Goal: Task Accomplishment & Management: Complete application form

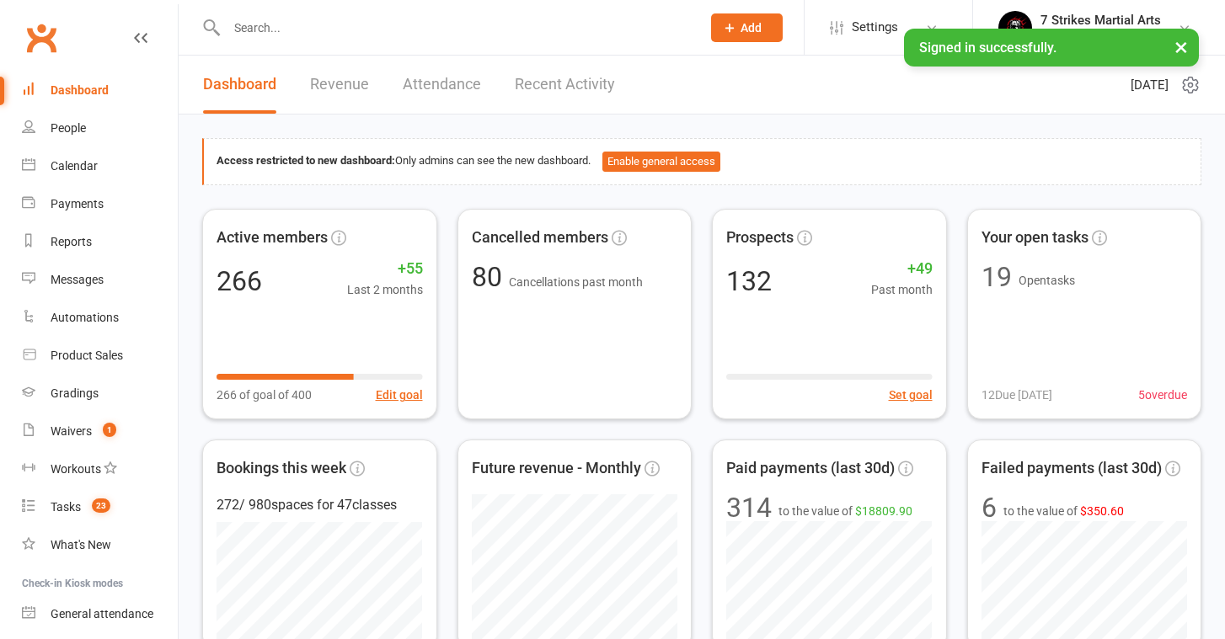
click at [293, 39] on input "text" at bounding box center [455, 28] width 467 height 24
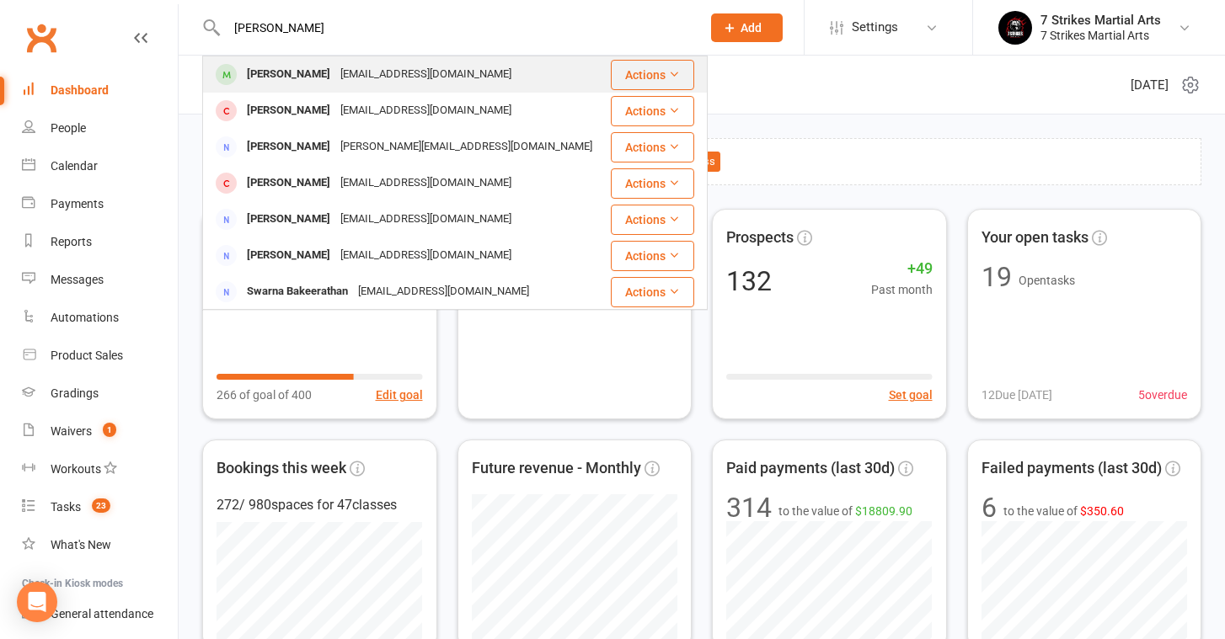
type input "ethan"
click at [312, 68] on div "Ethan Russell" at bounding box center [288, 74] width 93 height 24
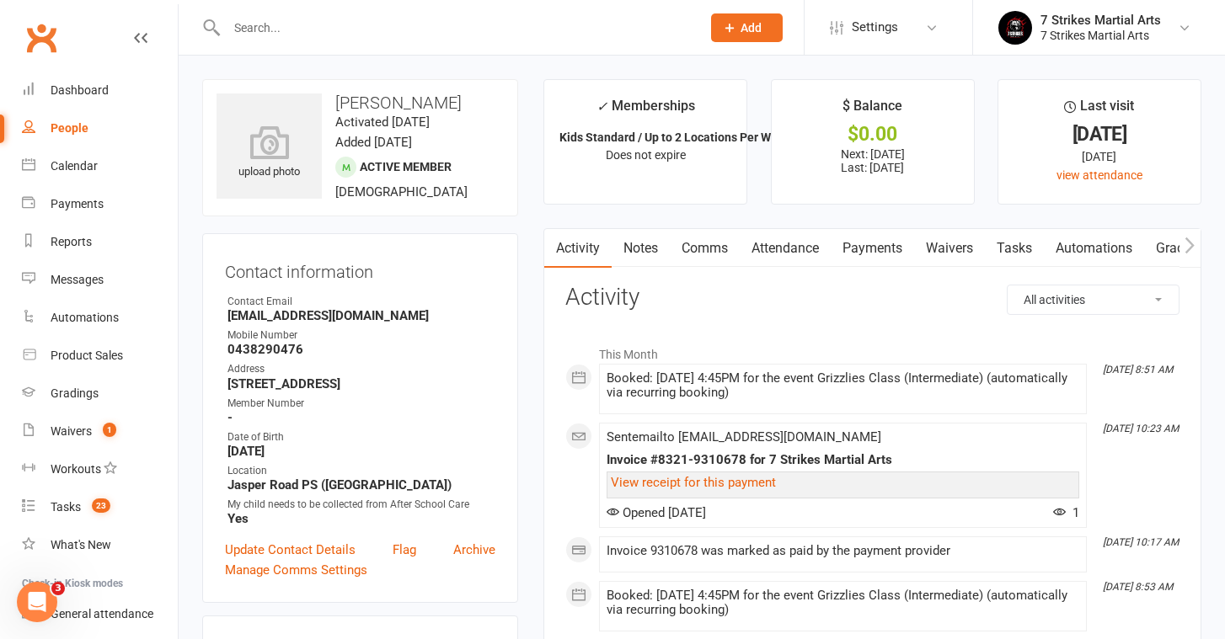
click at [886, 243] on link "Payments" at bounding box center [871, 248] width 83 height 39
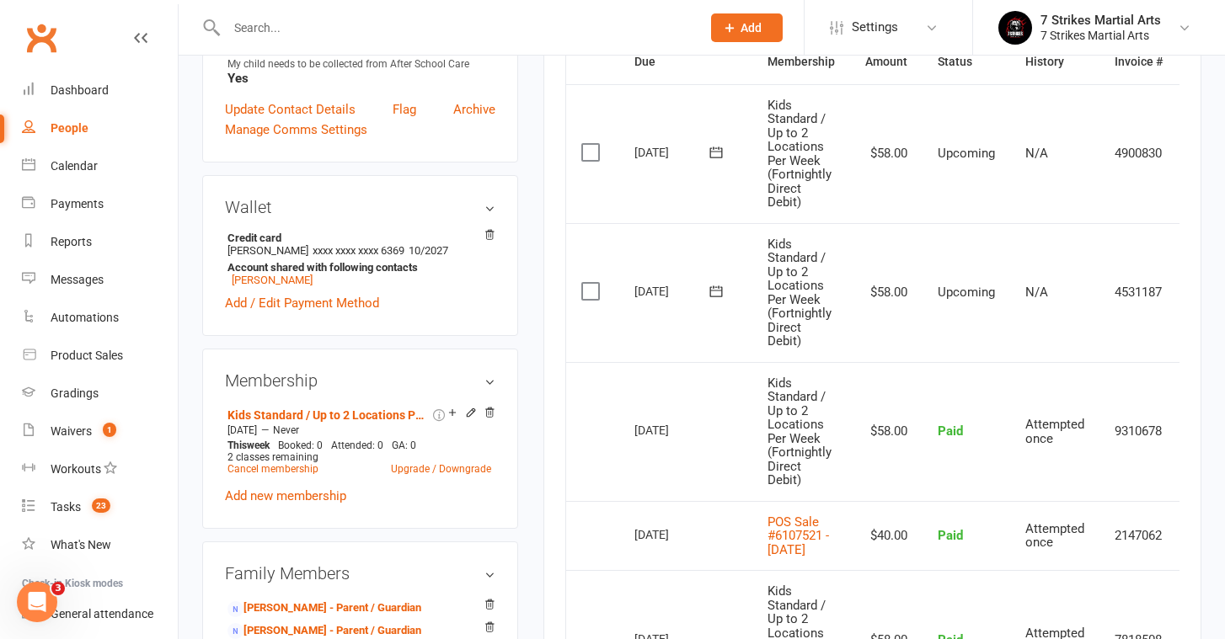
scroll to position [442, 0]
click at [292, 32] on input "text" at bounding box center [455, 28] width 467 height 24
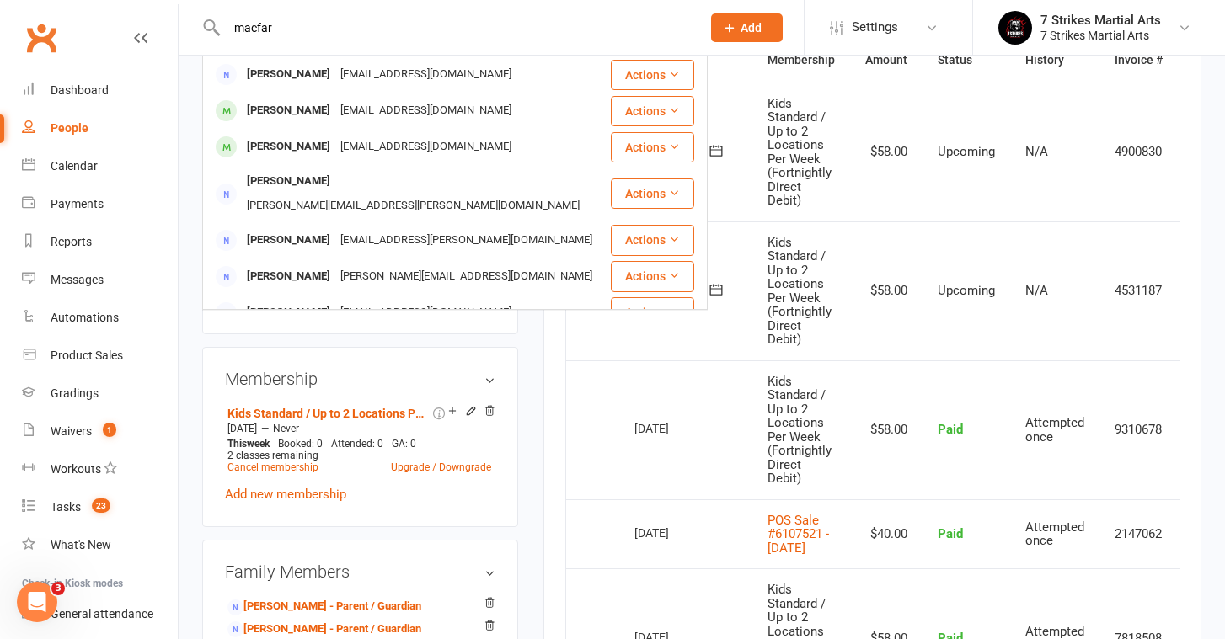
type input "macular"
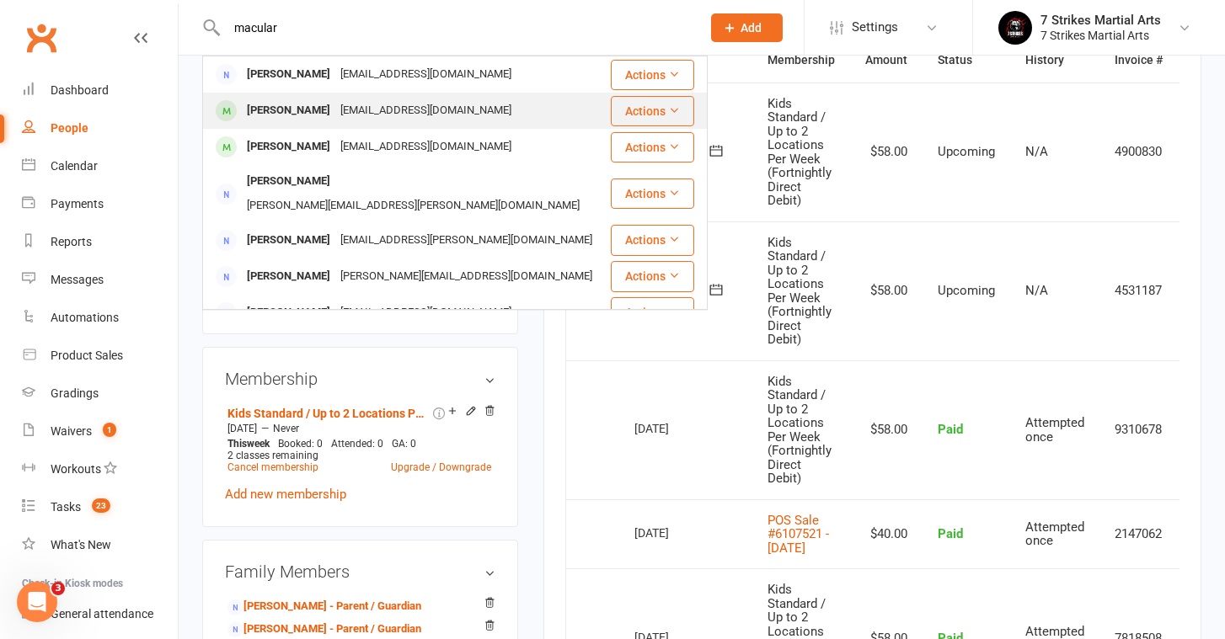
drag, startPoint x: 292, startPoint y: 32, endPoint x: 316, endPoint y: 106, distance: 77.8
click at [316, 106] on div "Shea Macfarlane" at bounding box center [288, 111] width 93 height 24
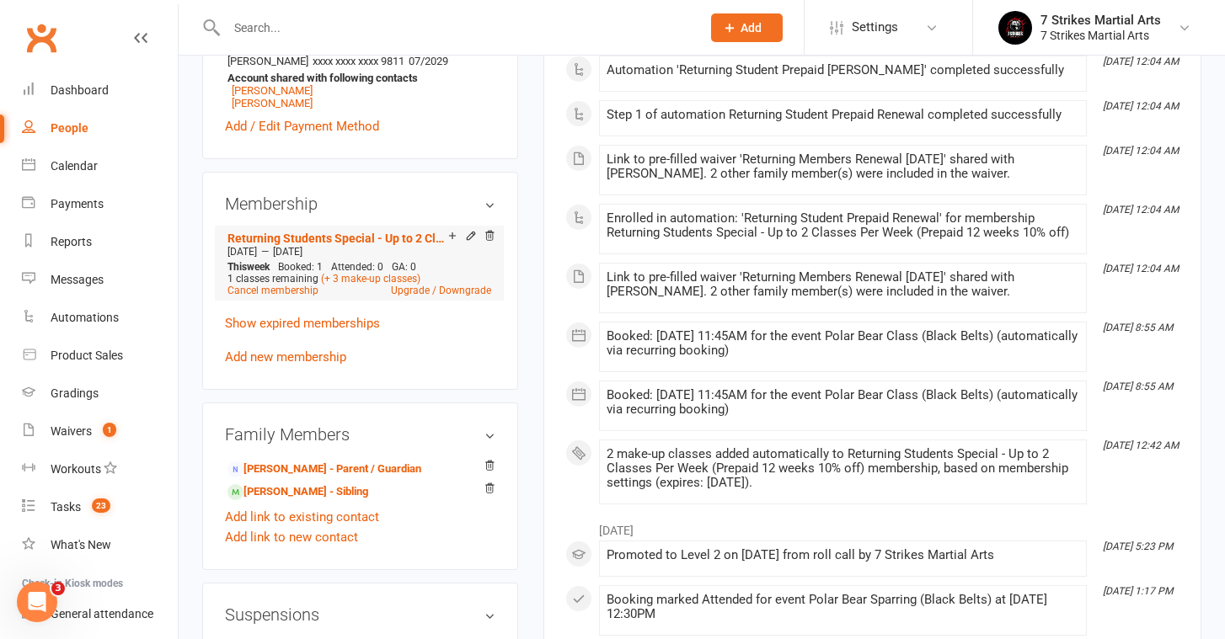
scroll to position [658, 0]
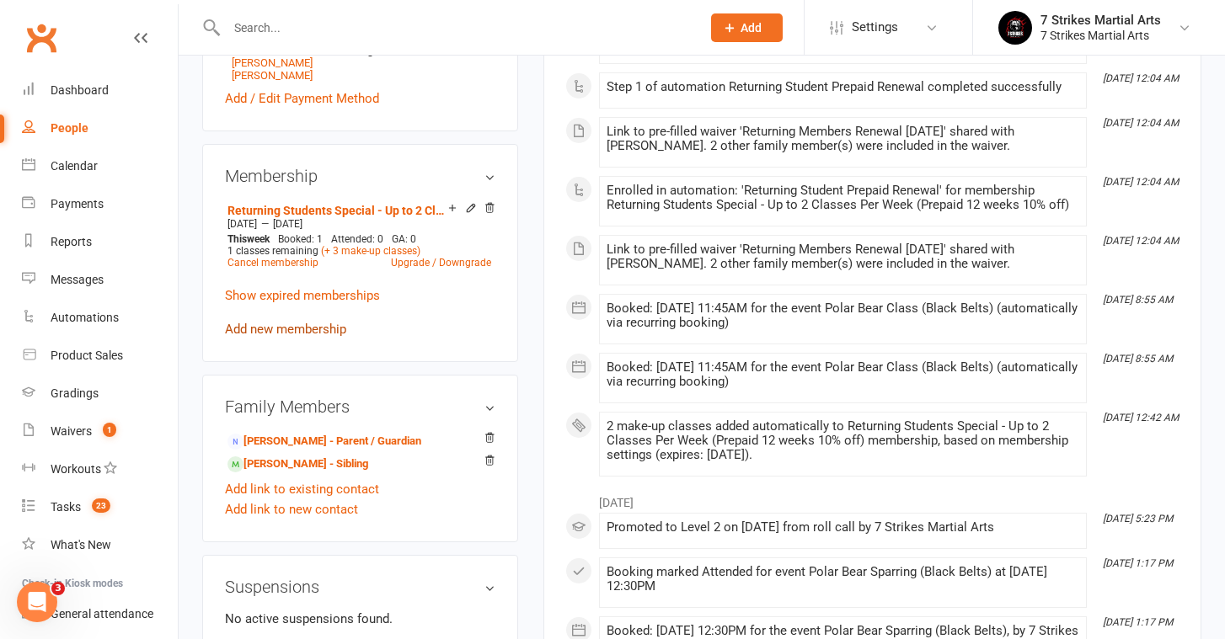
click at [262, 333] on link "Add new membership" at bounding box center [285, 329] width 121 height 15
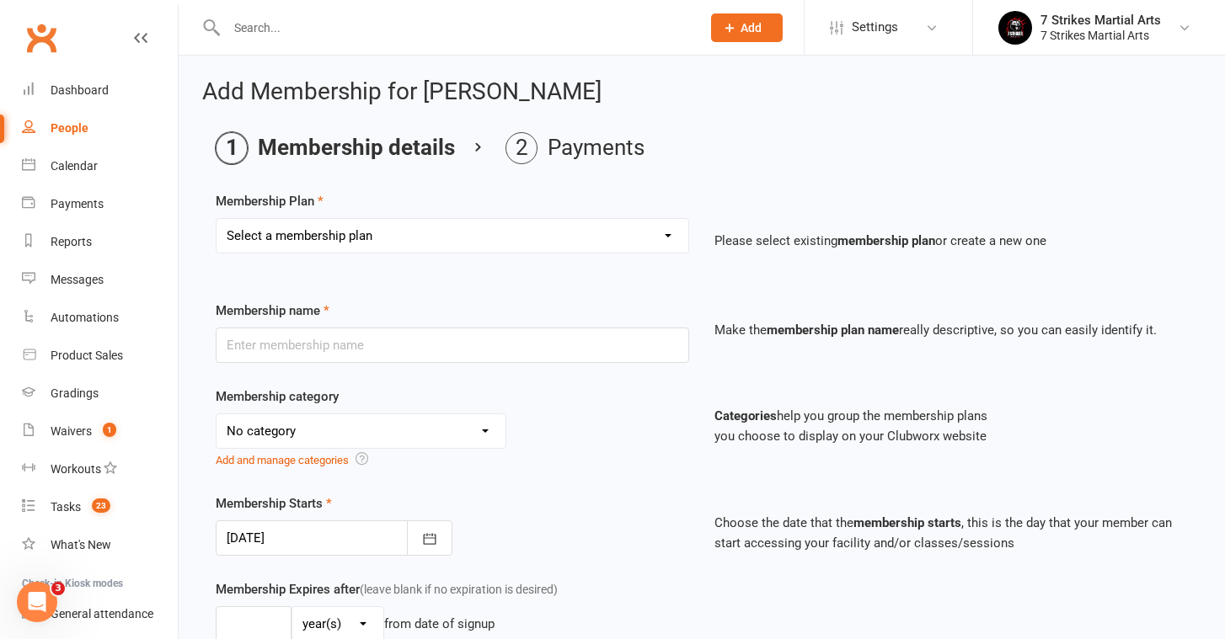
select select "8"
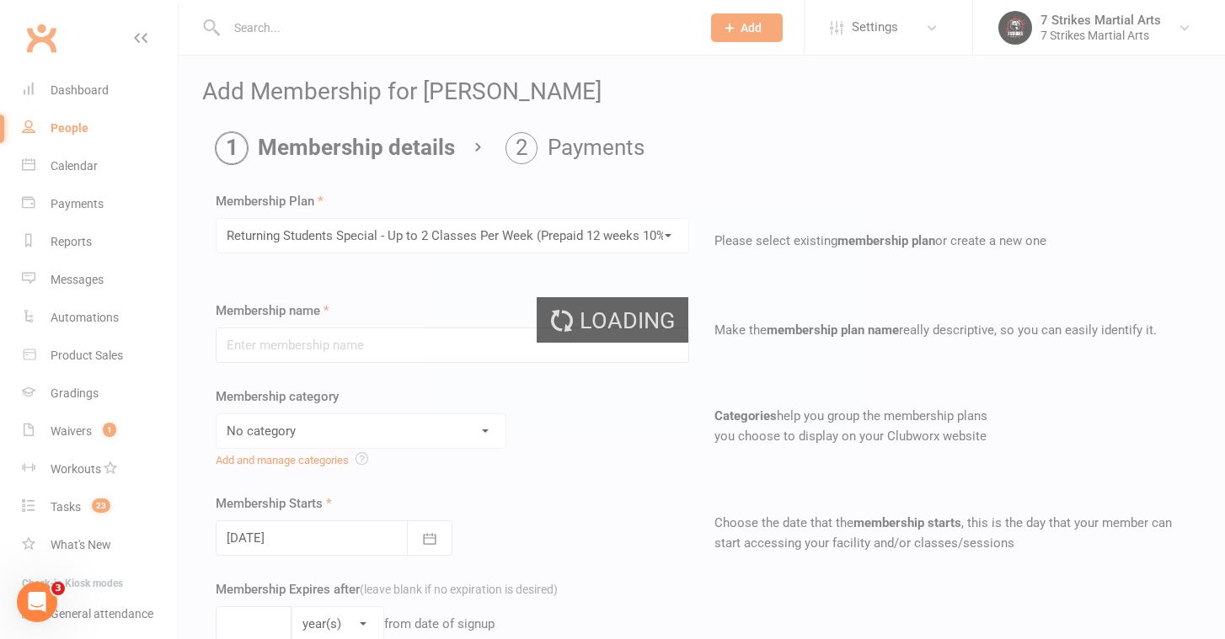
type input "Returning Students Special - Up to 2 Classes Per Week (Prepaid 12 weeks 10% off)"
select select "8"
type input "12"
select select "1"
type input "2"
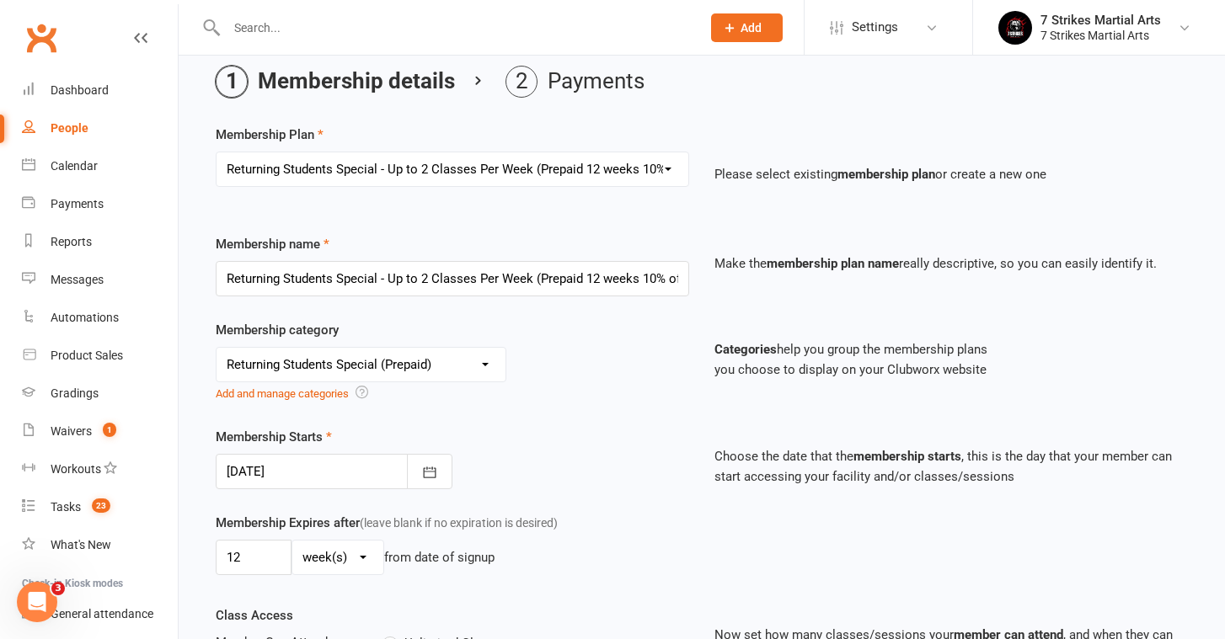
scroll to position [89, 0]
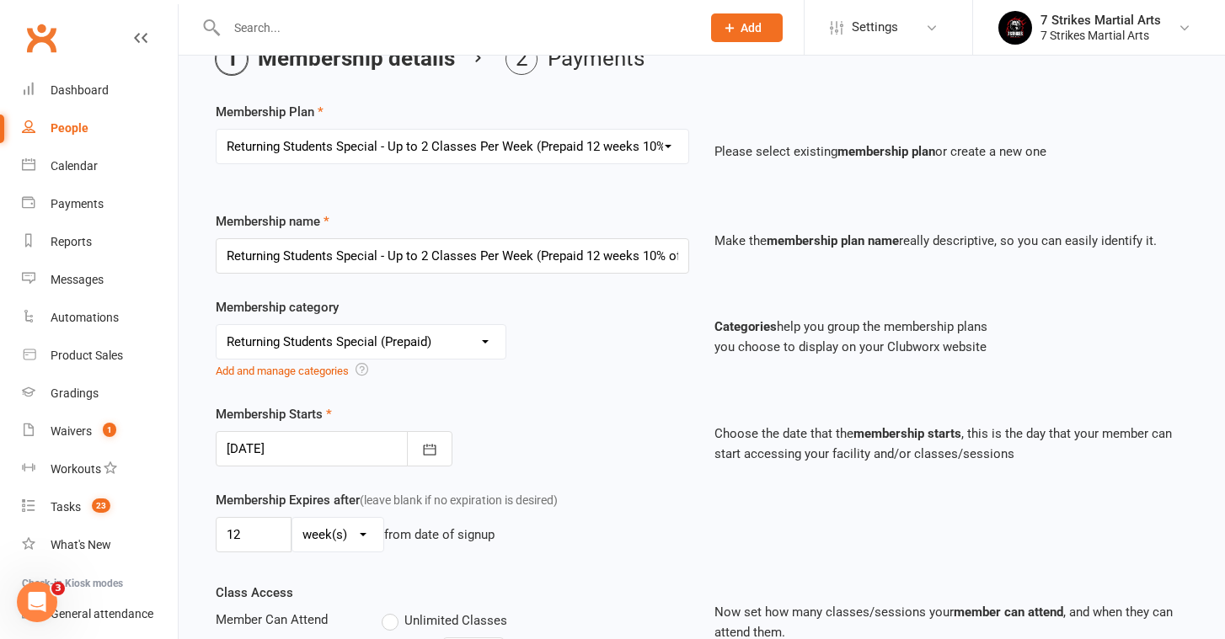
click at [264, 453] on div at bounding box center [334, 448] width 237 height 35
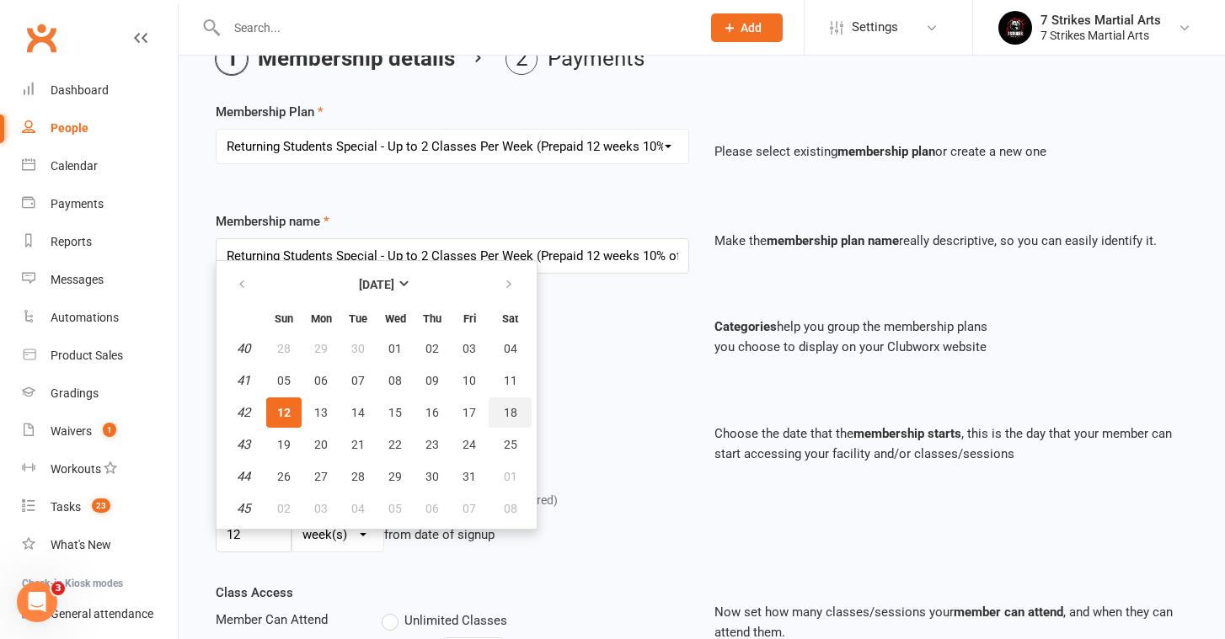
click at [517, 414] on button "18" at bounding box center [510, 413] width 43 height 30
type input "18 Oct 2025"
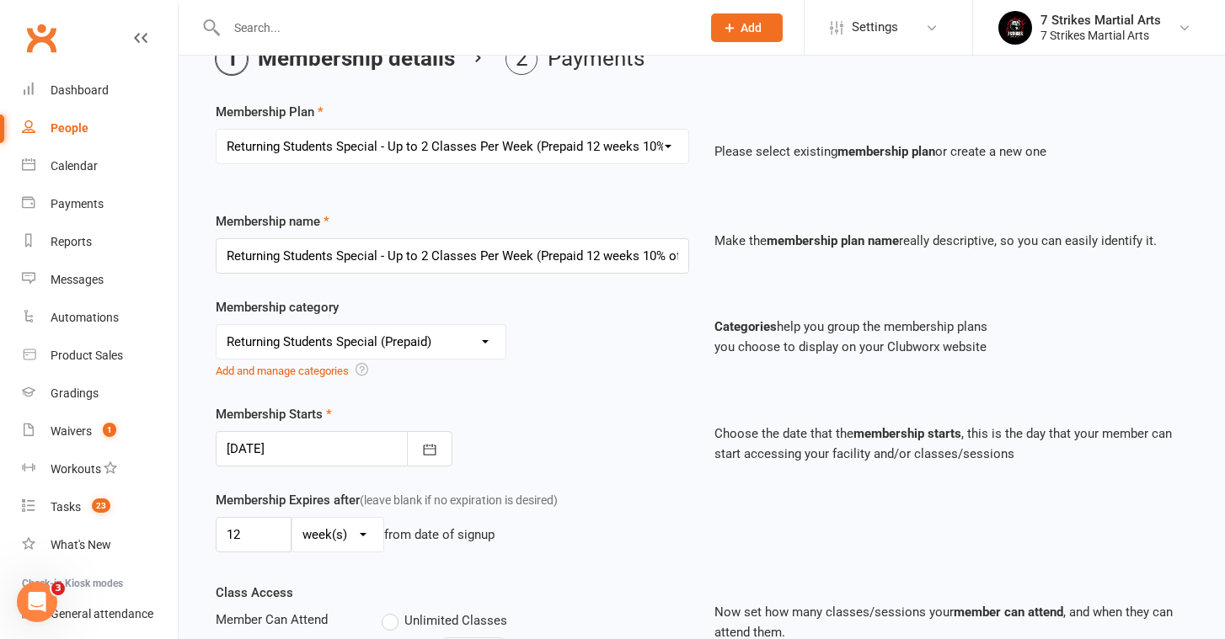
click at [517, 414] on div "Membership Starts 18 Oct 2025 October 2025 Sun Mon Tue Wed Thu Fri Sat 40 28 29…" at bounding box center [452, 435] width 499 height 62
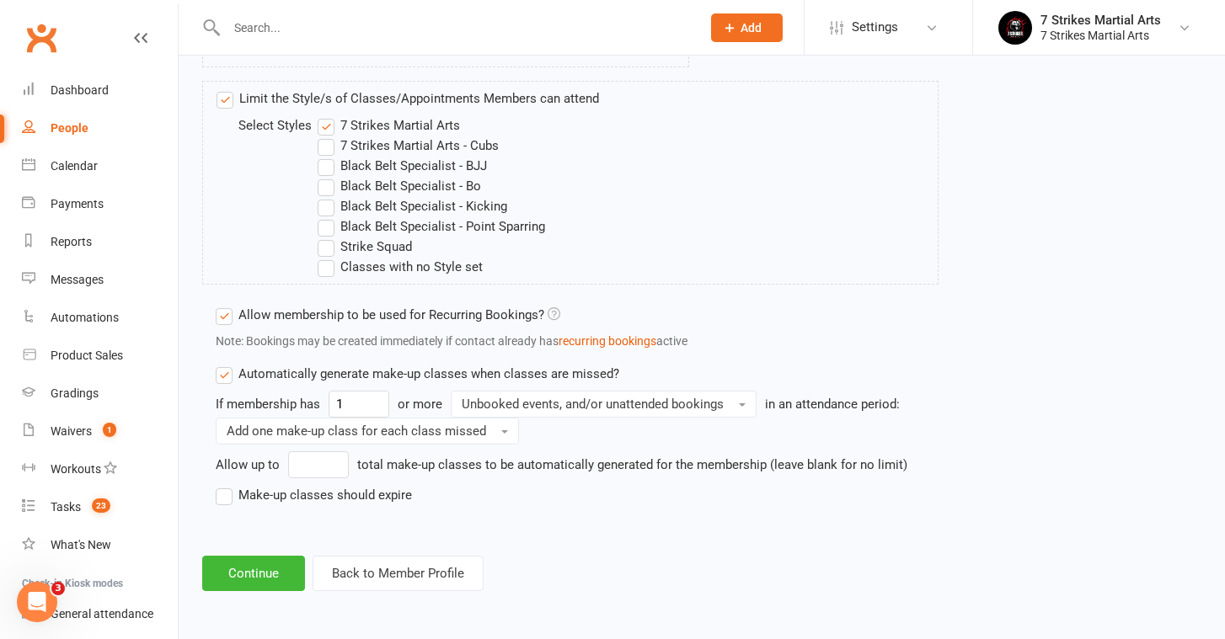
scroll to position [1076, 0]
click at [358, 485] on label "Make-up classes should expire" at bounding box center [314, 495] width 196 height 20
click at [227, 485] on input "Make-up classes should expire" at bounding box center [221, 485] width 11 height 0
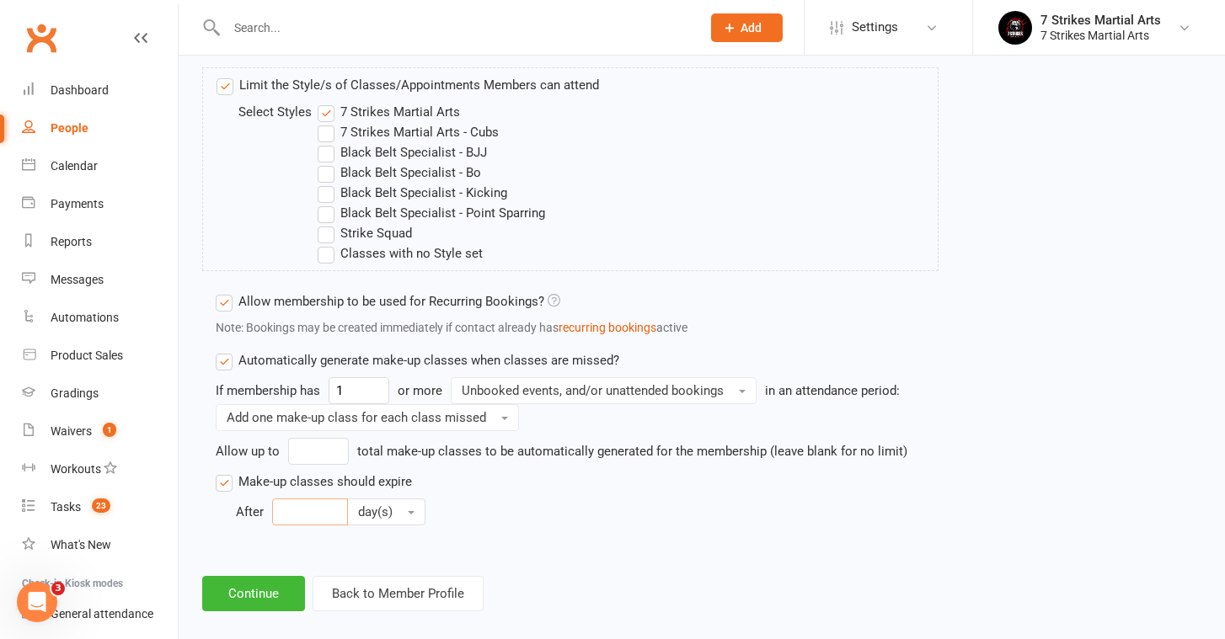
click at [308, 510] on input "number" at bounding box center [310, 512] width 76 height 27
type input "30"
click at [264, 577] on button "Continue" at bounding box center [253, 593] width 103 height 35
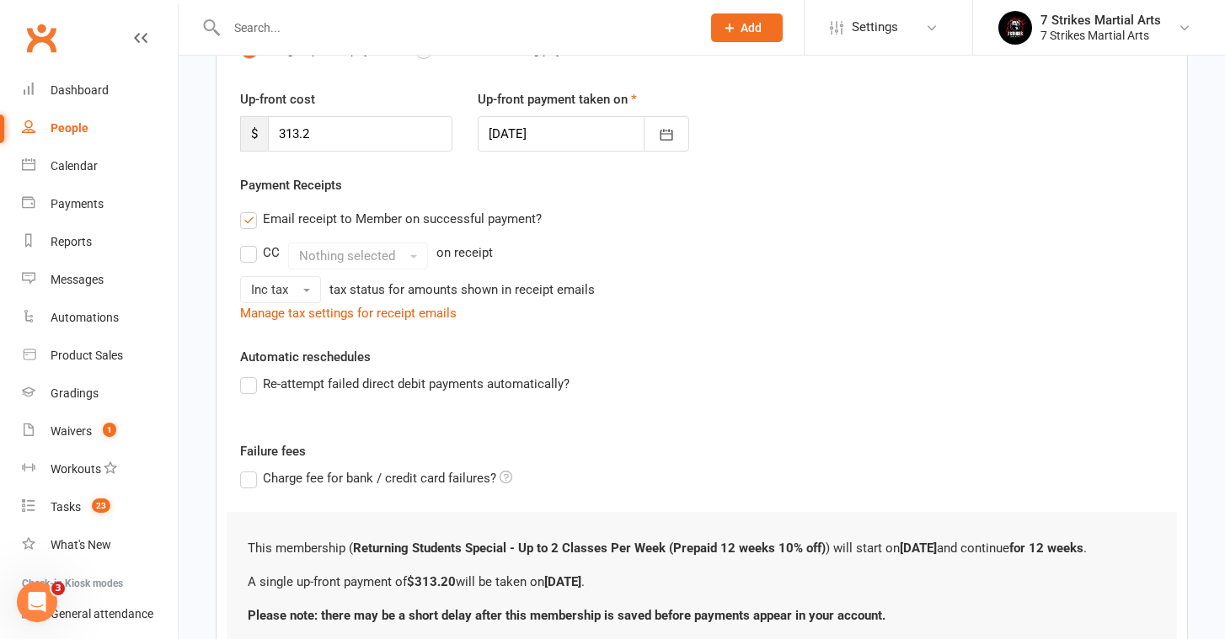
scroll to position [205, 0]
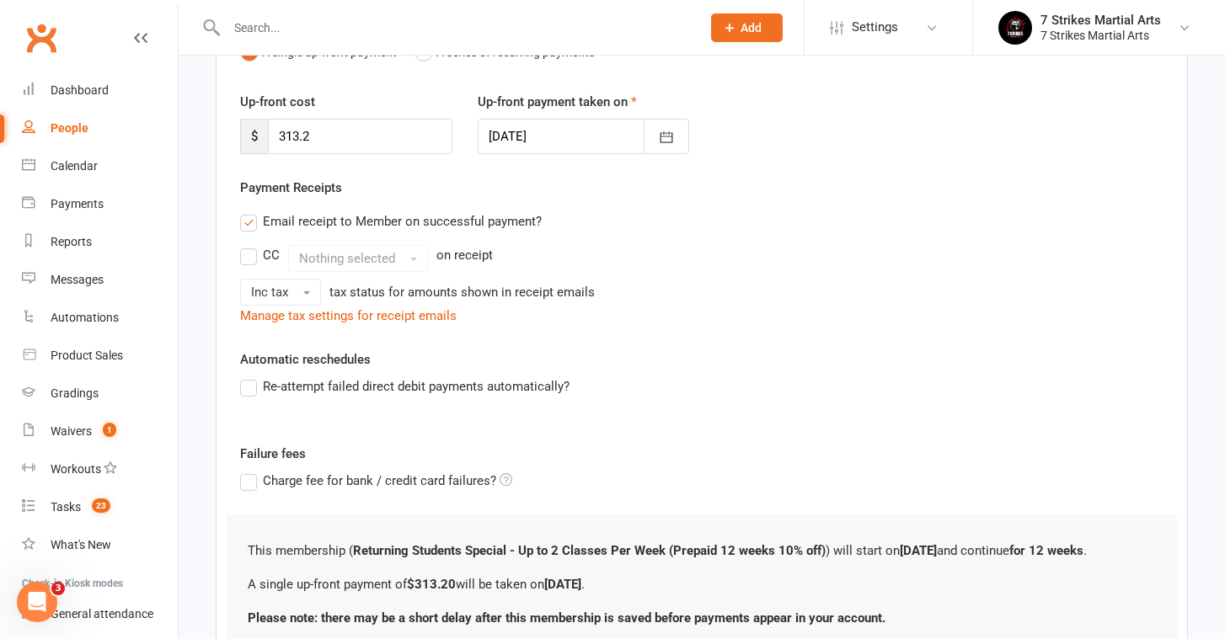
click at [594, 126] on div at bounding box center [584, 136] width 212 height 35
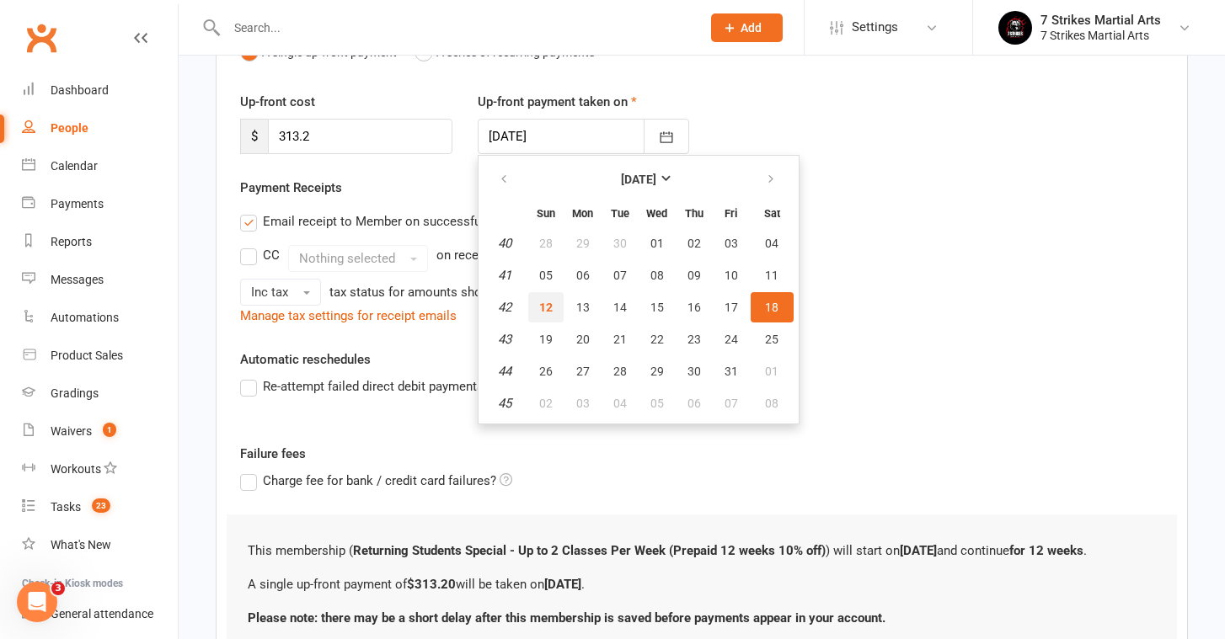
click at [554, 309] on button "12" at bounding box center [545, 307] width 35 height 30
type input "12 Oct 2025"
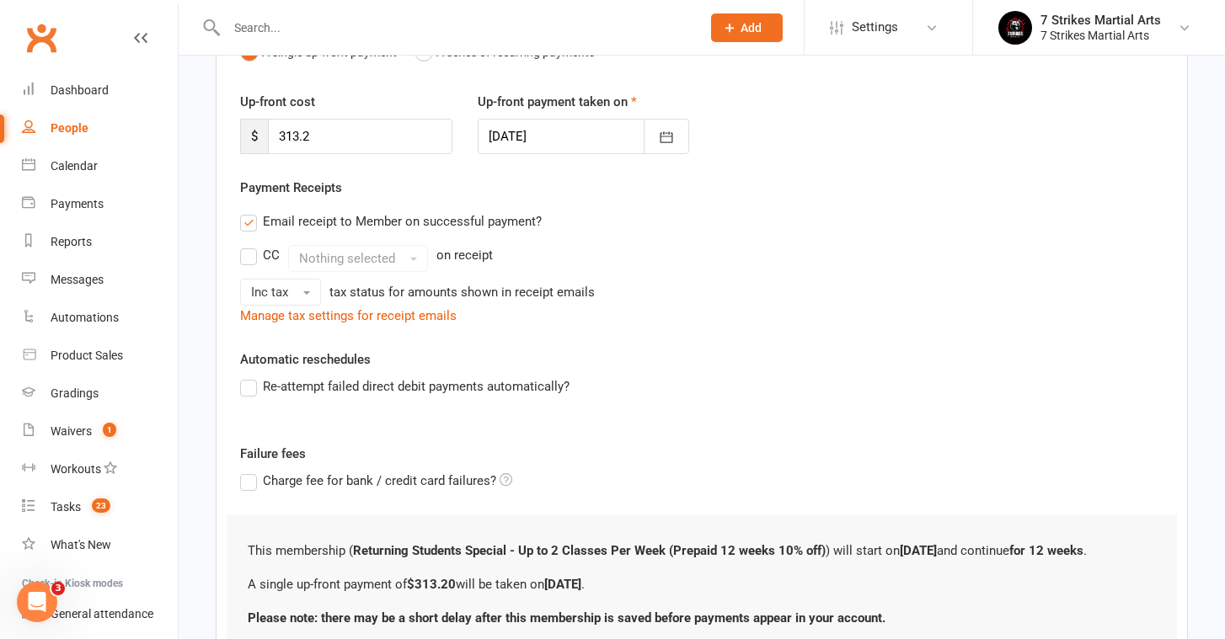
click at [693, 381] on div "Re-attempt failed direct debit payments automatically?" at bounding box center [701, 387] width 923 height 20
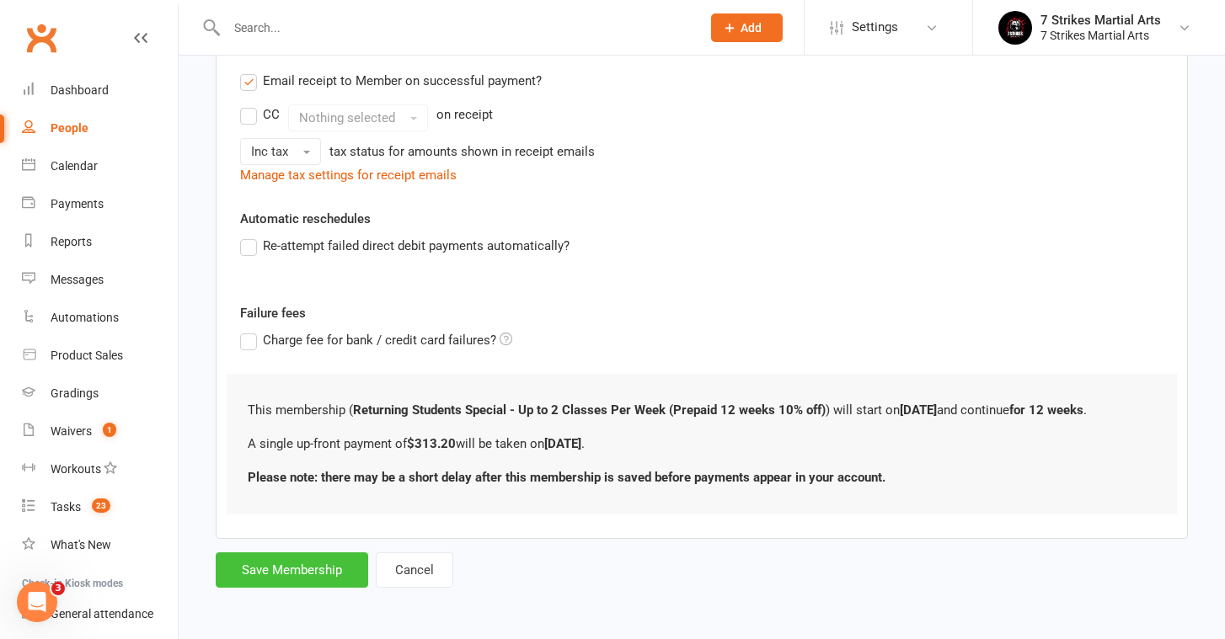
scroll to position [359, 0]
click at [241, 565] on button "Save Membership" at bounding box center [292, 570] width 152 height 35
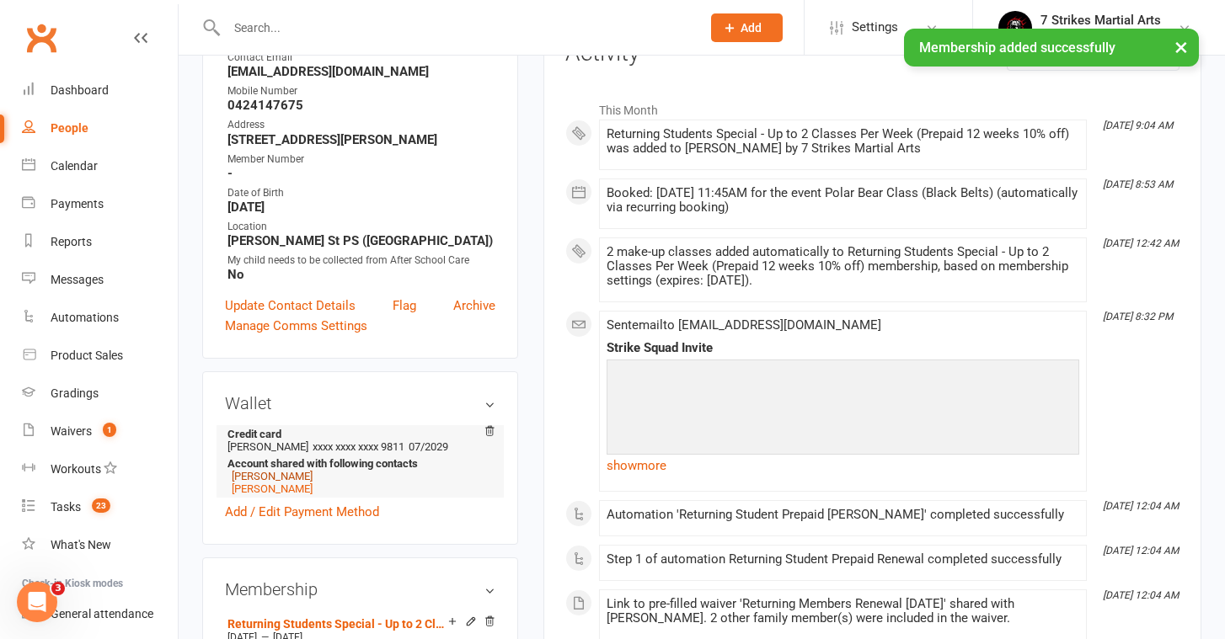
scroll to position [256, 0]
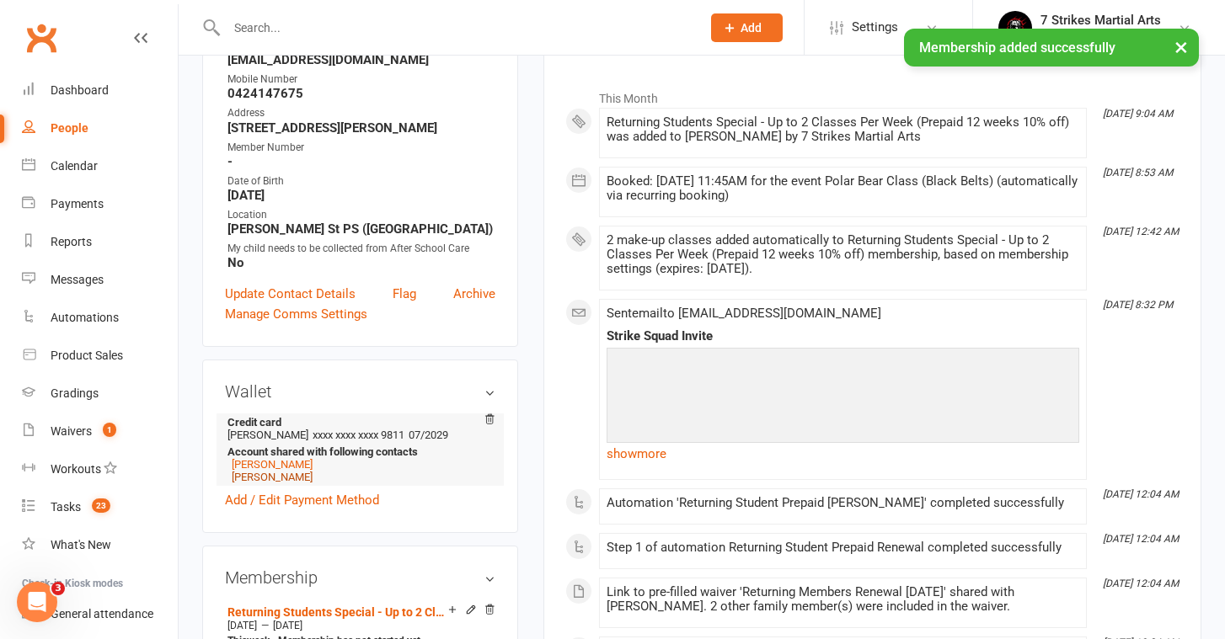
click at [278, 478] on link "[PERSON_NAME]" at bounding box center [272, 477] width 81 height 13
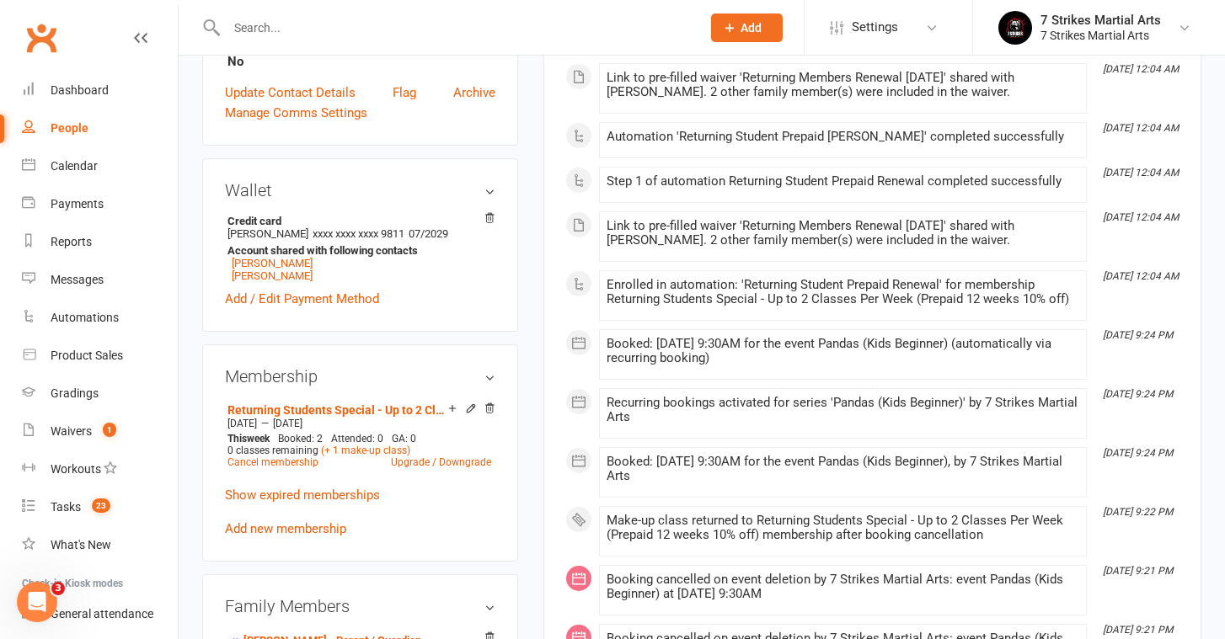
scroll to position [494, 0]
click at [297, 521] on link "Add new membership" at bounding box center [285, 527] width 121 height 15
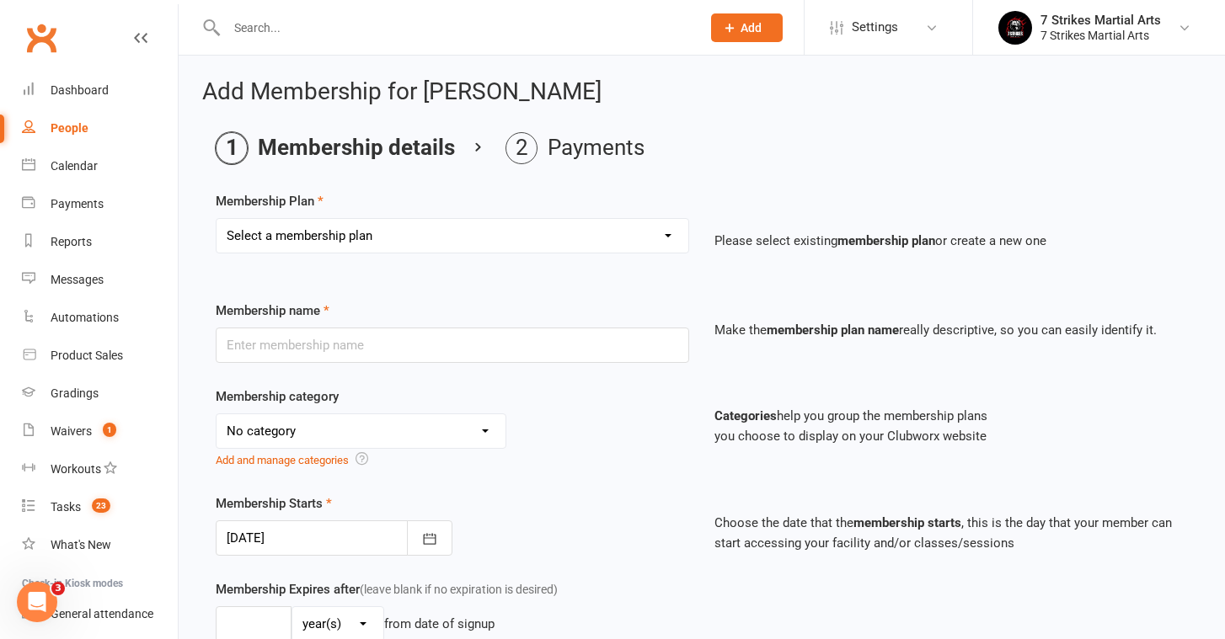
select select "7"
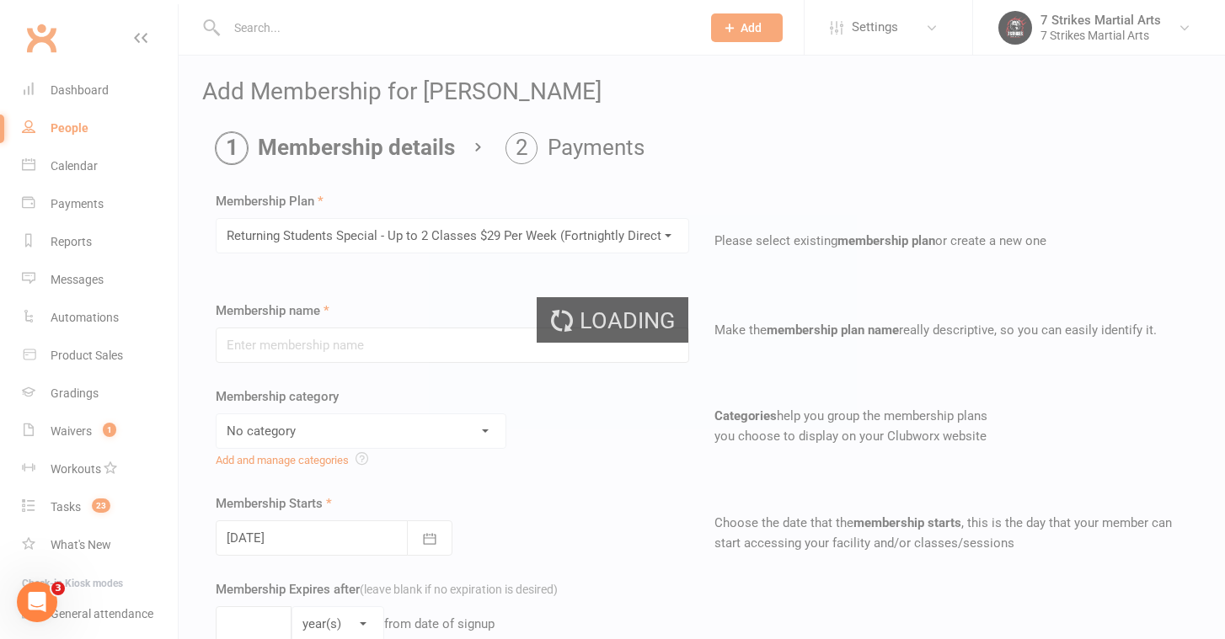
type input "Returning Students Special - Up to 2 Classes $29 Per Week (Fortnightly Direct D…"
select select "7"
type input "0"
type input "2"
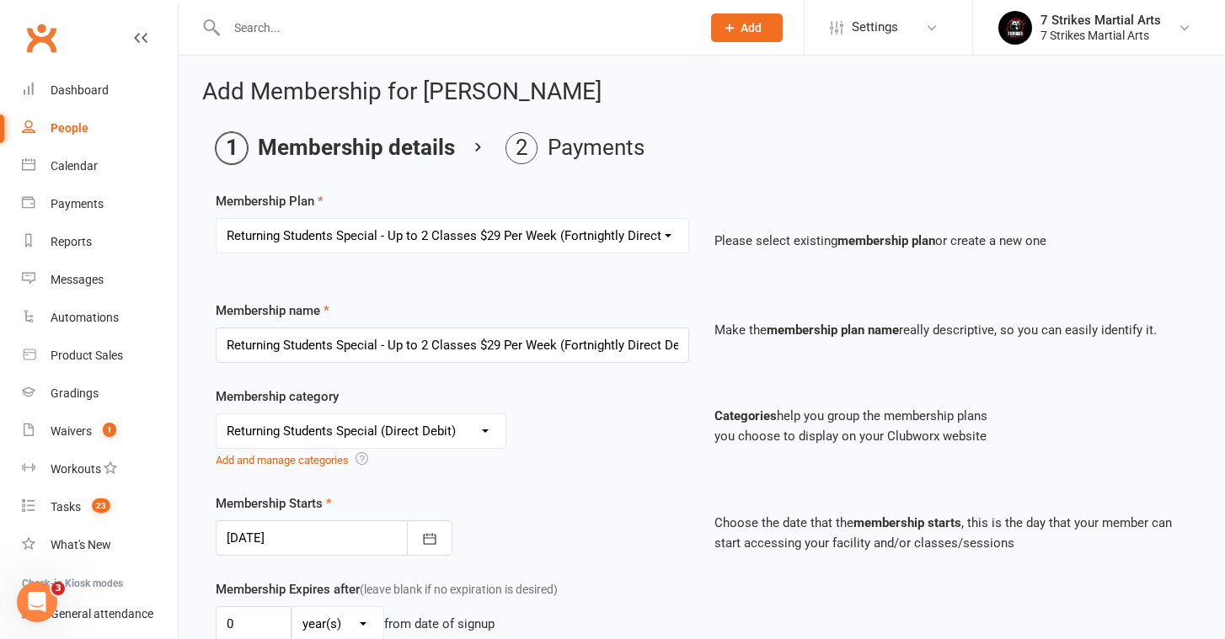
click at [371, 257] on div "Select a membership plan Create new Membership Plan Kids Starter Membership / 1…" at bounding box center [452, 247] width 499 height 59
select select "8"
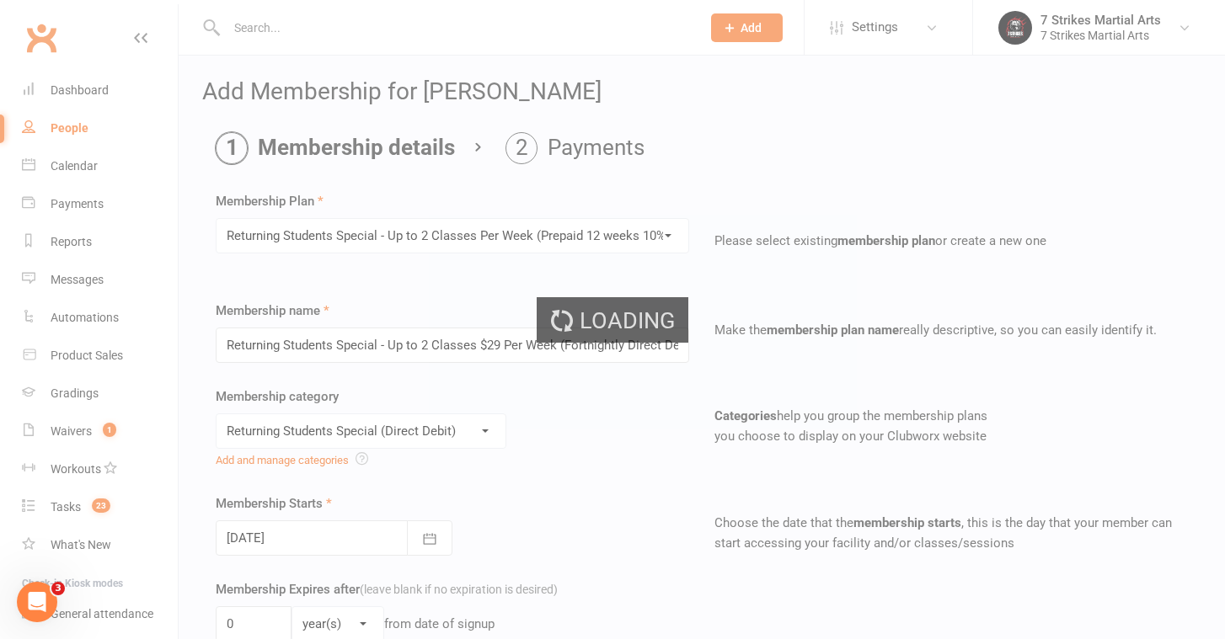
type input "Returning Students Special - Up to 2 Classes Per Week (Prepaid 12 weeks 10% off)"
select select "8"
type input "12"
select select "1"
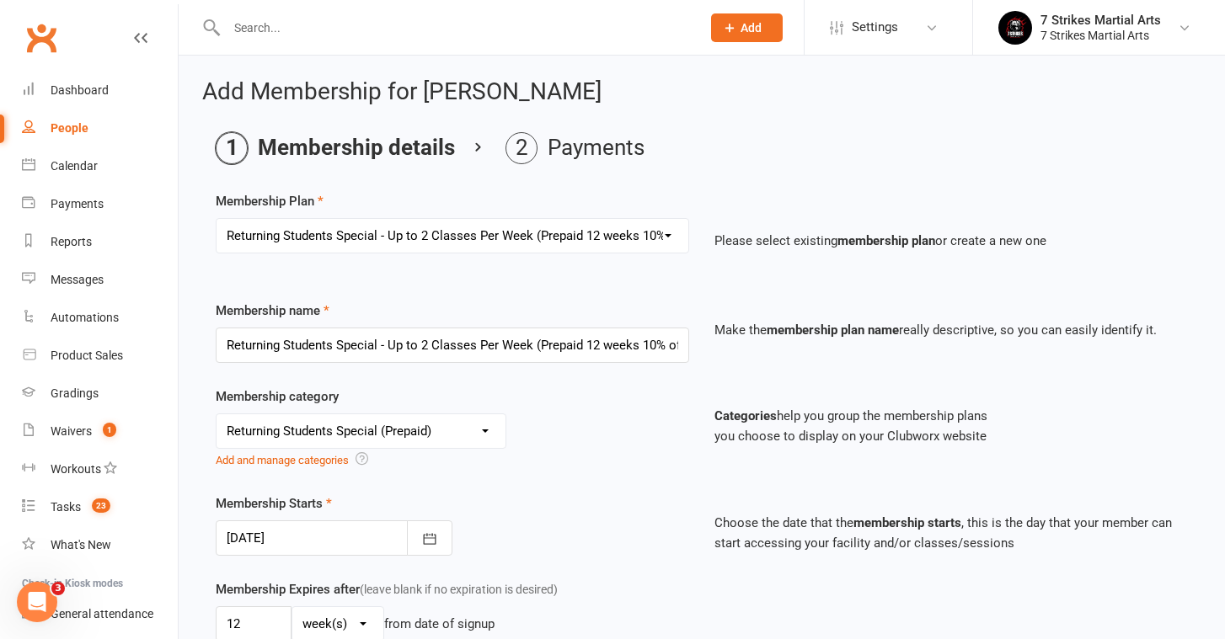
click at [604, 461] on div "No category 7 Strikes Membership (Direct Debit) 7 Strikes Membership (Prepaid) …" at bounding box center [452, 442] width 473 height 56
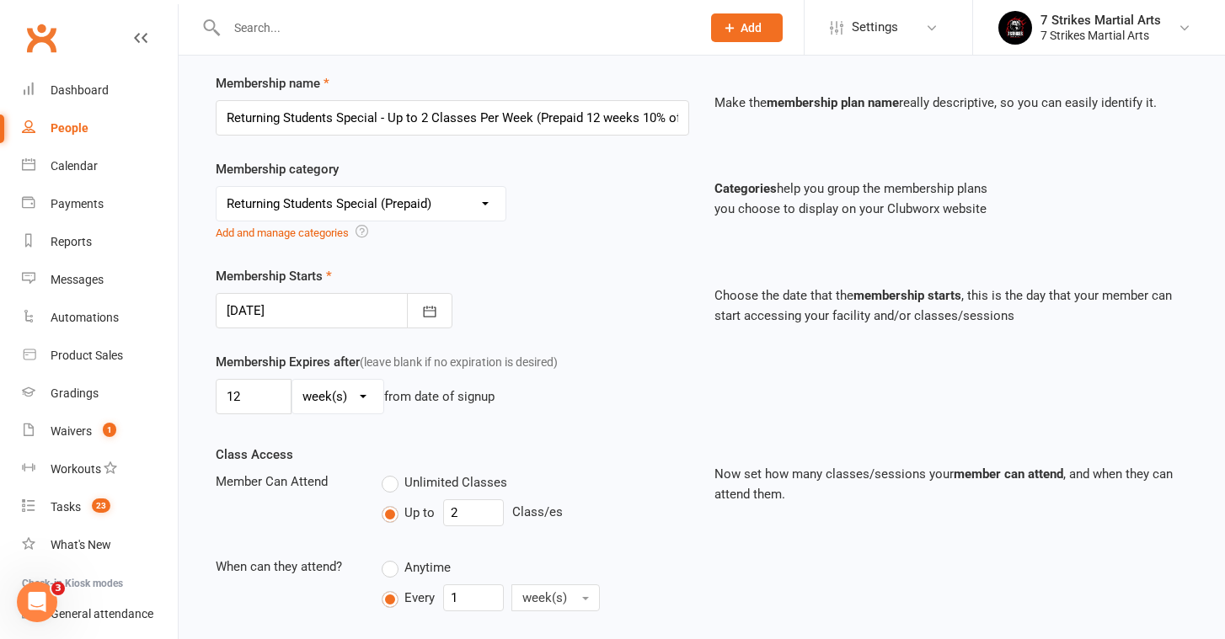
scroll to position [228, 0]
click at [241, 318] on div at bounding box center [334, 309] width 237 height 35
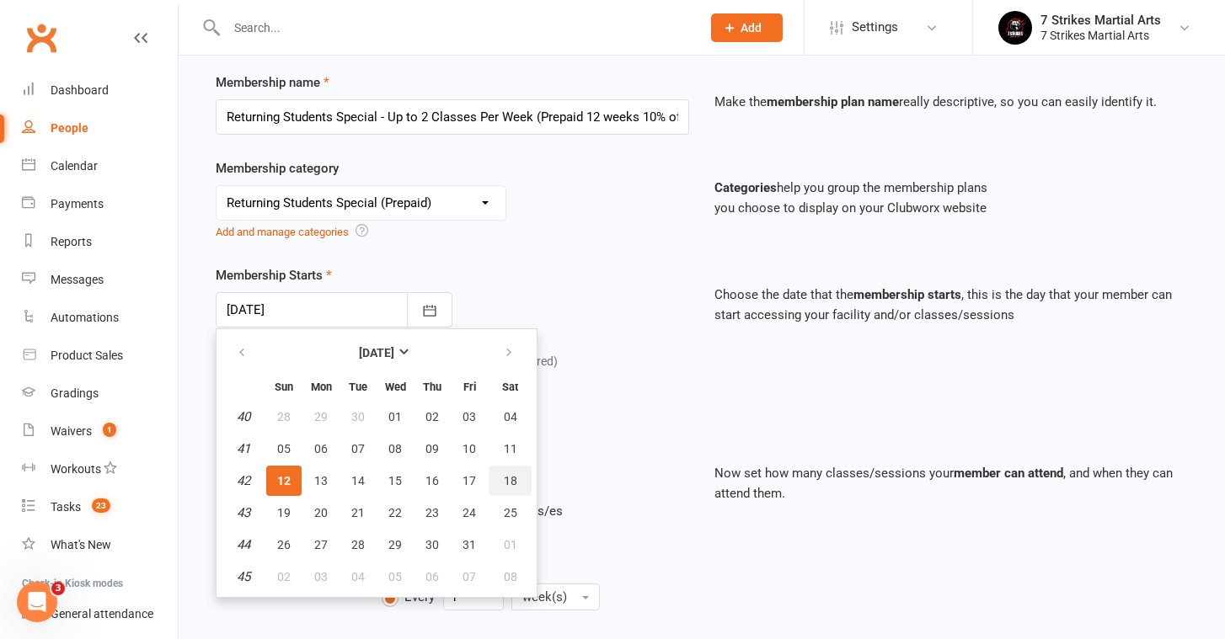
click at [510, 482] on span "18" at bounding box center [510, 480] width 13 height 13
type input "18 Oct 2025"
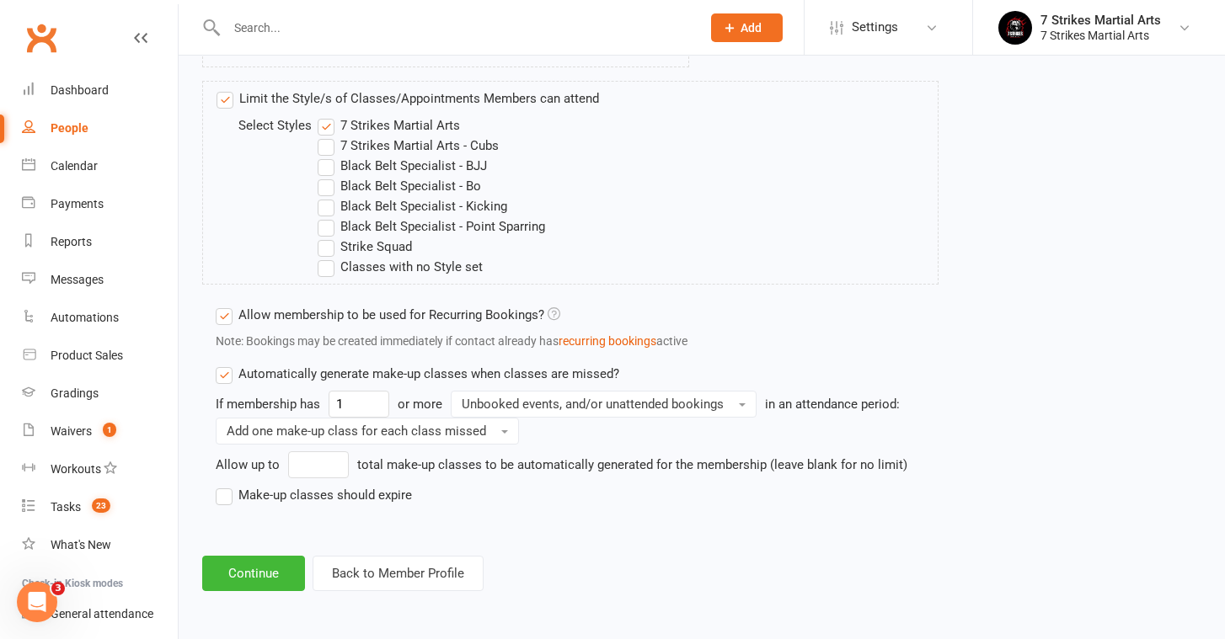
scroll to position [1076, 0]
click at [235, 485] on label "Make-up classes should expire" at bounding box center [314, 495] width 196 height 20
click at [227, 485] on input "Make-up classes should expire" at bounding box center [221, 485] width 11 height 0
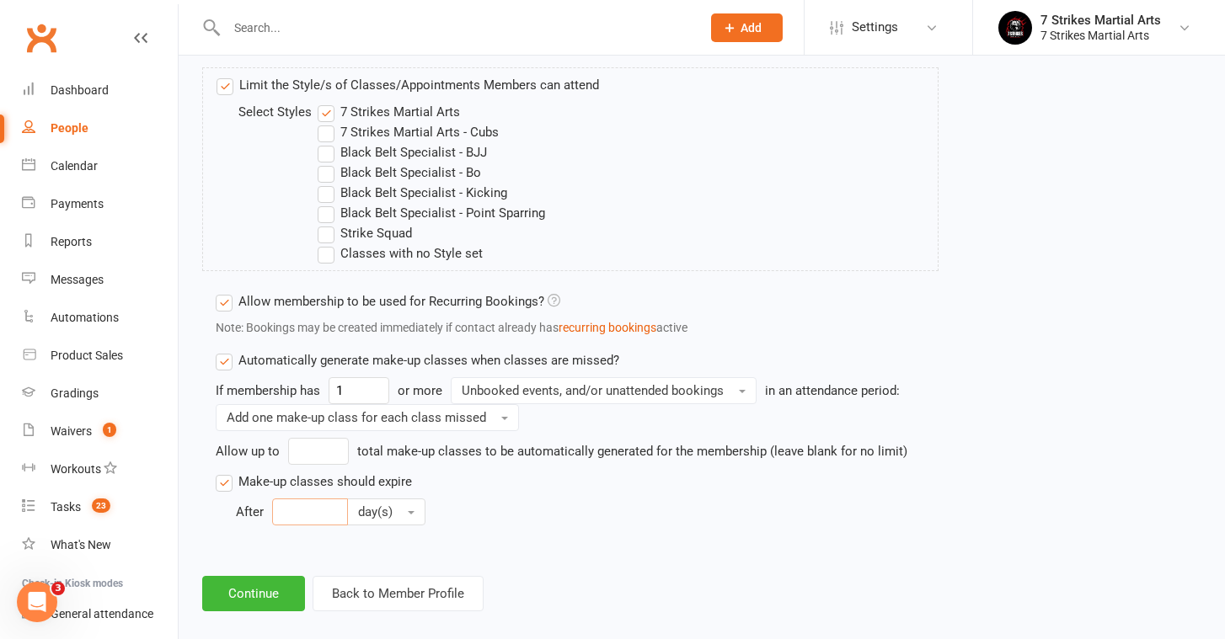
click at [334, 504] on input "number" at bounding box center [310, 512] width 76 height 27
type input "30"
click at [283, 592] on button "Continue" at bounding box center [253, 593] width 103 height 35
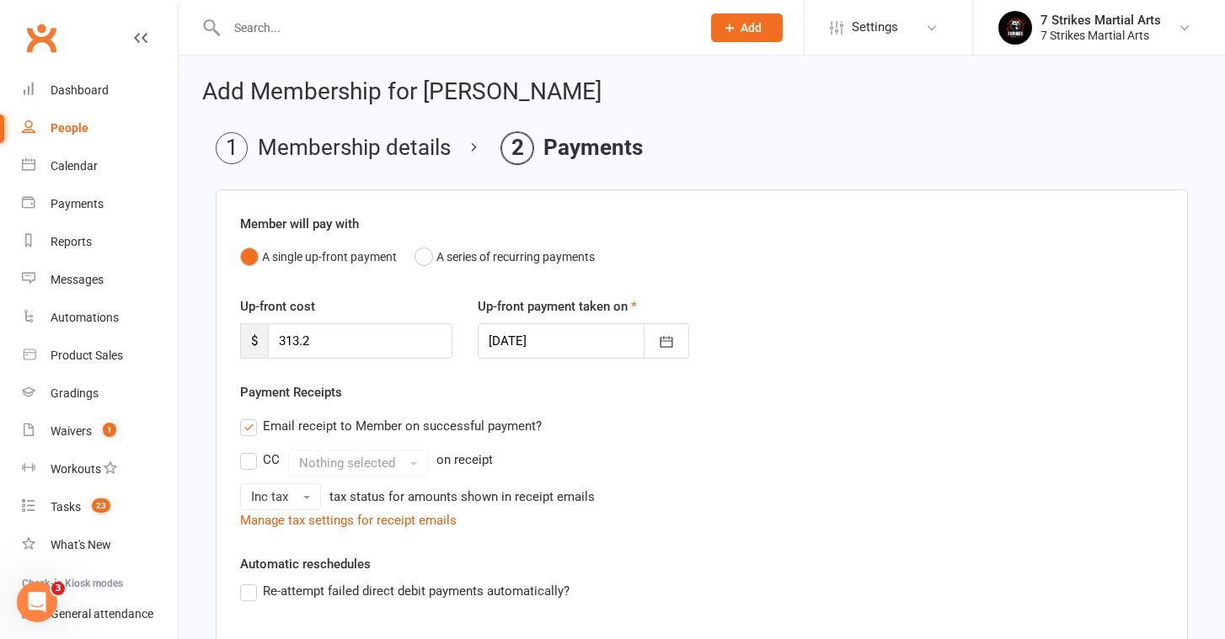
click at [535, 344] on div at bounding box center [584, 340] width 212 height 35
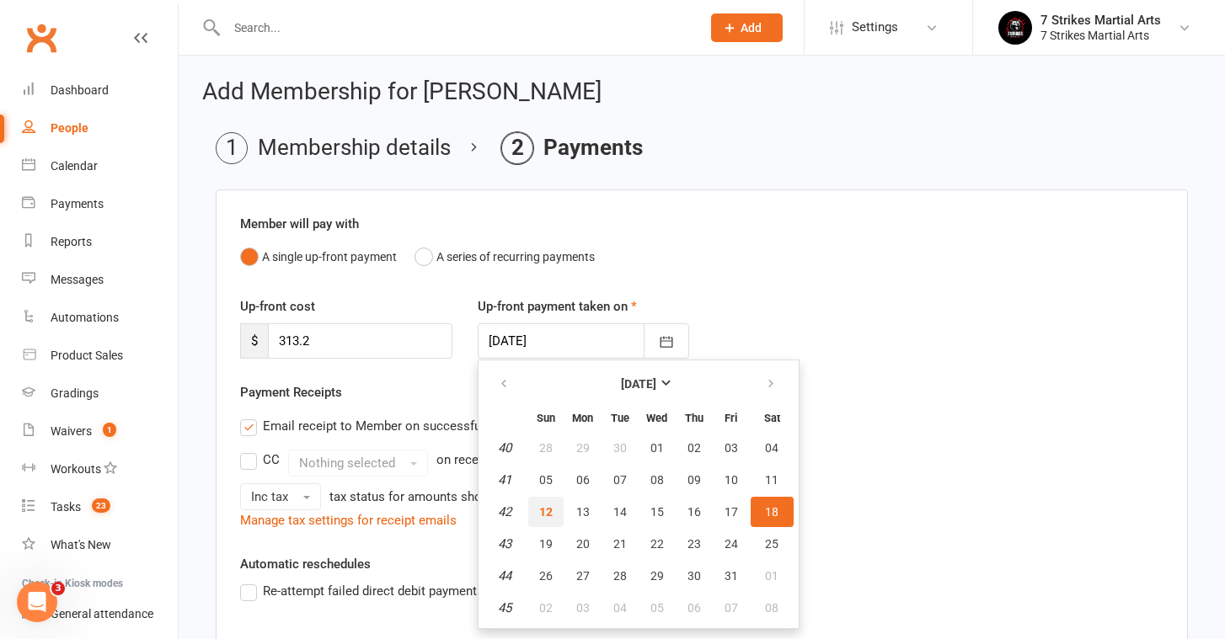
click at [546, 508] on span "12" at bounding box center [545, 511] width 13 height 13
type input "[DATE]"
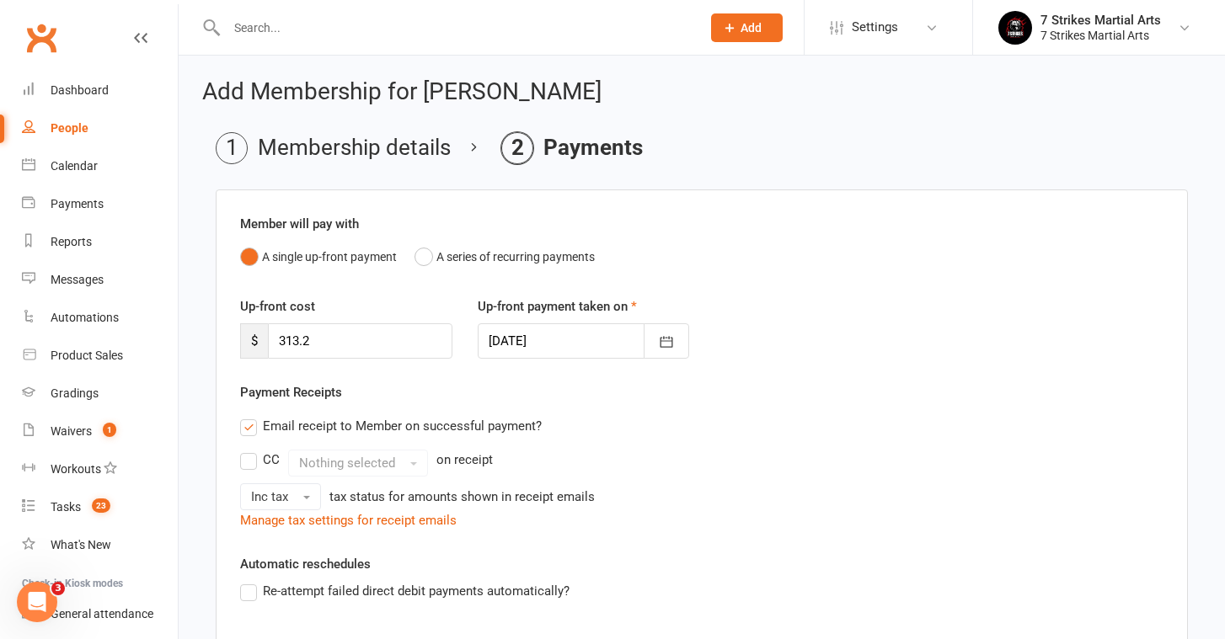
click at [776, 426] on div "Email receipt to Member on successful payment?" at bounding box center [695, 426] width 937 height 34
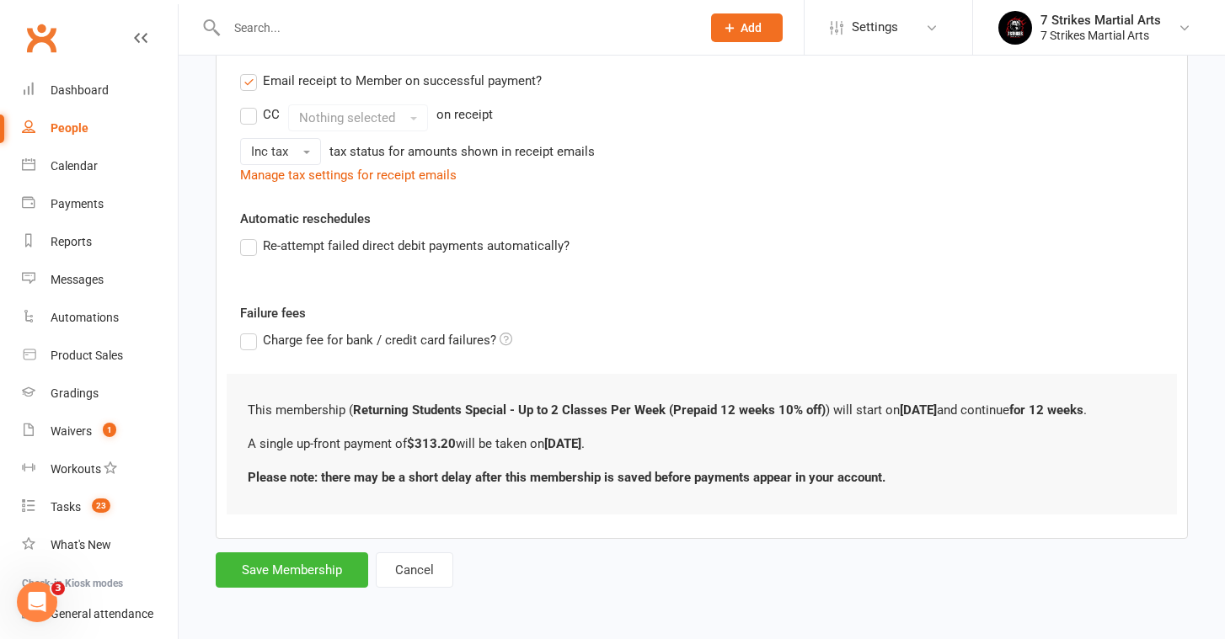
scroll to position [359, 0]
click at [287, 553] on button "Save Membership" at bounding box center [292, 570] width 152 height 35
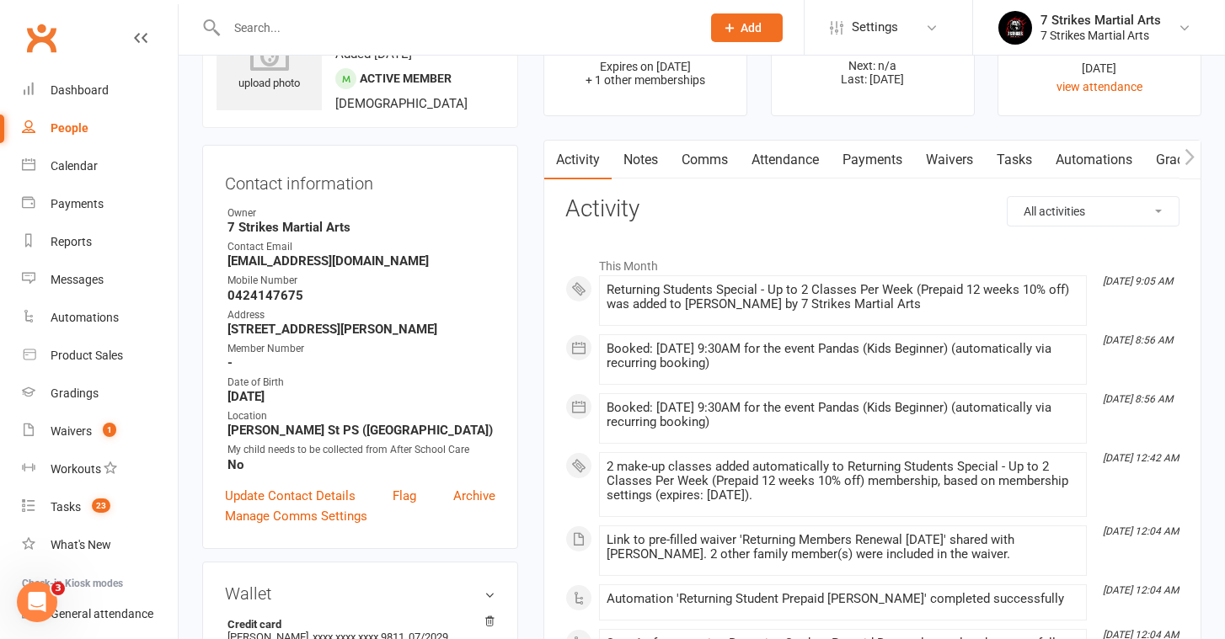
scroll to position [19, 0]
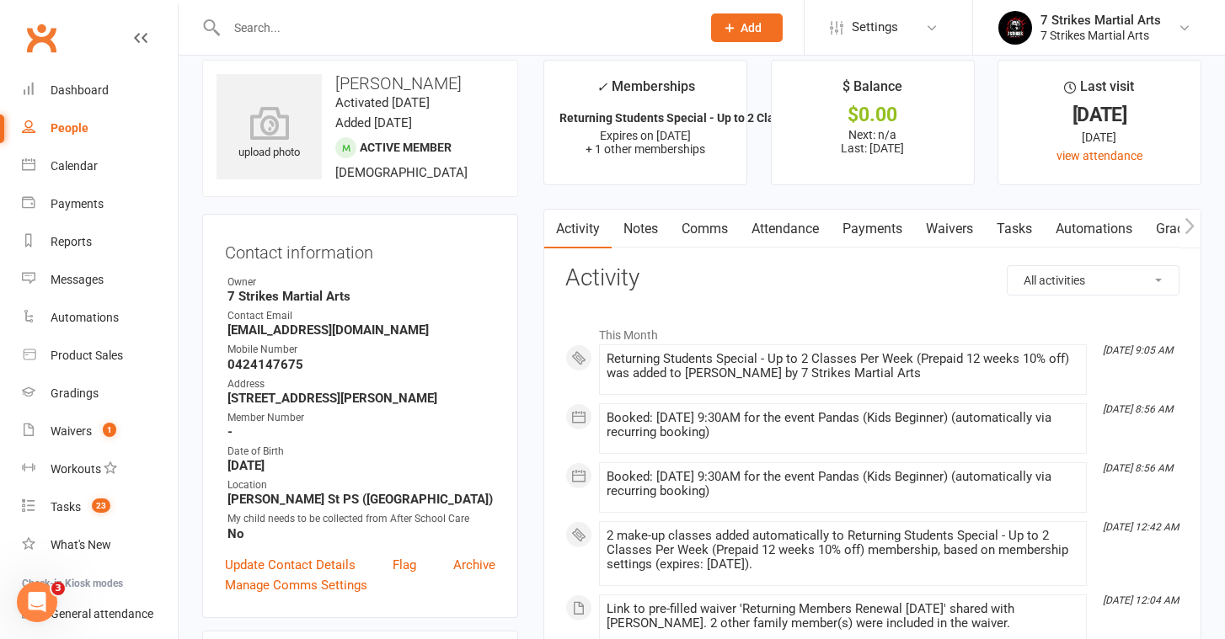
click at [887, 222] on link "Payments" at bounding box center [871, 229] width 83 height 39
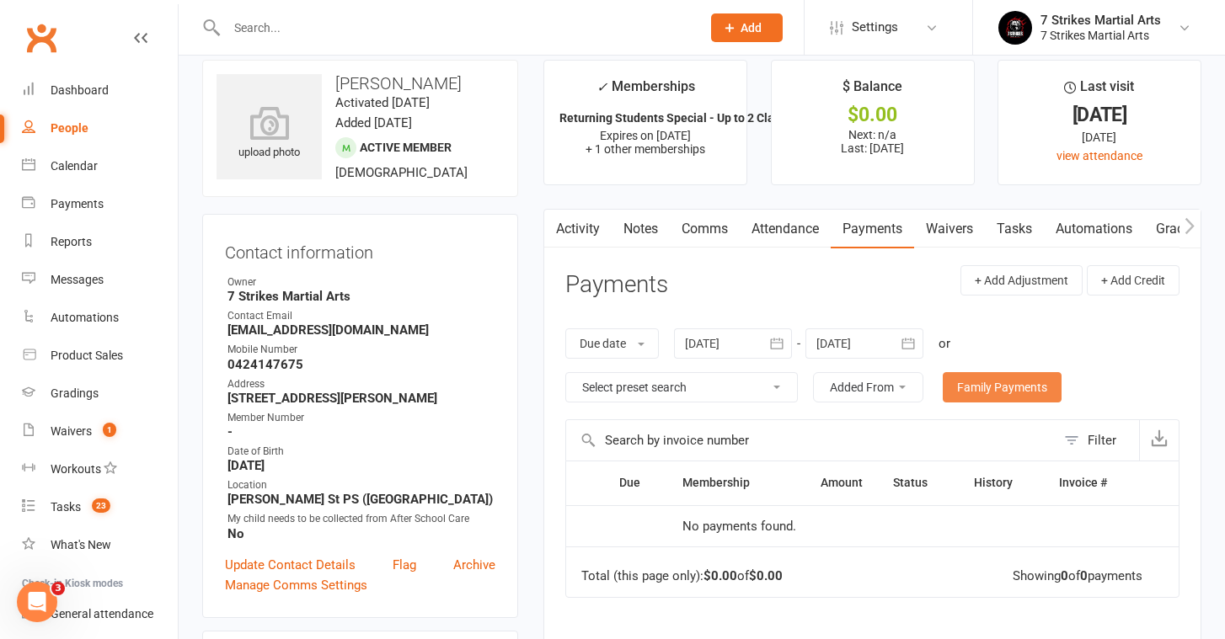
click at [987, 388] on link "Family Payments" at bounding box center [1002, 387] width 119 height 30
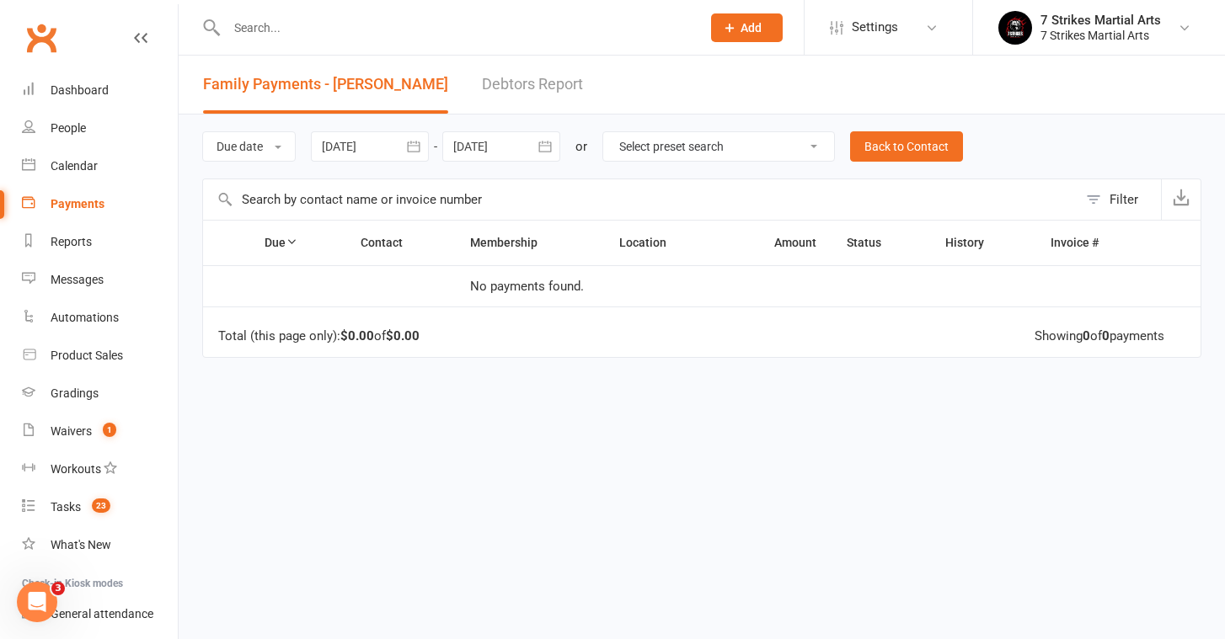
click at [362, 279] on td at bounding box center [329, 286] width 252 height 42
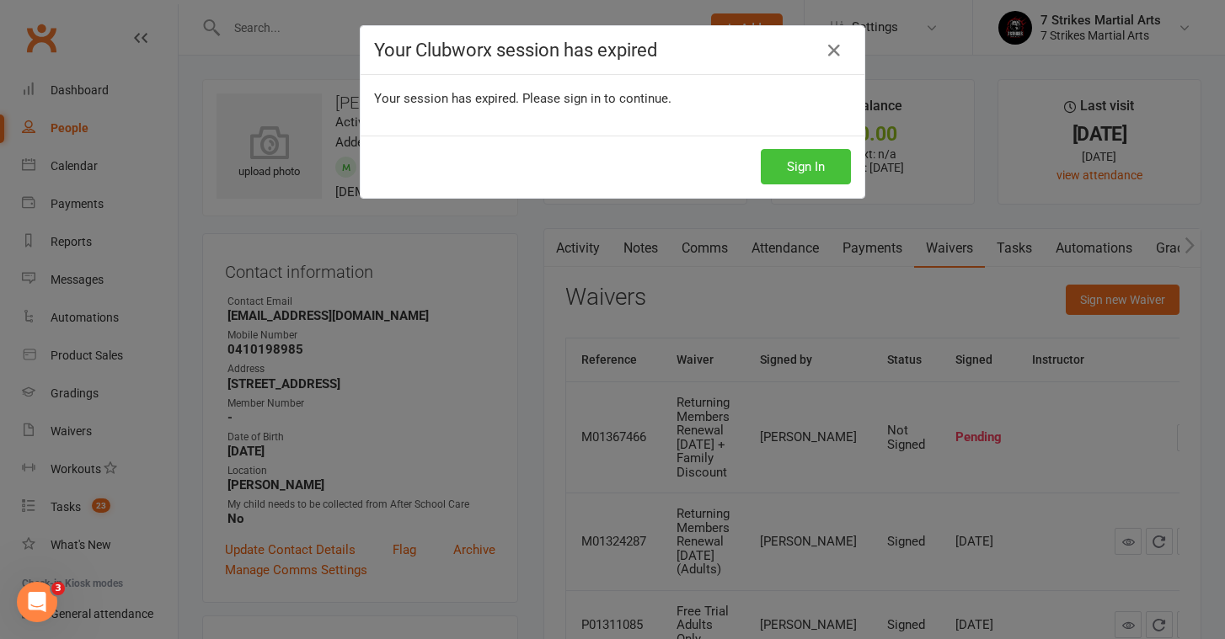
click at [765, 163] on button "Sign In" at bounding box center [806, 166] width 90 height 35
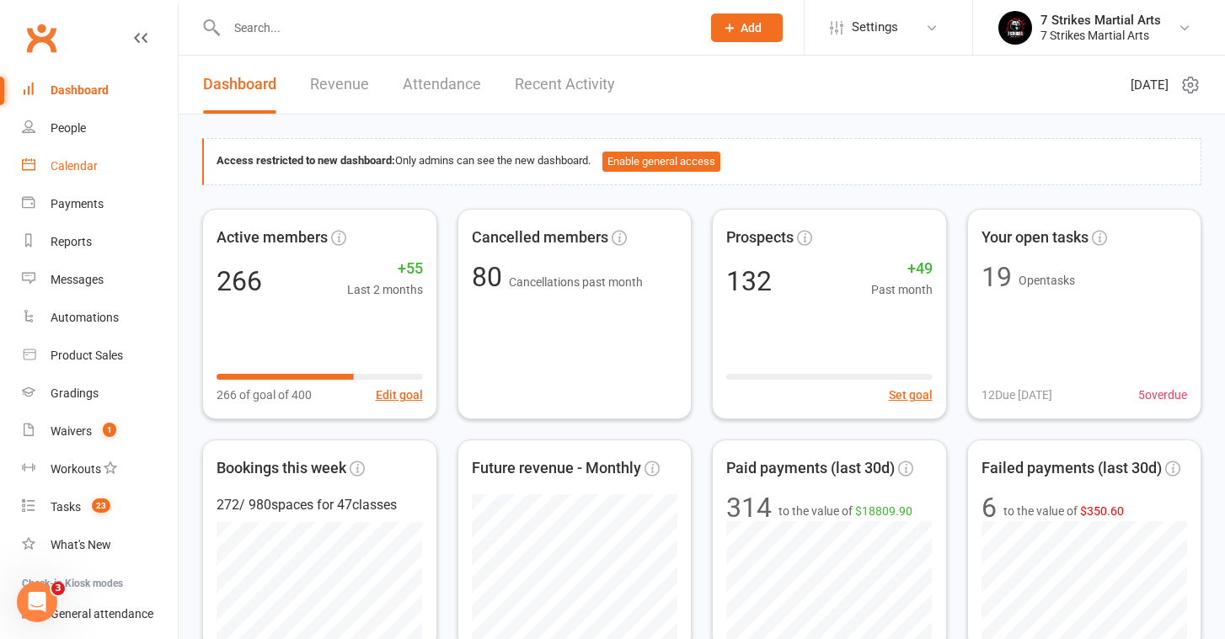
click at [88, 174] on link "Calendar" at bounding box center [100, 166] width 156 height 38
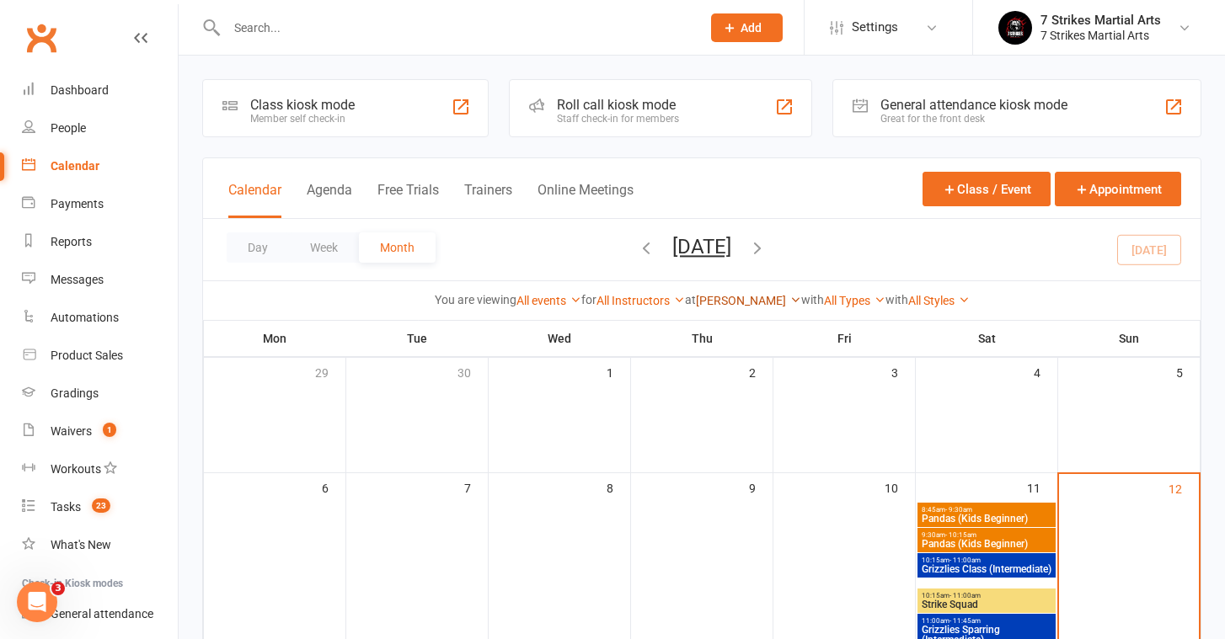
click at [731, 300] on link "Glendenning PS" at bounding box center [748, 300] width 105 height 13
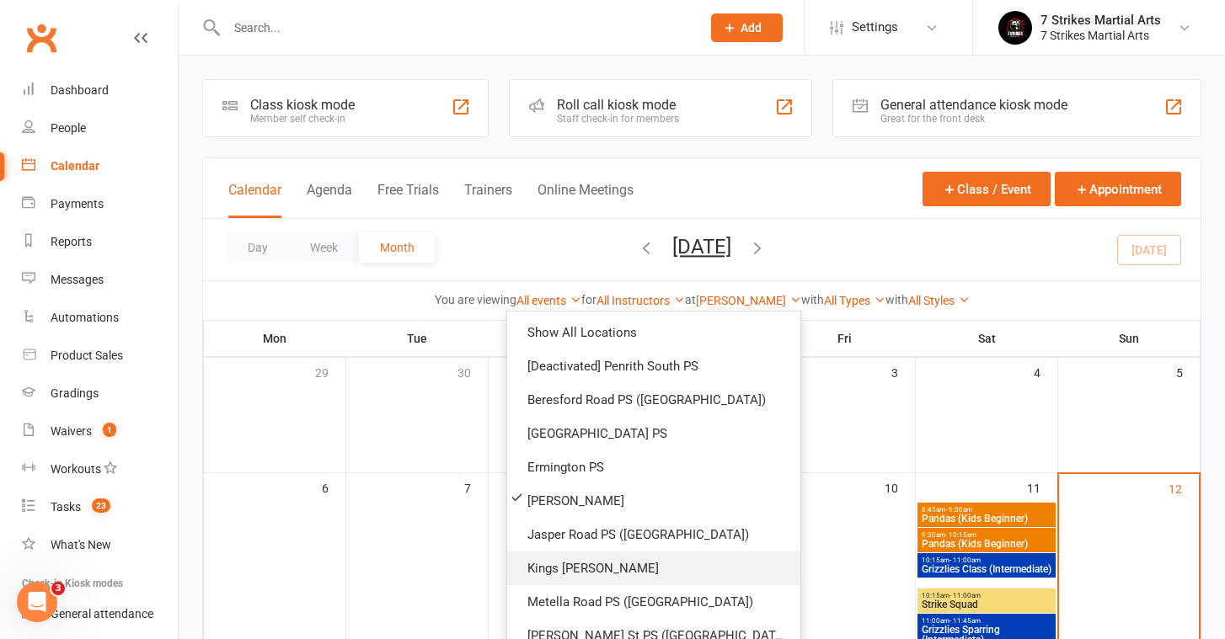
click at [677, 564] on link "Kings Langley PS" at bounding box center [653, 569] width 293 height 34
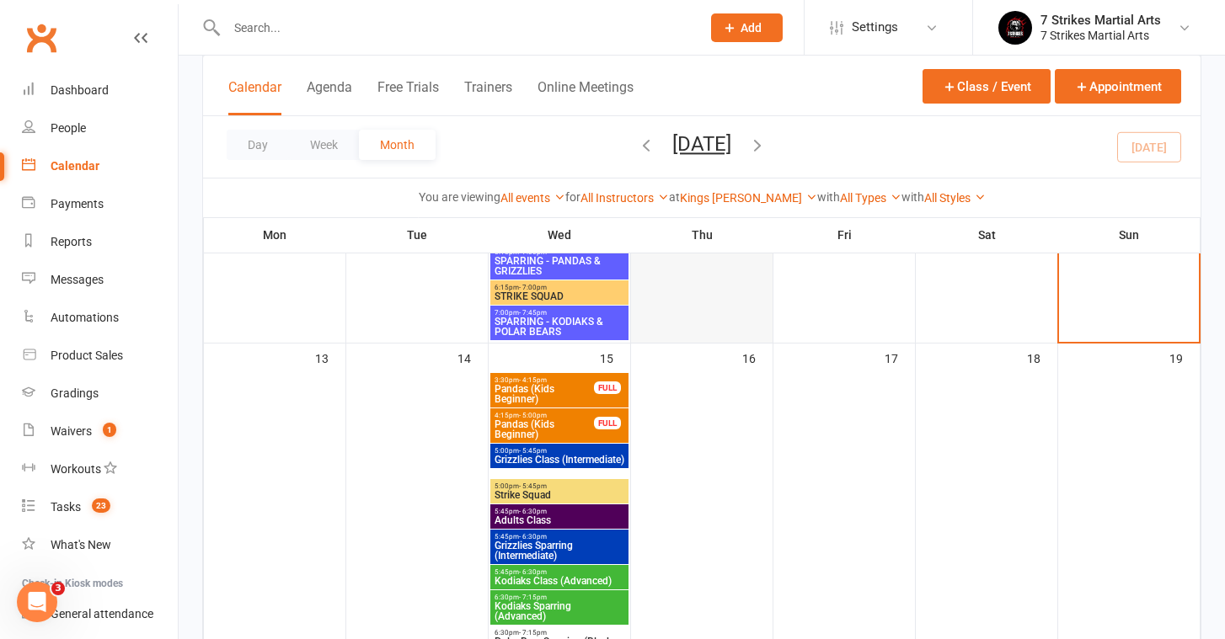
scroll to position [271, 0]
click at [329, 21] on input "text" at bounding box center [455, 28] width 467 height 24
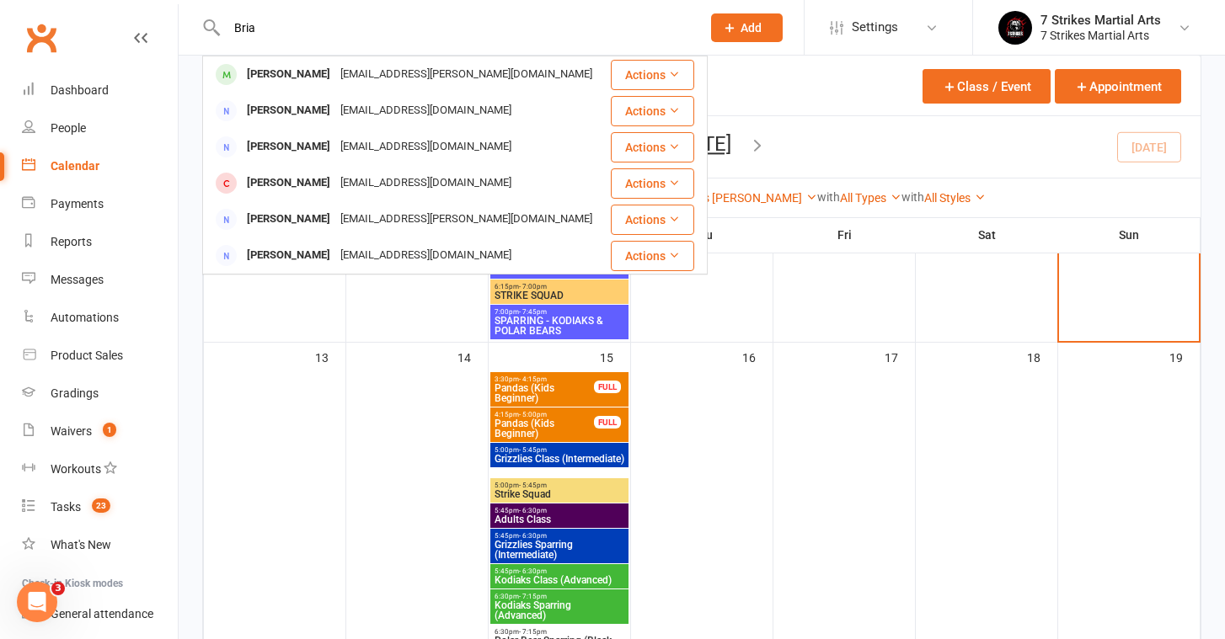
type input "Bria"
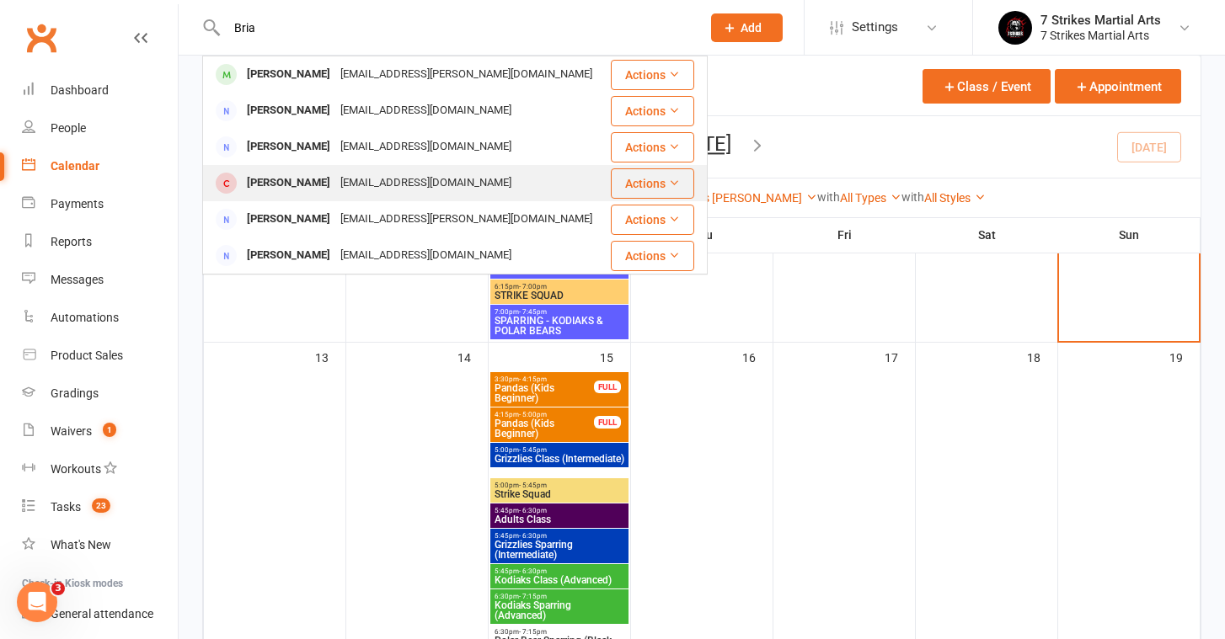
drag, startPoint x: 329, startPoint y: 21, endPoint x: 340, endPoint y: 194, distance: 173.0
click at [340, 194] on div "Lilmagg_45@hotmail.com" at bounding box center [425, 183] width 181 height 24
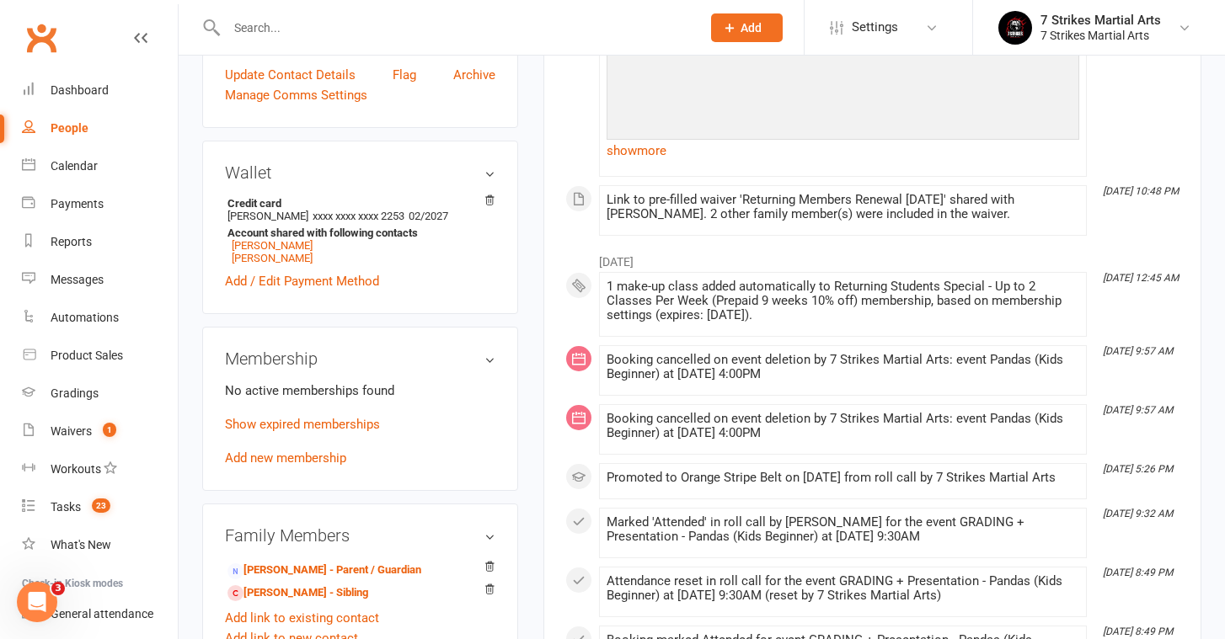
scroll to position [472, 0]
click at [254, 419] on link "Show expired memberships" at bounding box center [302, 424] width 155 height 15
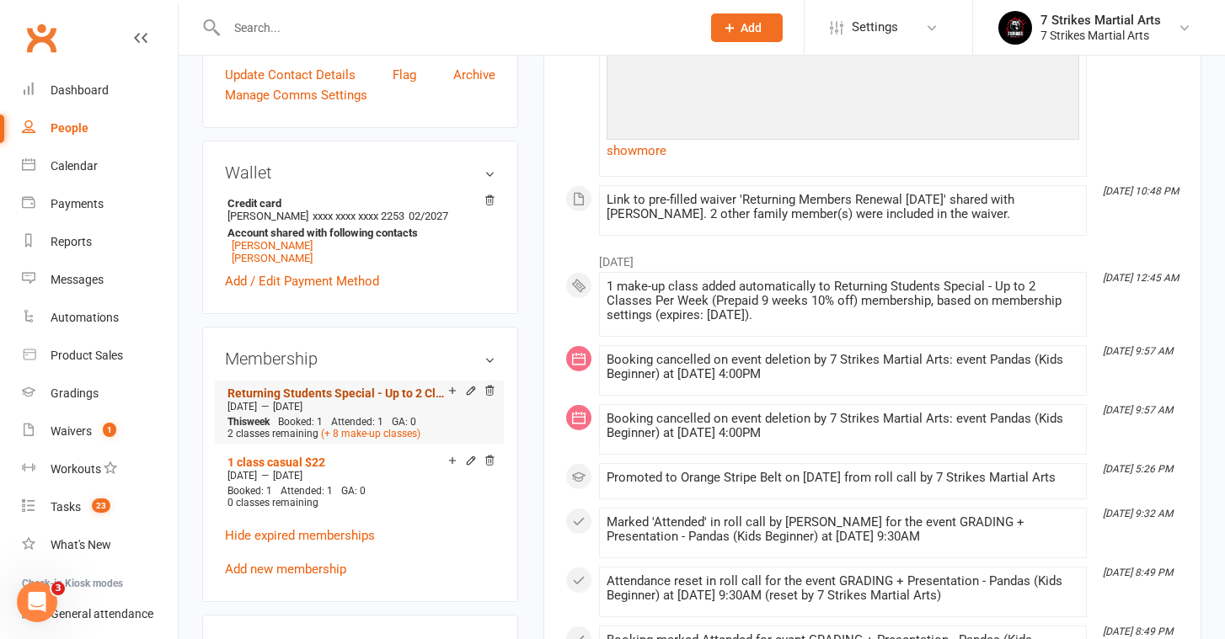
click at [244, 390] on link "Returning Students Special - Up to 2 Classes Per Week (Prepaid 9 weeks 10% off)" at bounding box center [337, 393] width 221 height 13
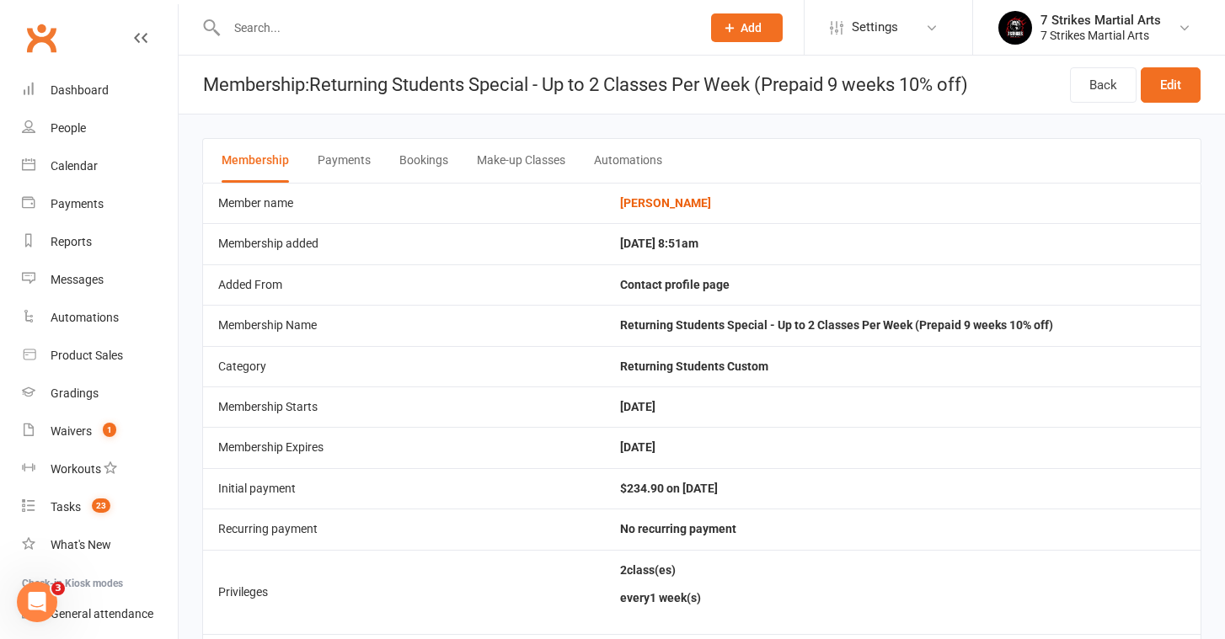
click at [923, 421] on td "Jul 25, 2025" at bounding box center [902, 407] width 595 height 40
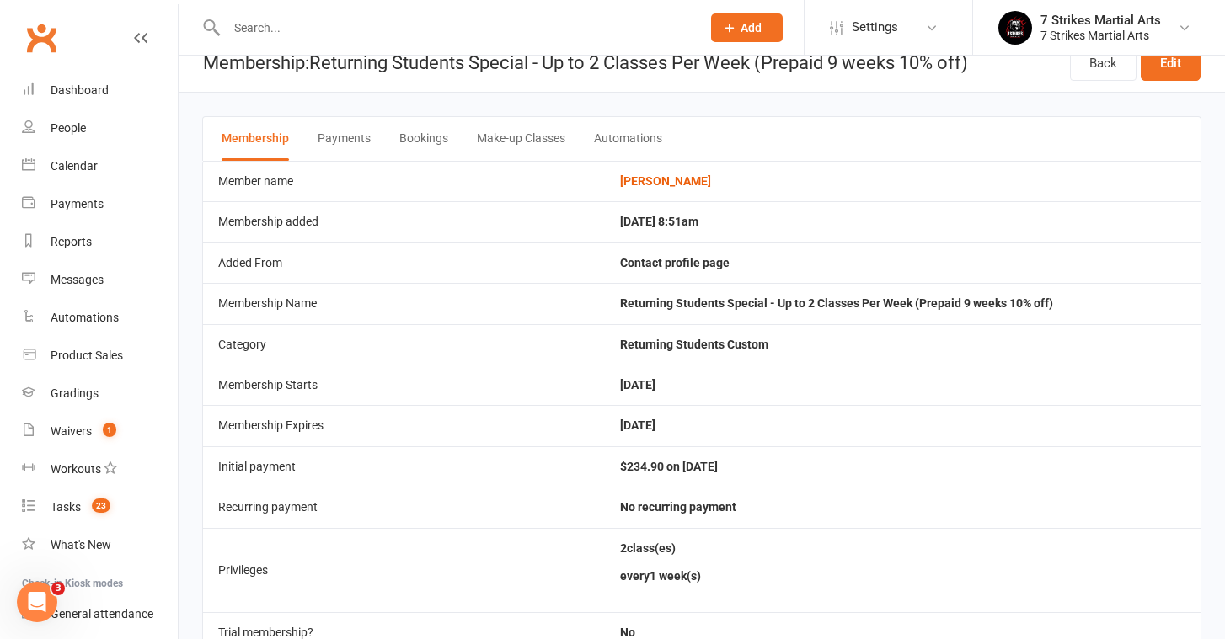
scroll to position [20, 0]
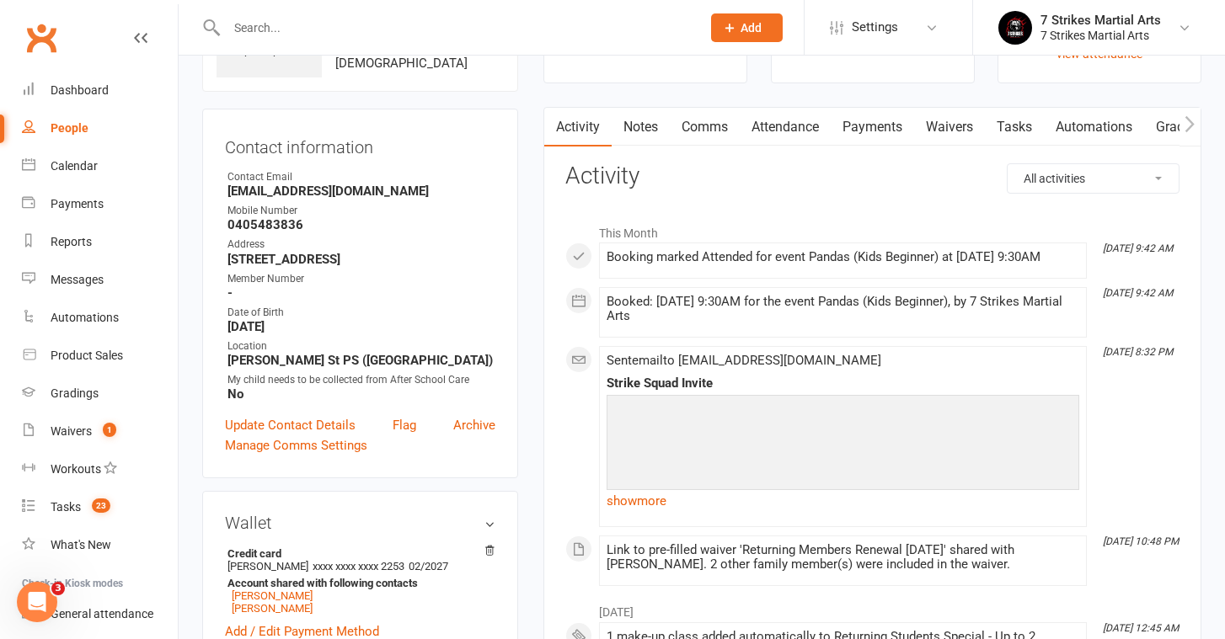
scroll to position [187, 0]
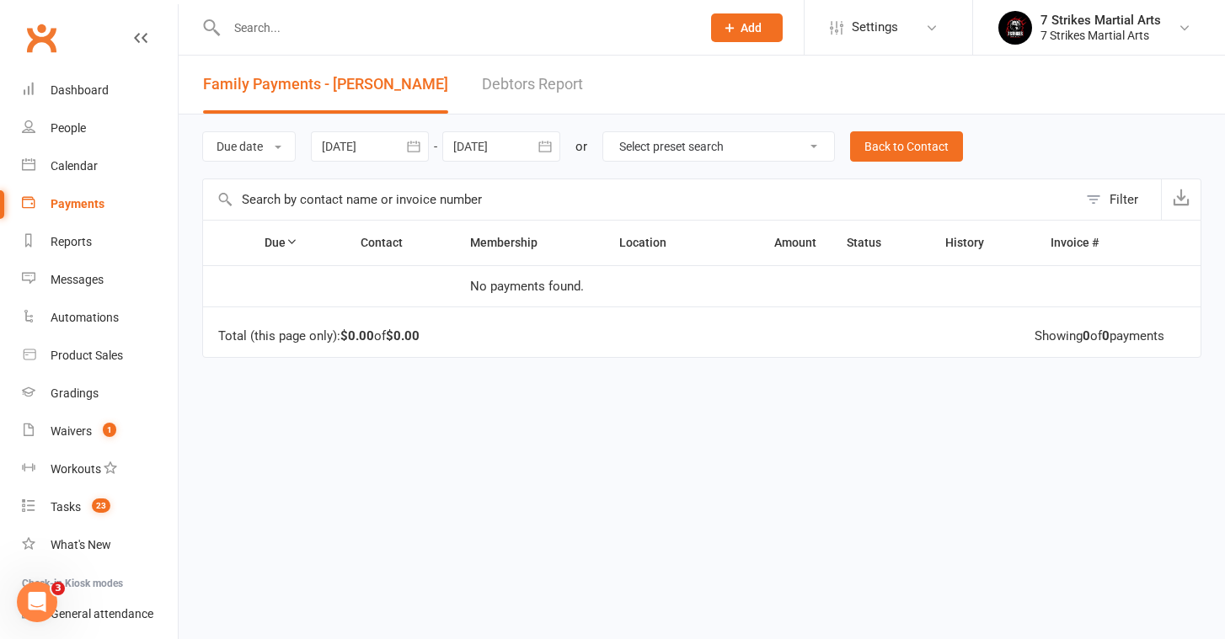
click at [879, 164] on div "Due date Due date Date paid Date failed Date settled [DATE] [DATE] Sun Mon Tue …" at bounding box center [701, 147] width 999 height 64
click at [879, 147] on link "Back to Contact" at bounding box center [906, 146] width 113 height 30
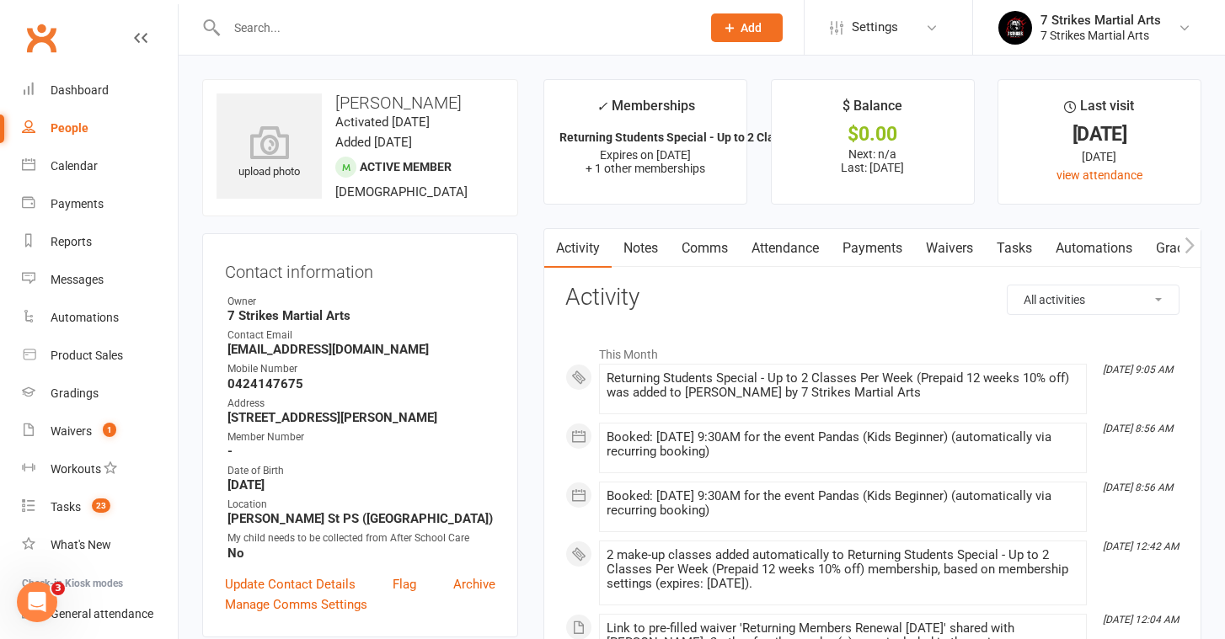
click at [880, 248] on link "Payments" at bounding box center [871, 248] width 83 height 39
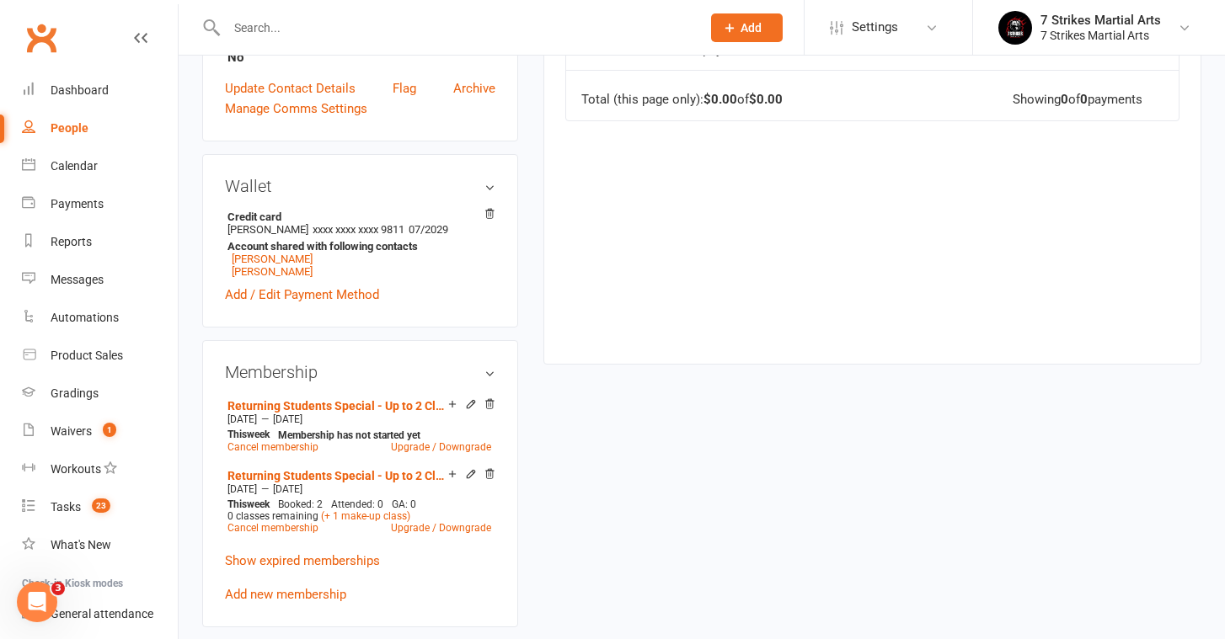
scroll to position [497, 0]
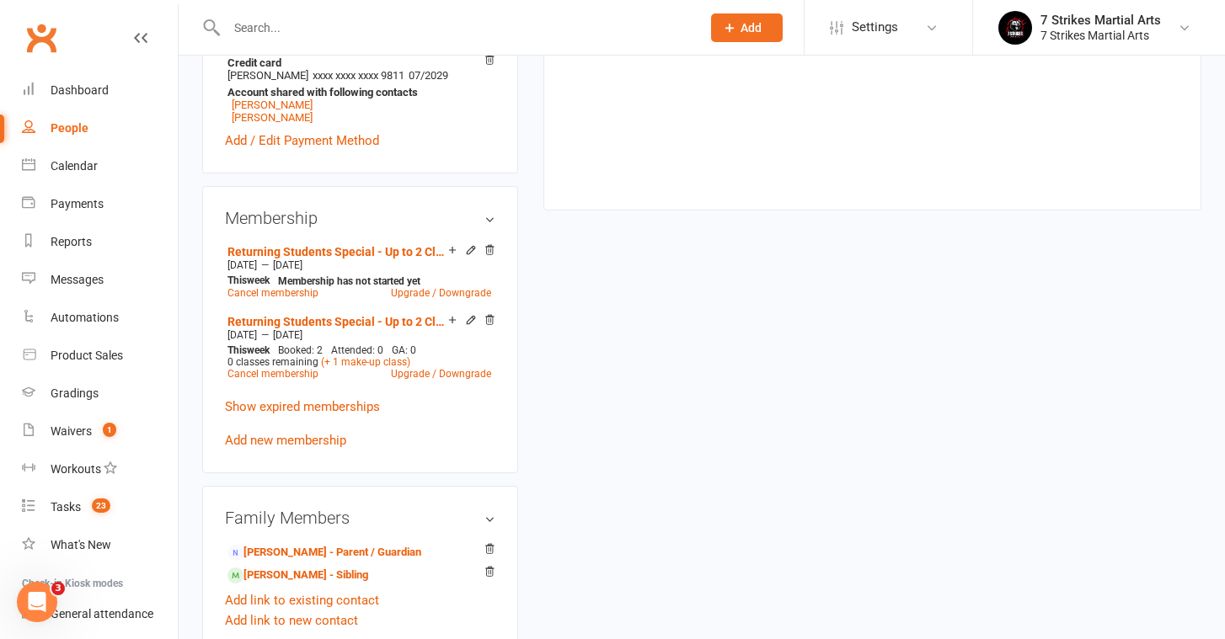
scroll to position [669, 0]
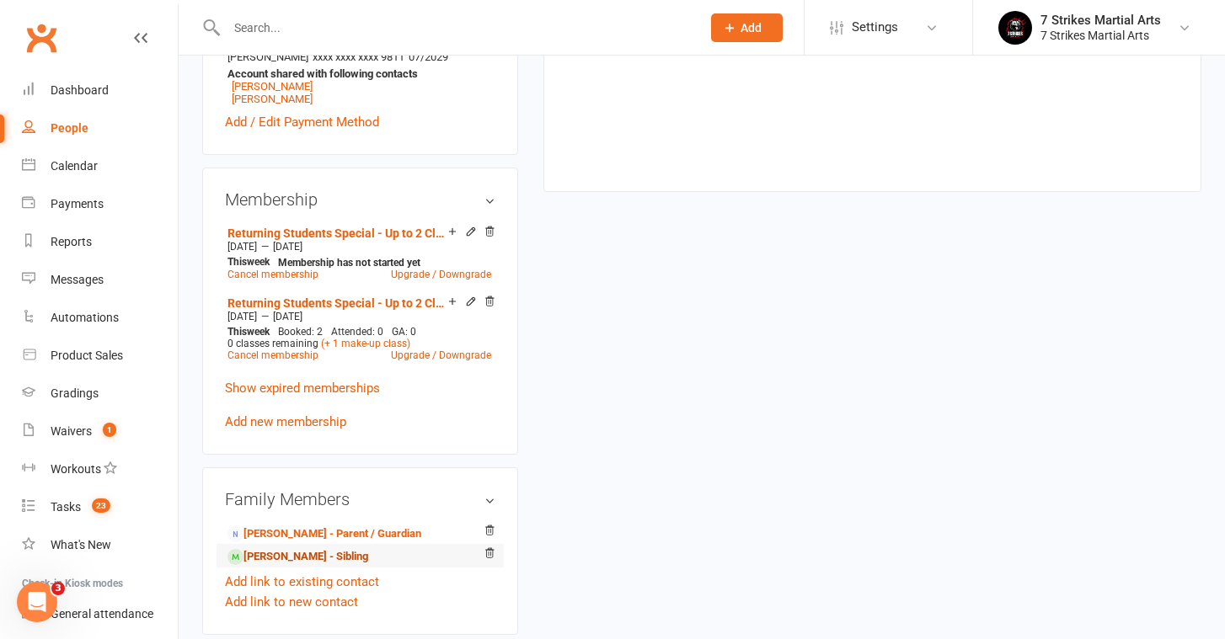
click at [303, 557] on link "Shea Macfarlane - Sibling" at bounding box center [297, 557] width 141 height 18
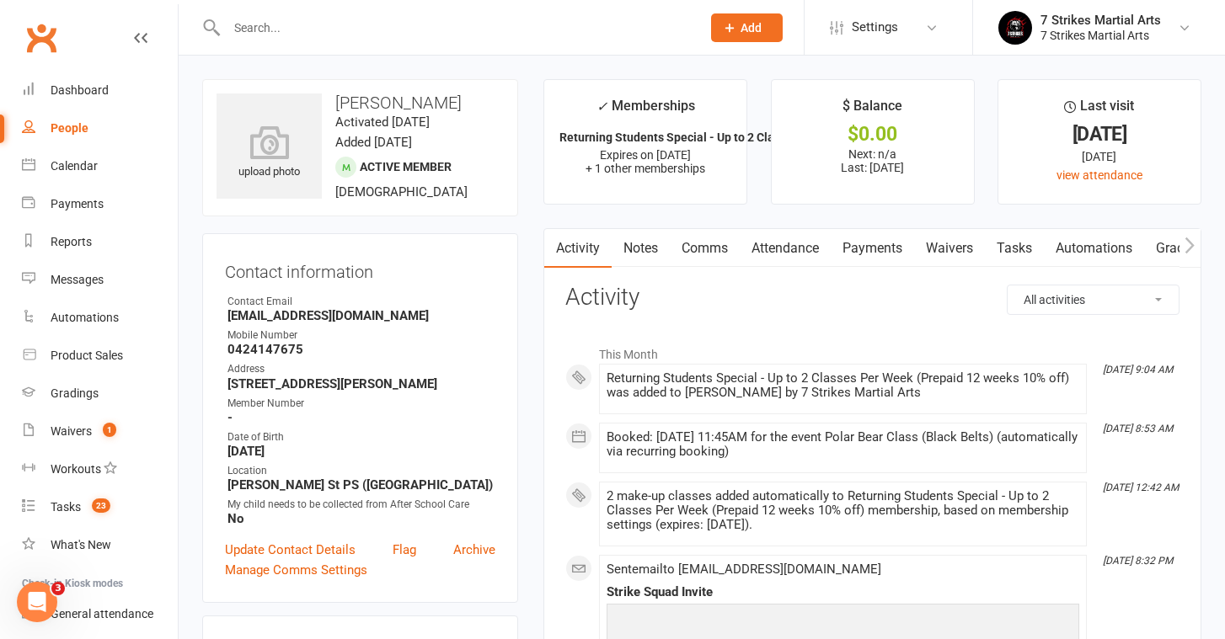
click at [857, 253] on link "Payments" at bounding box center [871, 248] width 83 height 39
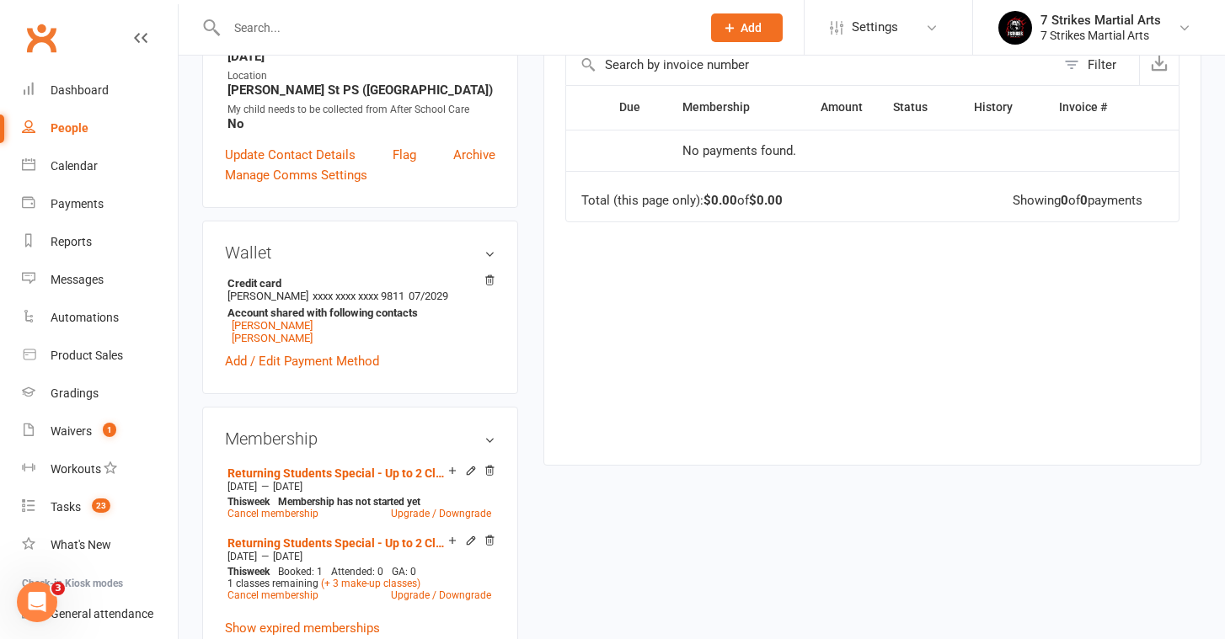
scroll to position [398, 0]
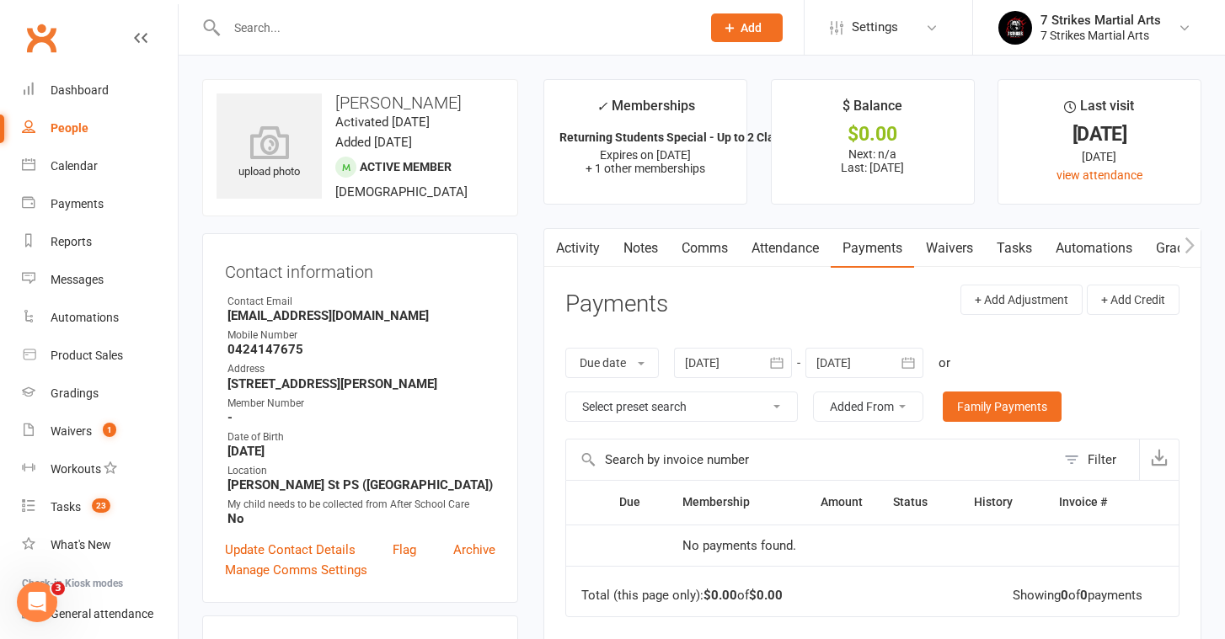
click at [333, 29] on input "text" at bounding box center [455, 28] width 467 height 24
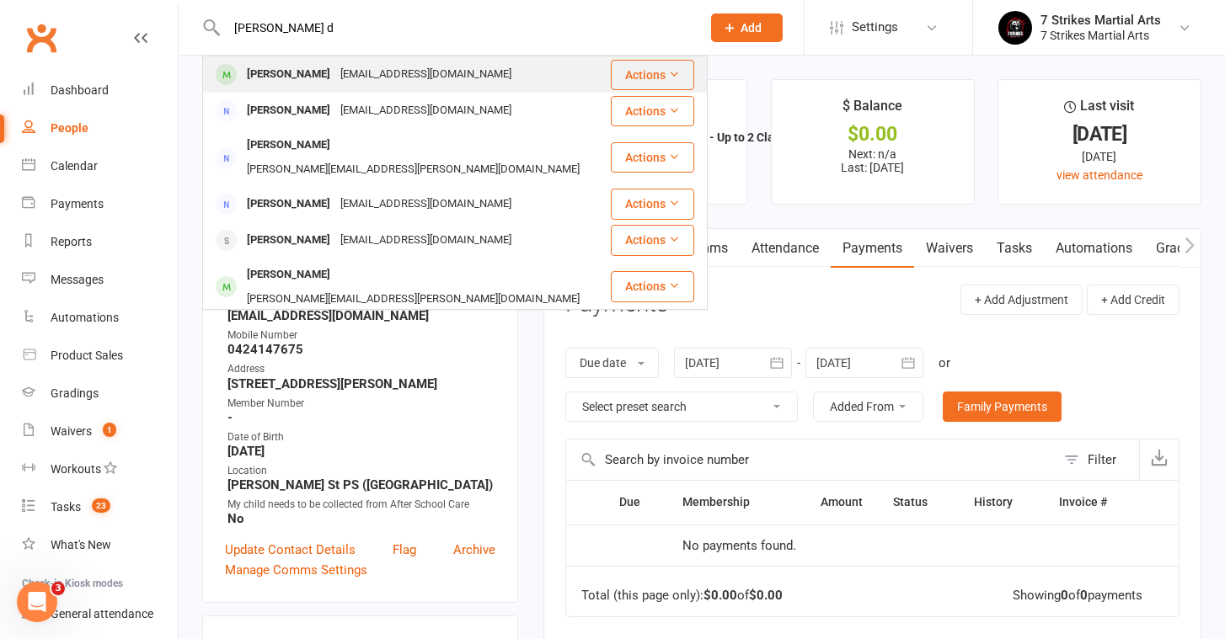
type input "[PERSON_NAME] d"
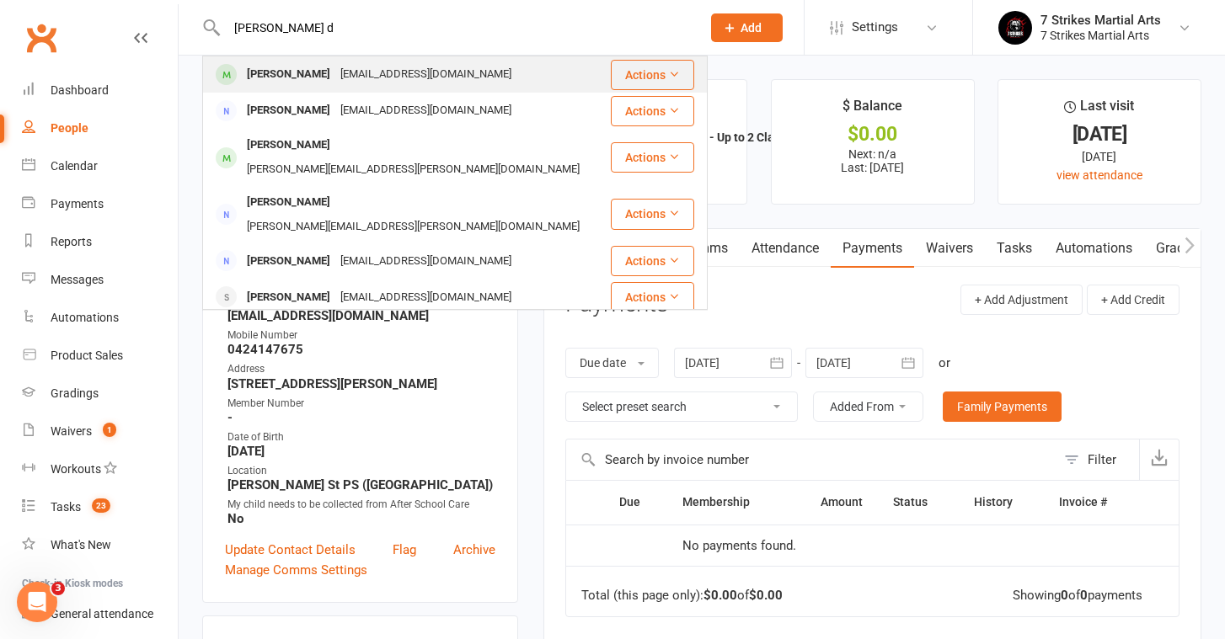
click at [335, 67] on div "[EMAIL_ADDRESS][DOMAIN_NAME]" at bounding box center [425, 74] width 181 height 24
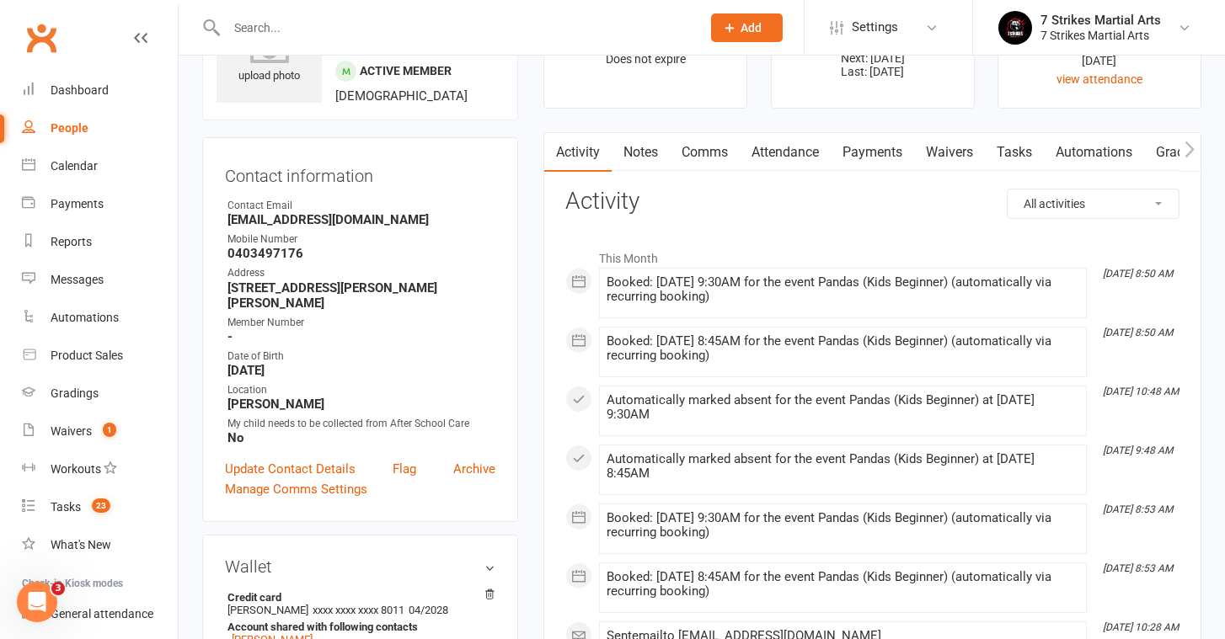
scroll to position [85, 0]
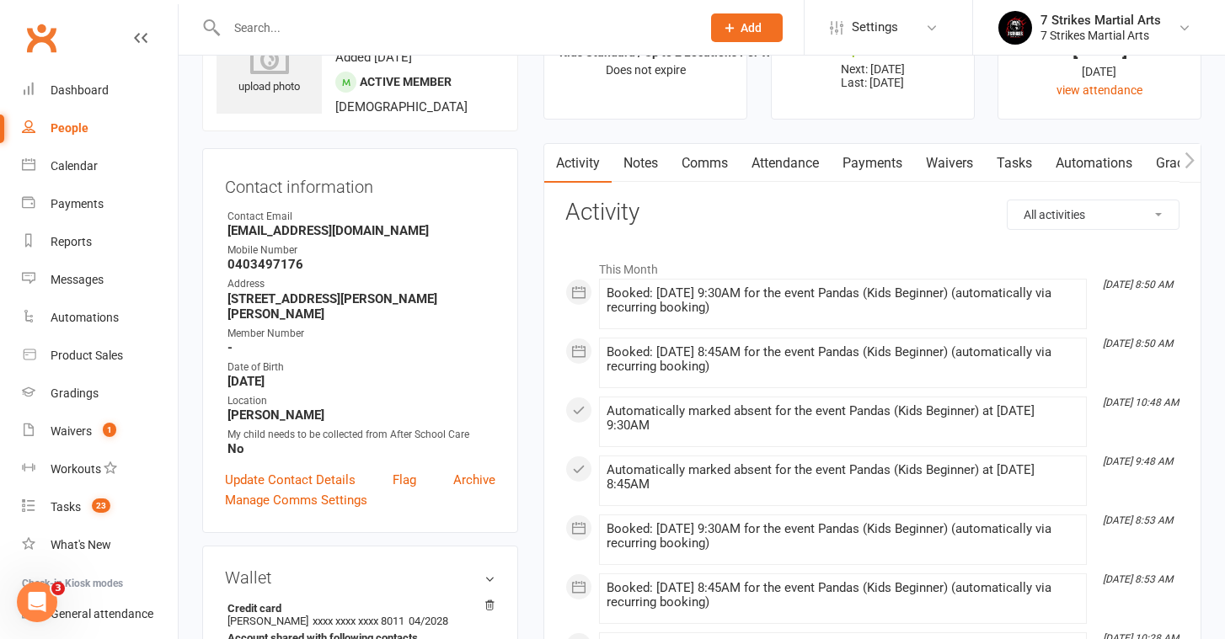
click at [880, 167] on link "Payments" at bounding box center [871, 163] width 83 height 39
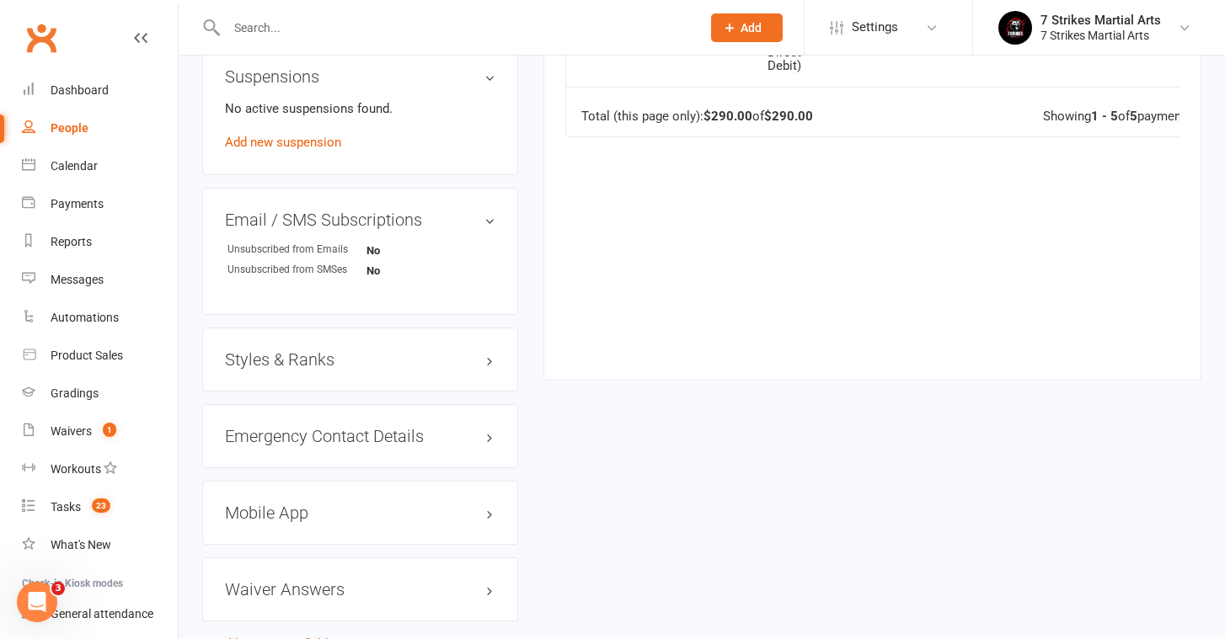
scroll to position [1136, 0]
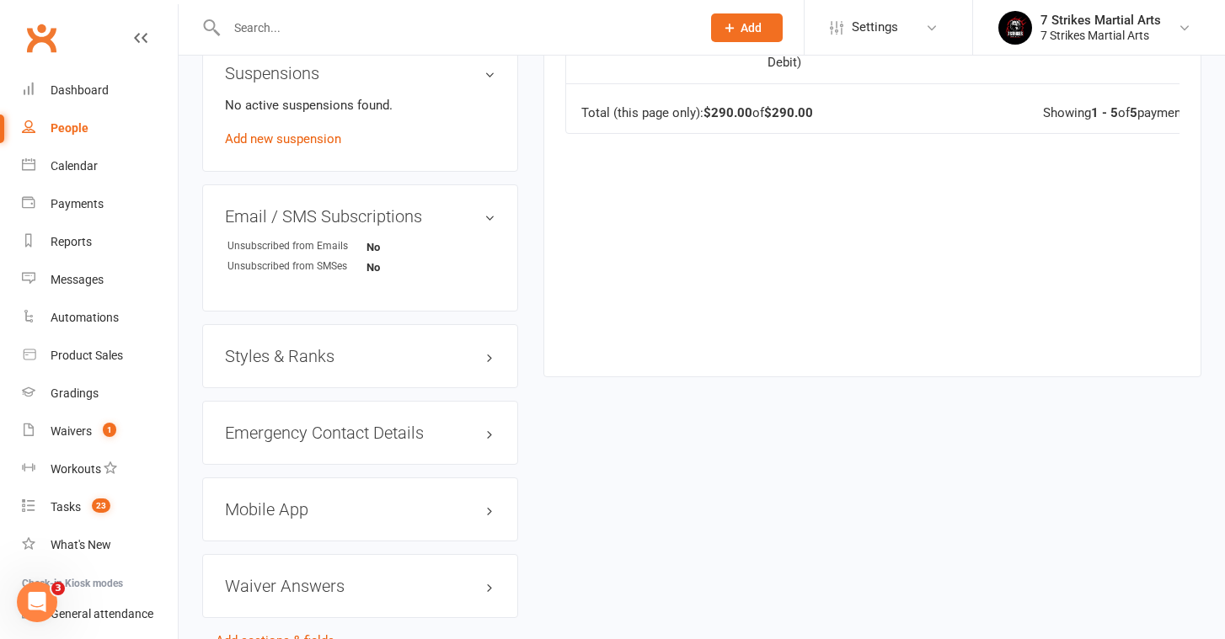
click at [490, 367] on div "Styles & Ranks" at bounding box center [360, 356] width 316 height 64
click at [486, 355] on h3 "Styles & Ranks" at bounding box center [360, 356] width 270 height 19
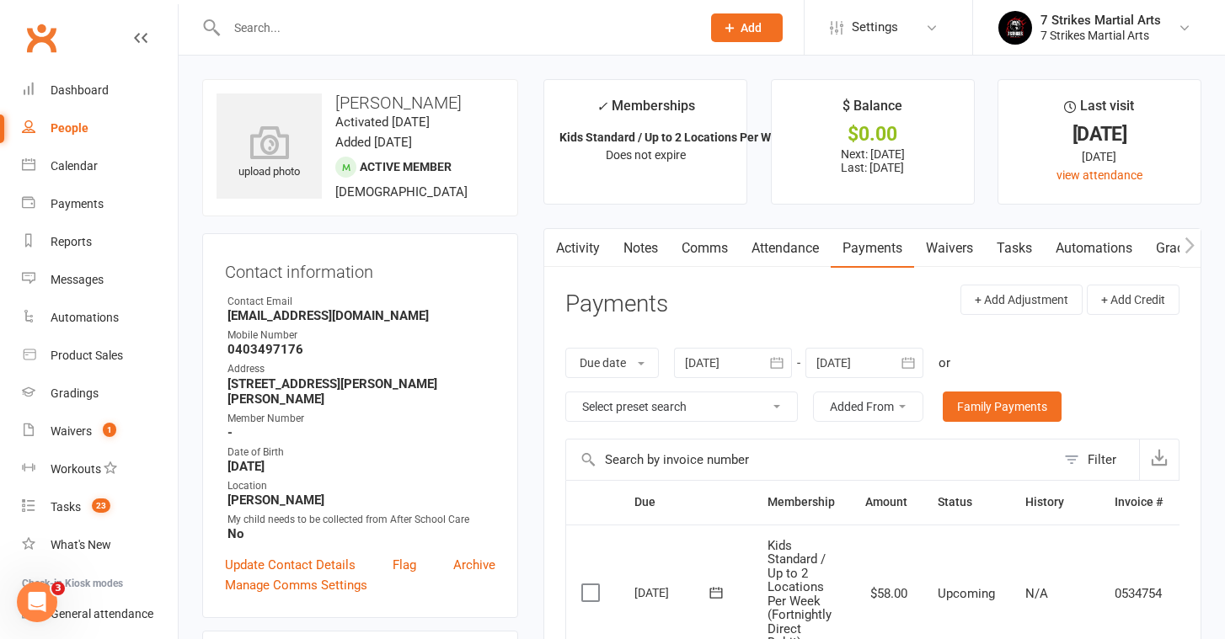
scroll to position [0, 0]
click at [291, 45] on div at bounding box center [445, 27] width 487 height 55
click at [285, 45] on div at bounding box center [445, 27] width 487 height 55
click at [267, 28] on input "text" at bounding box center [455, 28] width 467 height 24
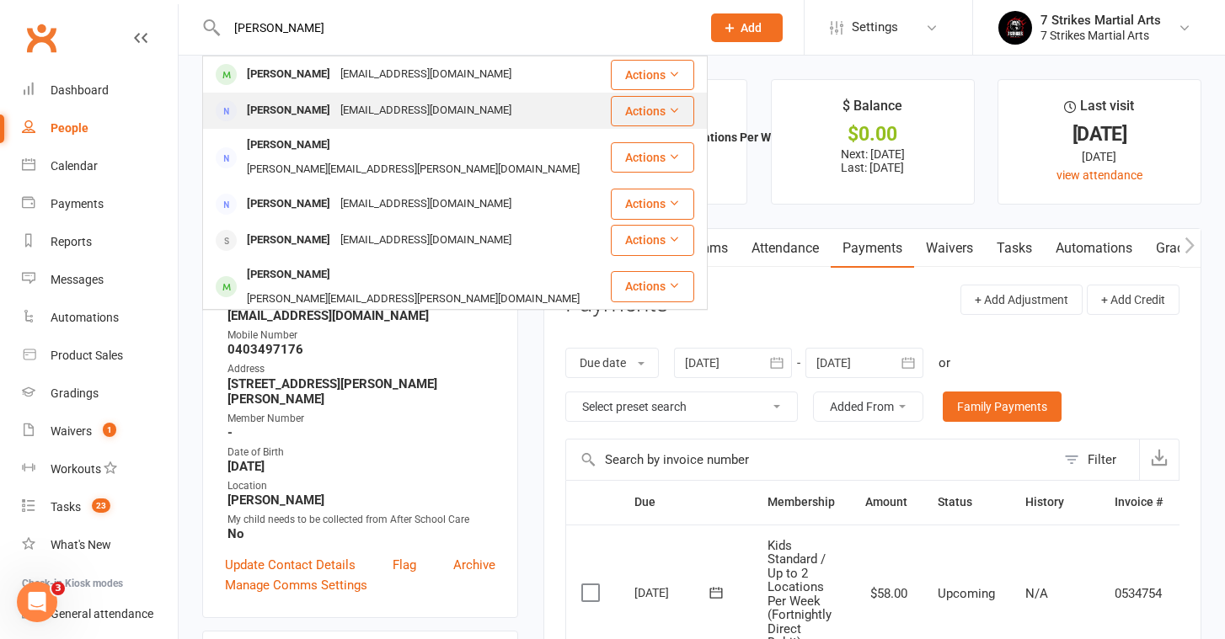
type input "[PERSON_NAME]"
click at [268, 108] on div "[PERSON_NAME]" at bounding box center [288, 111] width 93 height 24
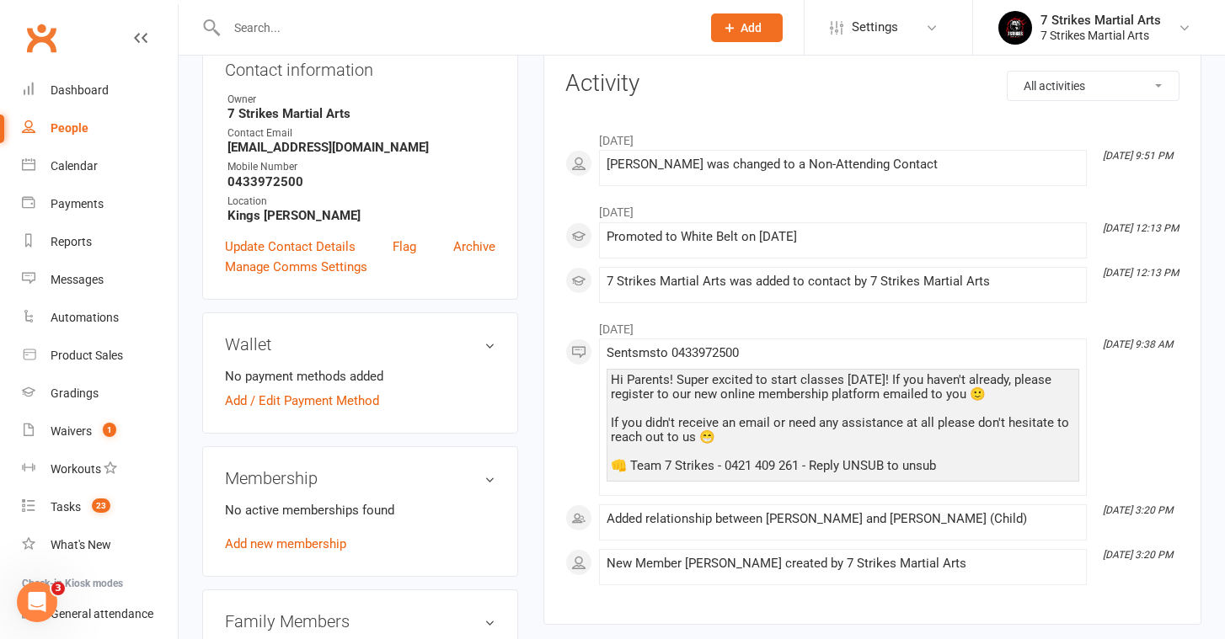
scroll to position [198, 0]
click at [656, 534] on li "[DATE] 3:20 PM Added relationship between [PERSON_NAME] and [PERSON_NAME] (Chil…" at bounding box center [843, 523] width 488 height 36
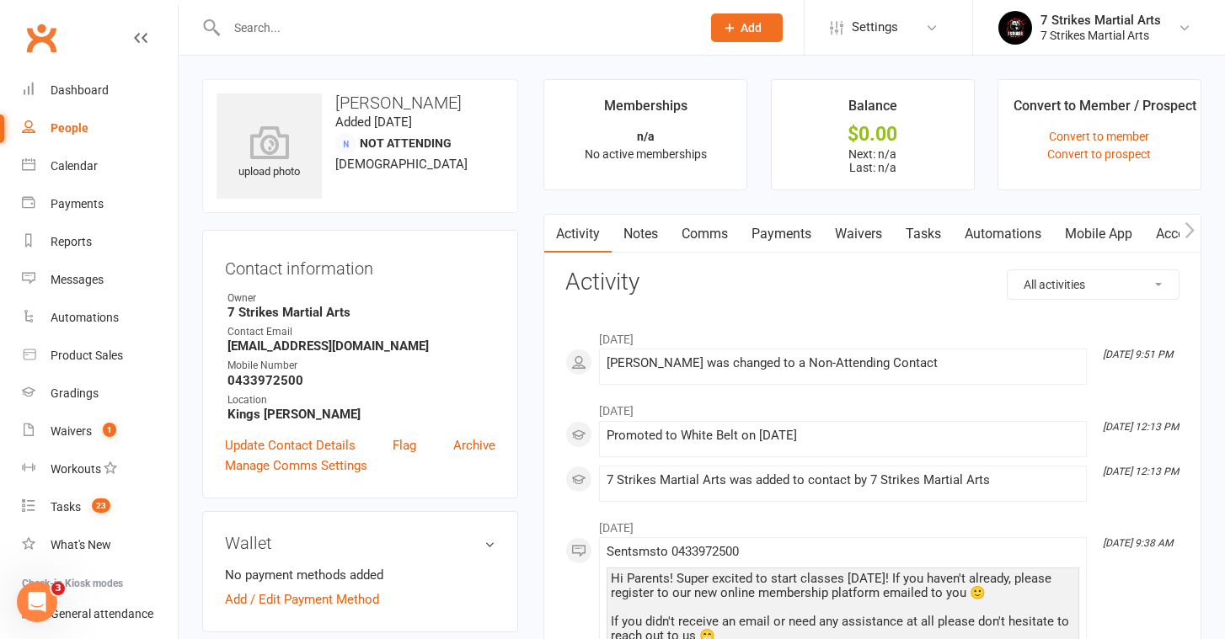
scroll to position [0, 0]
click at [312, 37] on input "text" at bounding box center [455, 28] width 467 height 24
type input "k"
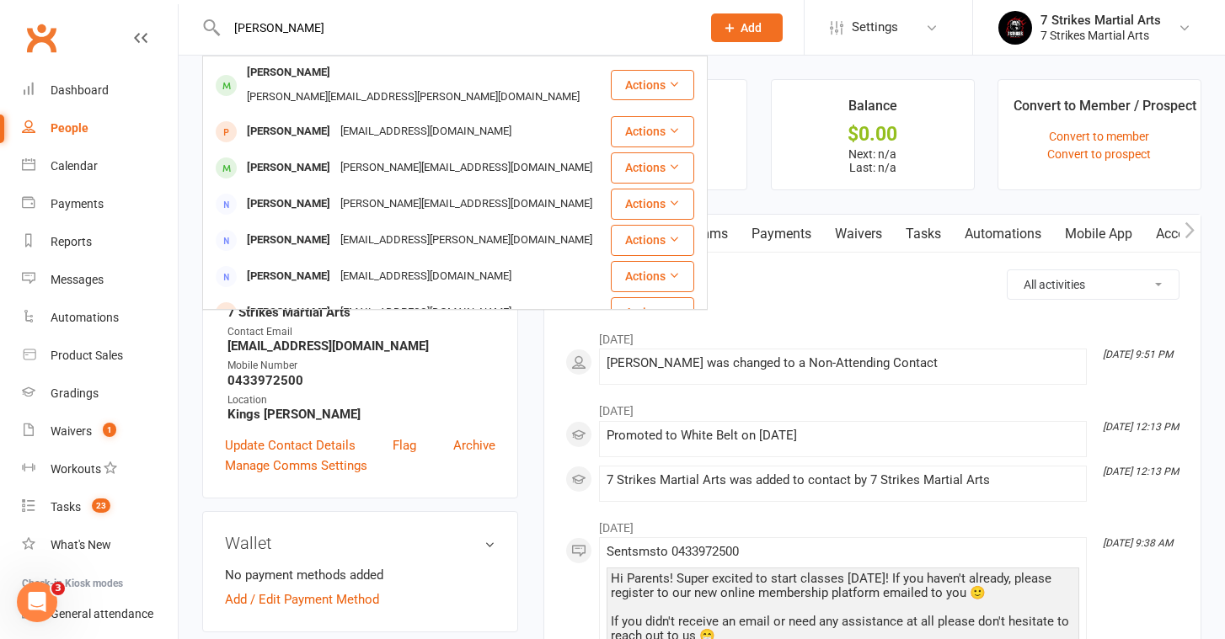
type input "[PERSON_NAME]"
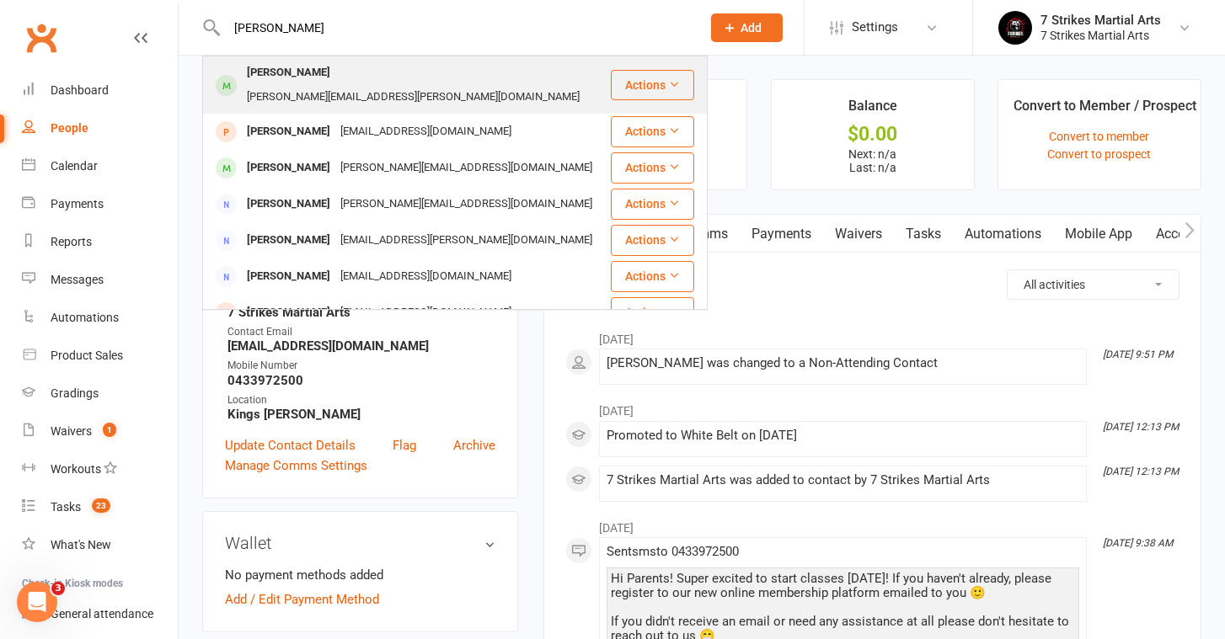
drag, startPoint x: 312, startPoint y: 37, endPoint x: 307, endPoint y: 73, distance: 36.7
click at [307, 73] on div "[PERSON_NAME]" at bounding box center [288, 73] width 93 height 24
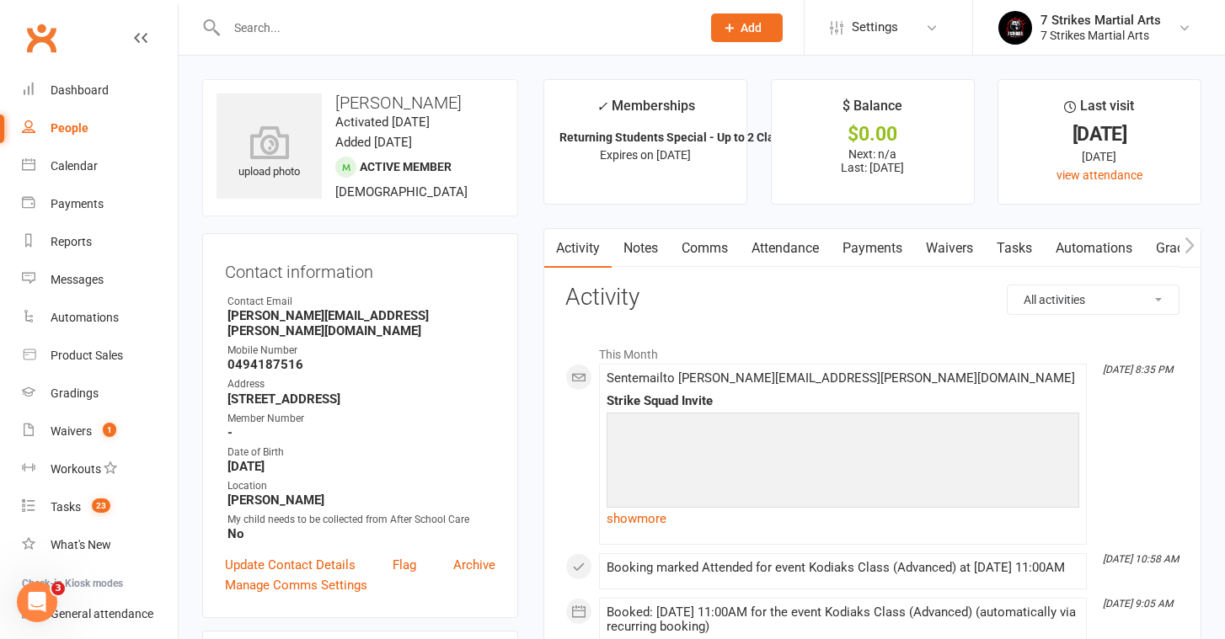
click at [883, 249] on link "Payments" at bounding box center [871, 248] width 83 height 39
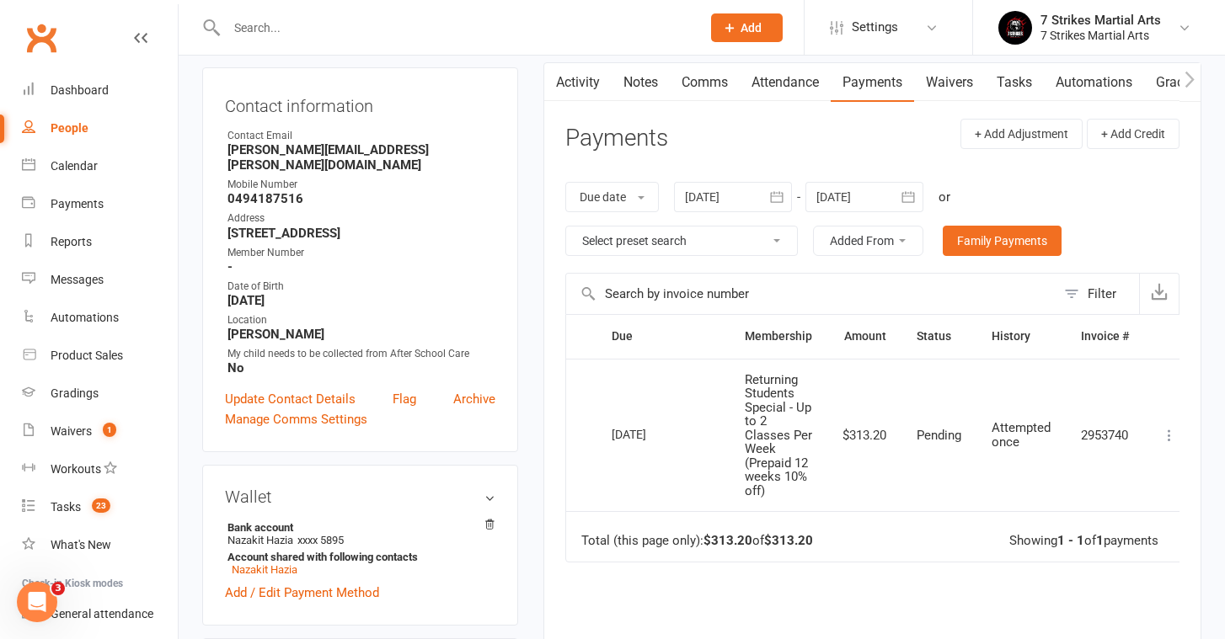
scroll to position [167, 0]
click at [262, 566] on link "Nazakit Hazia" at bounding box center [265, 569] width 66 height 13
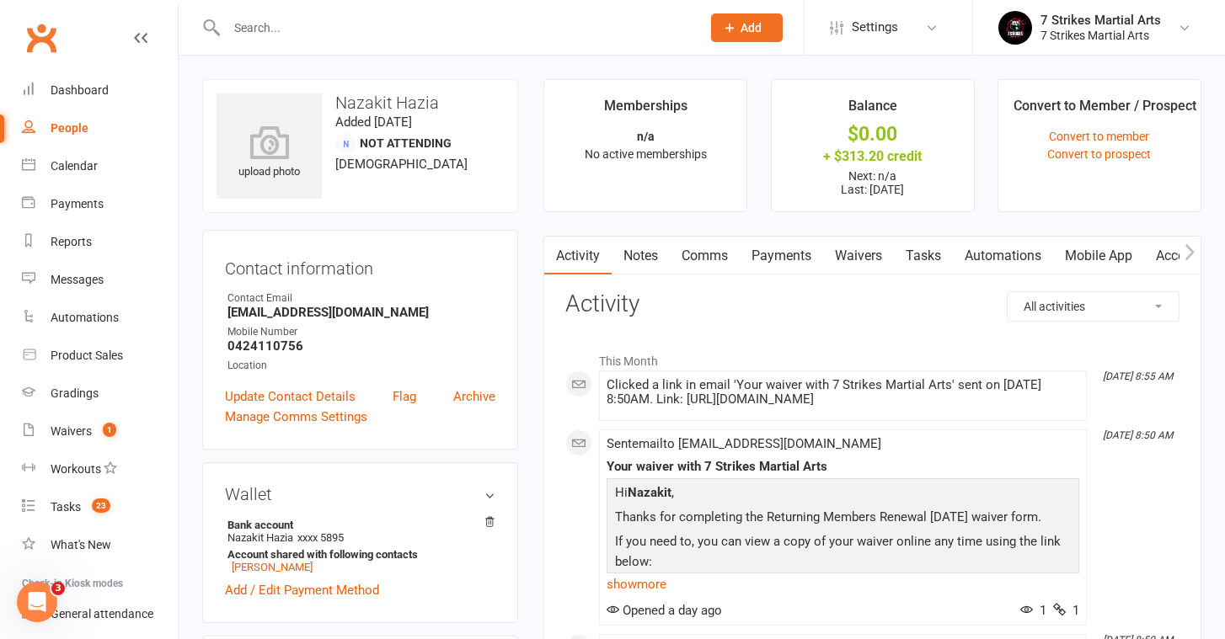
click at [781, 254] on link "Payments" at bounding box center [781, 256] width 83 height 39
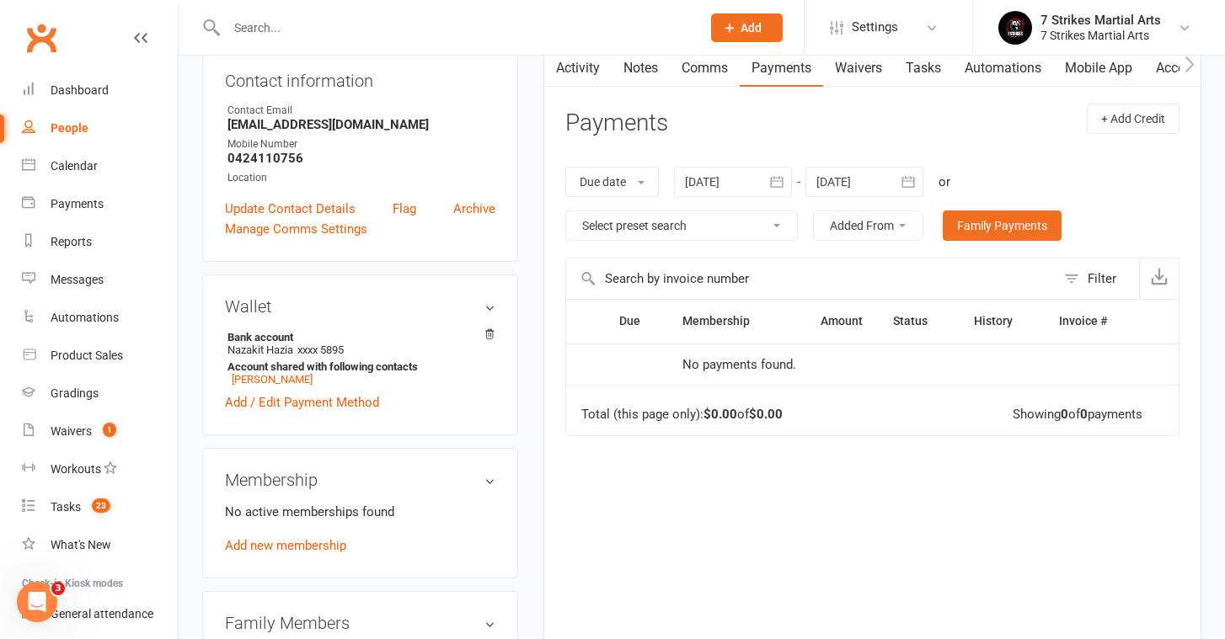
scroll to position [190, 0]
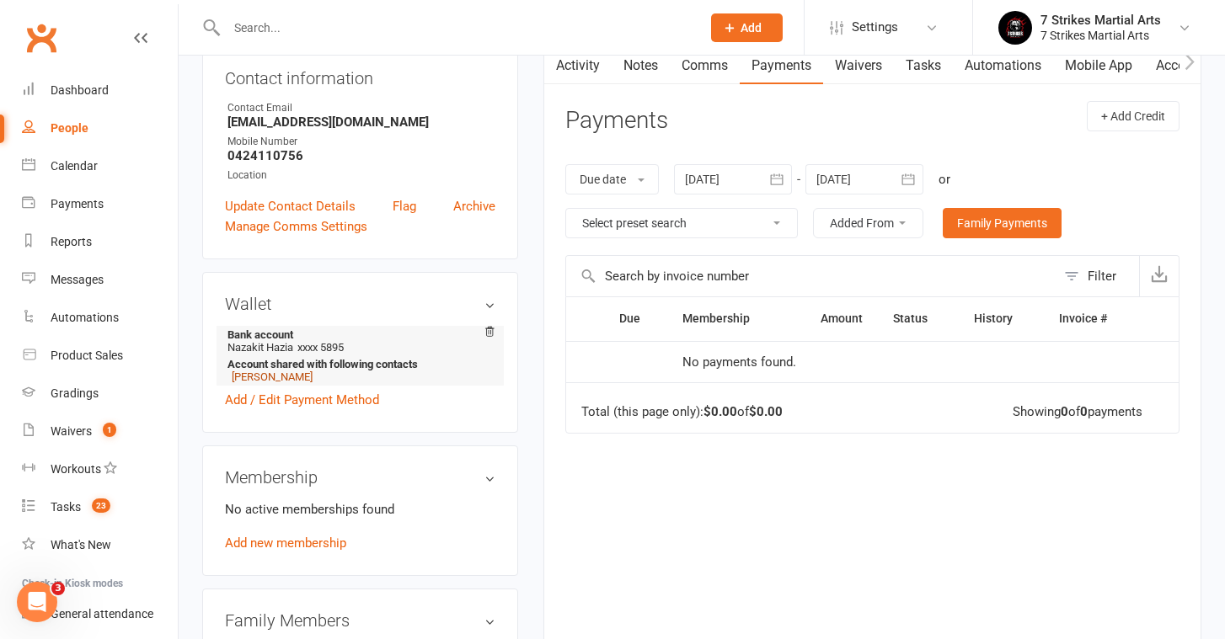
click at [278, 380] on link "[PERSON_NAME]" at bounding box center [272, 377] width 81 height 13
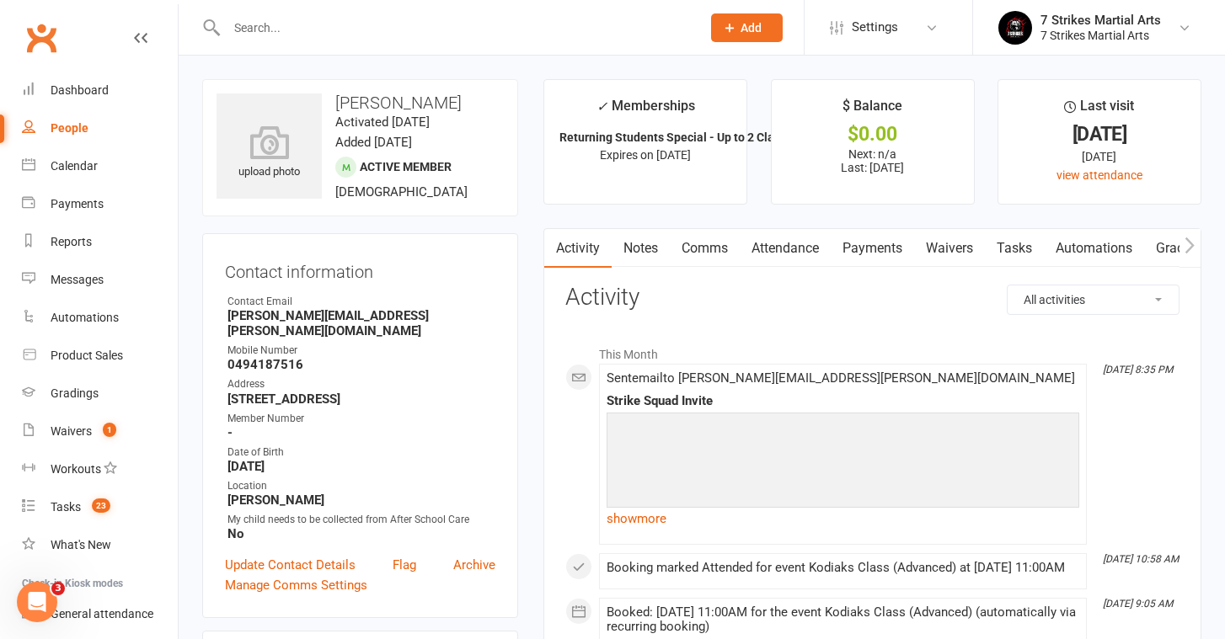
click at [811, 254] on link "Attendance" at bounding box center [785, 248] width 91 height 39
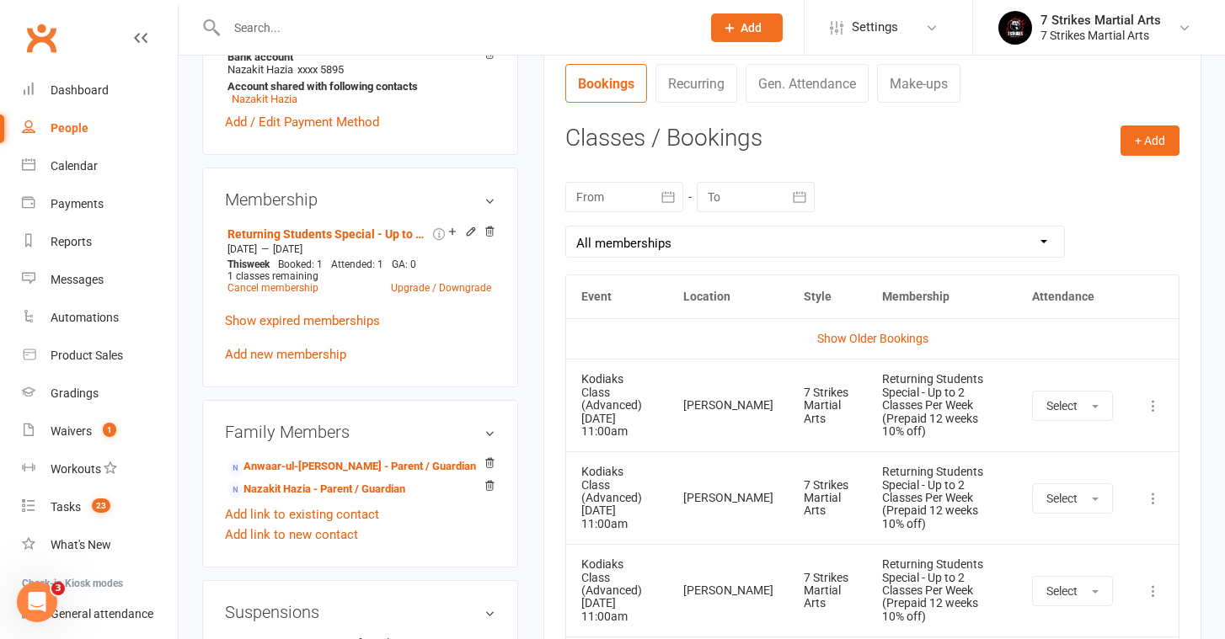
scroll to position [618, 0]
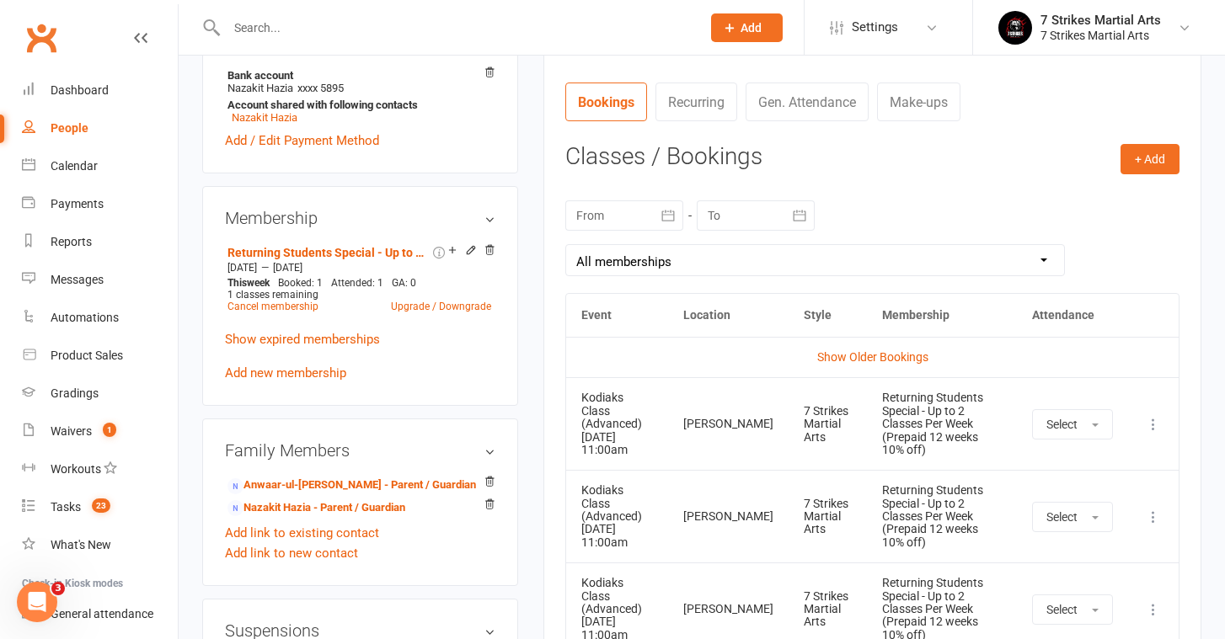
click at [318, 24] on input "text" at bounding box center [455, 28] width 467 height 24
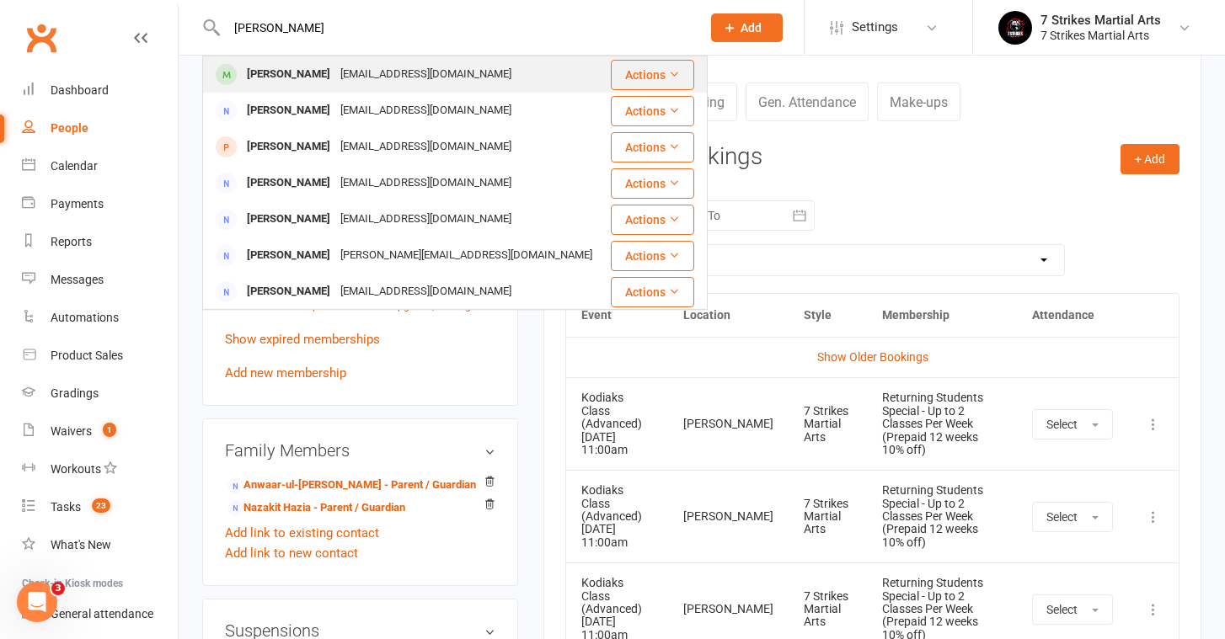
type input "[PERSON_NAME]"
click at [327, 72] on div "[PERSON_NAME]" at bounding box center [288, 74] width 93 height 24
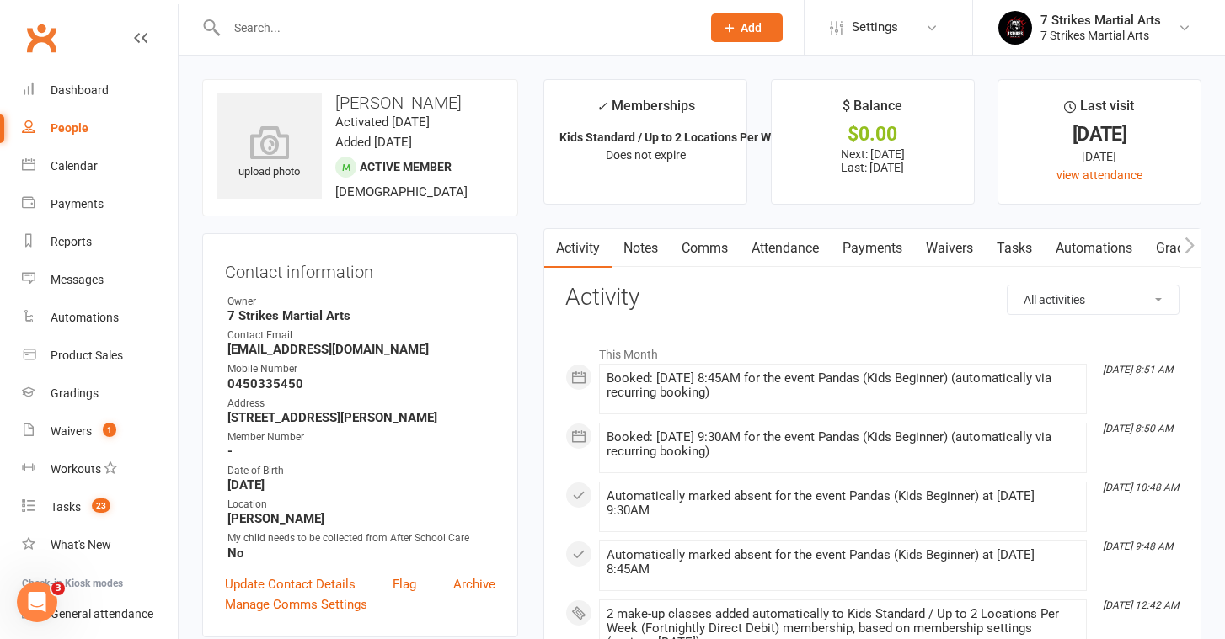
click at [819, 234] on link "Attendance" at bounding box center [785, 248] width 91 height 39
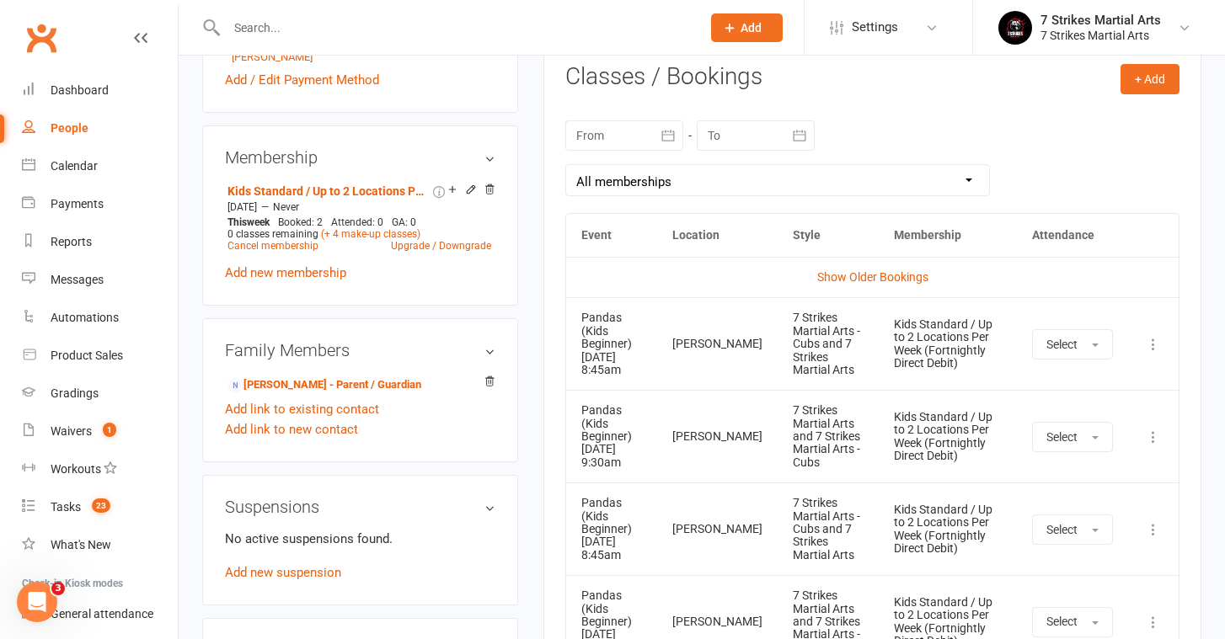
scroll to position [735, 0]
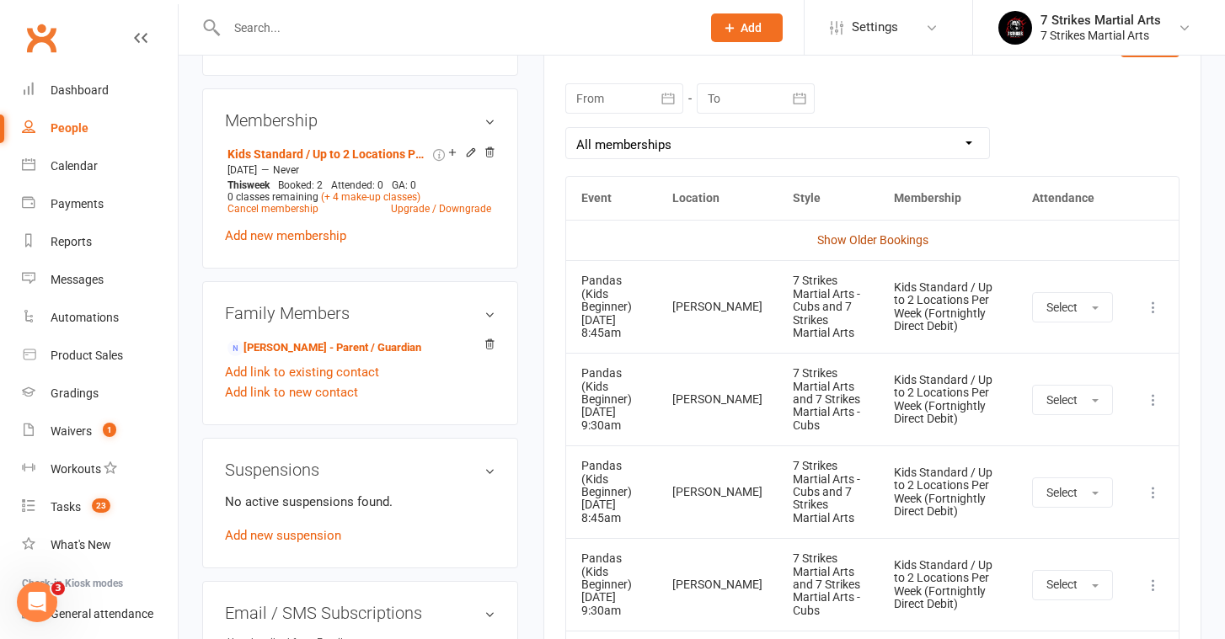
click at [836, 235] on link "Show Older Bookings" at bounding box center [872, 239] width 111 height 13
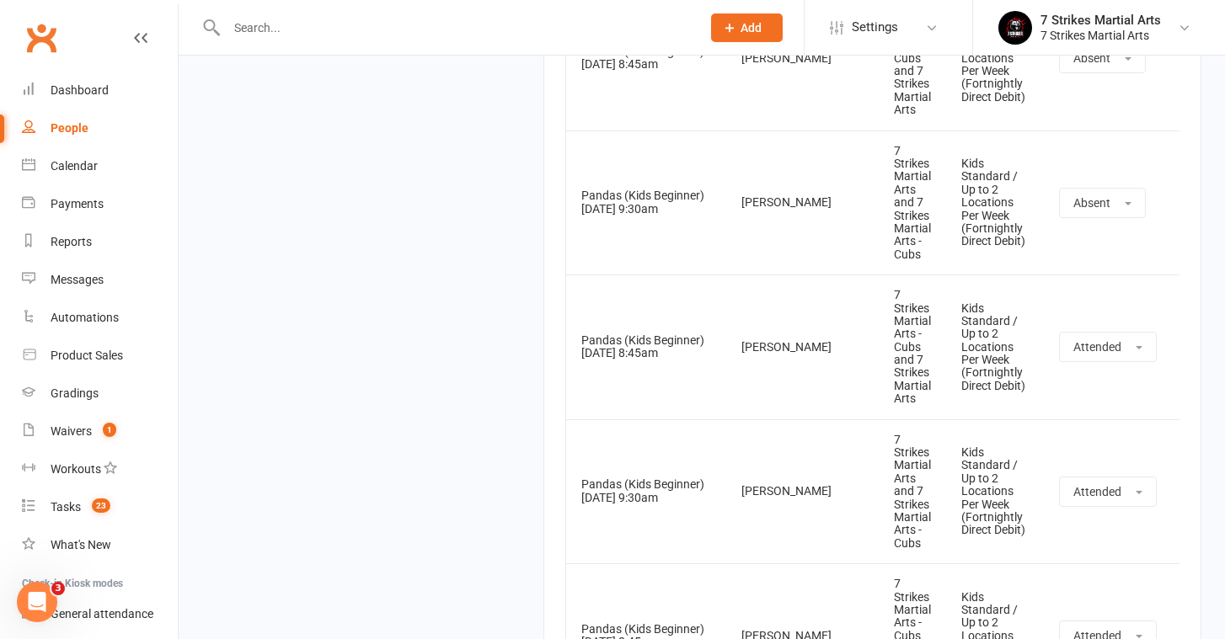
scroll to position [4279, 0]
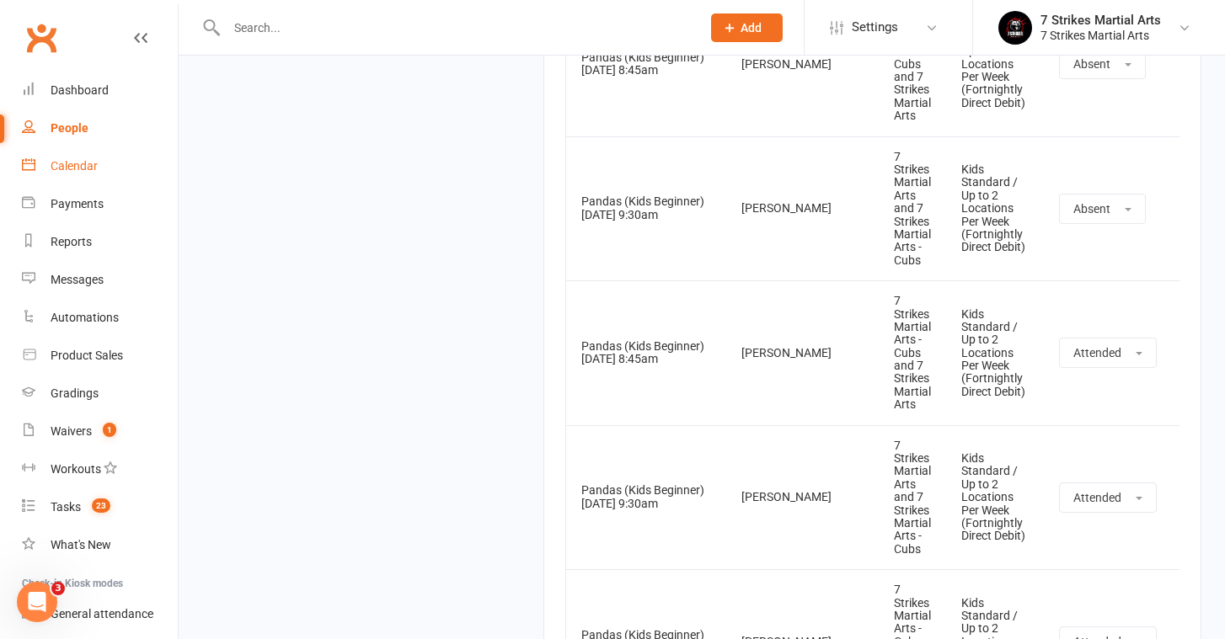
click at [72, 165] on div "Calendar" at bounding box center [74, 165] width 47 height 13
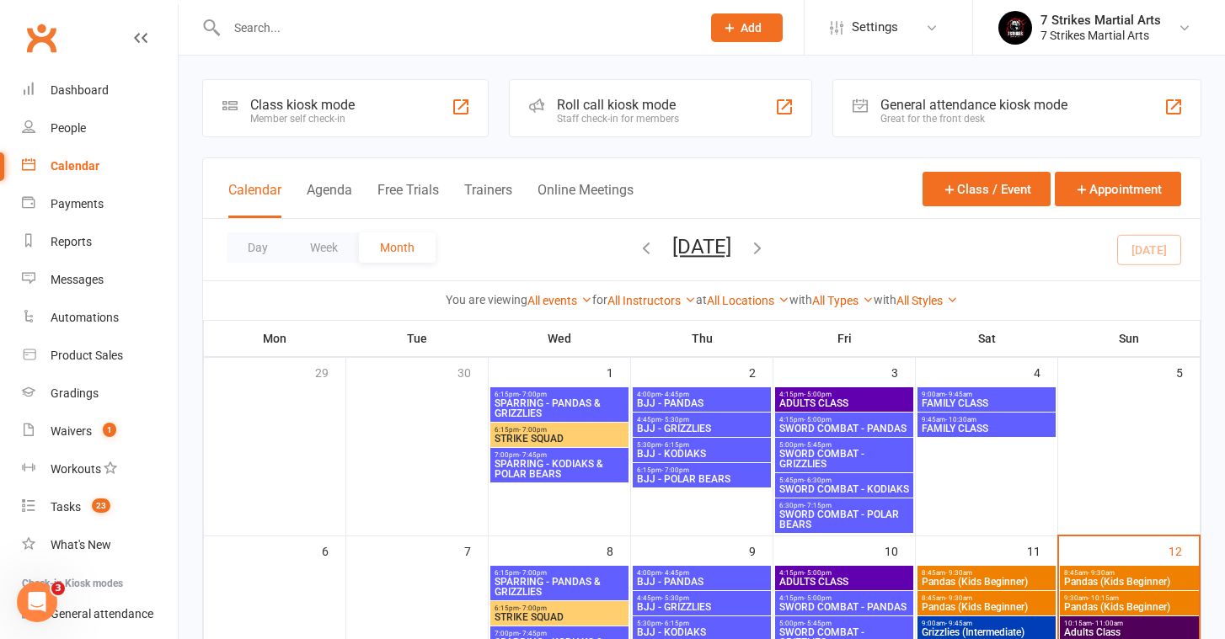
scroll to position [32, 0]
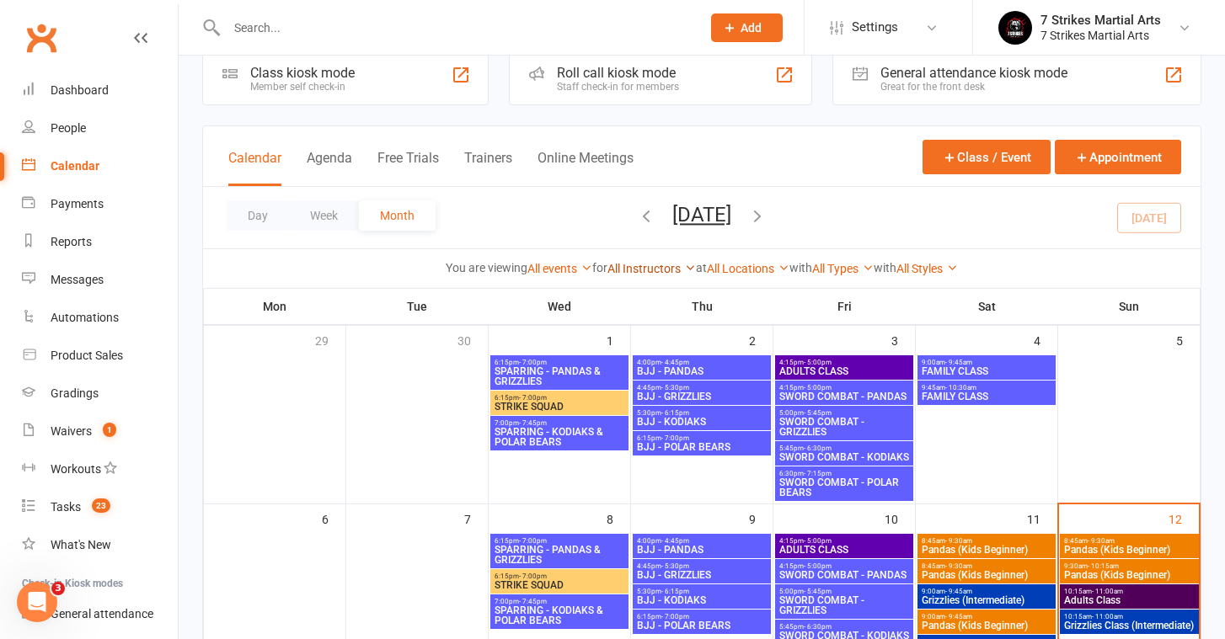
click at [642, 265] on link "All Instructors" at bounding box center [651, 268] width 88 height 13
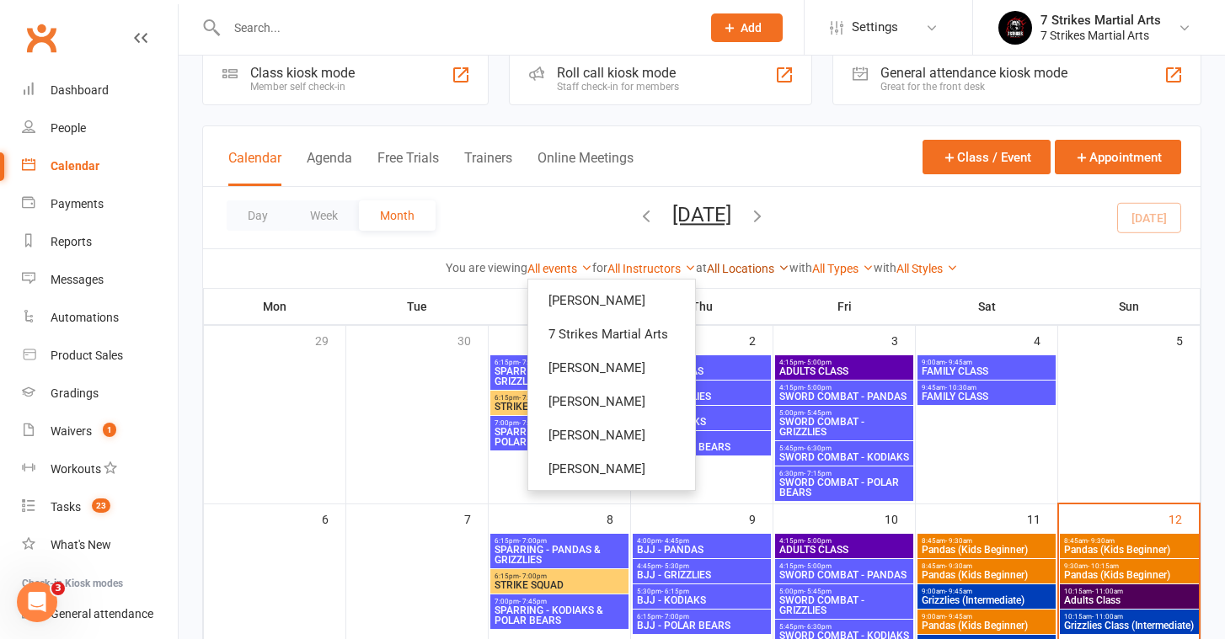
click at [731, 267] on link "All Locations" at bounding box center [748, 268] width 83 height 13
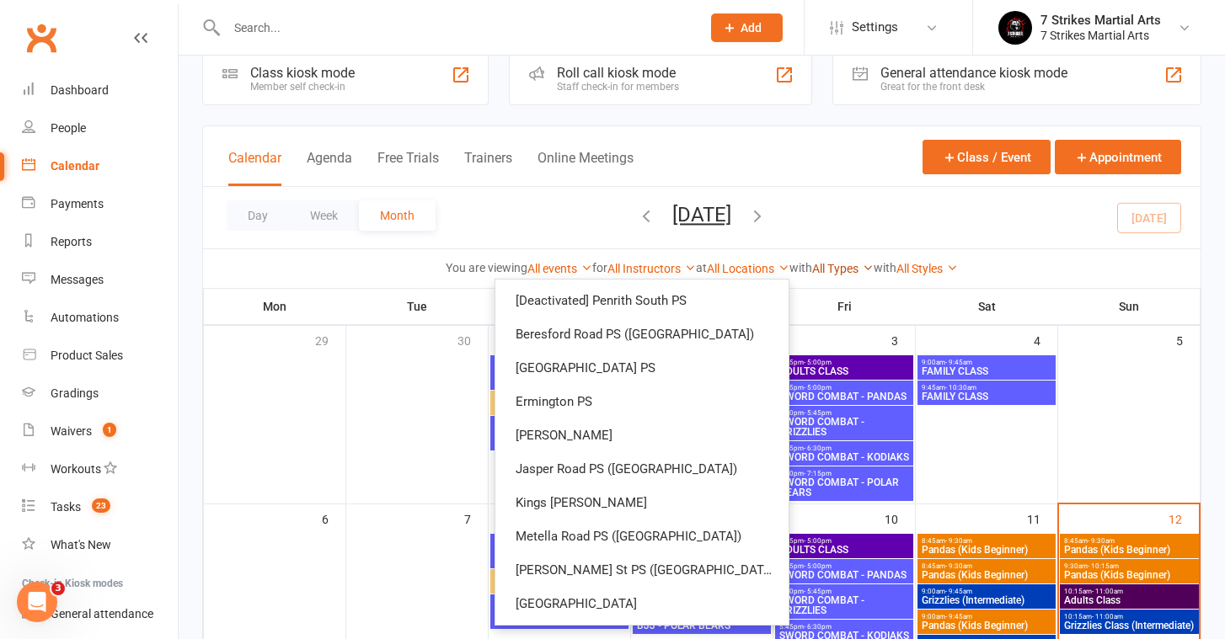
click at [844, 271] on link "All Types" at bounding box center [842, 268] width 61 height 13
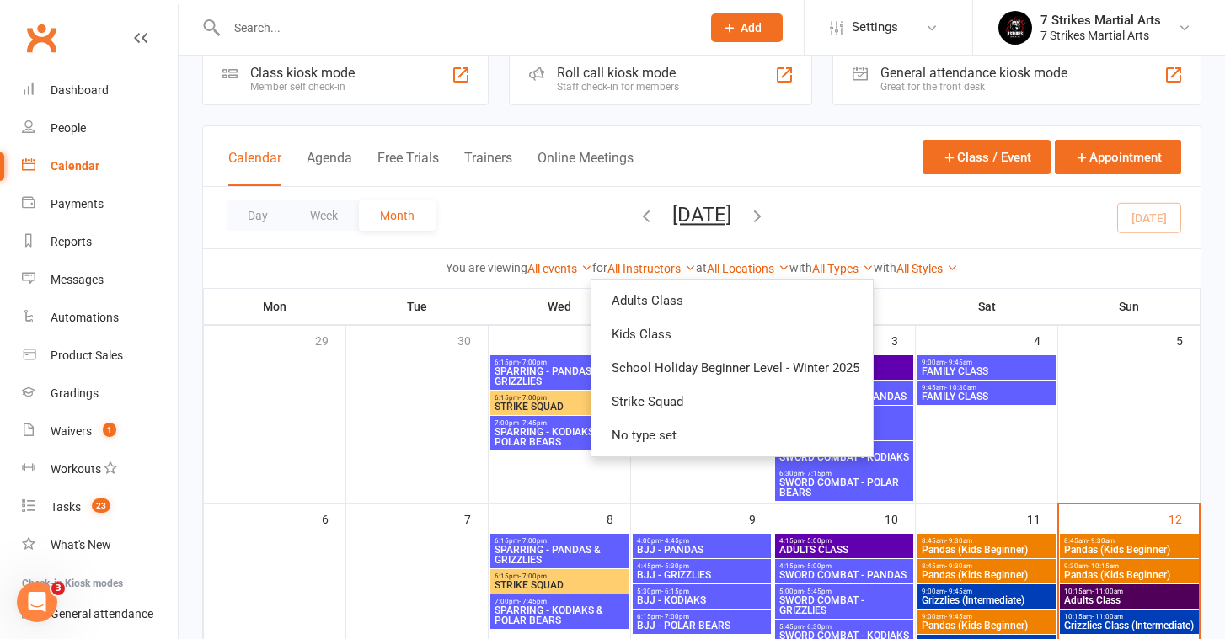
click at [939, 261] on div "All Styles 7 Strikes Martial Arts 7 Strikes Martial Arts - Cubs Black Belt Spec…" at bounding box center [926, 268] width 61 height 19
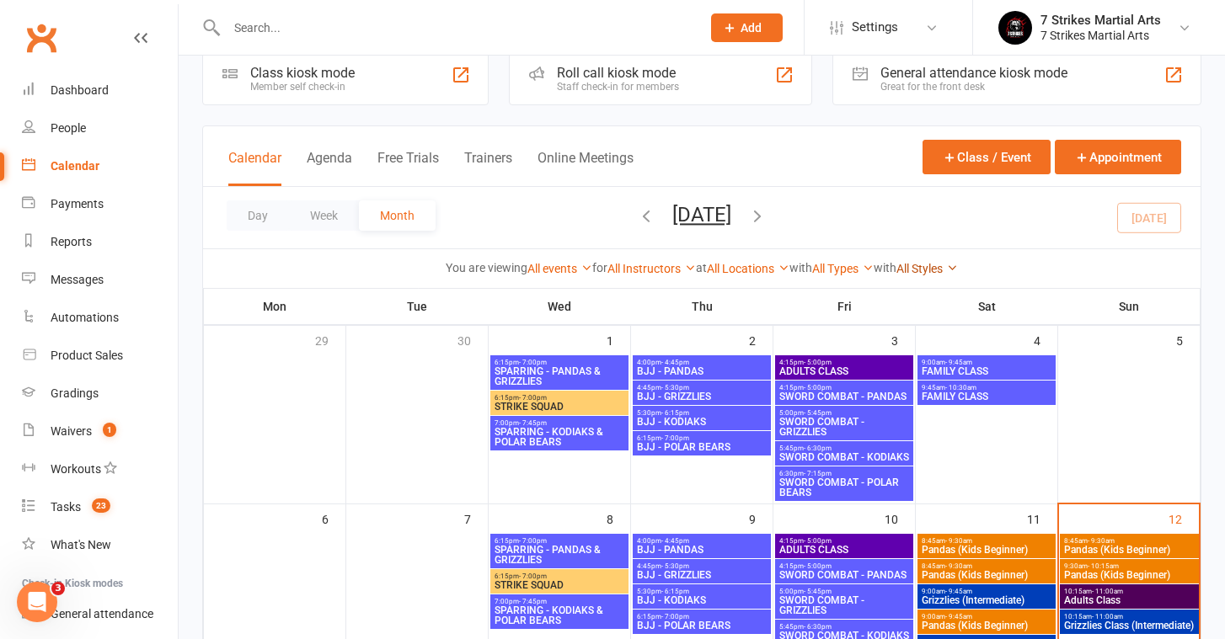
click at [939, 264] on link "All Styles" at bounding box center [926, 268] width 61 height 13
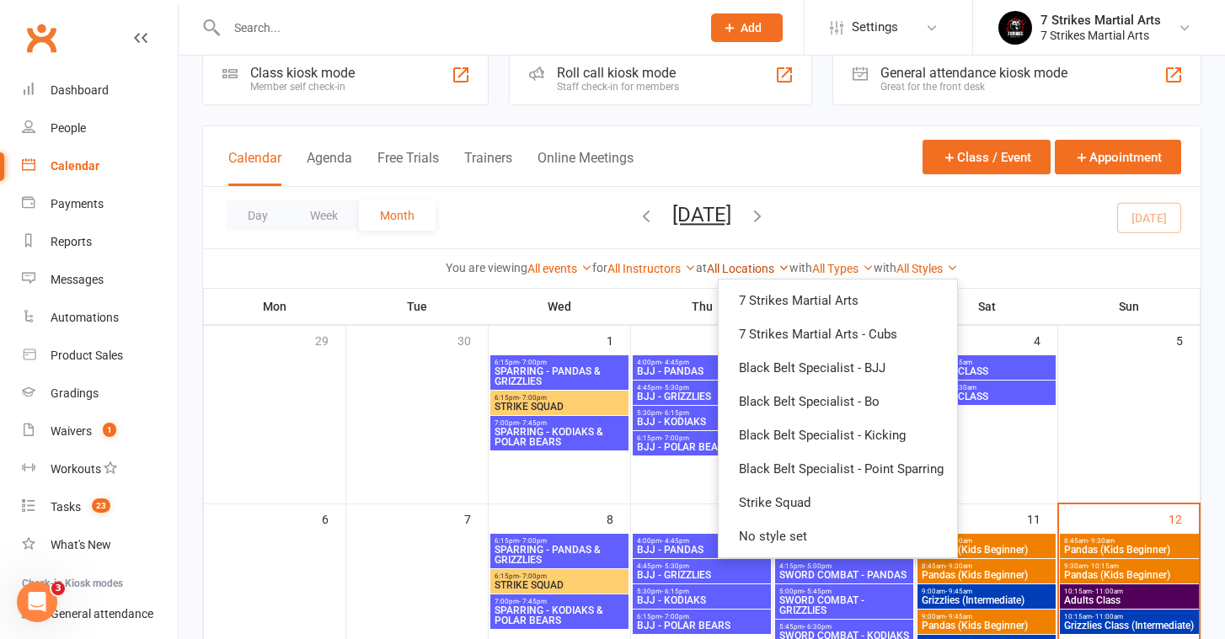
click at [716, 265] on link "All Locations" at bounding box center [748, 268] width 83 height 13
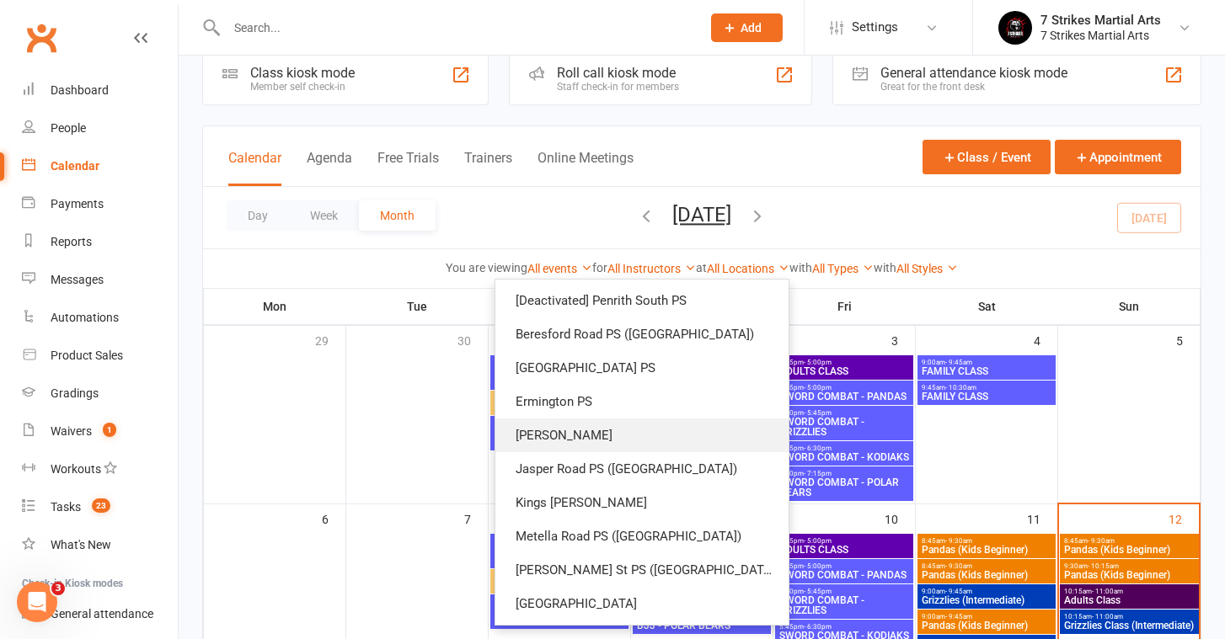
click at [669, 443] on link "[PERSON_NAME]" at bounding box center [641, 436] width 293 height 34
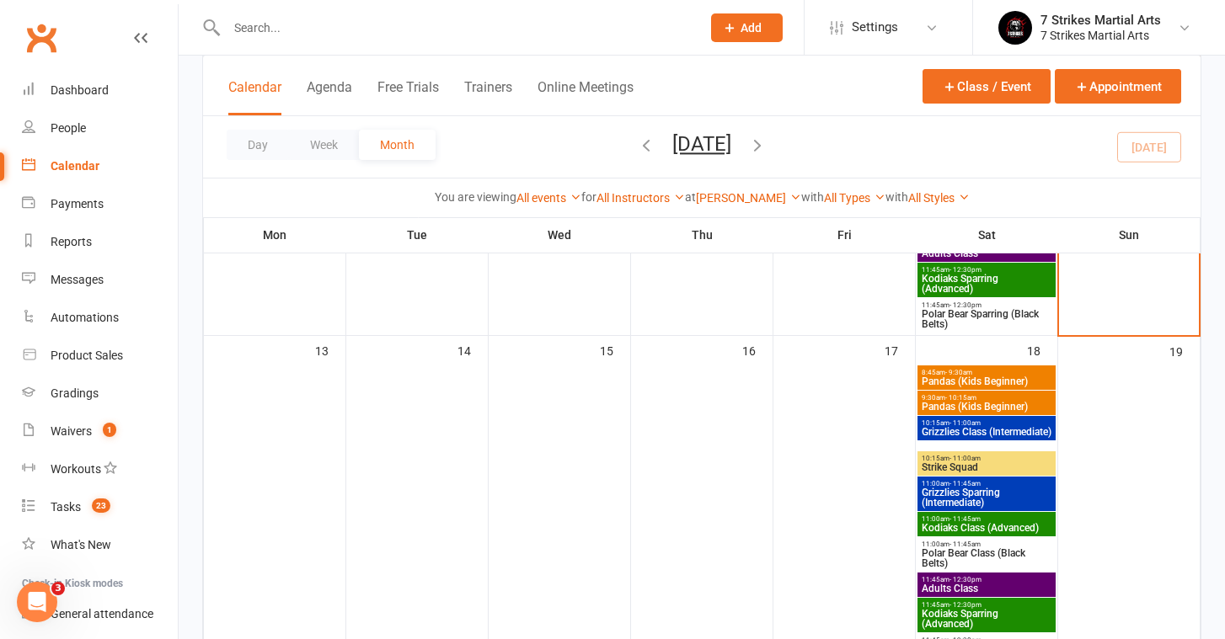
scroll to position [474, 0]
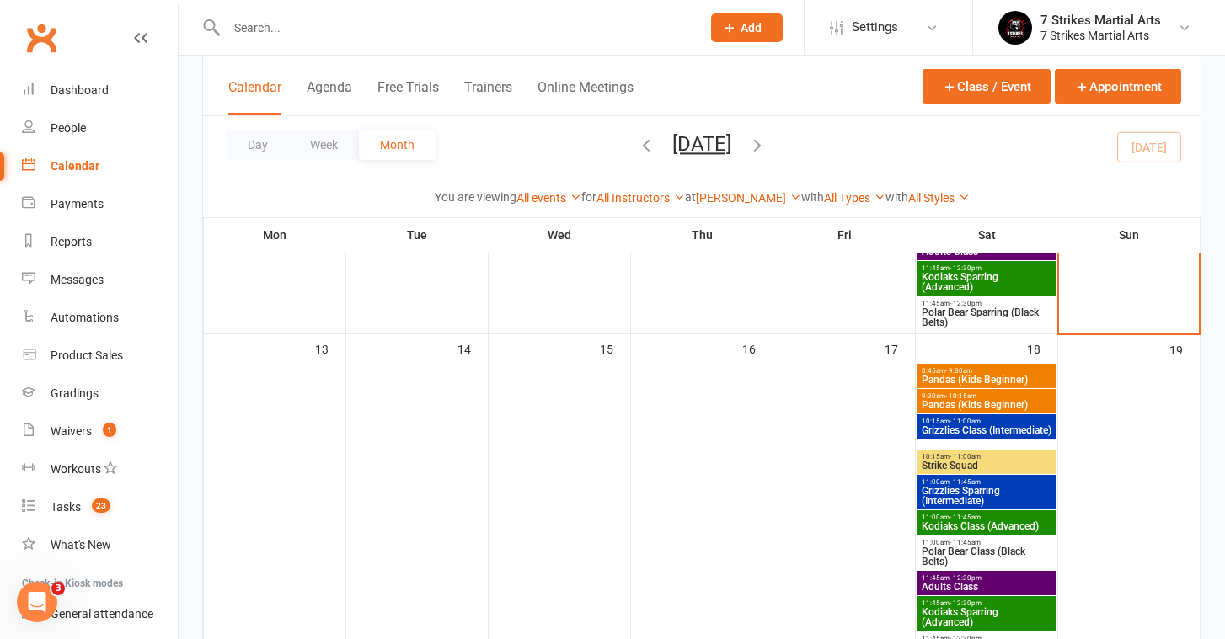
click at [293, 13] on div at bounding box center [445, 27] width 487 height 55
click at [265, 27] on input "text" at bounding box center [455, 28] width 467 height 24
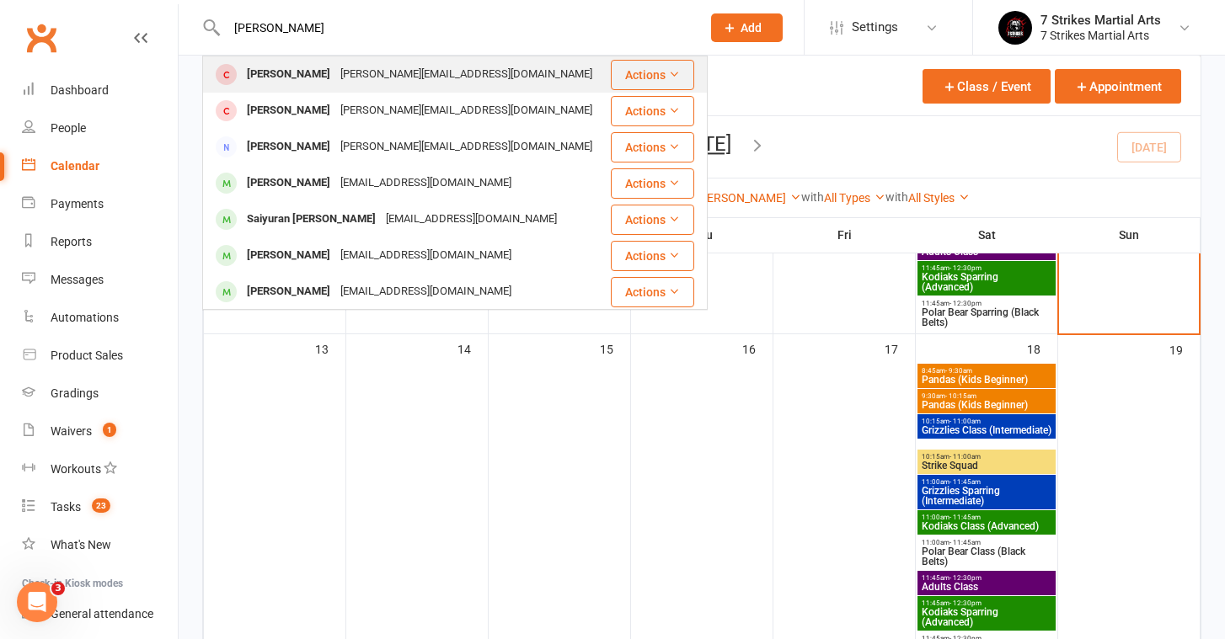
type input "[PERSON_NAME]"
click at [294, 75] on div "[PERSON_NAME]" at bounding box center [288, 74] width 93 height 24
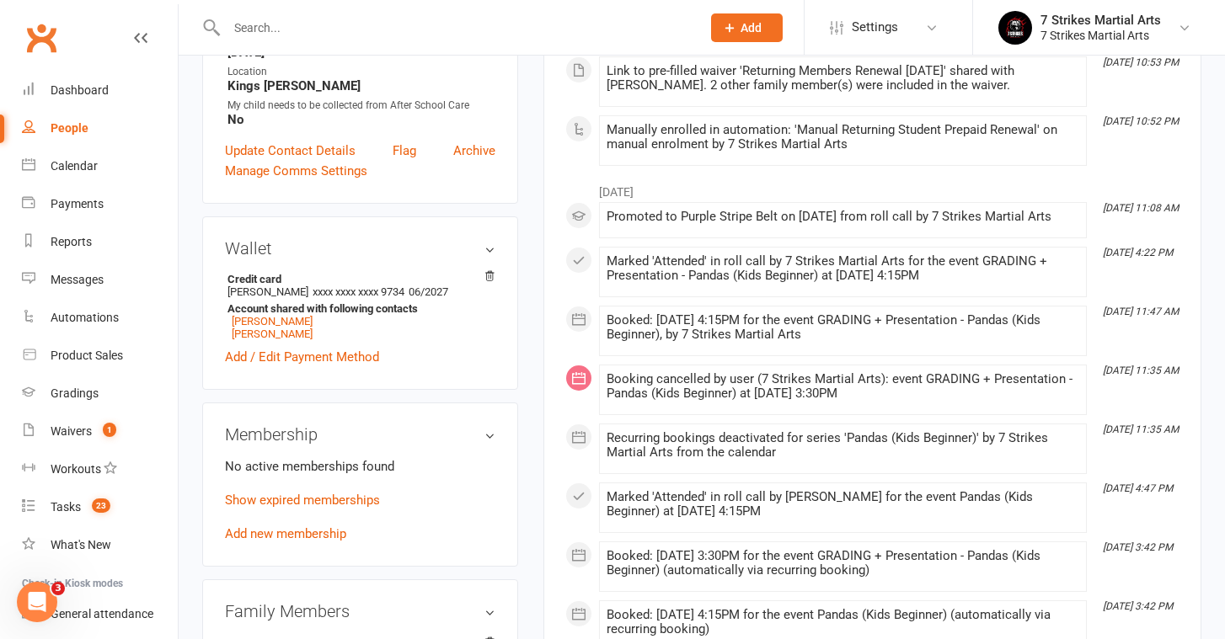
scroll to position [412, 0]
click at [323, 496] on link "Show expired memberships" at bounding box center [302, 499] width 155 height 15
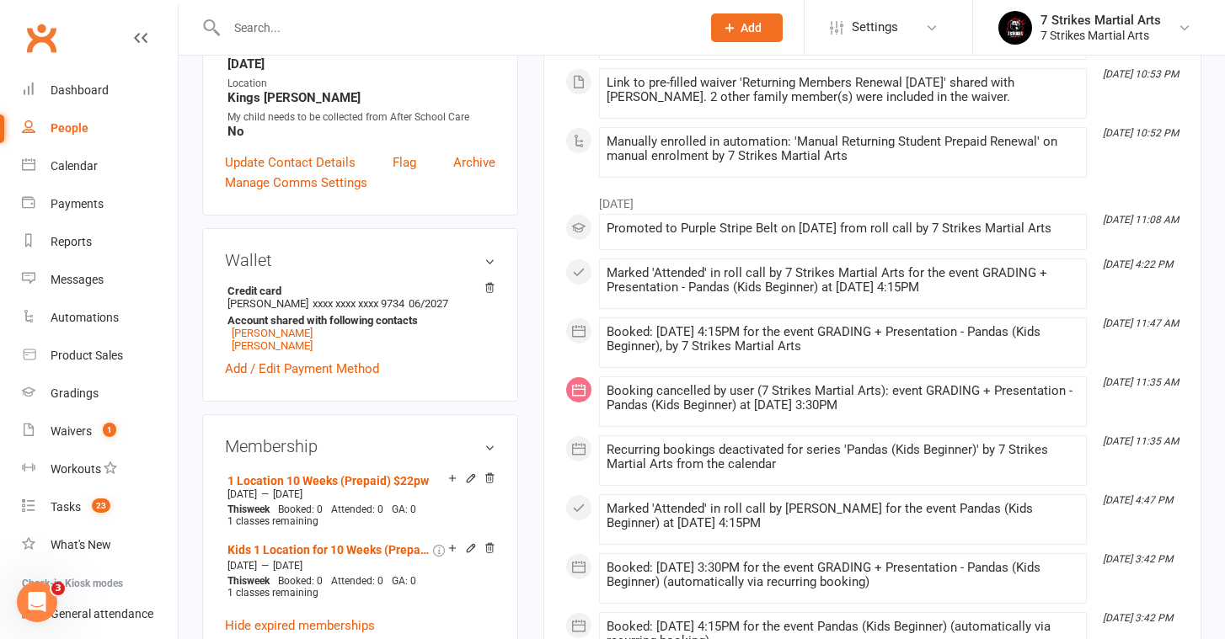
scroll to position [419, 0]
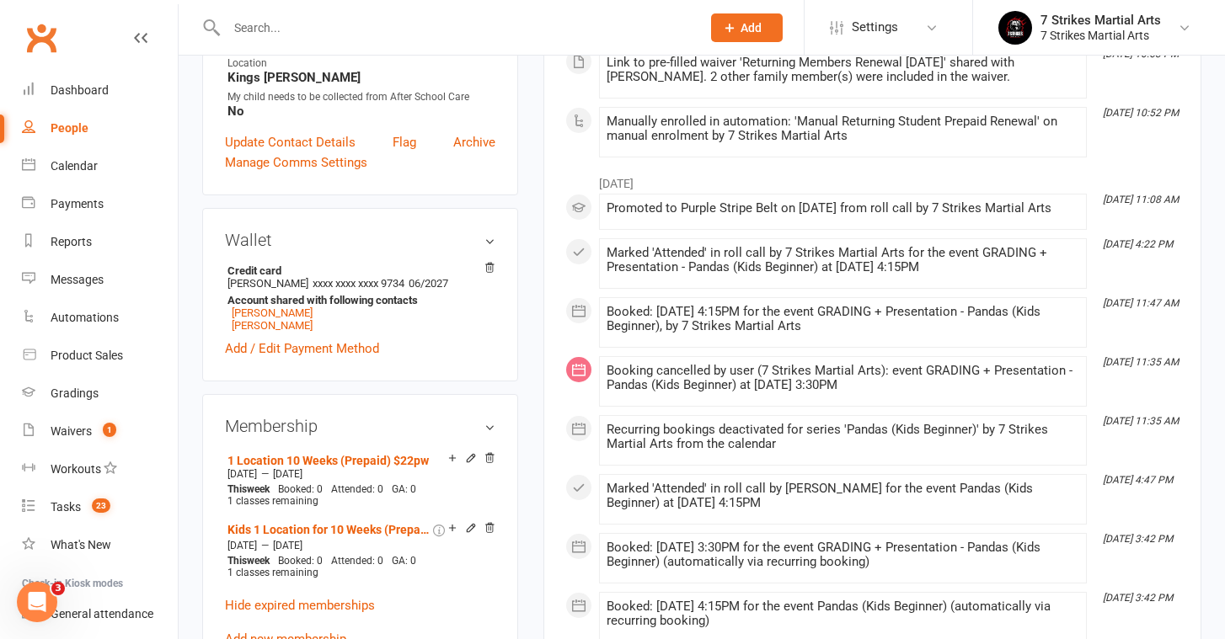
click at [285, 24] on input "text" at bounding box center [455, 28] width 467 height 24
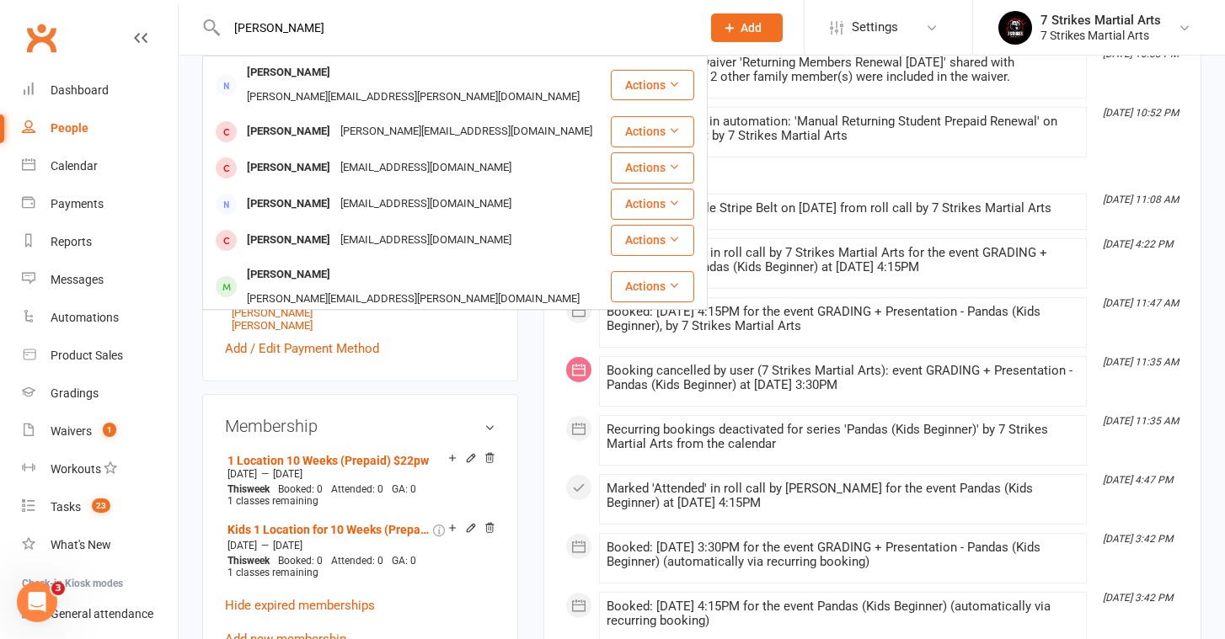
type input "[PERSON_NAME]"
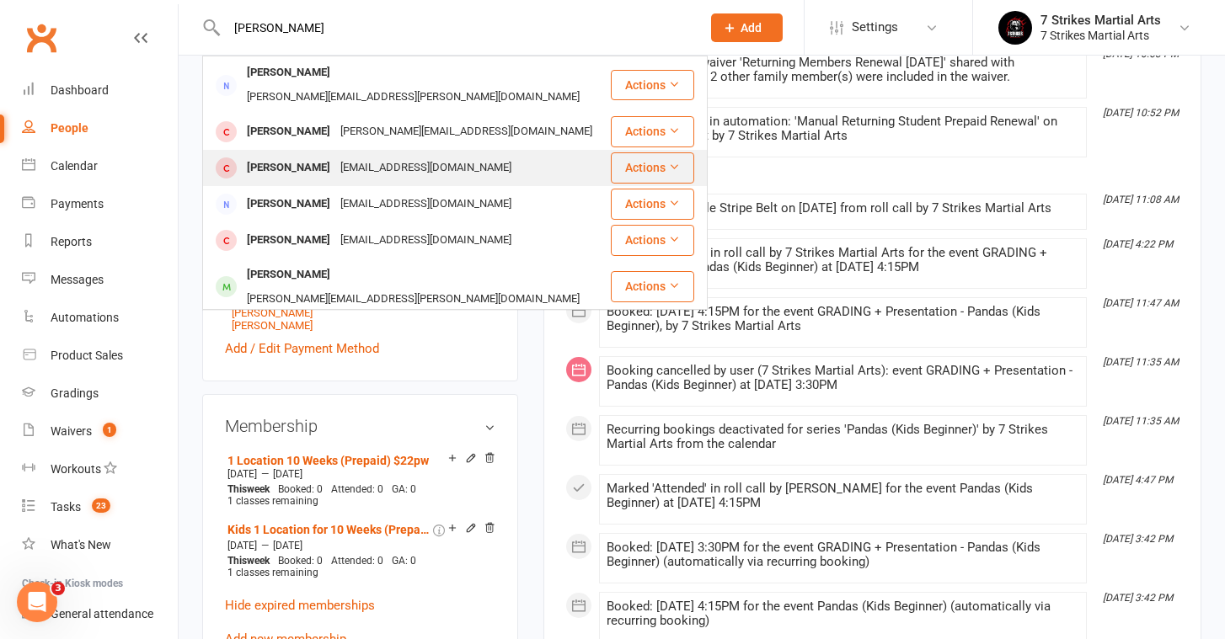
drag, startPoint x: 285, startPoint y: 24, endPoint x: 300, endPoint y: 136, distance: 113.0
click at [300, 156] on div "[PERSON_NAME]" at bounding box center [288, 168] width 93 height 24
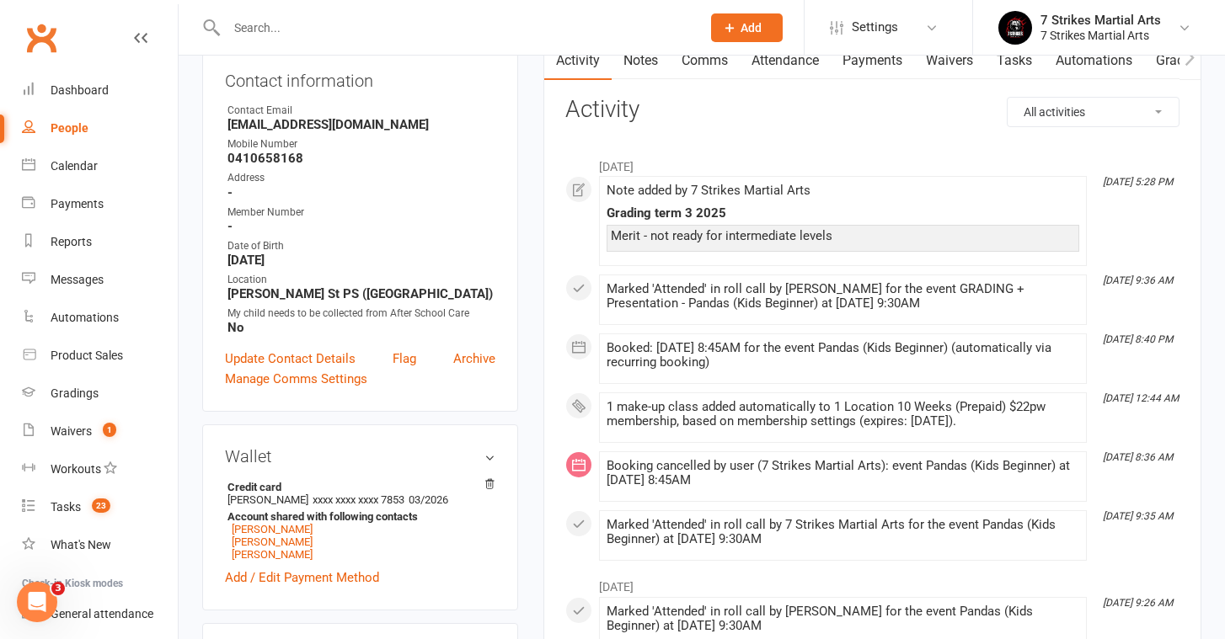
scroll to position [184, 0]
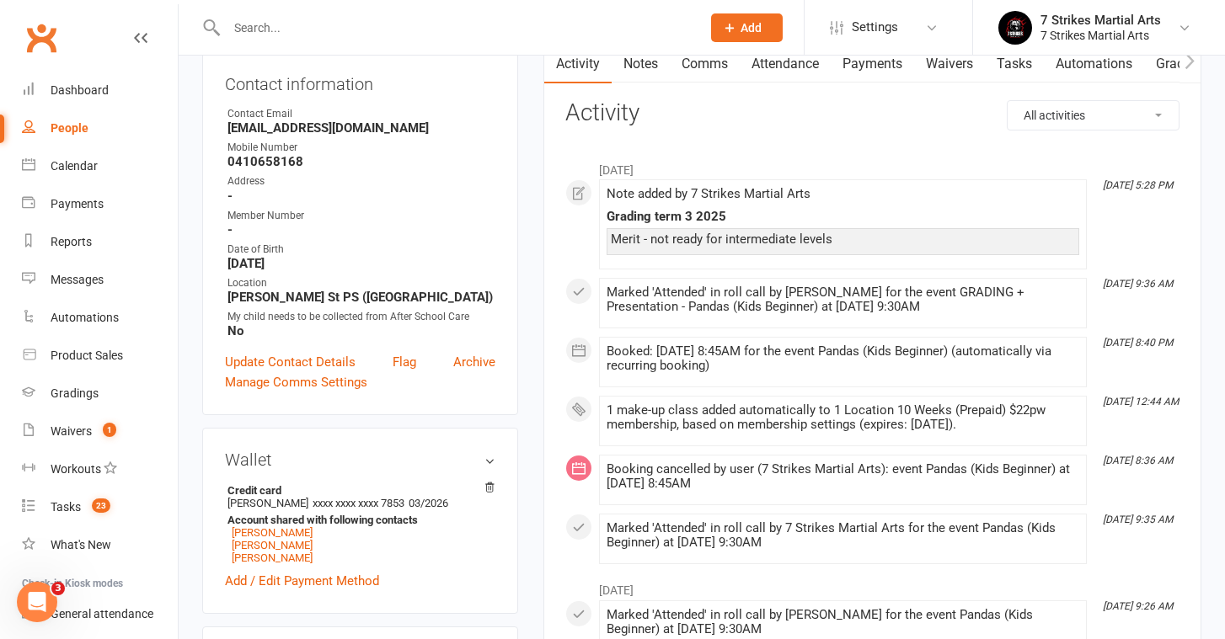
click at [894, 68] on link "Payments" at bounding box center [871, 64] width 83 height 39
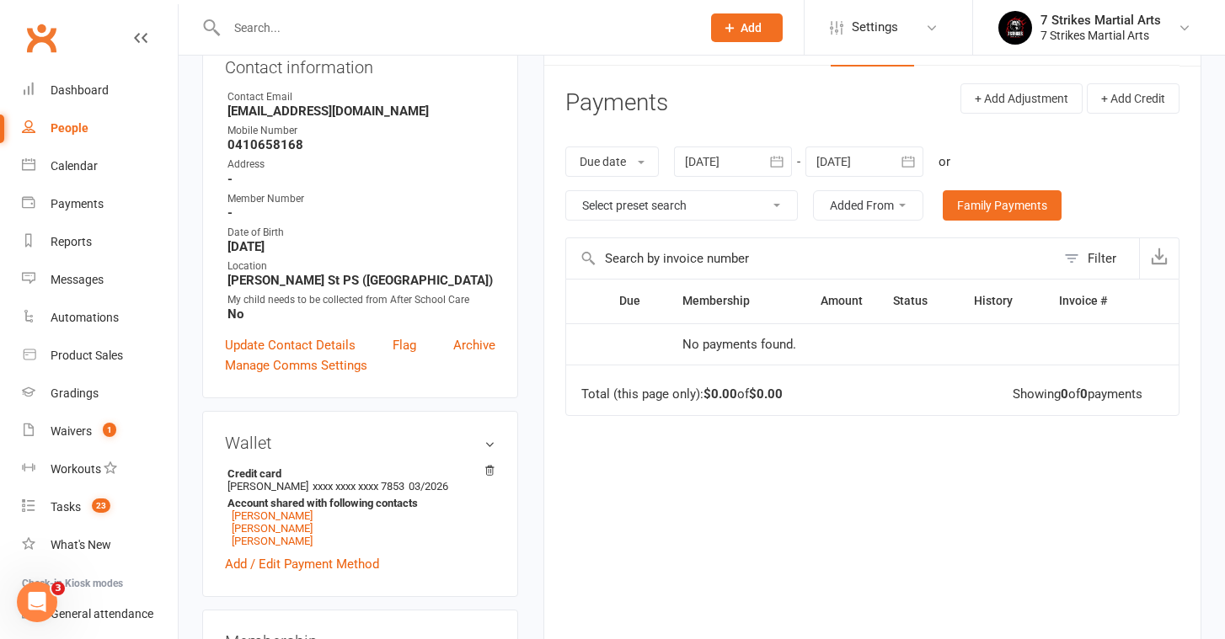
scroll to position [198, 0]
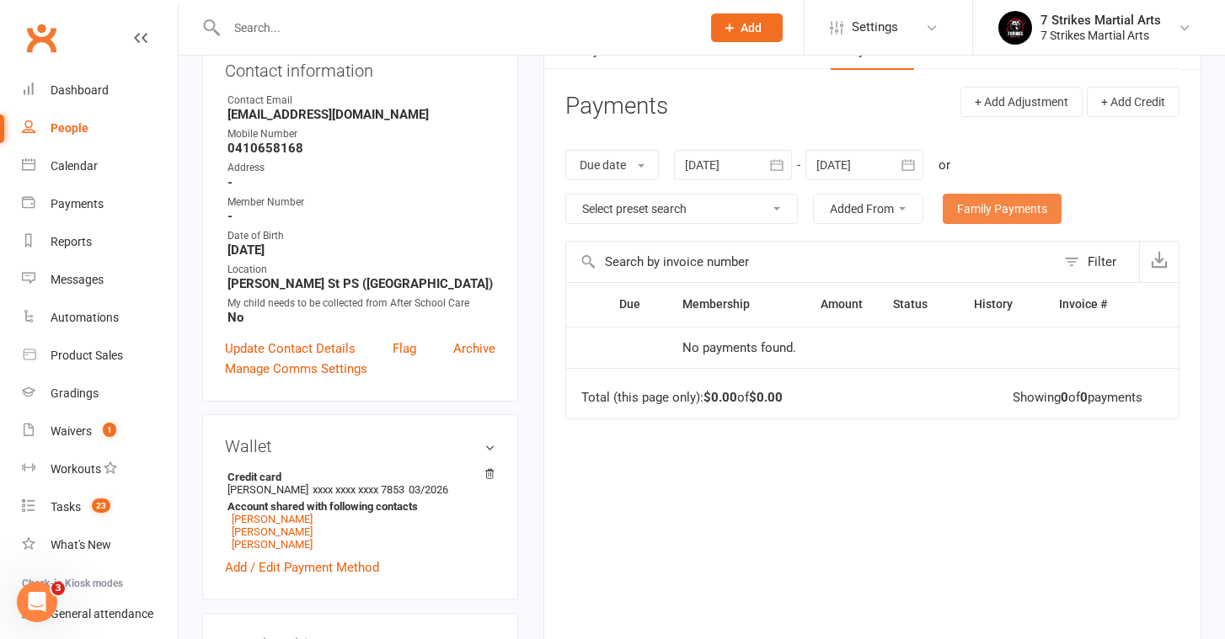
click at [1014, 201] on link "Family Payments" at bounding box center [1002, 209] width 119 height 30
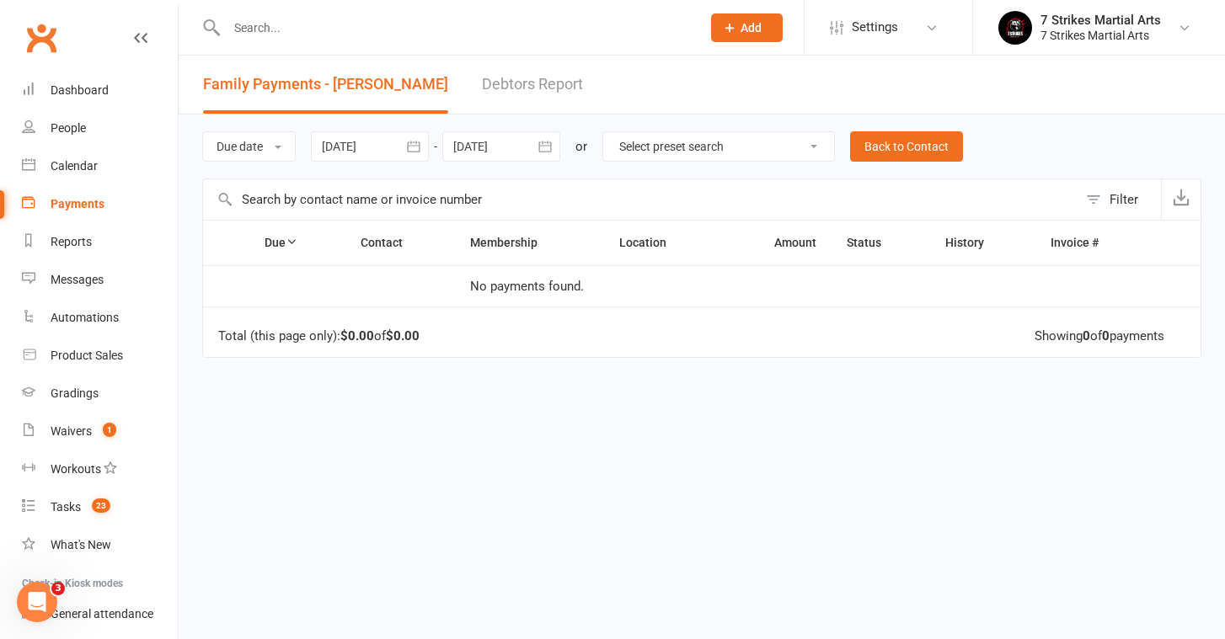
click at [393, 147] on div at bounding box center [370, 146] width 118 height 30
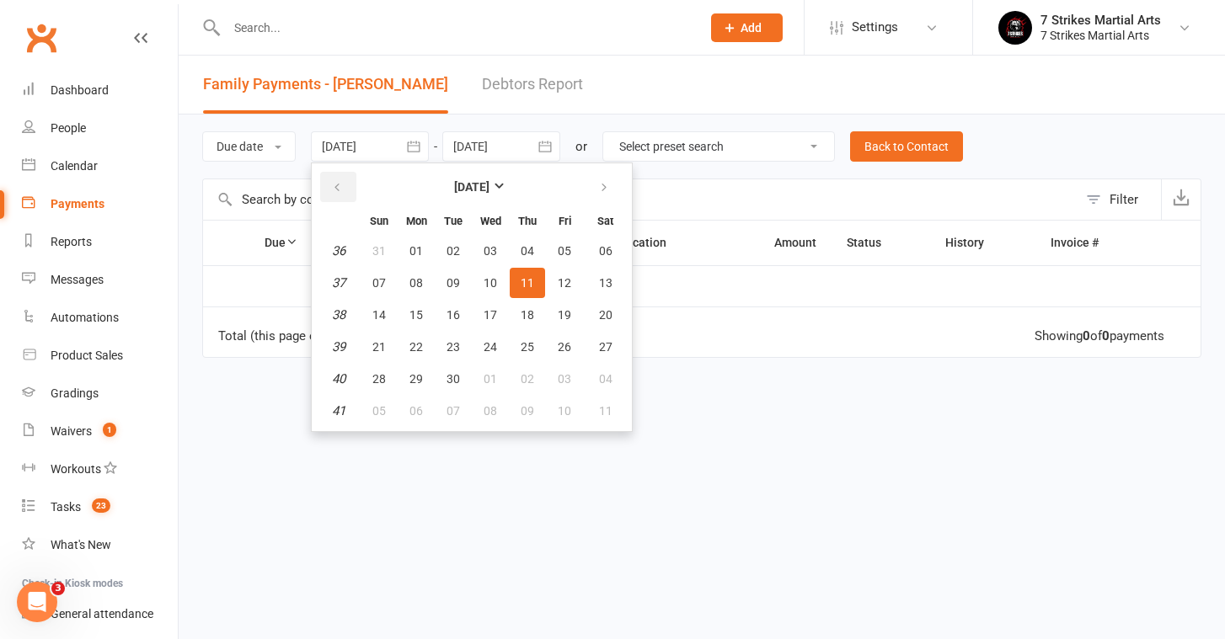
click at [343, 190] on icon "button" at bounding box center [337, 187] width 12 height 13
click at [574, 251] on button "04" at bounding box center [564, 251] width 35 height 30
type input "[DATE]"
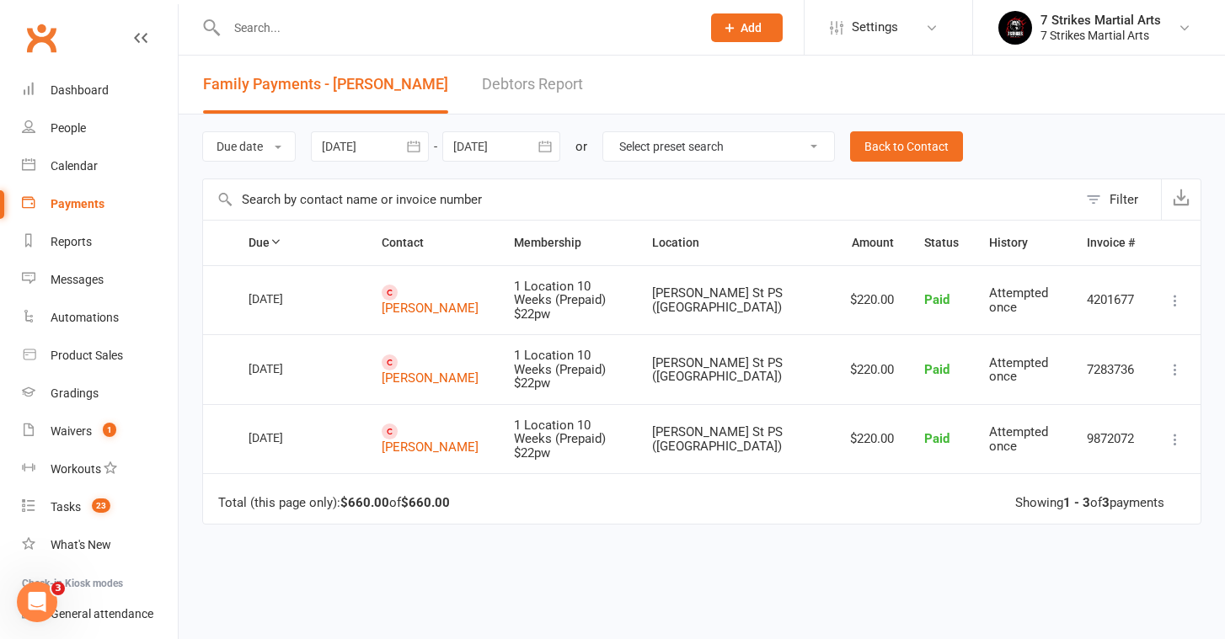
click at [647, 518] on div "Due Contact Membership Location Amount Status History Invoice # Select this [DA…" at bounding box center [701, 480] width 999 height 521
click at [406, 301] on link "[PERSON_NAME]" at bounding box center [430, 308] width 97 height 15
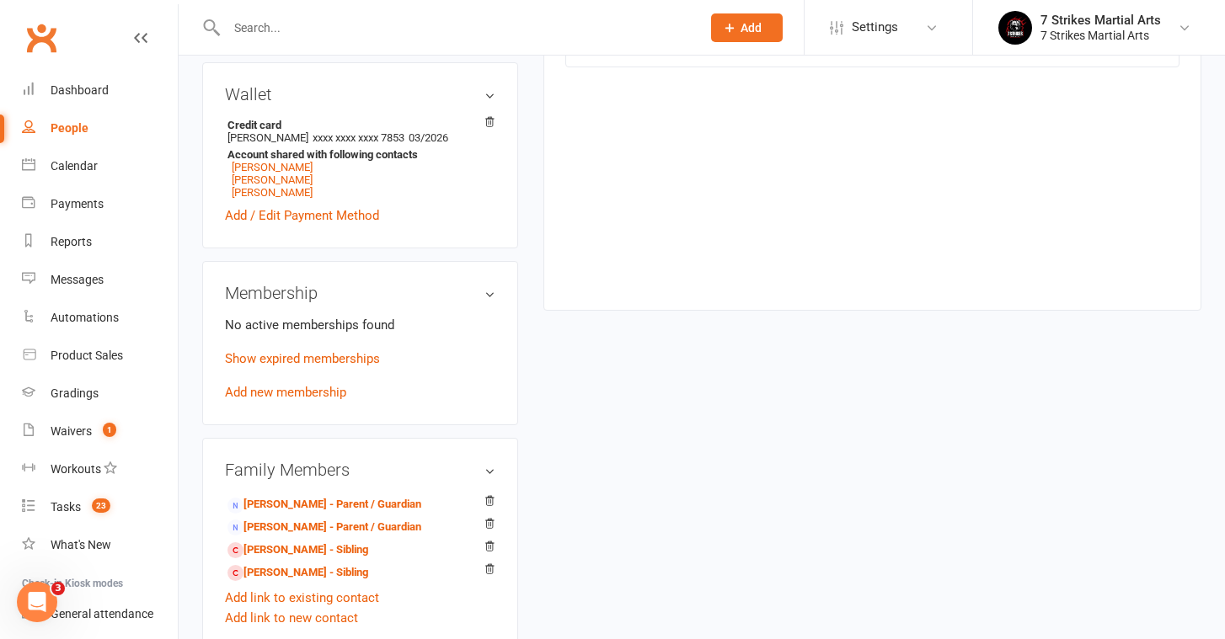
scroll to position [560, 0]
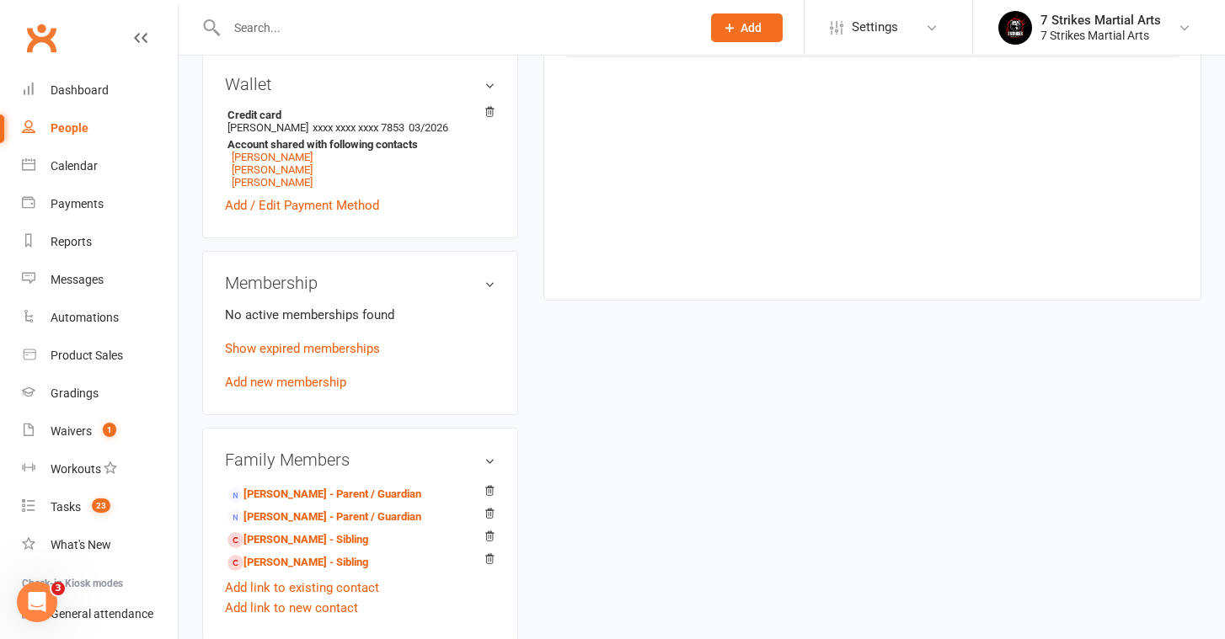
click at [306, 393] on div "Membership No active memberships found Show expired memberships Add new members…" at bounding box center [360, 333] width 316 height 164
click at [304, 384] on link "Add new membership" at bounding box center [285, 382] width 121 height 15
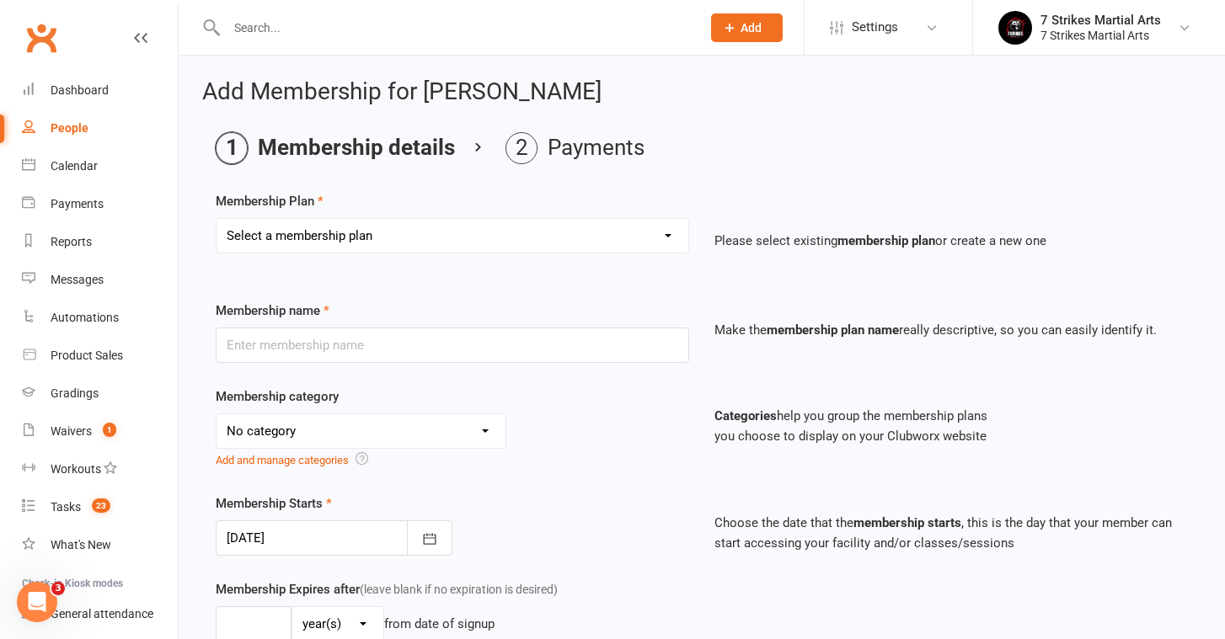
click at [451, 216] on div "Membership Plan Select a membership plan Create new Membership Plan Kids Starte…" at bounding box center [702, 234] width 972 height 86
click at [456, 252] on div "Select a membership plan Create new Membership Plan Kids Starter Membership / 1…" at bounding box center [452, 235] width 473 height 35
select select "1"
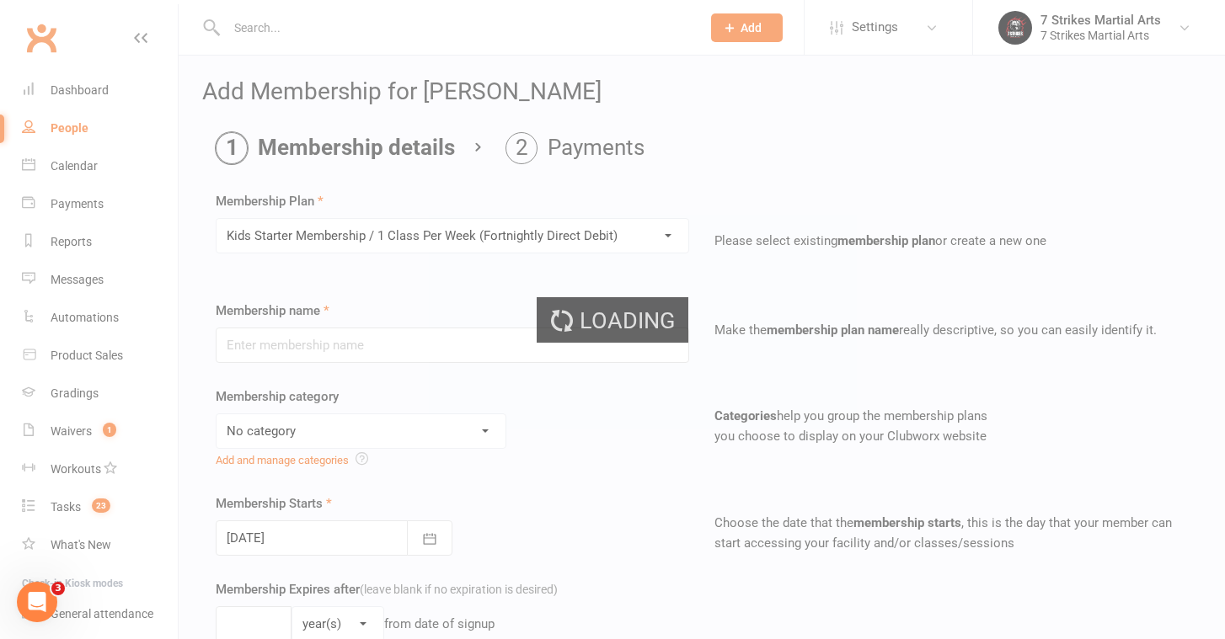
type input "Kids Starter Membership / 1 Class Per Week (Fortnightly Direct Debit)"
select select "0"
select select "1"
type input "1"
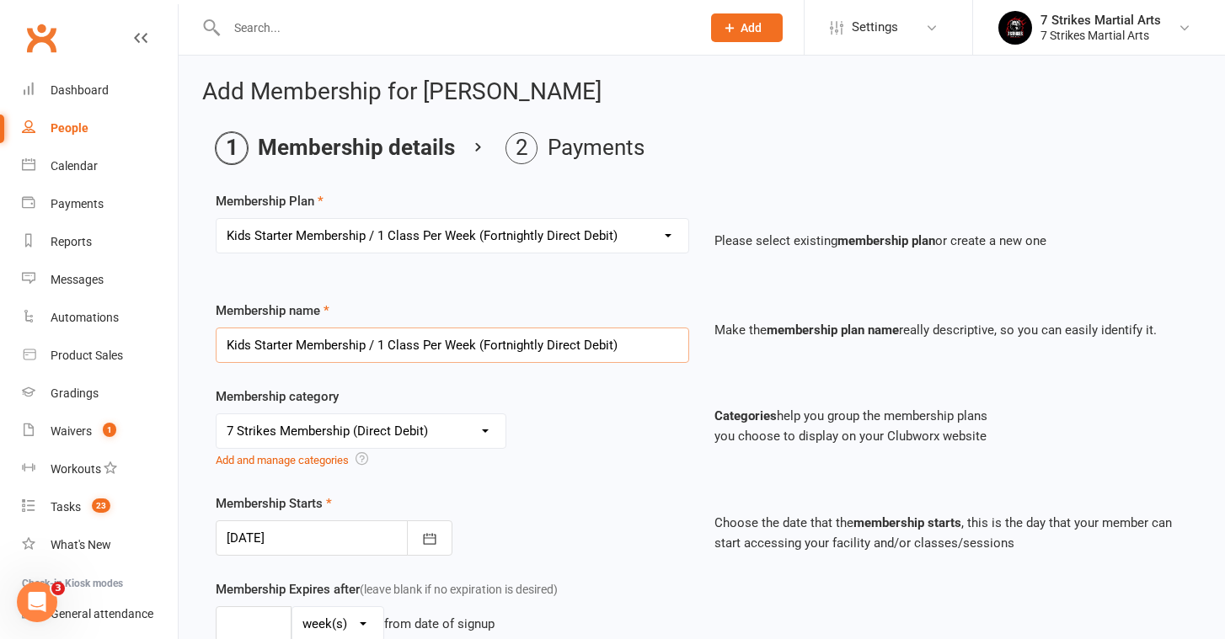
click at [608, 339] on input "Kids Starter Membership / 1 Class Per Week (Fortnightly Direct Debit)" at bounding box center [452, 345] width 473 height 35
drag, startPoint x: 622, startPoint y: 345, endPoint x: 558, endPoint y: 347, distance: 64.0
click at [558, 347] on input "Kids Starter Membership / 1 Class Per Week (Fortnightly Direct Debit)" at bounding box center [452, 345] width 473 height 35
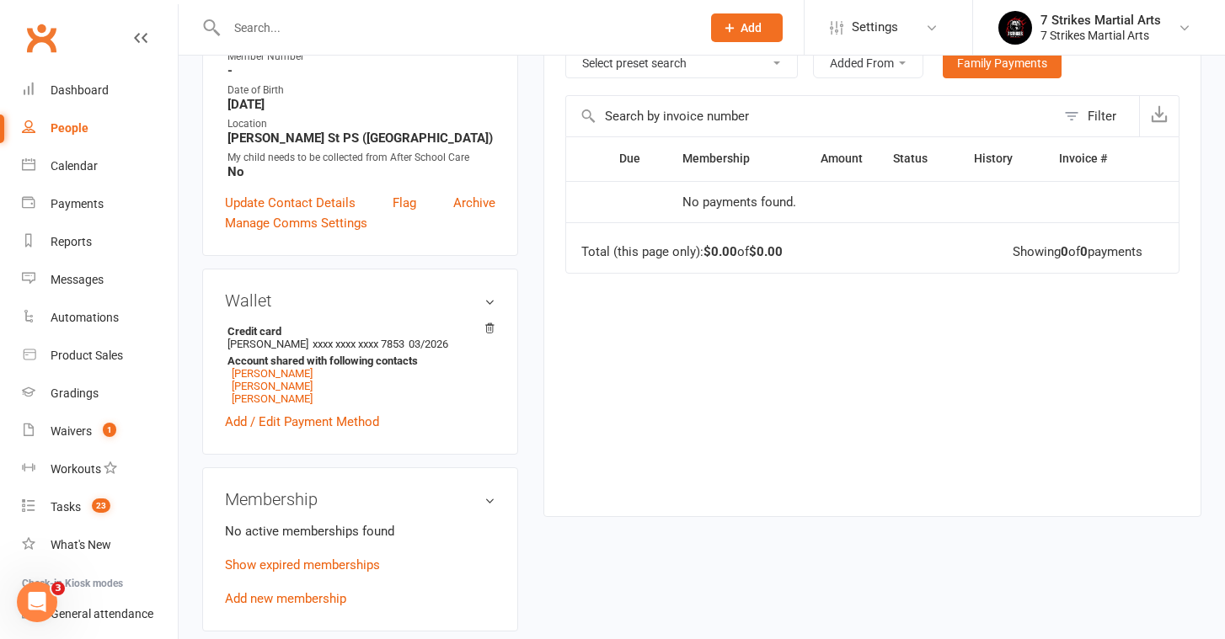
scroll to position [377, 0]
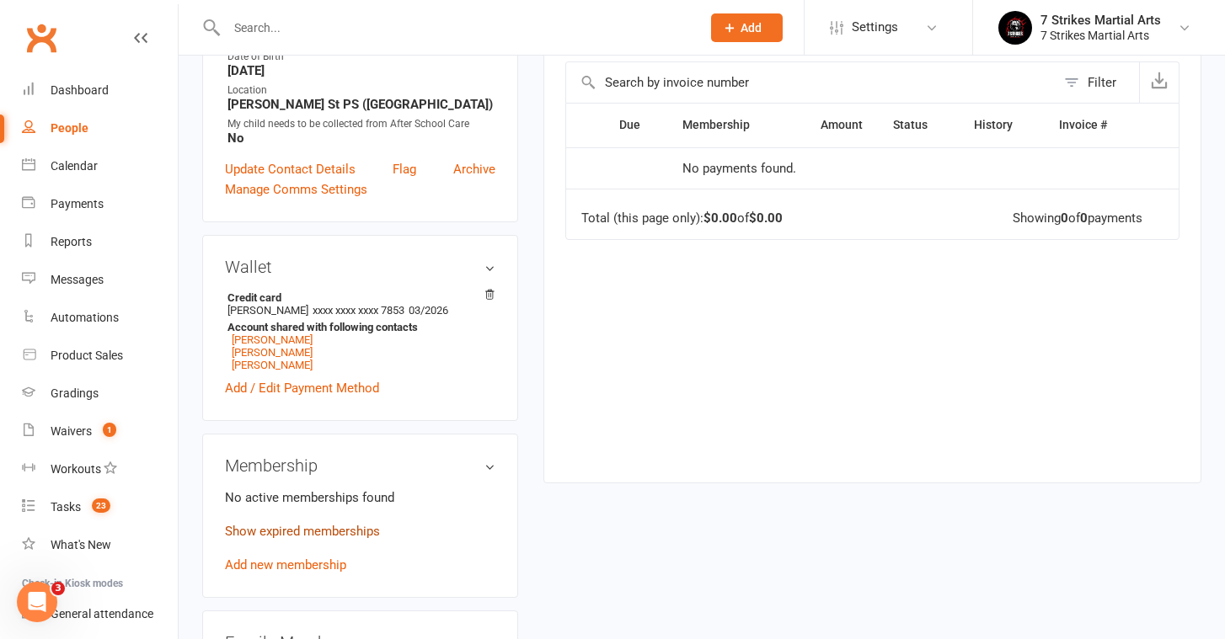
click at [302, 531] on link "Show expired memberships" at bounding box center [302, 531] width 155 height 15
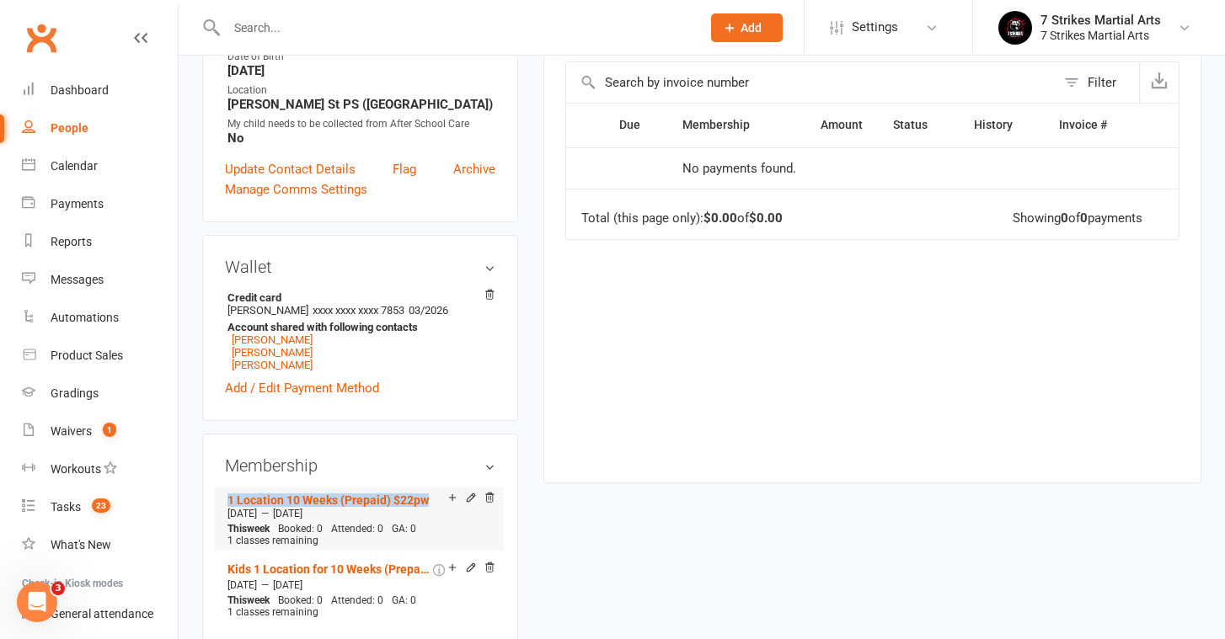
drag, startPoint x: 213, startPoint y: 494, endPoint x: 432, endPoint y: 496, distance: 219.0
click at [432, 496] on div "Membership 1 Location 10 Weeks (Prepaid) $22pw [DATE] — [DATE] This week Booked…" at bounding box center [360, 572] width 316 height 277
copy link "1 Location 10 Weeks (Prepaid) $22pw"
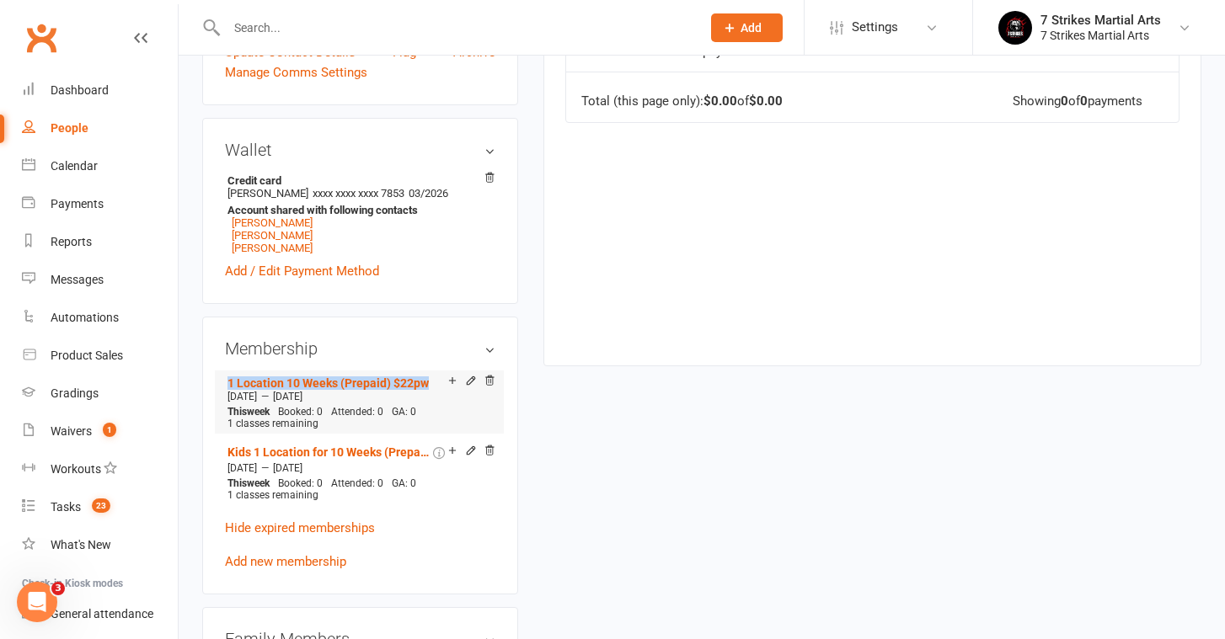
scroll to position [506, 0]
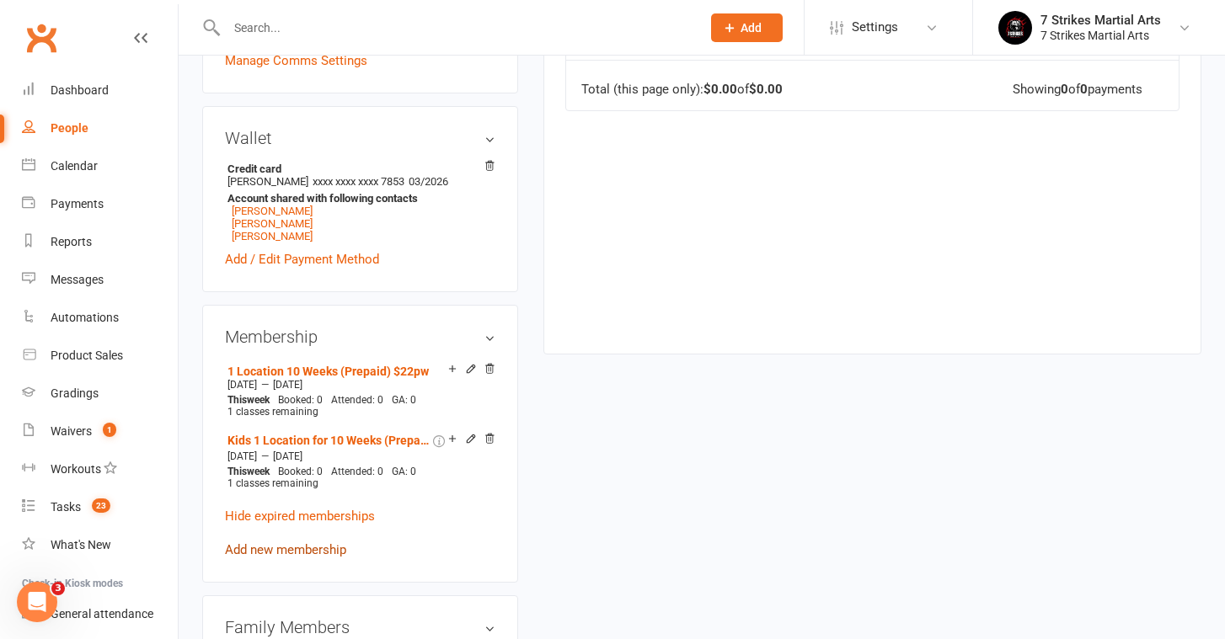
click at [292, 550] on link "Add new membership" at bounding box center [285, 549] width 121 height 15
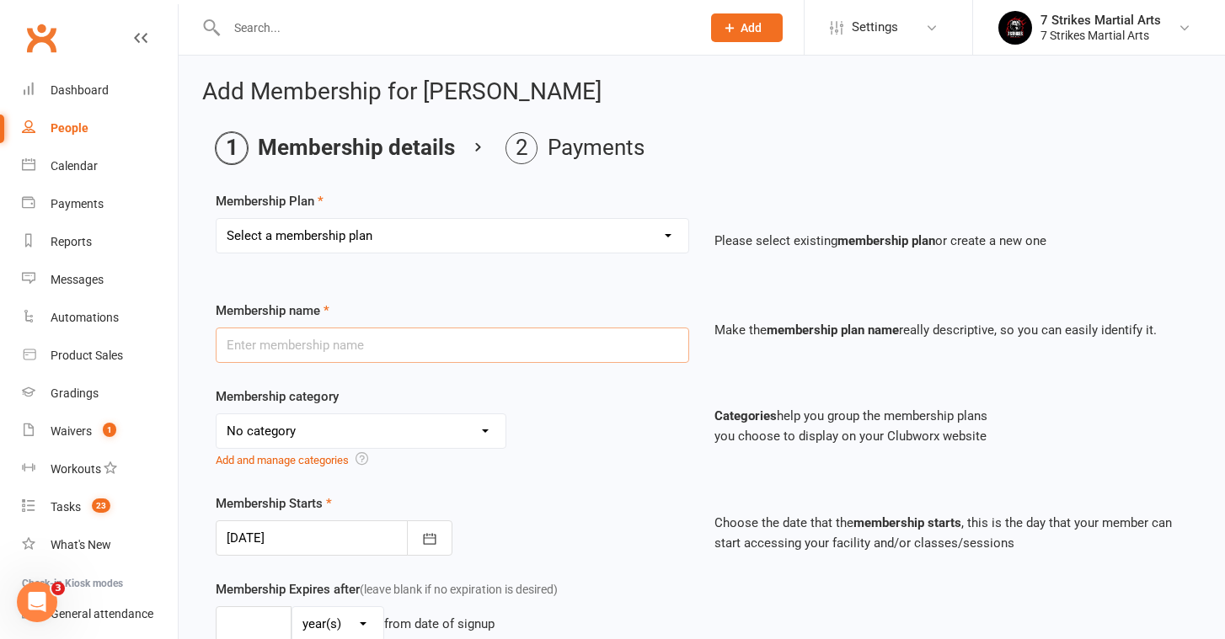
click at [355, 337] on input "text" at bounding box center [452, 345] width 473 height 35
paste input "1 Location 10 Weeks (Prepaid) $22pw"
type input "1 Location 10 Weeks (Prepaid) $22pw"
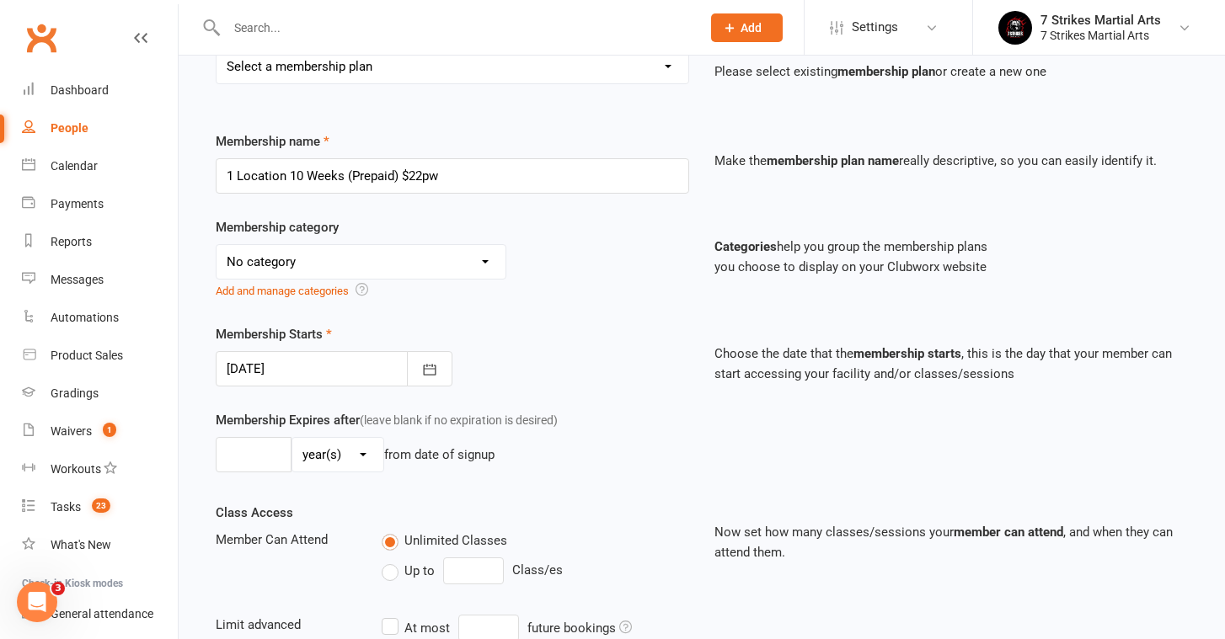
scroll to position [172, 0]
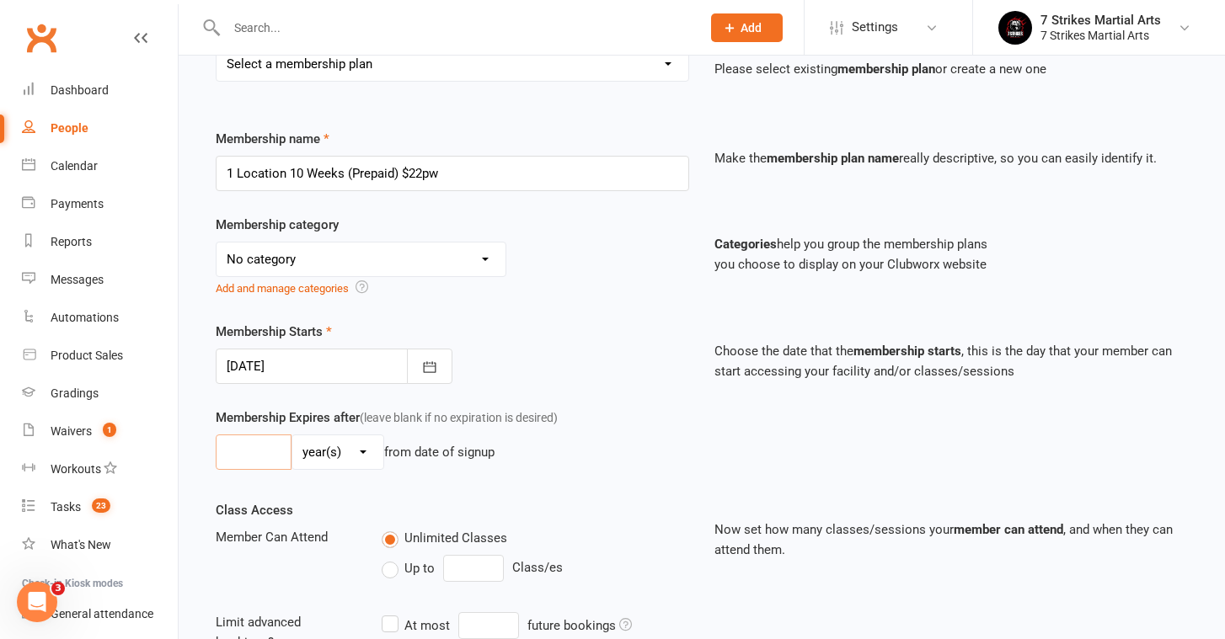
click at [248, 461] on input "number" at bounding box center [254, 452] width 76 height 35
type input "10"
select select "1"
click at [542, 360] on div "Membership Starts [DATE] [DATE] Sun Mon Tue Wed Thu Fri Sat 40 28 29 30 01 02 0…" at bounding box center [452, 353] width 499 height 62
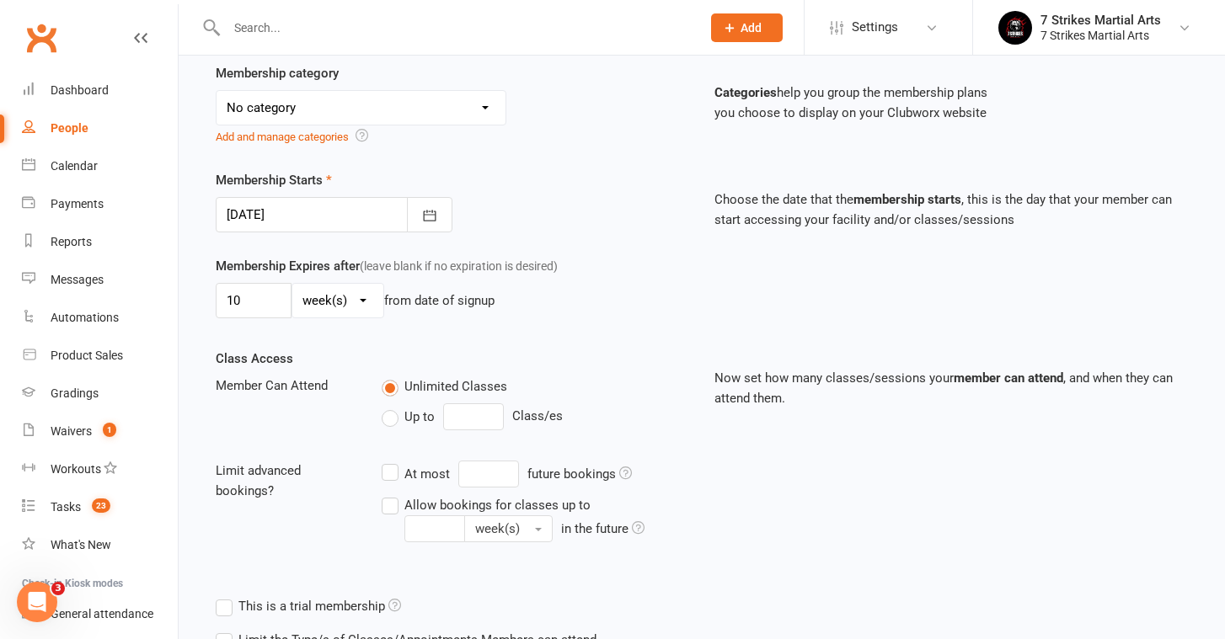
scroll to position [388, 0]
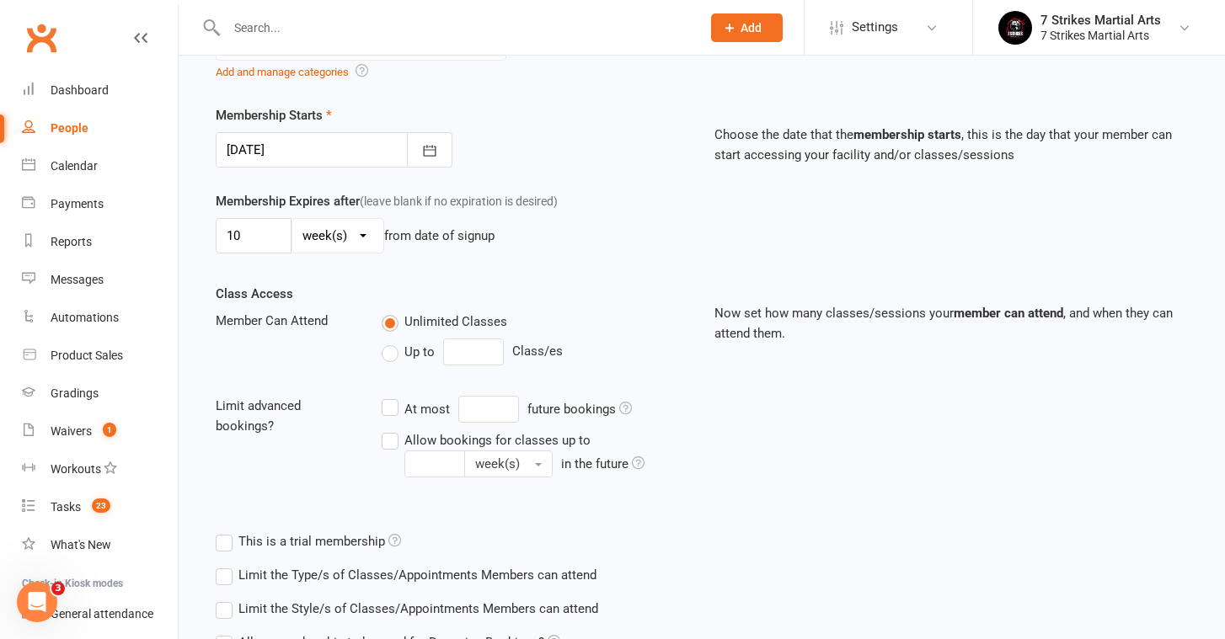
click at [416, 356] on span "Up to" at bounding box center [419, 351] width 30 height 18
click at [393, 342] on input "Up to" at bounding box center [387, 342] width 11 height 0
type input "0"
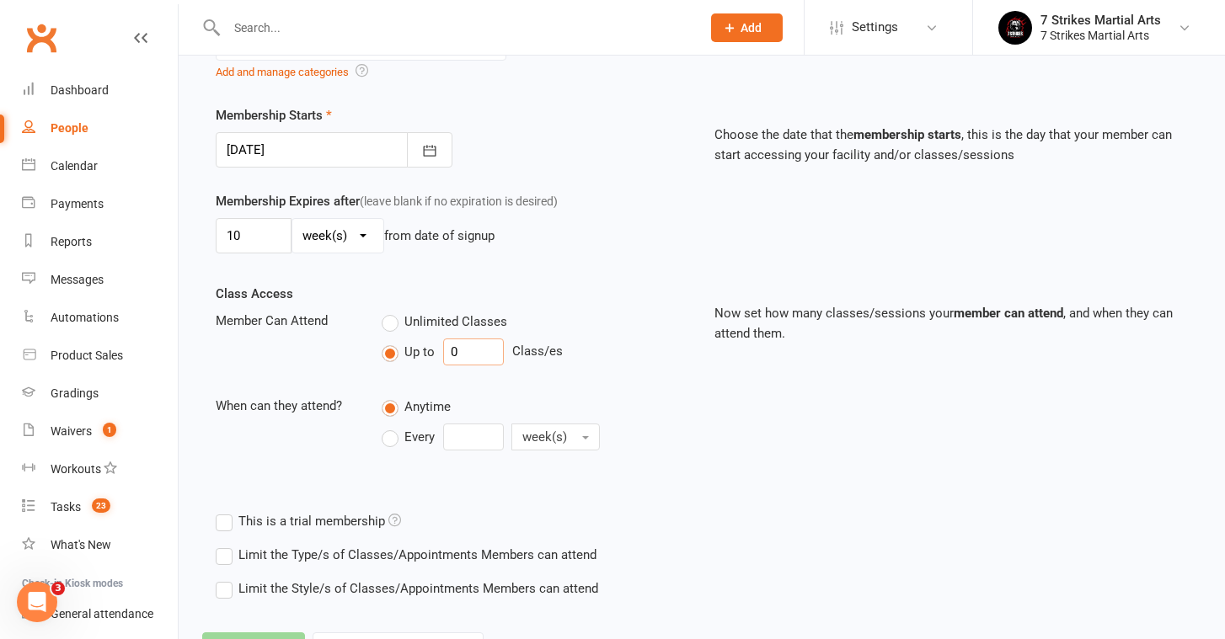
click at [483, 356] on input "0" at bounding box center [473, 352] width 61 height 27
type input "1"
click at [720, 399] on div "Class Access Member Can Attend Unlimited Classes Up to 1 Class/es When can they…" at bounding box center [701, 394] width 997 height 221
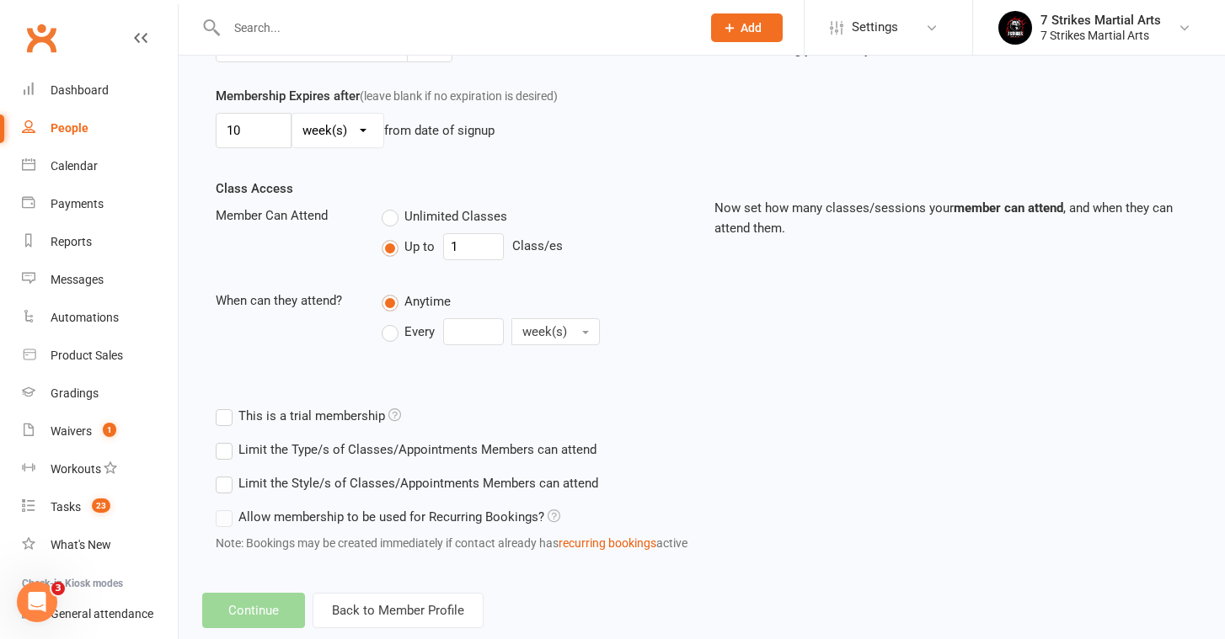
scroll to position [499, 0]
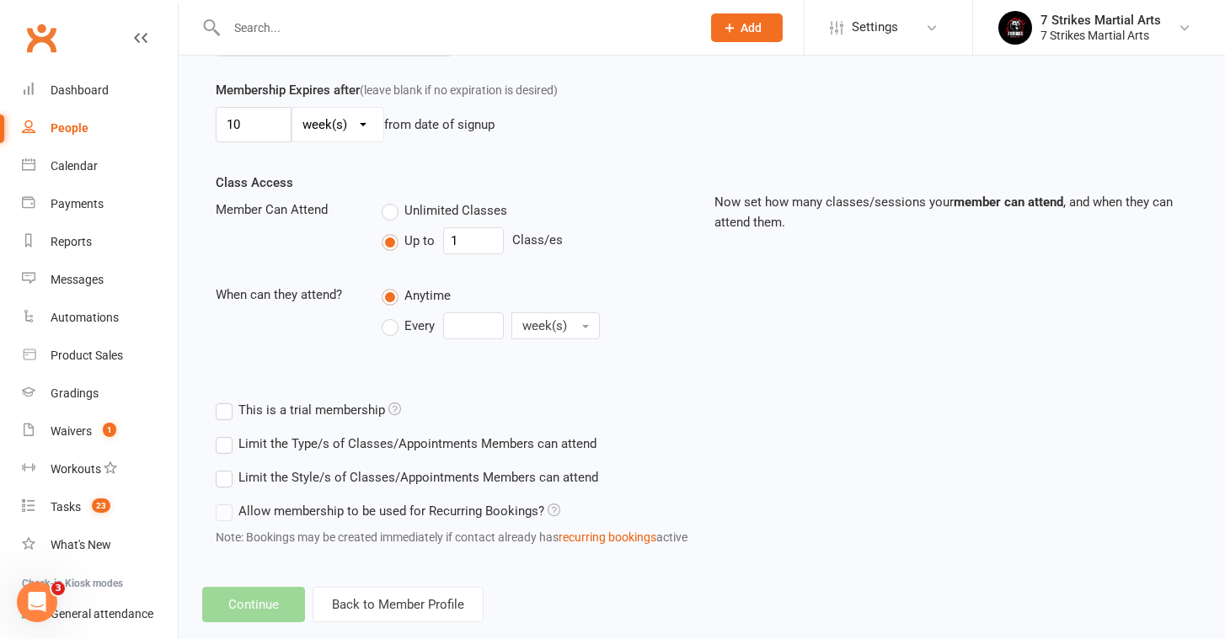
click at [390, 322] on label "Every" at bounding box center [408, 326] width 53 height 20
click at [390, 312] on input "Every" at bounding box center [387, 312] width 11 height 0
click at [457, 322] on input "0" at bounding box center [473, 325] width 61 height 27
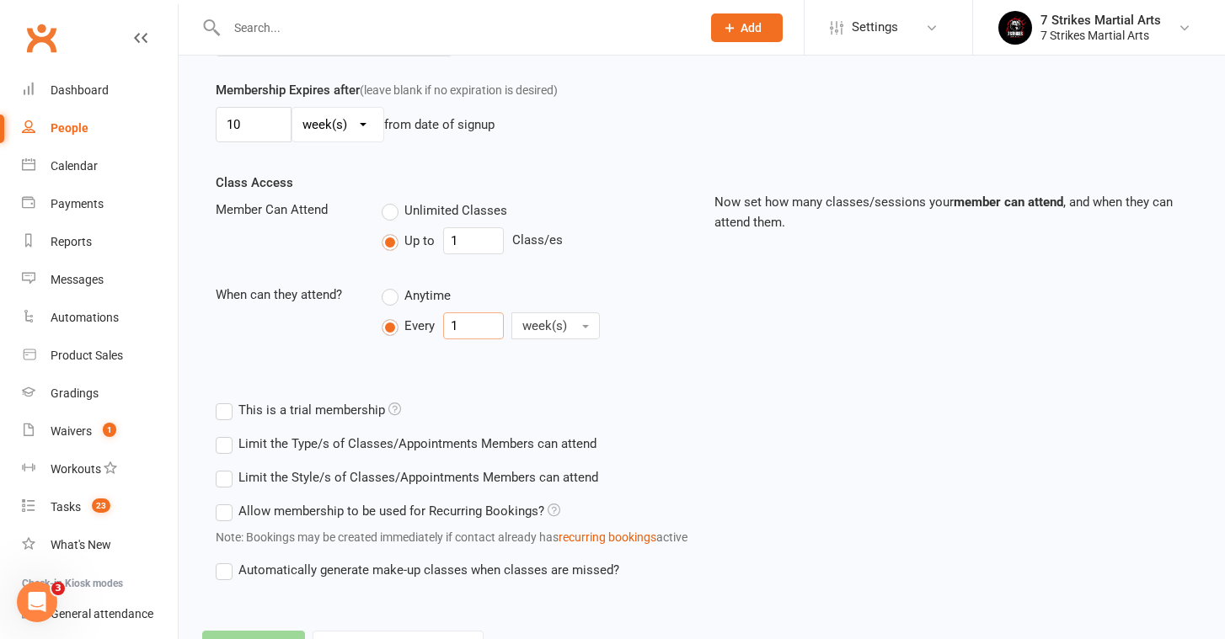
type input "1"
click at [711, 369] on div "Class Access Member Can Attend Unlimited Classes Up to 1 Class/es When can they…" at bounding box center [701, 283] width 997 height 221
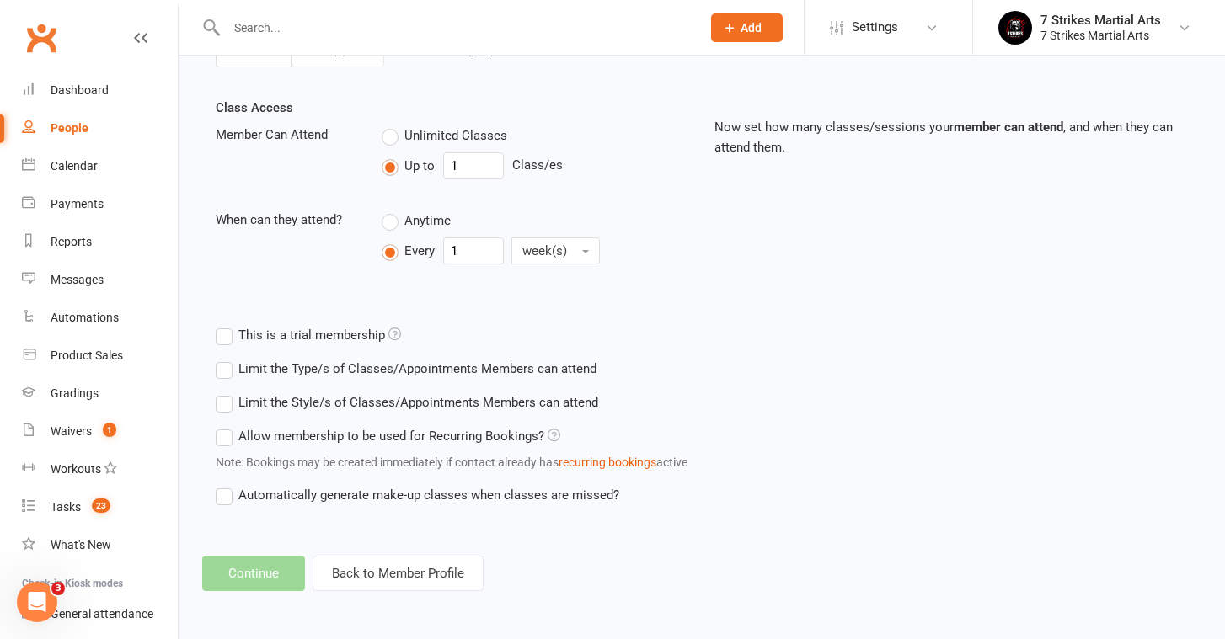
scroll to position [588, 0]
click at [234, 485] on label "Automatically generate make-up classes when classes are missed?" at bounding box center [417, 495] width 403 height 20
click at [227, 485] on input "Automatically generate make-up classes when classes are missed?" at bounding box center [221, 485] width 11 height 0
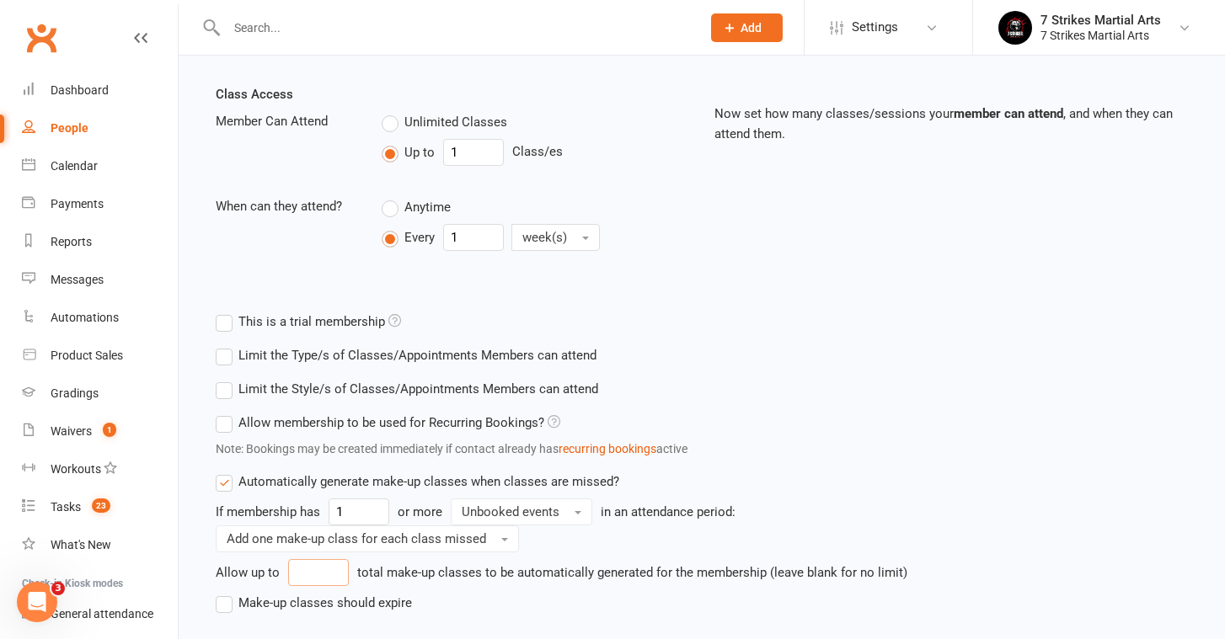
click at [323, 573] on input "number" at bounding box center [318, 572] width 61 height 27
click at [243, 596] on label "Make-up classes should expire" at bounding box center [314, 603] width 196 height 20
click at [227, 593] on input "Make-up classes should expire" at bounding box center [221, 593] width 11 height 0
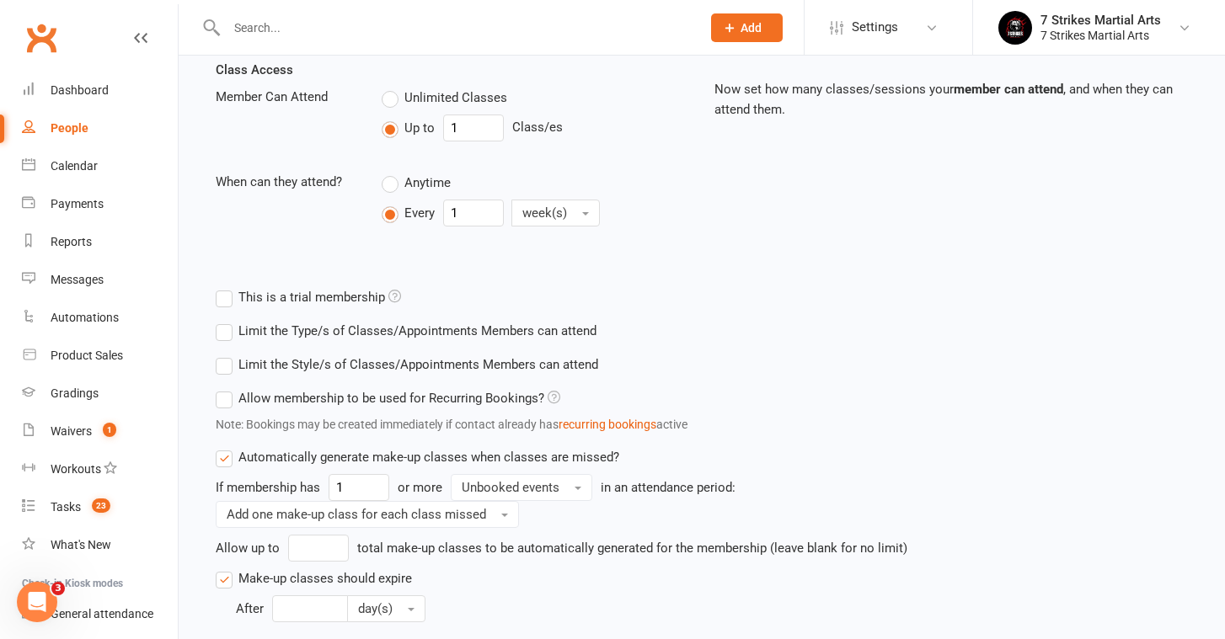
scroll to position [622, 0]
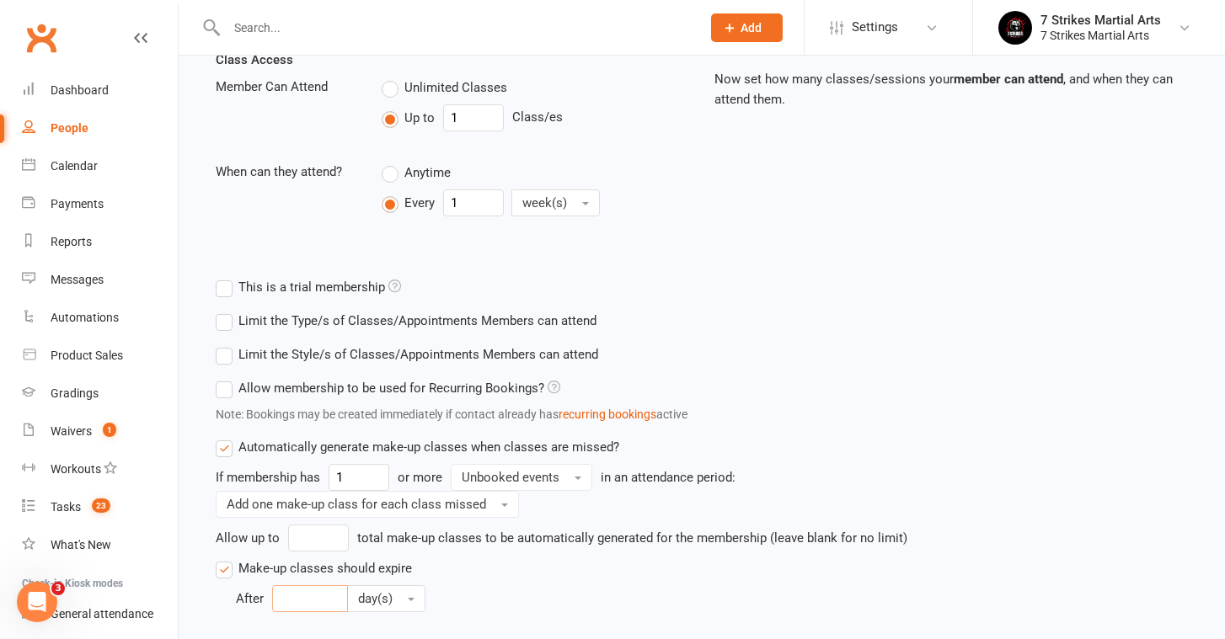
click at [293, 599] on input "number" at bounding box center [310, 598] width 76 height 27
type input "30"
click at [881, 377] on div "Allow membership to be used for Recurring Bookings? Note: Bookings may be creat…" at bounding box center [570, 404] width 736 height 66
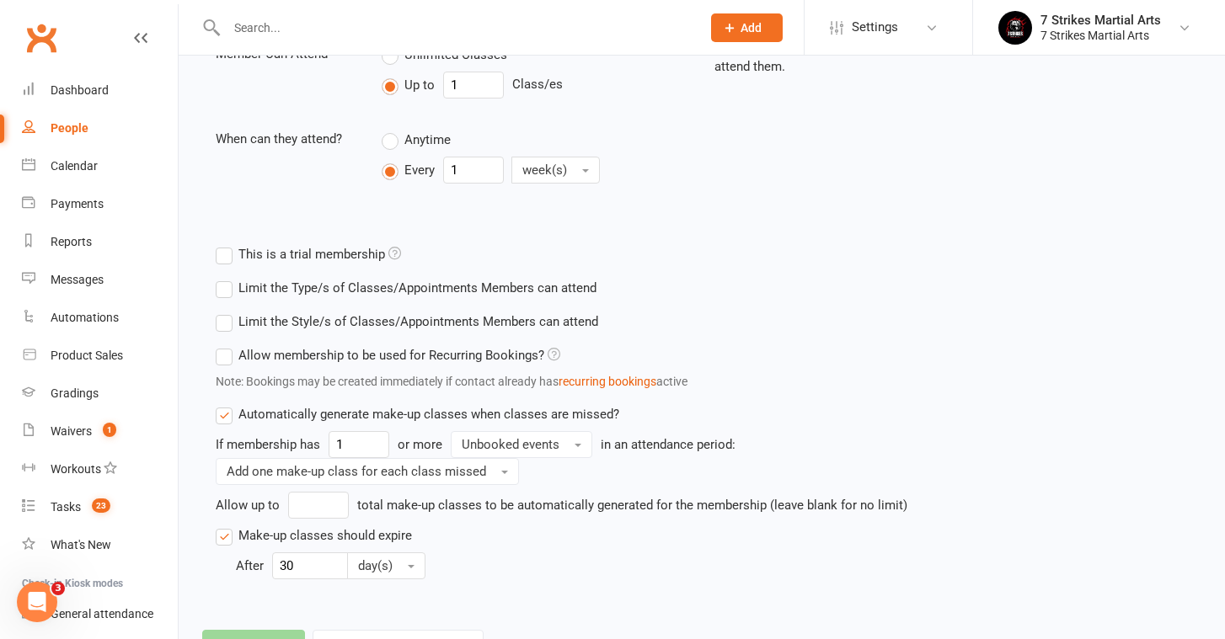
click at [495, 355] on label "Allow membership to be used for Recurring Bookings?" at bounding box center [388, 355] width 344 height 20
click at [227, 345] on input "Allow membership to be used for Recurring Bookings?" at bounding box center [221, 345] width 11 height 0
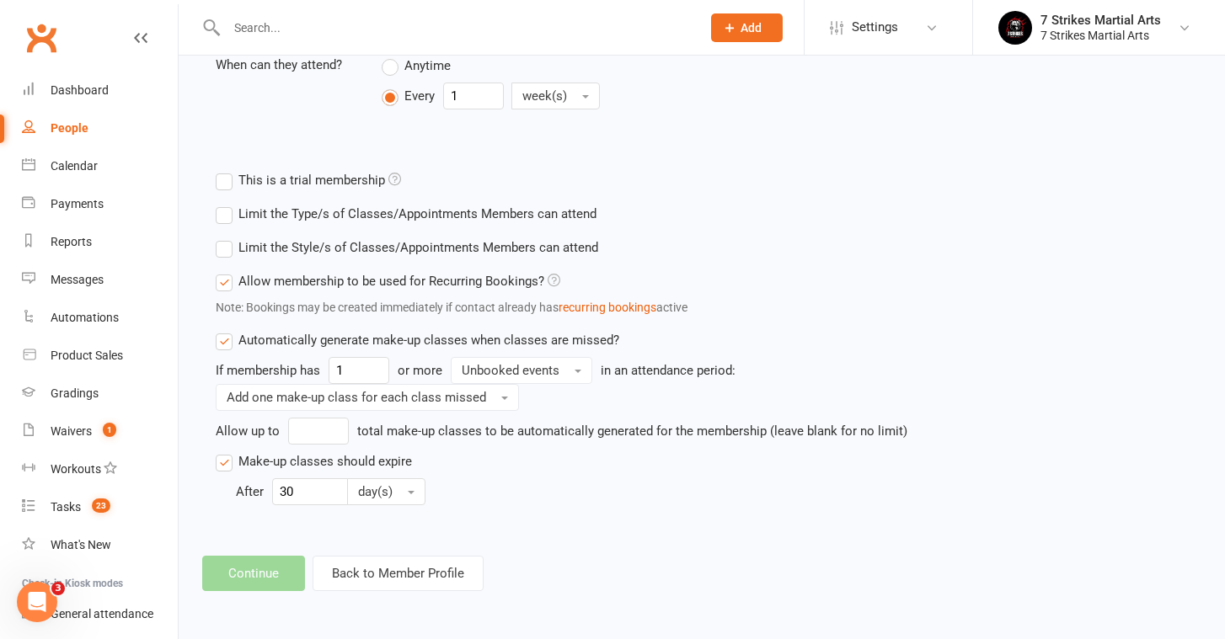
scroll to position [743, 0]
click at [457, 504] on div "Limit the Style/s of Classes/Appointments Members can attend Select Styles 7 St…" at bounding box center [577, 380] width 748 height 298
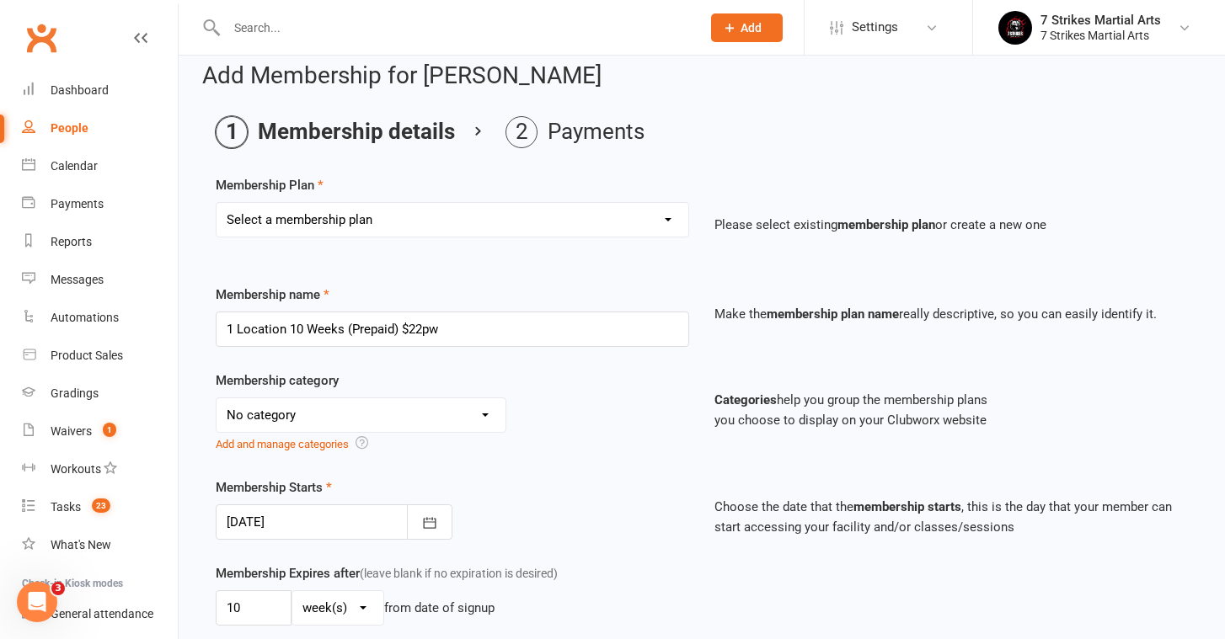
scroll to position [19, 0]
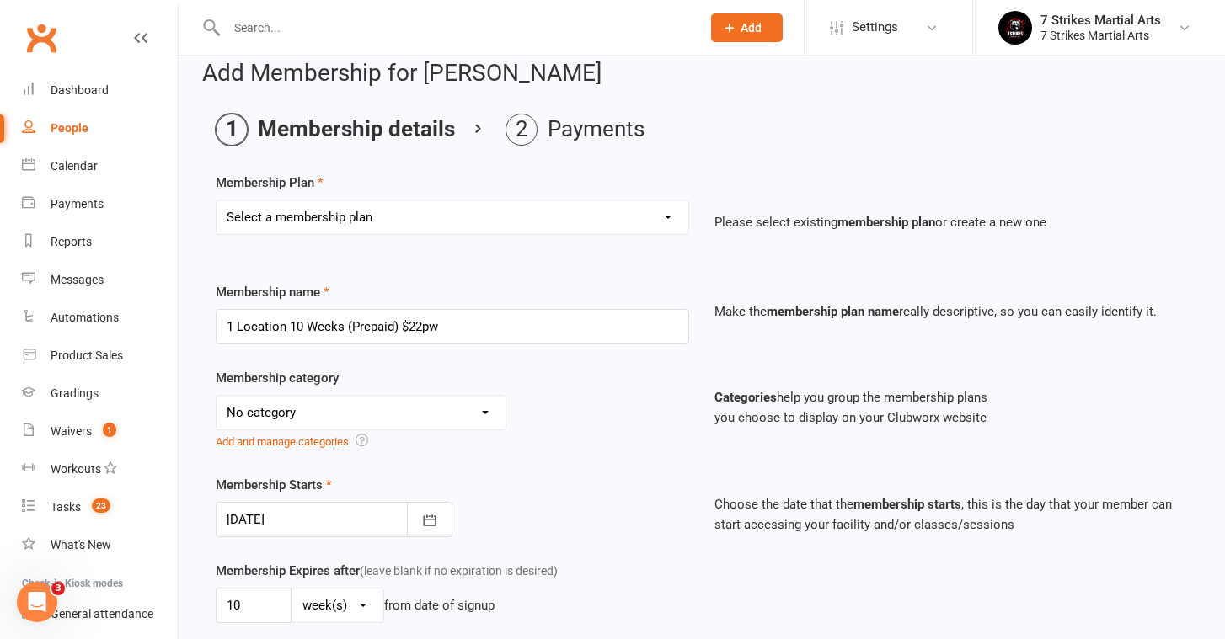
select select "6"
click at [589, 488] on div "Membership Starts [DATE] [DATE] Sun Mon Tue Wed Thu Fri Sat 40 28 29 30 01 02 0…" at bounding box center [452, 506] width 499 height 62
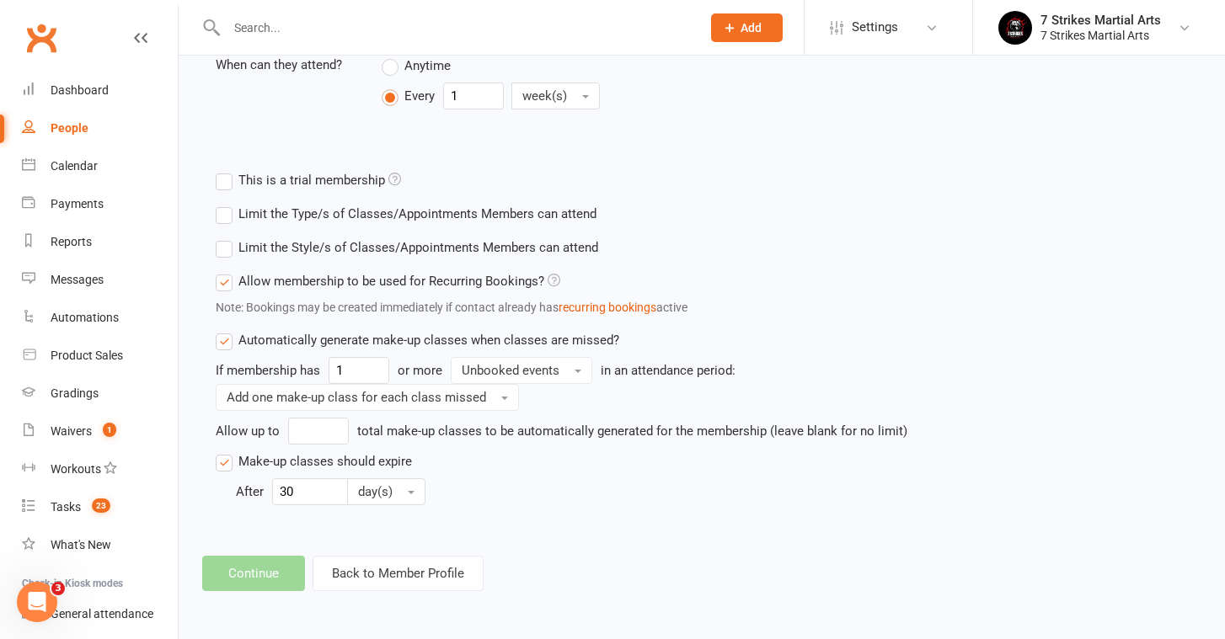
scroll to position [743, 0]
click at [252, 556] on footer "Continue Back to Member Profile" at bounding box center [701, 573] width 999 height 35
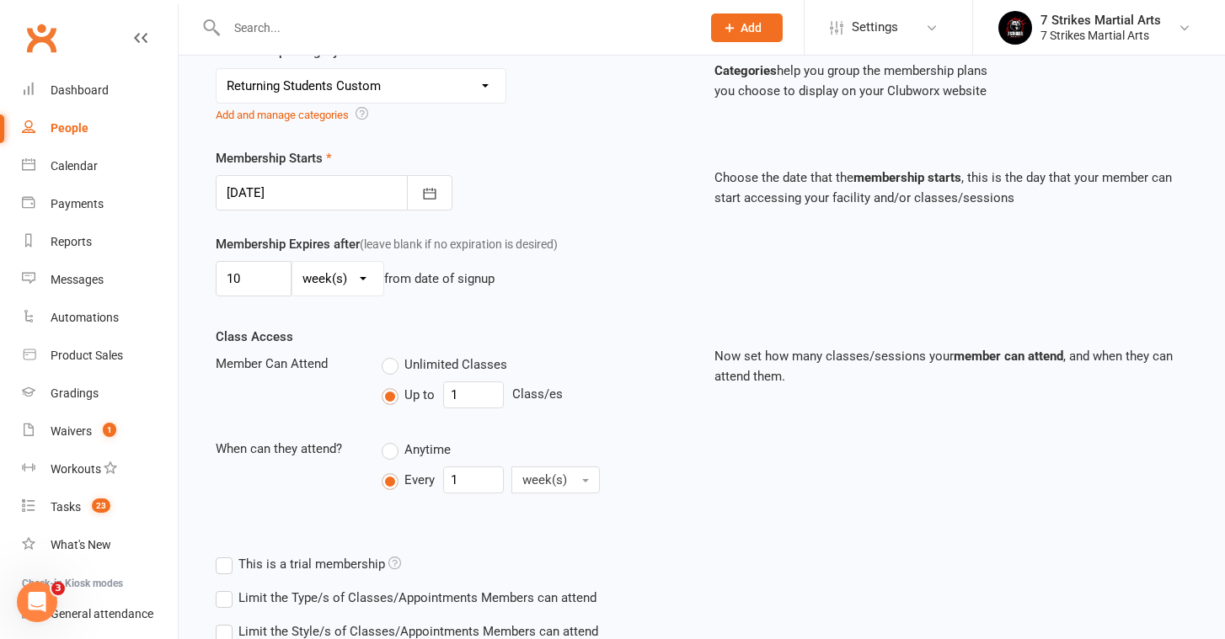
scroll to position [345, 0]
click at [479, 543] on div "Class Access Member Can Attend Unlimited Classes Up to 1 Class/es When can they…" at bounding box center [701, 437] width 997 height 221
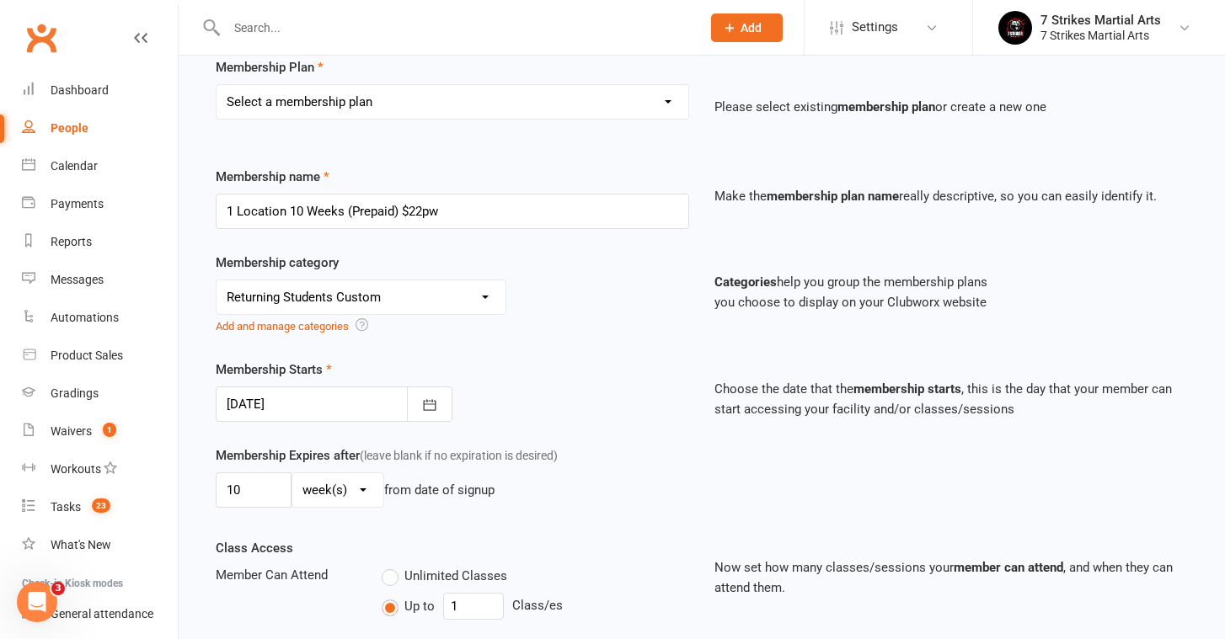
click at [599, 294] on div "No category 7 Strikes Membership (Direct Debit) 7 Strikes Membership (Prepaid) …" at bounding box center [452, 308] width 473 height 56
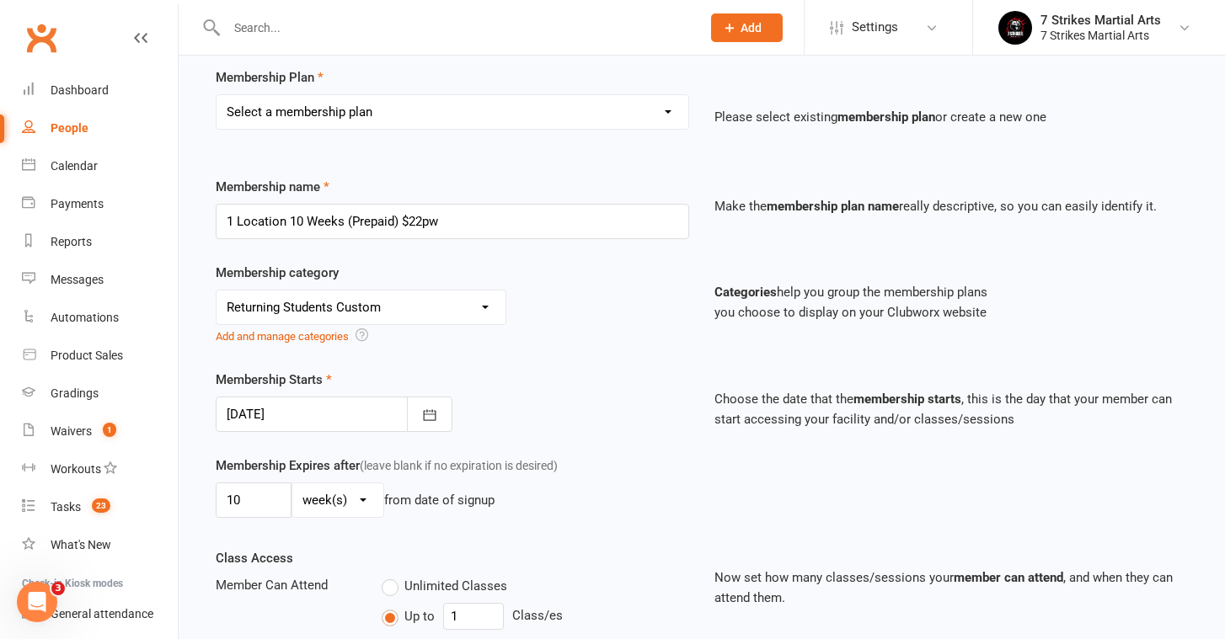
scroll to position [123, 0]
click at [460, 83] on div "Membership Plan Select a membership plan Create new Membership Plan Kids Starte…" at bounding box center [702, 111] width 972 height 86
click at [461, 92] on div "Membership Plan Select a membership plan Create new Membership Plan Kids Starte…" at bounding box center [702, 111] width 972 height 86
select select "0"
select select "3"
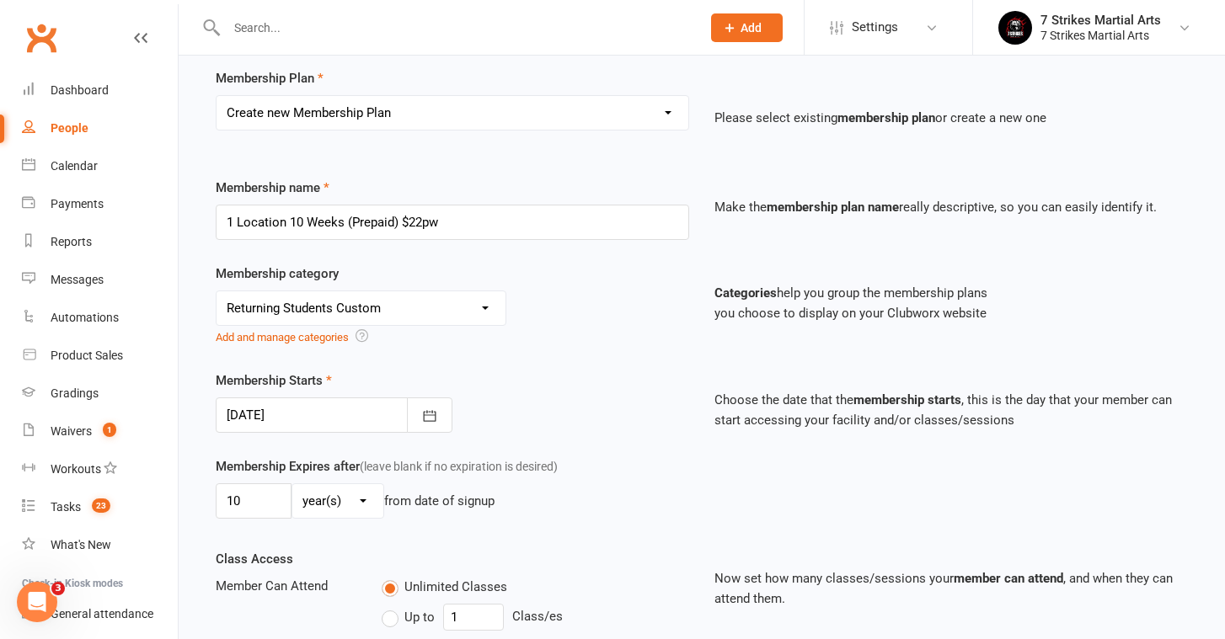
click at [579, 380] on div "Membership Starts [DATE] [DATE] Sun Mon Tue Wed Thu Fri Sat 40 28 29 30 01 02 0…" at bounding box center [452, 402] width 499 height 62
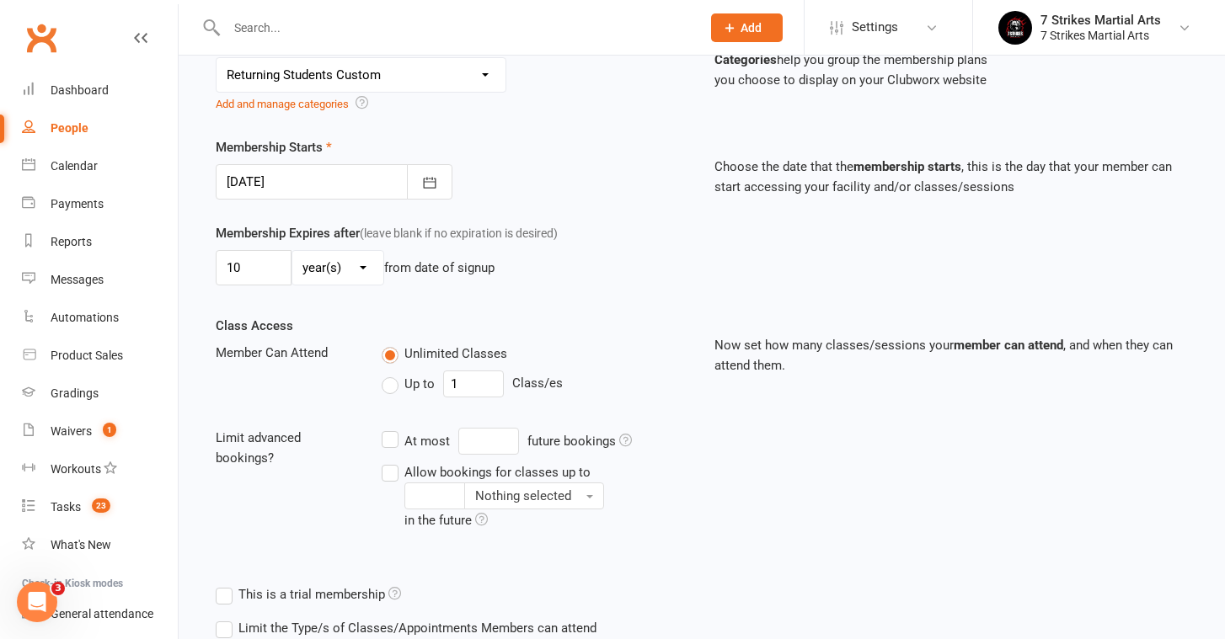
scroll to position [358, 0]
click at [411, 385] on span "Up to" at bounding box center [419, 381] width 30 height 18
click at [393, 372] on input "Up to" at bounding box center [387, 372] width 11 height 0
type input "0"
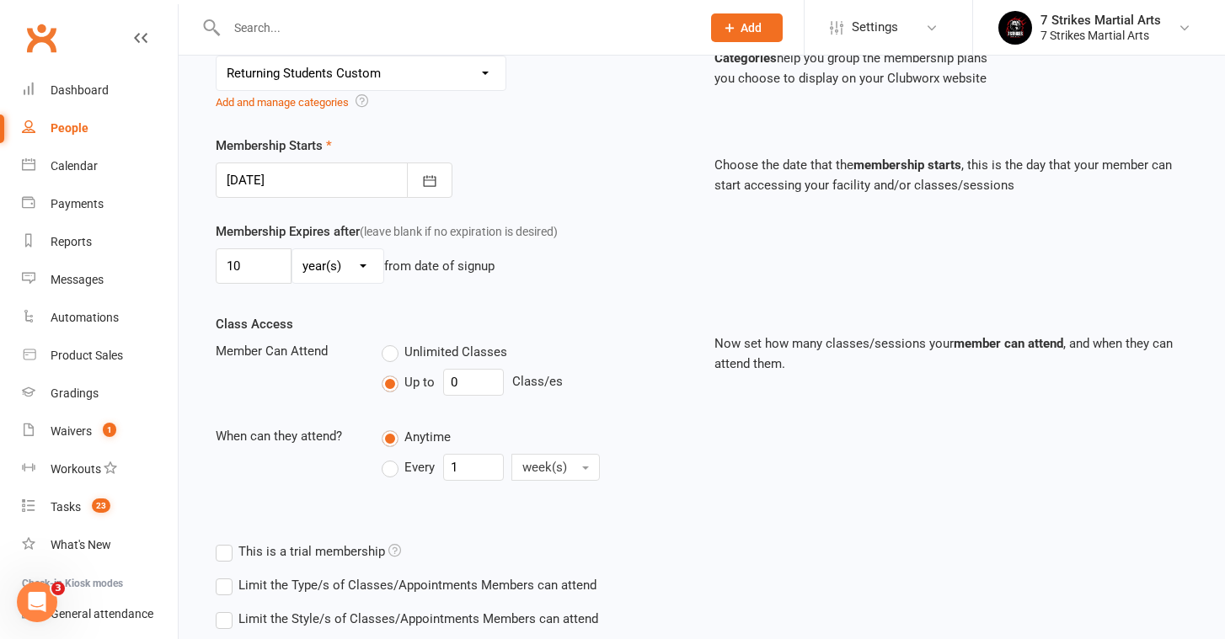
click at [394, 467] on label "Every" at bounding box center [408, 467] width 53 height 20
click at [393, 454] on input "Every" at bounding box center [387, 454] width 11 height 0
type input "0"
click at [702, 500] on div "Class Access Member Can Attend Unlimited Classes Up to 0 Class/es When can they…" at bounding box center [701, 424] width 997 height 221
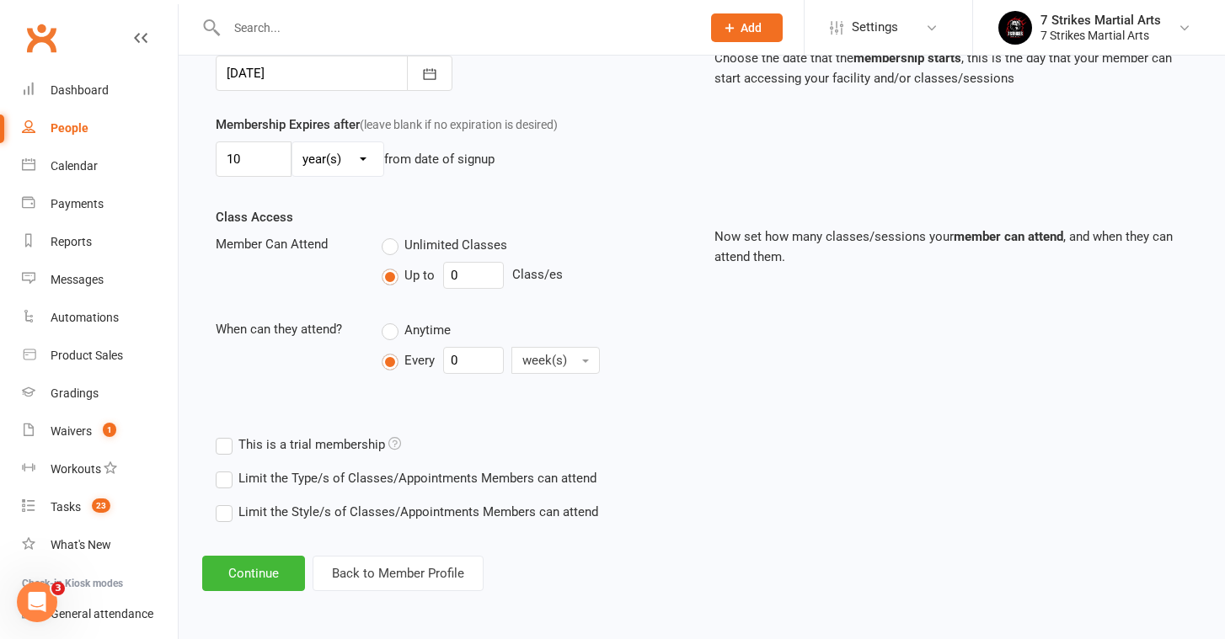
scroll to position [478, 0]
select select "1"
click at [323, 207] on div "Class Access Member Can Attend Unlimited Classes Up to 0 Class/es When can they…" at bounding box center [452, 305] width 499 height 197
click at [502, 270] on input "0" at bounding box center [473, 275] width 61 height 27
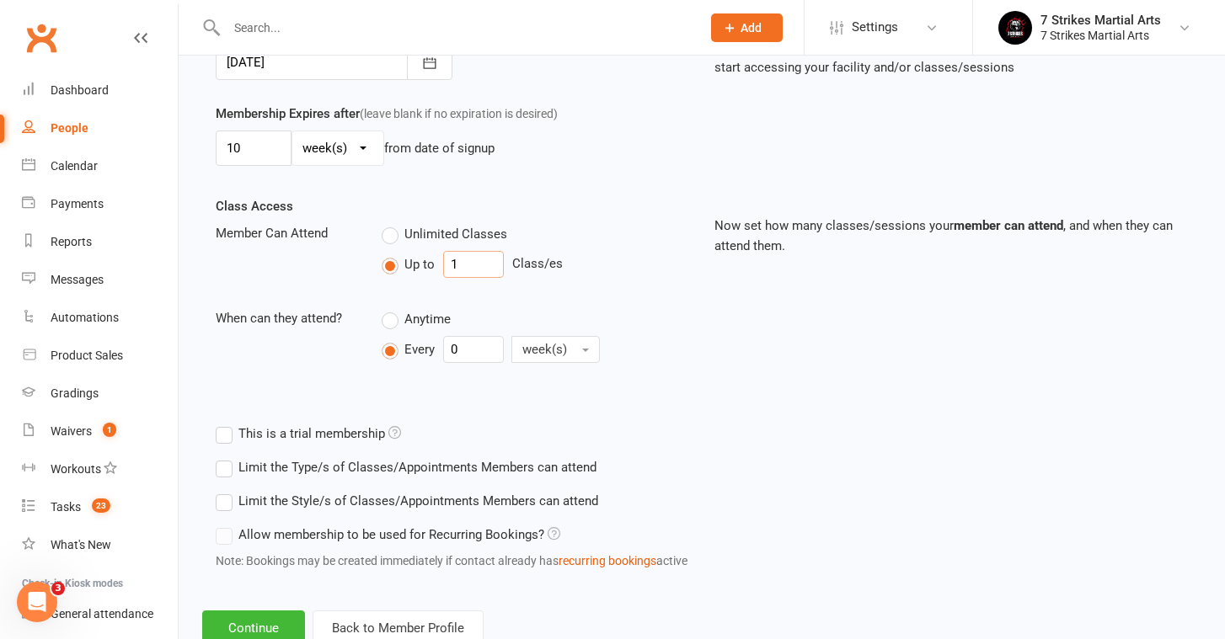
type input "1"
click at [485, 355] on input "0" at bounding box center [473, 349] width 61 height 27
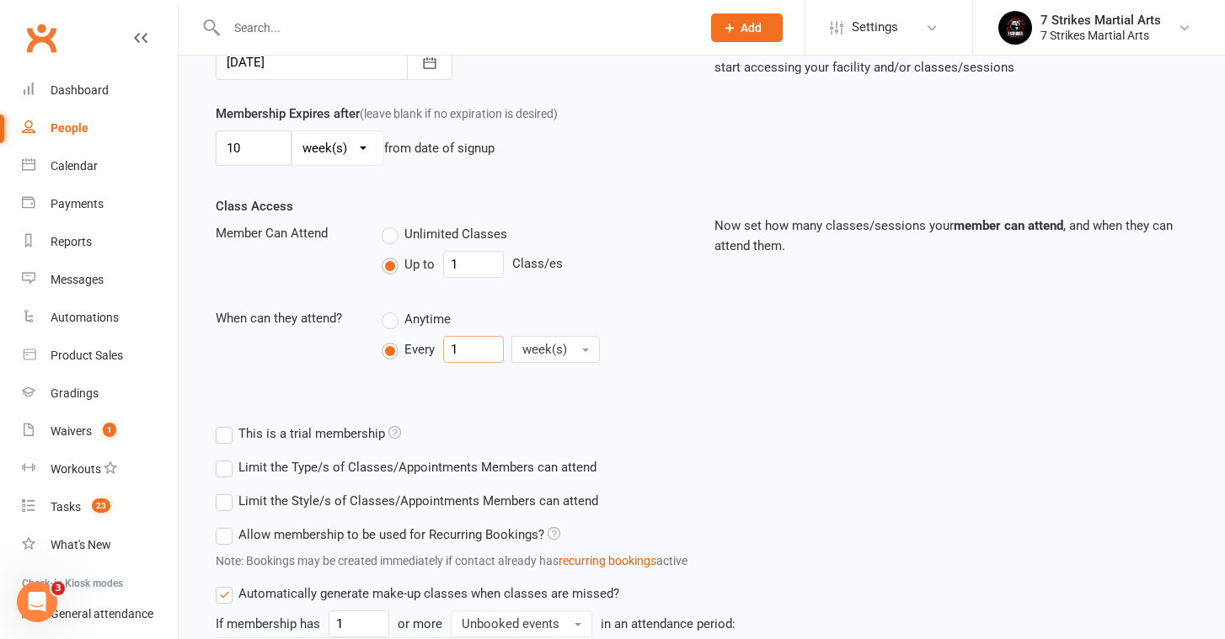
type input "1"
click at [996, 478] on div "Limit the Type/s of Classes/Appointments Members can attend Select Types Adults…" at bounding box center [701, 468] width 997 height 34
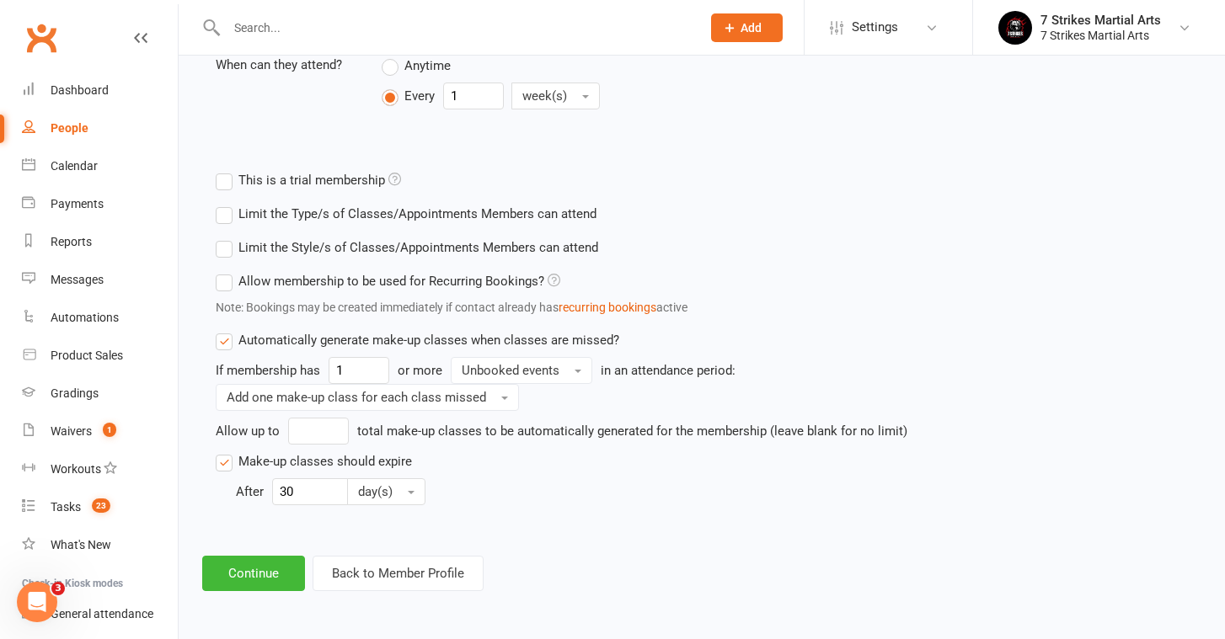
scroll to position [743, 0]
click at [291, 556] on button "Continue" at bounding box center [253, 573] width 103 height 35
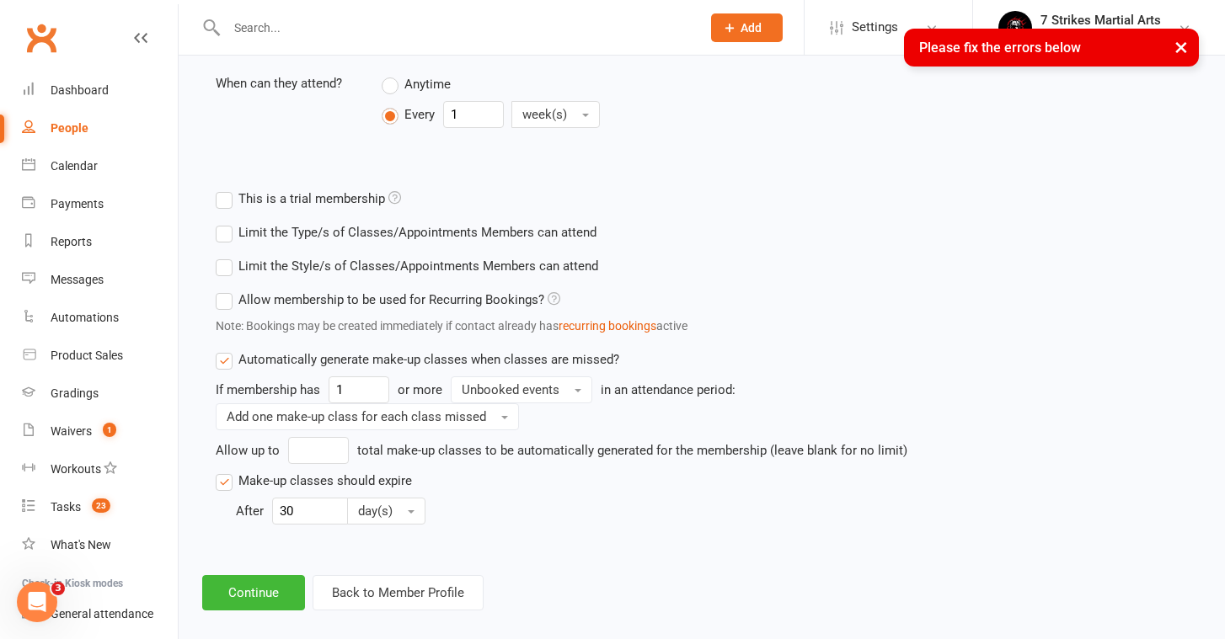
scroll to position [0, 0]
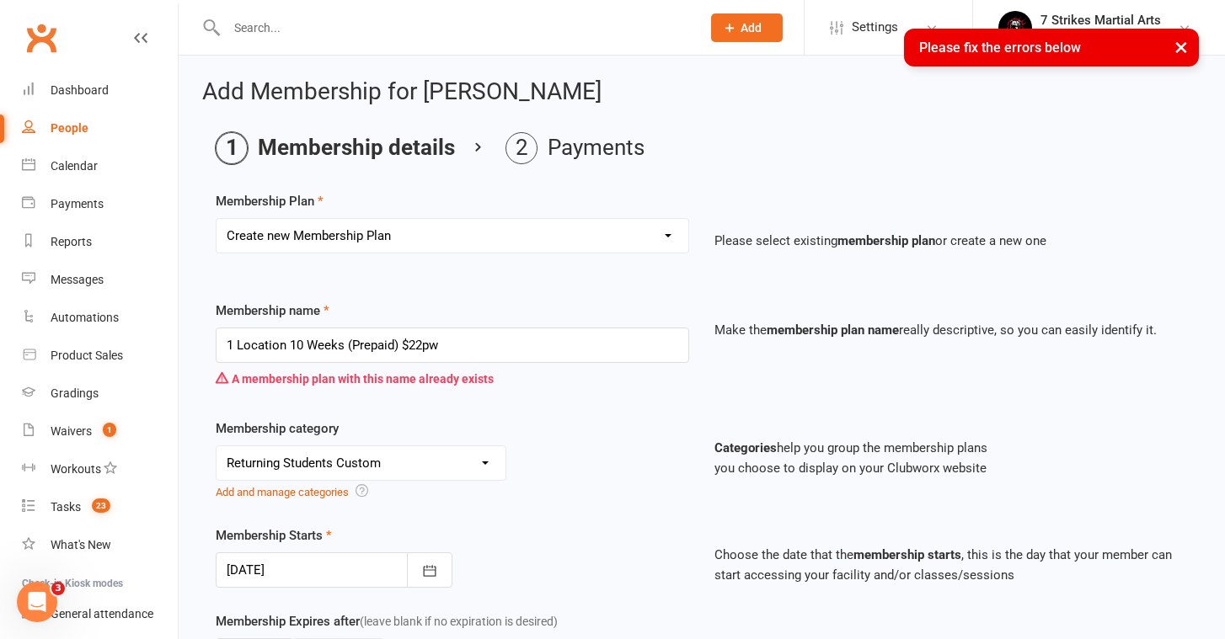
click at [448, 255] on div "Select a membership plan Create new Membership Plan Kids Starter Membership / 1…" at bounding box center [452, 247] width 499 height 59
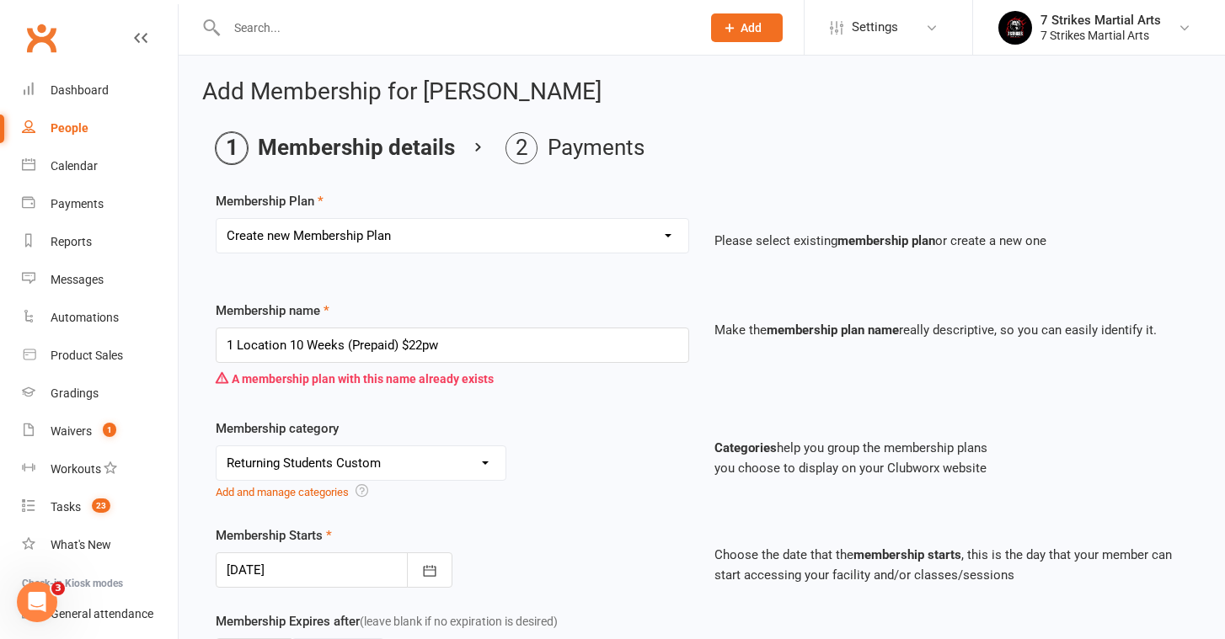
select select "15"
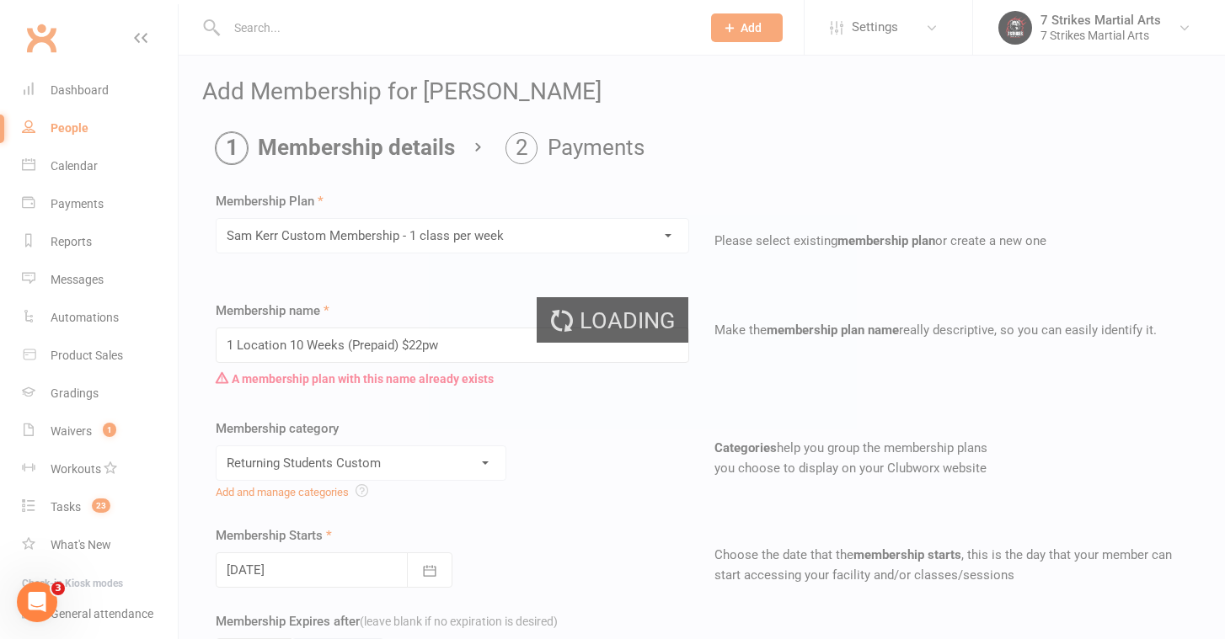
type input "[PERSON_NAME] Custom Membership - 1 class per week"
type input "20"
type input "60"
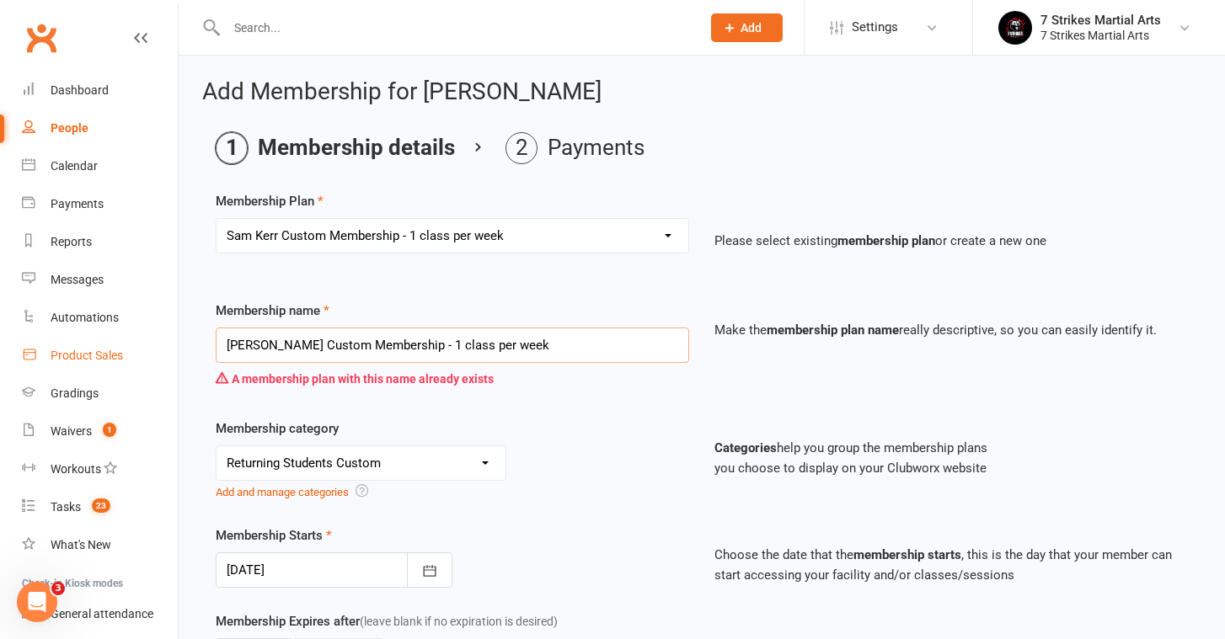
drag, startPoint x: 409, startPoint y: 346, endPoint x: 67, endPoint y: 348, distance: 341.1
click at [353, 342] on input "1 class per week" at bounding box center [452, 345] width 473 height 35
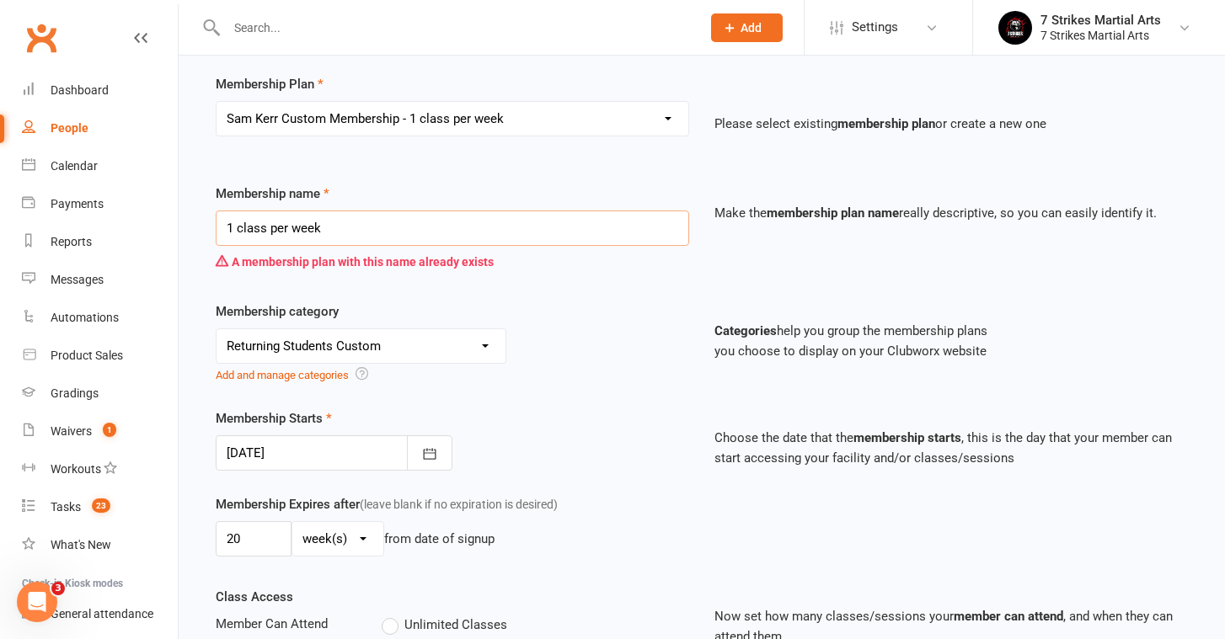
scroll to position [118, 0]
type input "1 class per week"
click at [259, 537] on input "20" at bounding box center [254, 538] width 76 height 35
type input "2"
type input "10"
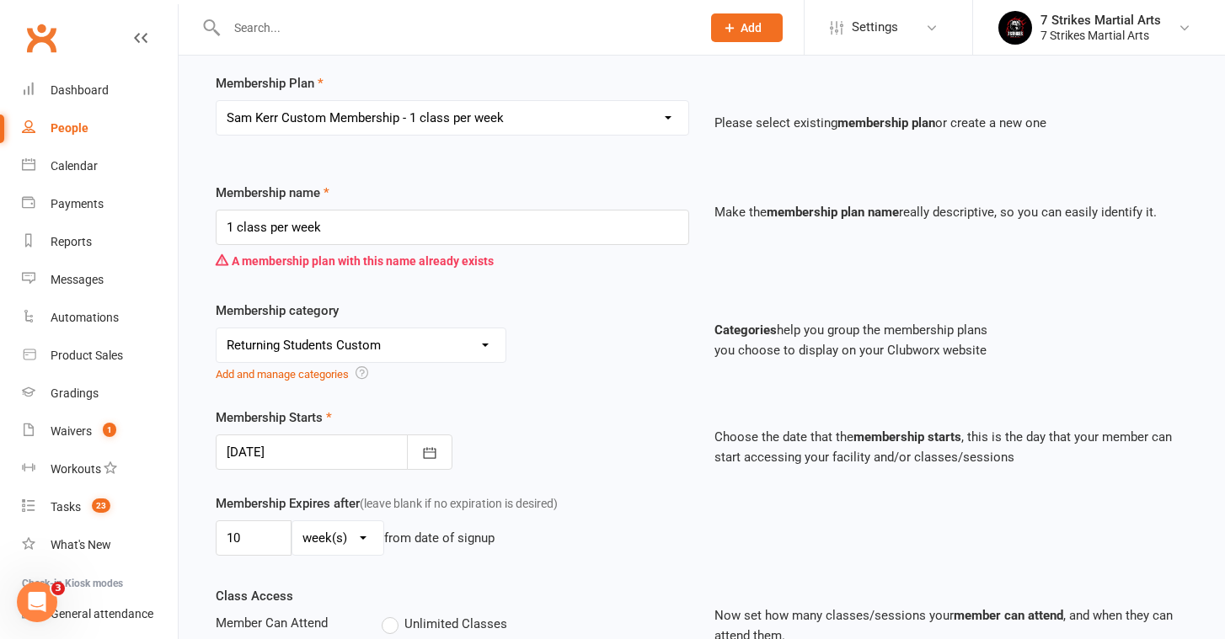
click at [628, 405] on div "Membership category No category 7 Strikes Membership (Direct Debit) 7 Strikes M…" at bounding box center [701, 354] width 997 height 107
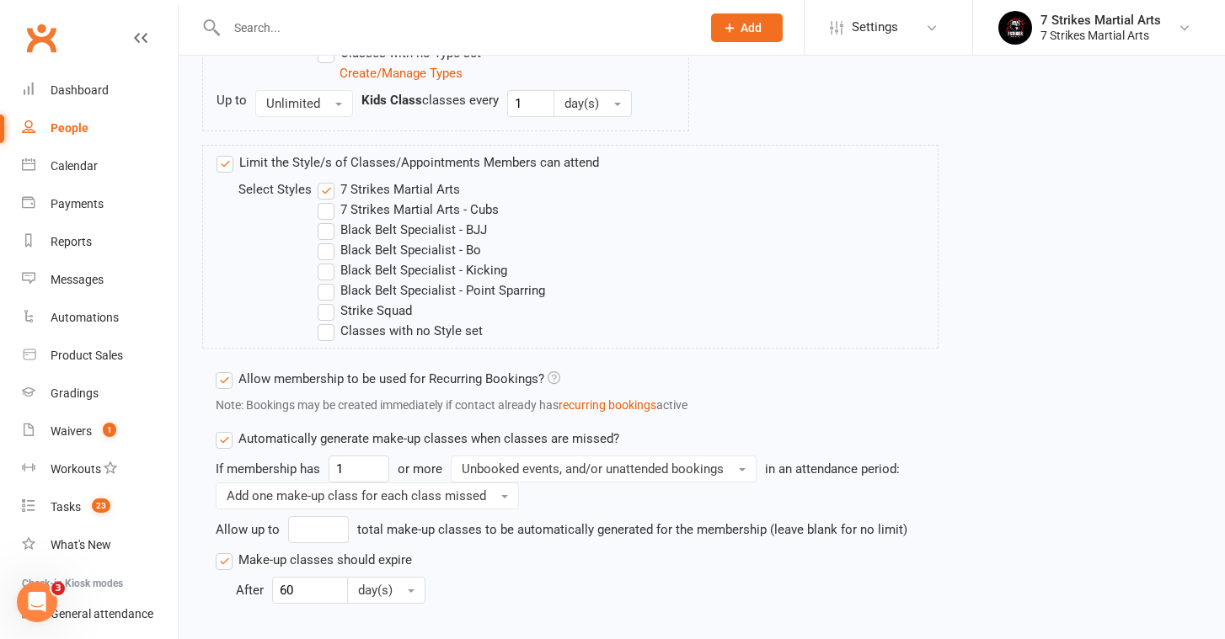
scroll to position [1041, 0]
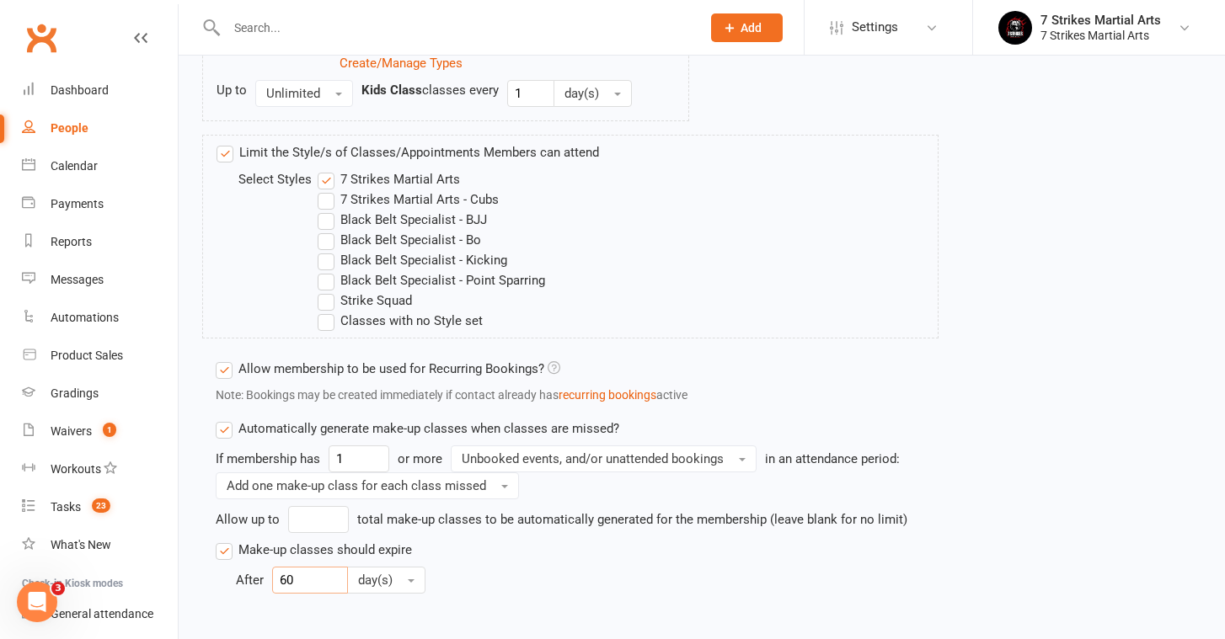
click at [301, 583] on input "60" at bounding box center [310, 580] width 76 height 27
type input "6"
type input "30"
click at [527, 556] on div "If membership has 1 or more Unbooked events, and/or unattended bookings in an a…" at bounding box center [577, 520] width 723 height 148
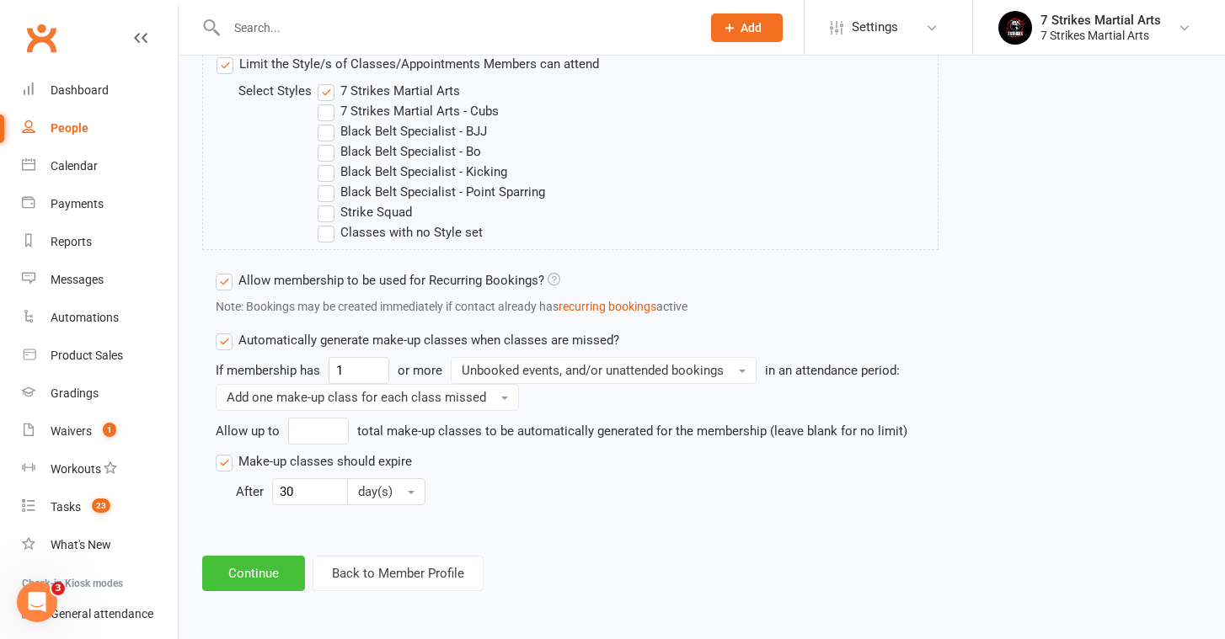
scroll to position [1142, 0]
click at [267, 559] on button "Continue" at bounding box center [253, 573] width 103 height 35
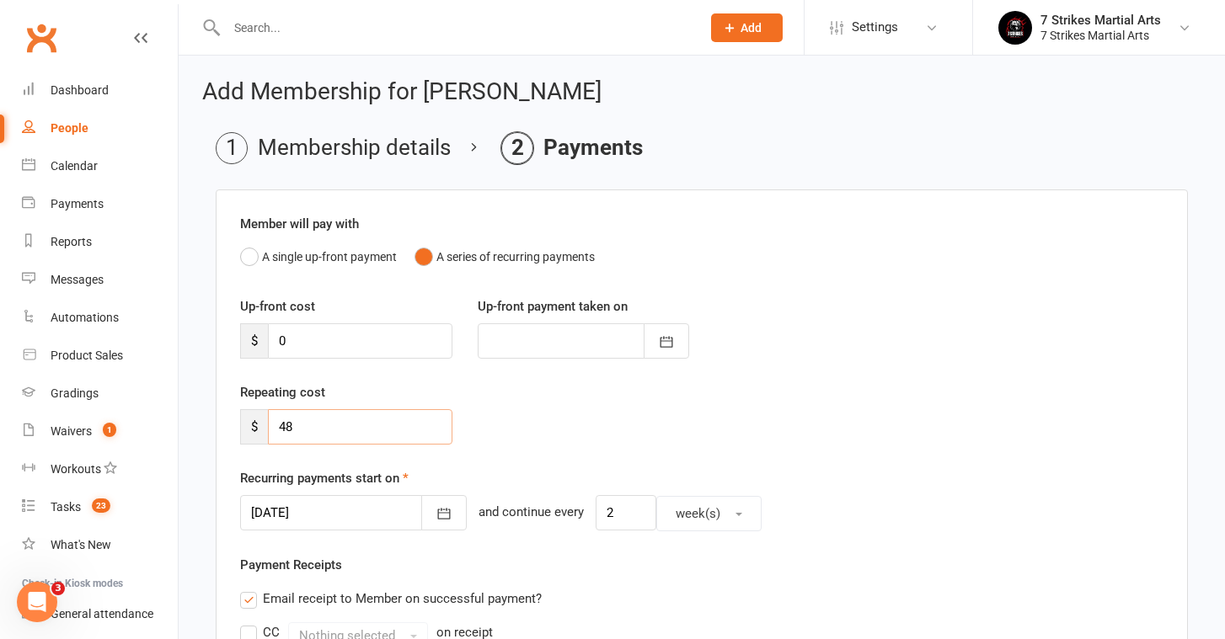
drag, startPoint x: 306, startPoint y: 429, endPoint x: 221, endPoint y: 428, distance: 85.1
click at [221, 428] on div "Member will pay with A single up-front payment A series of recurring payments U…" at bounding box center [702, 624] width 972 height 868
click at [341, 333] on input "0" at bounding box center [360, 340] width 184 height 35
type input "2"
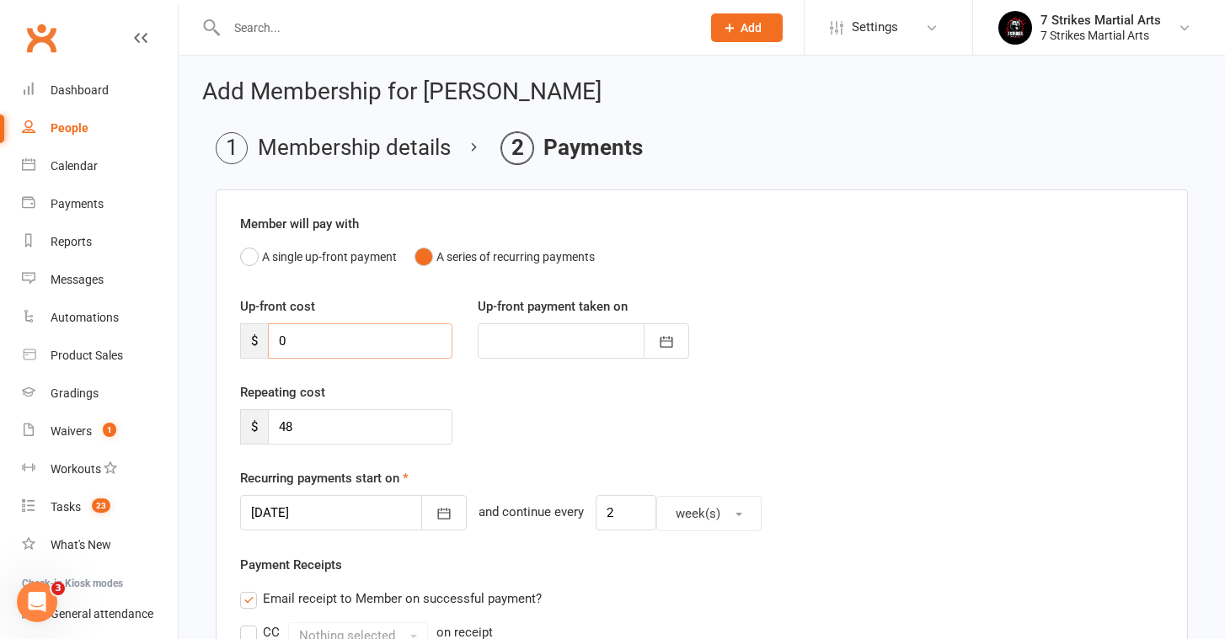
type input "[DATE]"
type input "220"
click at [352, 435] on input "48" at bounding box center [360, 426] width 184 height 35
type input "4"
click at [578, 430] on div "Repeating cost $" at bounding box center [701, 425] width 948 height 86
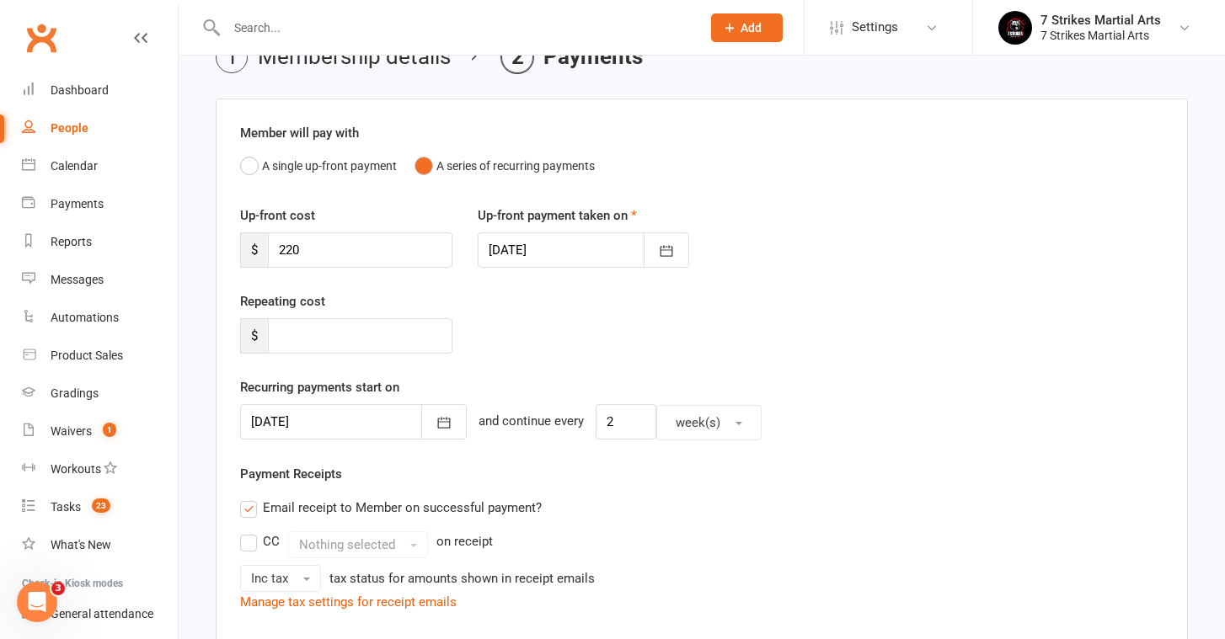
scroll to position [95, 0]
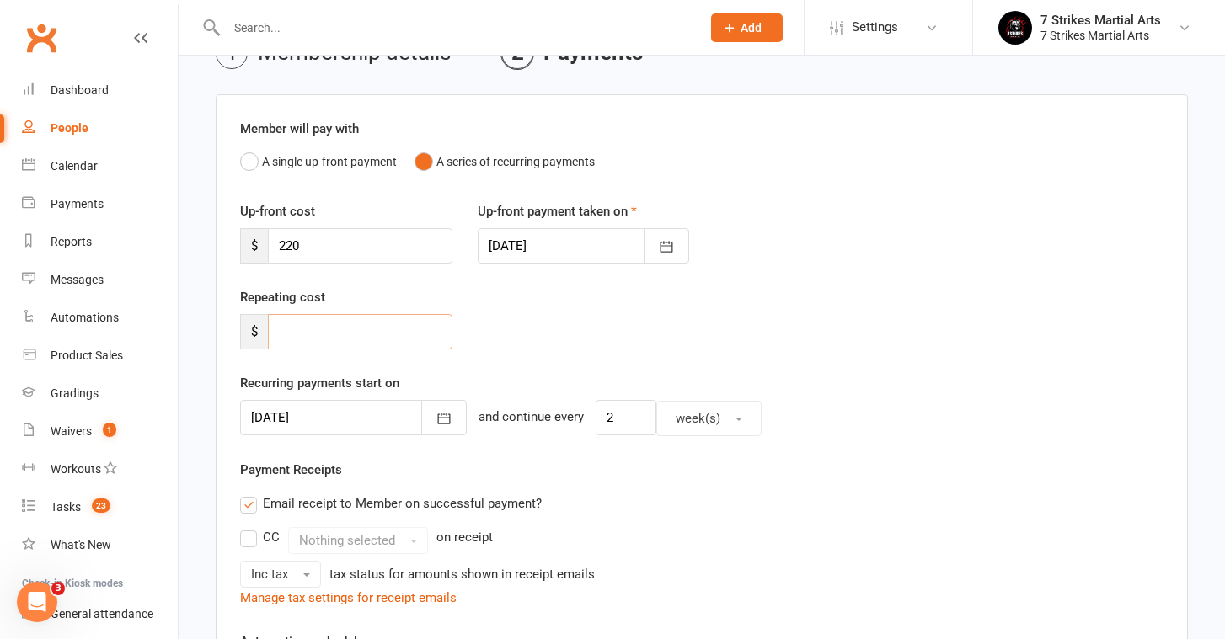
click at [307, 329] on input "number" at bounding box center [360, 331] width 184 height 35
type input "0"
click at [937, 409] on div "[DATE] [DATE] Sun Mon Tue Wed Thu Fri Sat 40 28 29 30 01 02 03 04 41 05 06 07 0…" at bounding box center [701, 418] width 923 height 36
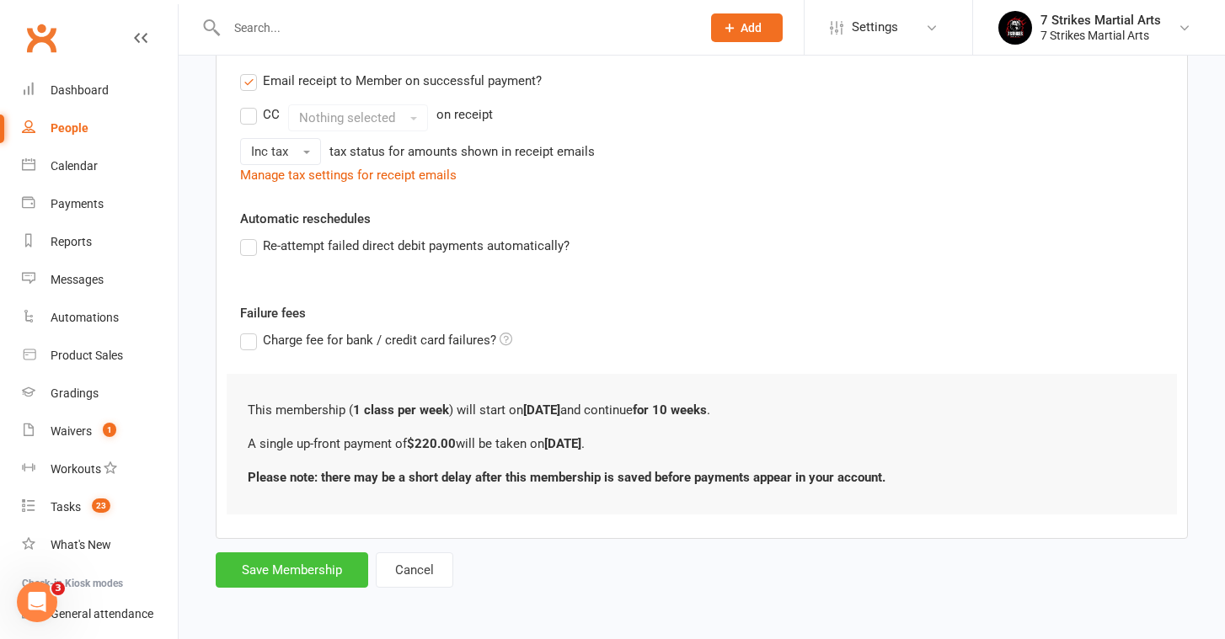
scroll to position [531, 0]
click at [273, 560] on button "Save Membership" at bounding box center [292, 570] width 152 height 35
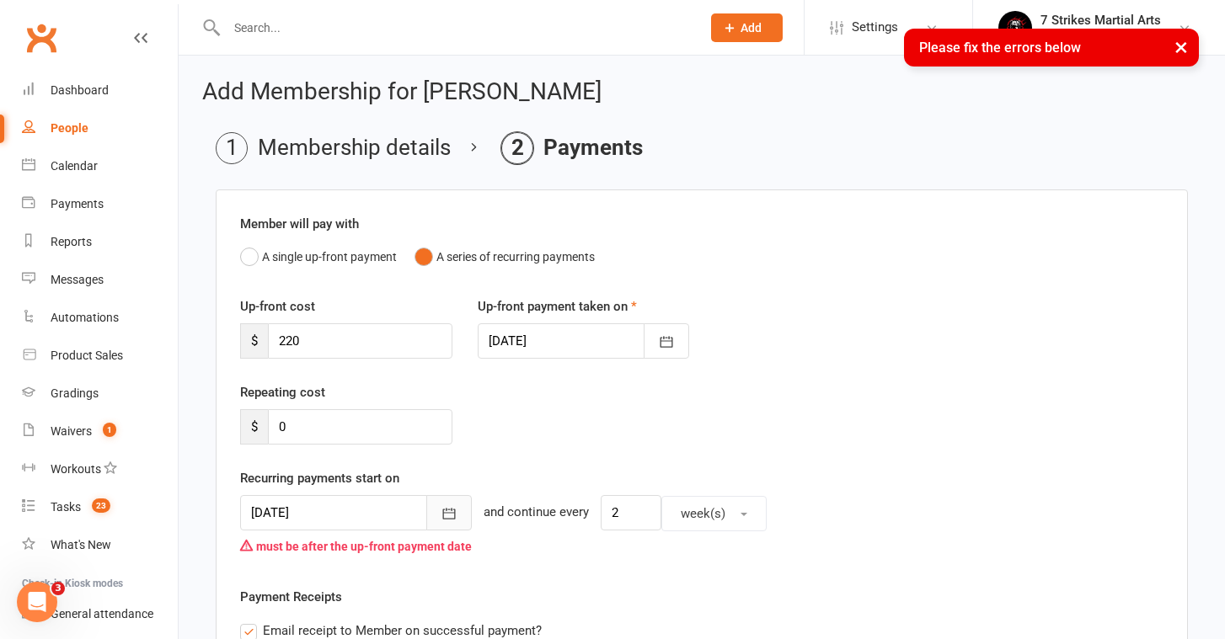
click at [443, 510] on icon "button" at bounding box center [449, 514] width 13 height 11
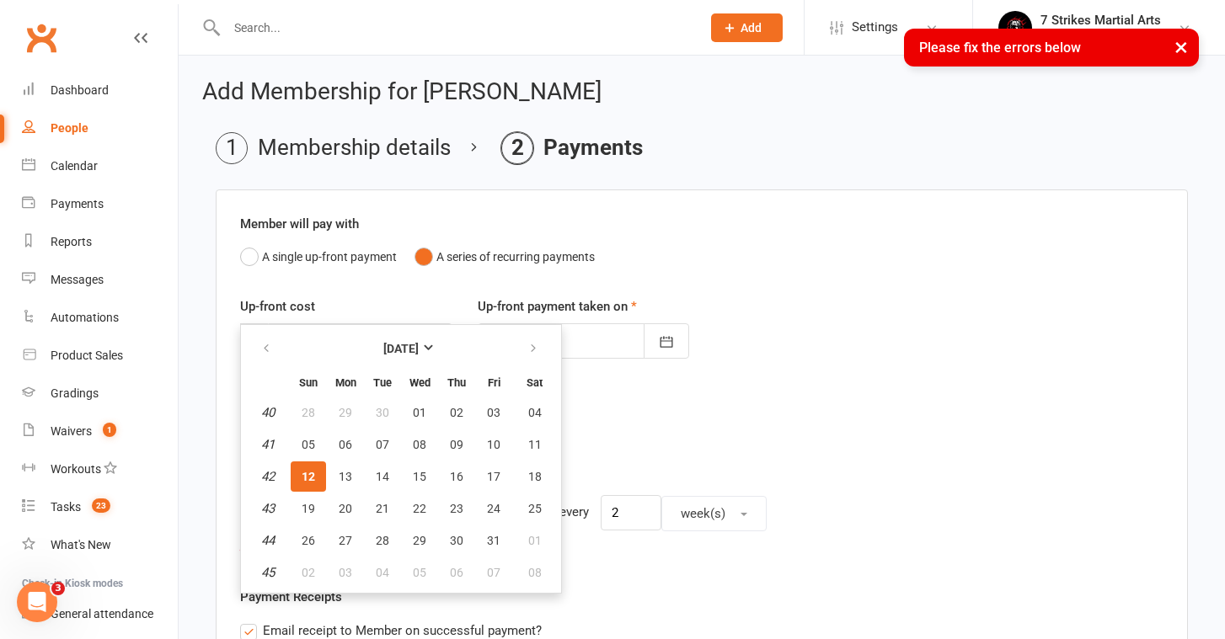
click at [691, 428] on div "Repeating cost $ 0" at bounding box center [701, 425] width 948 height 86
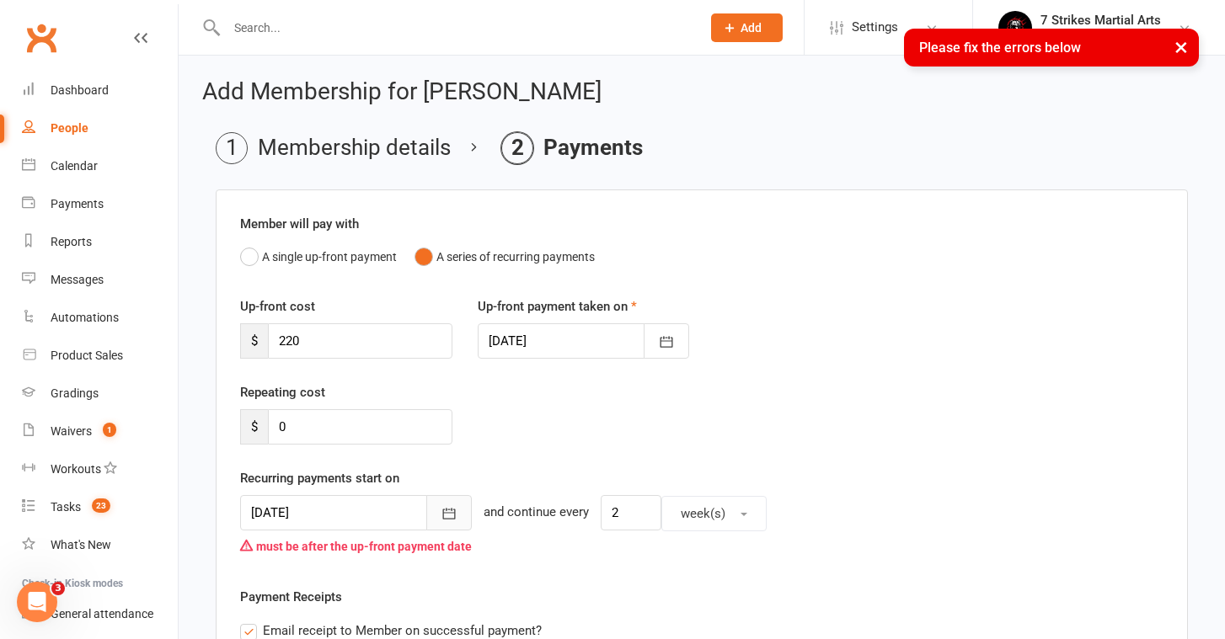
click at [441, 514] on icon "button" at bounding box center [449, 513] width 17 height 17
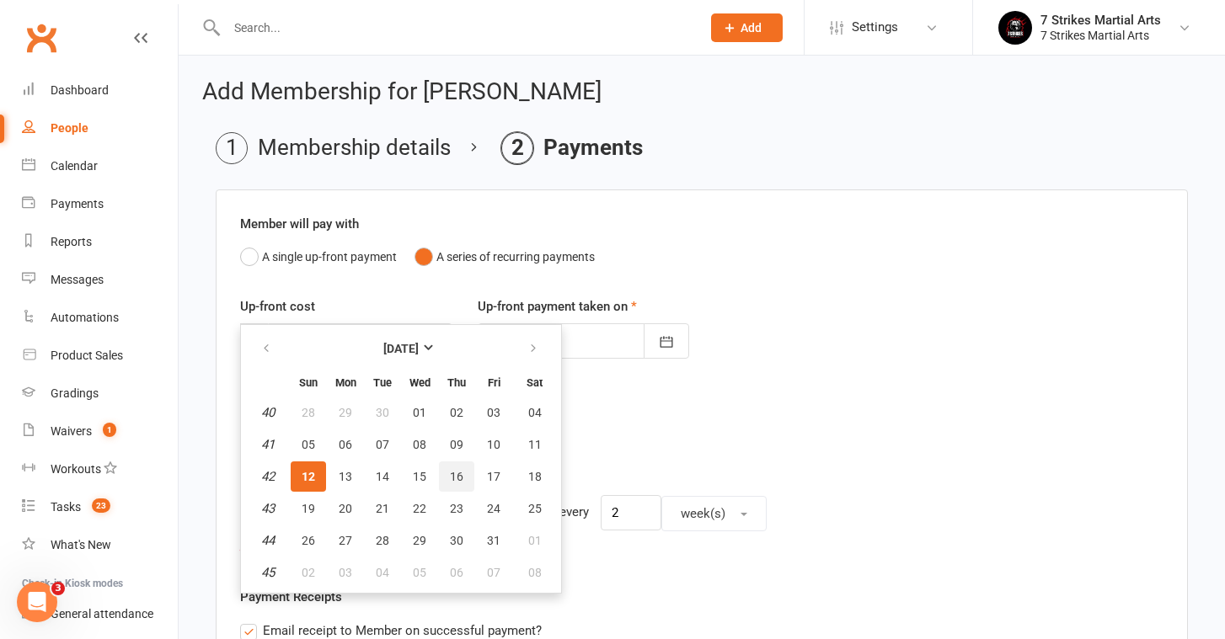
click at [449, 467] on button "16" at bounding box center [456, 477] width 35 height 30
type input "[DATE]"
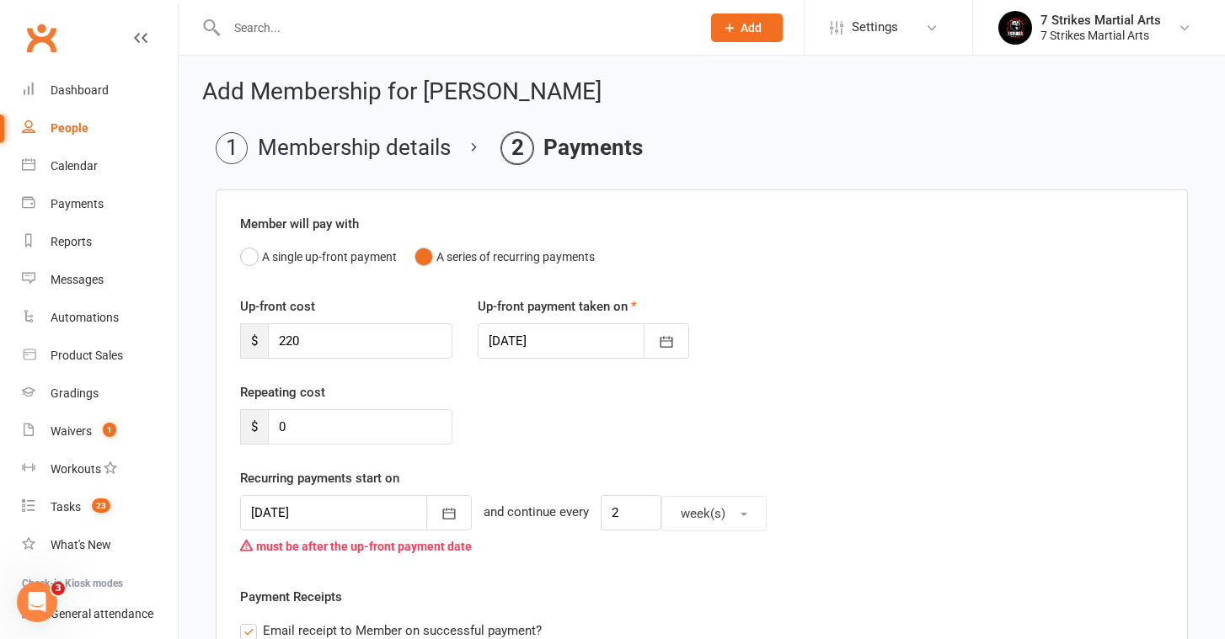
click at [716, 398] on div "Repeating cost $ 0" at bounding box center [701, 425] width 948 height 86
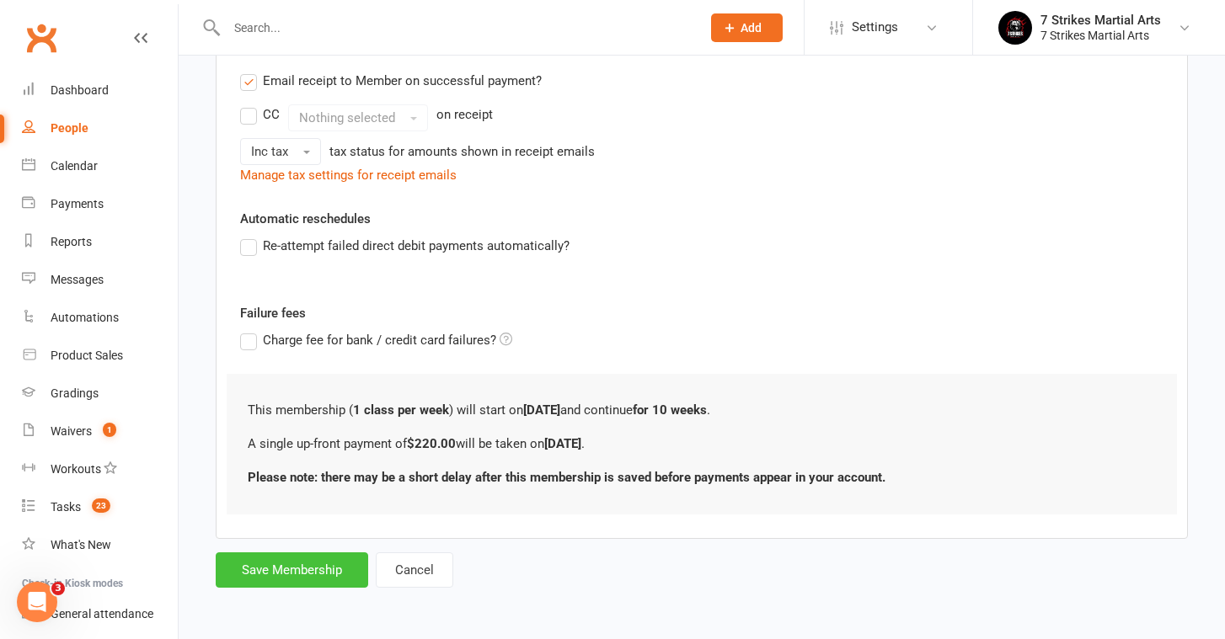
click at [302, 553] on button "Save Membership" at bounding box center [292, 570] width 152 height 35
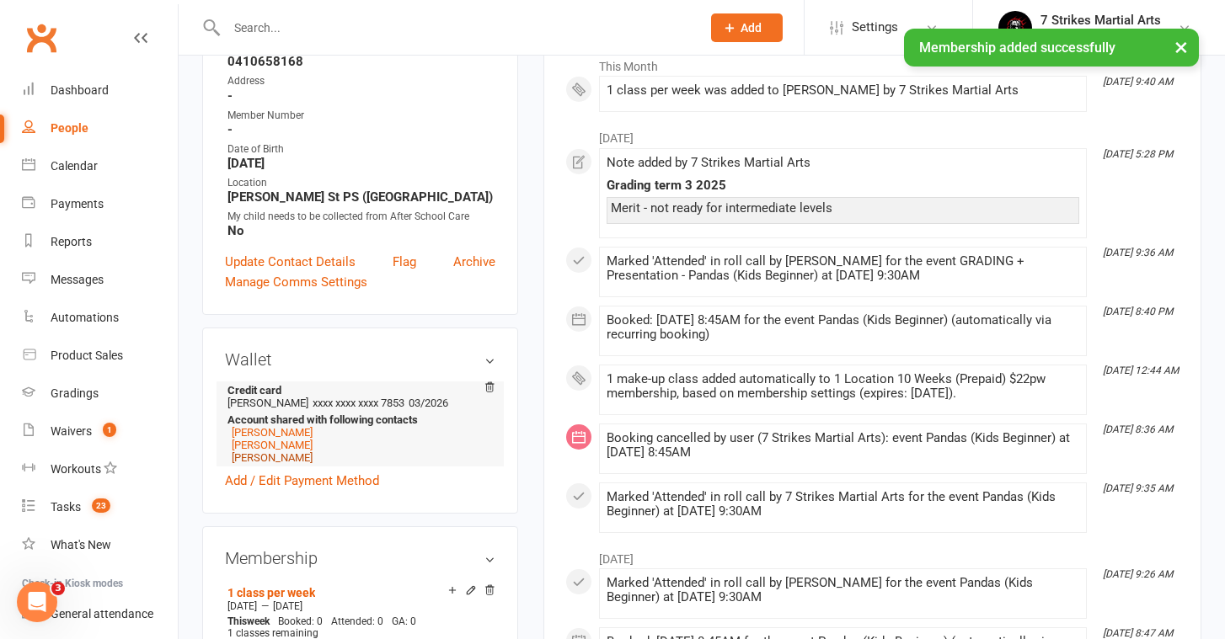
scroll to position [458, 0]
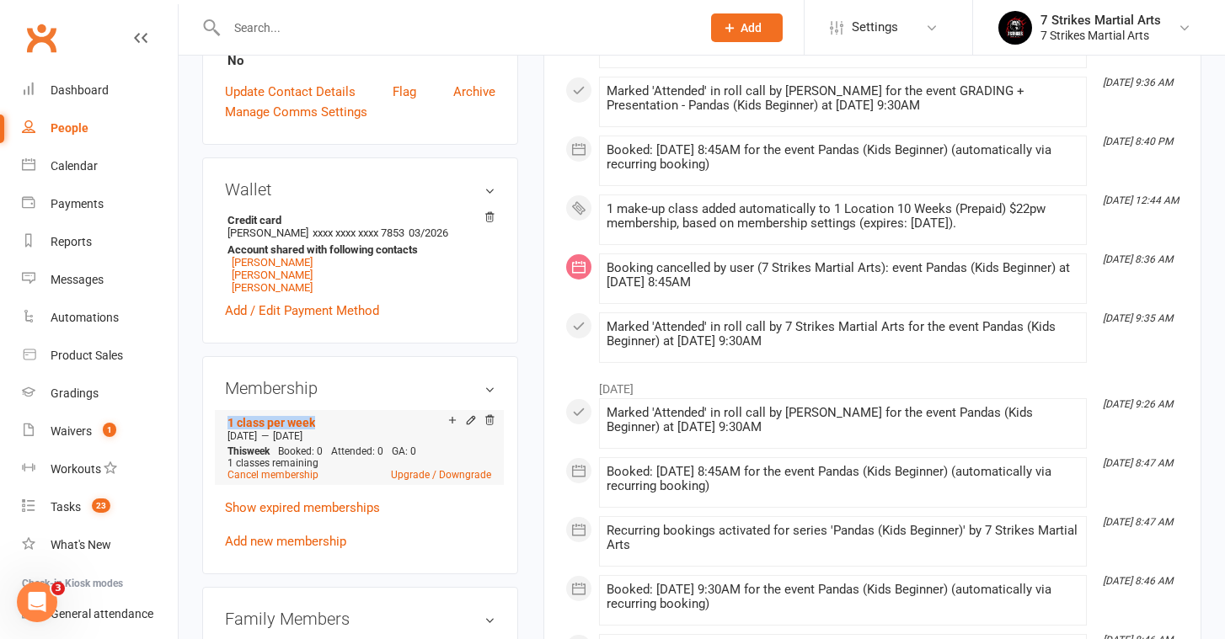
drag, startPoint x: 339, startPoint y: 417, endPoint x: 227, endPoint y: 414, distance: 112.9
click at [227, 414] on li "1 class per week [DATE] — [DATE] This week Booked: 0 Attended: 0 GA: 0 1 classe…" at bounding box center [359, 447] width 272 height 74
copy link "1 class per week"
click at [248, 274] on link "[PERSON_NAME]" at bounding box center [272, 275] width 81 height 13
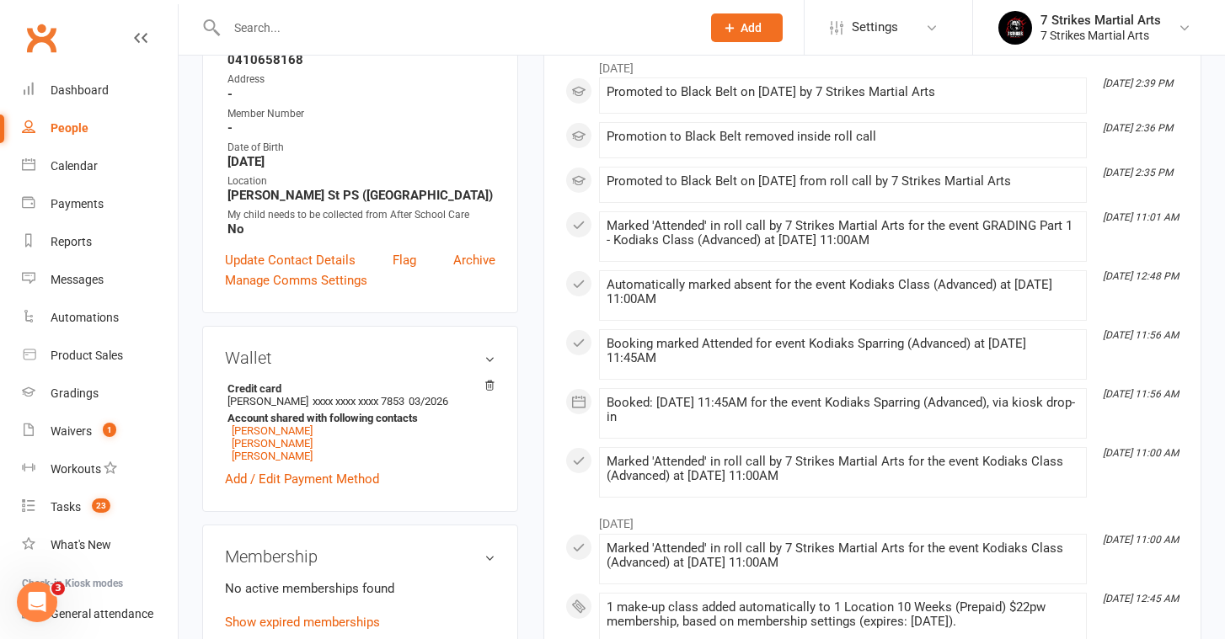
scroll to position [306, 0]
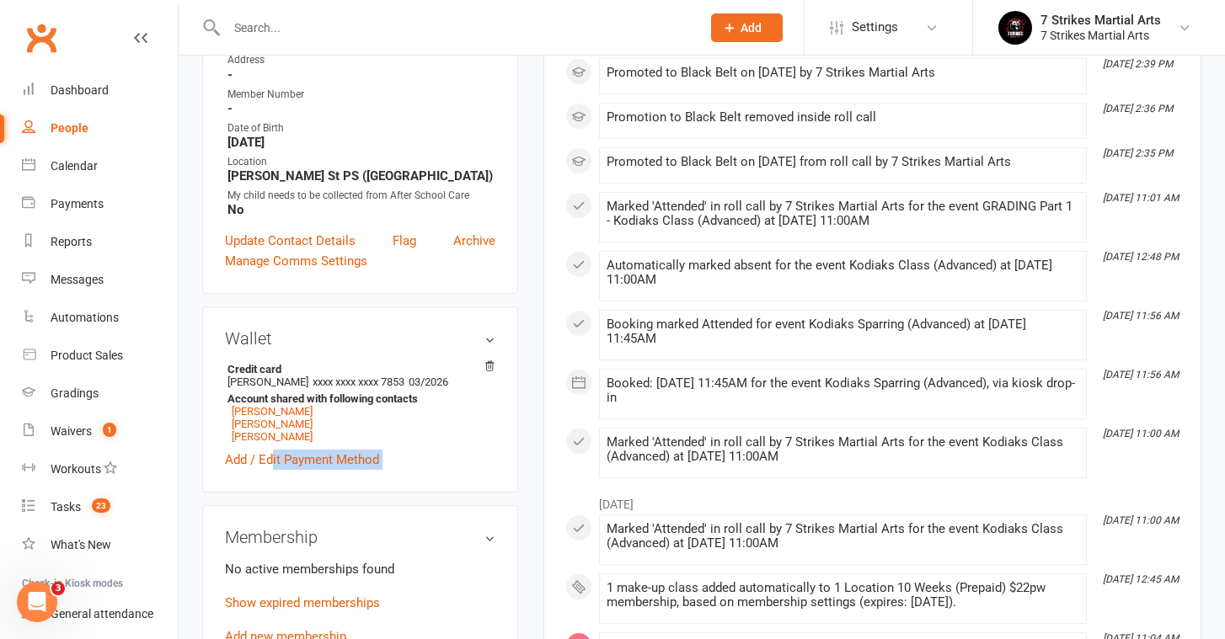
drag, startPoint x: 275, startPoint y: 454, endPoint x: 302, endPoint y: 514, distance: 65.9
click at [302, 514] on div "Membership No active memberships found Show expired memberships Add new members…" at bounding box center [360, 587] width 316 height 164
click at [287, 632] on link "Add new membership" at bounding box center [285, 636] width 121 height 15
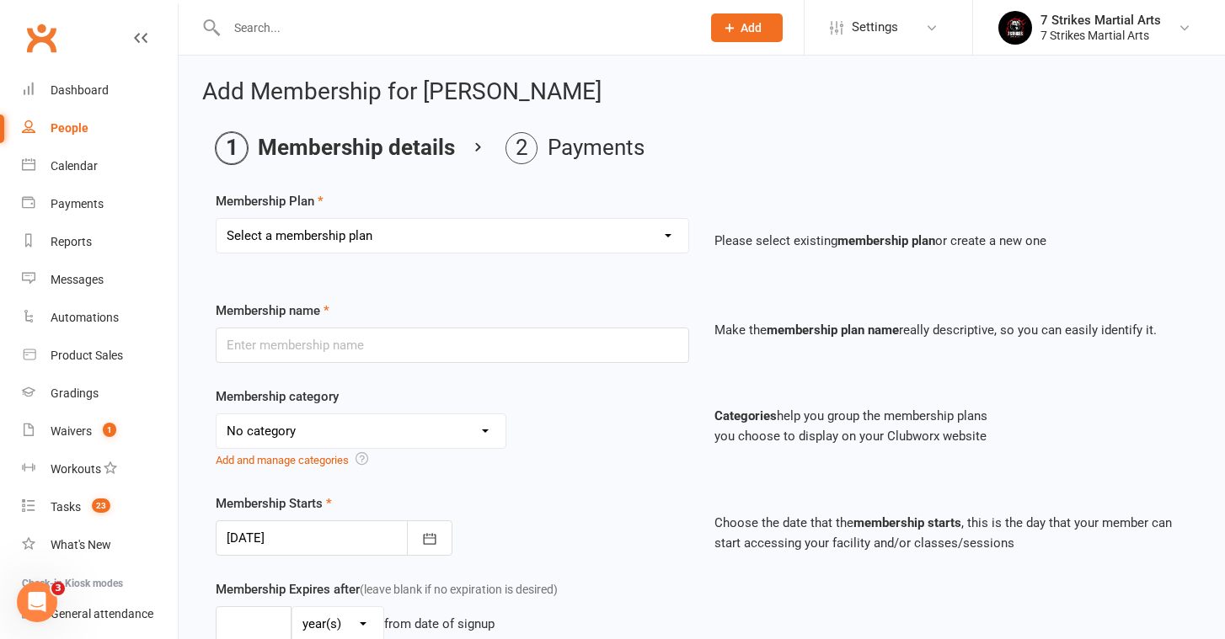
select select "15"
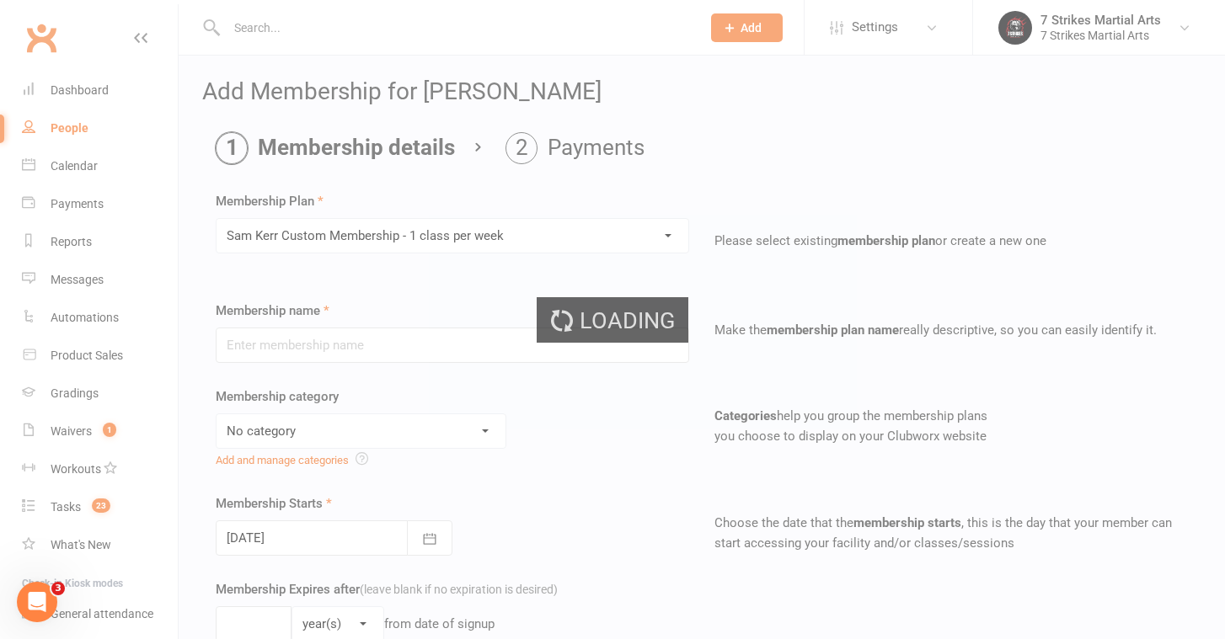
type input "[PERSON_NAME] Custom Membership - 1 class per week"
select select "6"
type input "20"
select select "1"
type input "1"
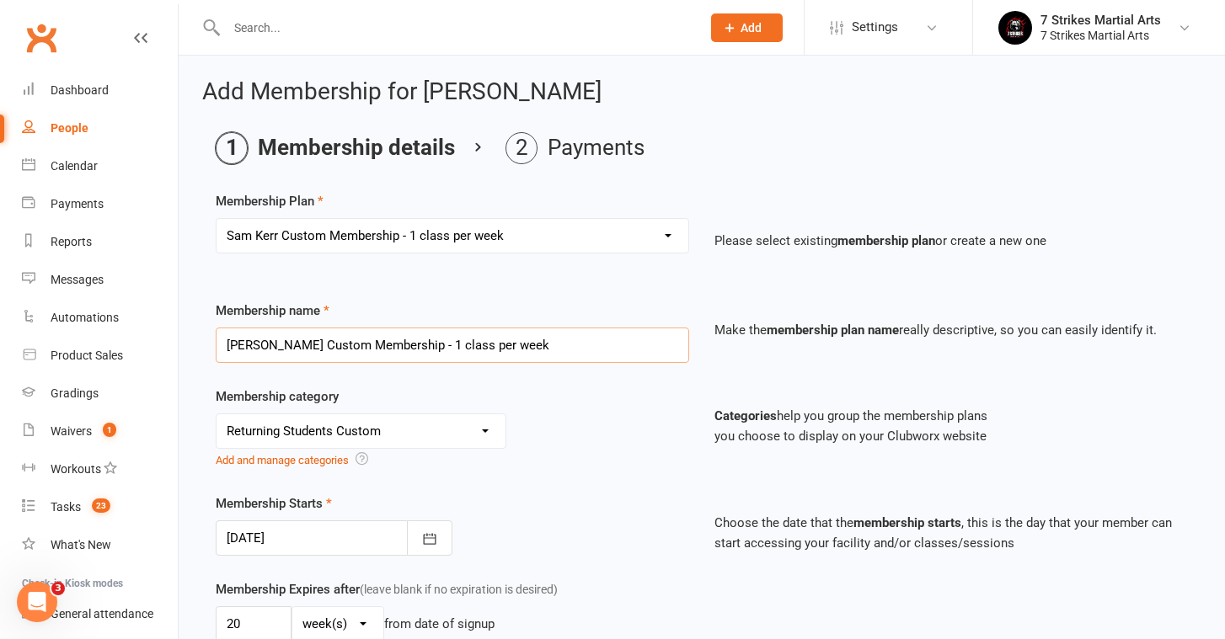
click at [309, 352] on input "[PERSON_NAME] Custom Membership - 1 class per week" at bounding box center [452, 345] width 473 height 35
paste input "text"
type input "1 class per week"
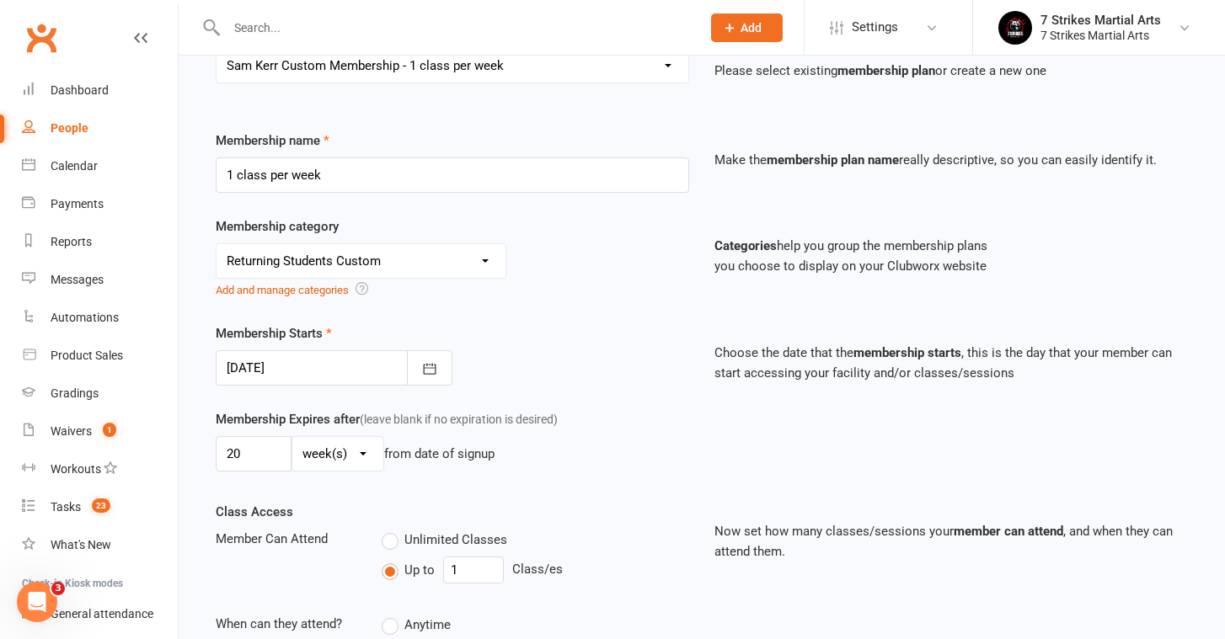
scroll to position [174, 0]
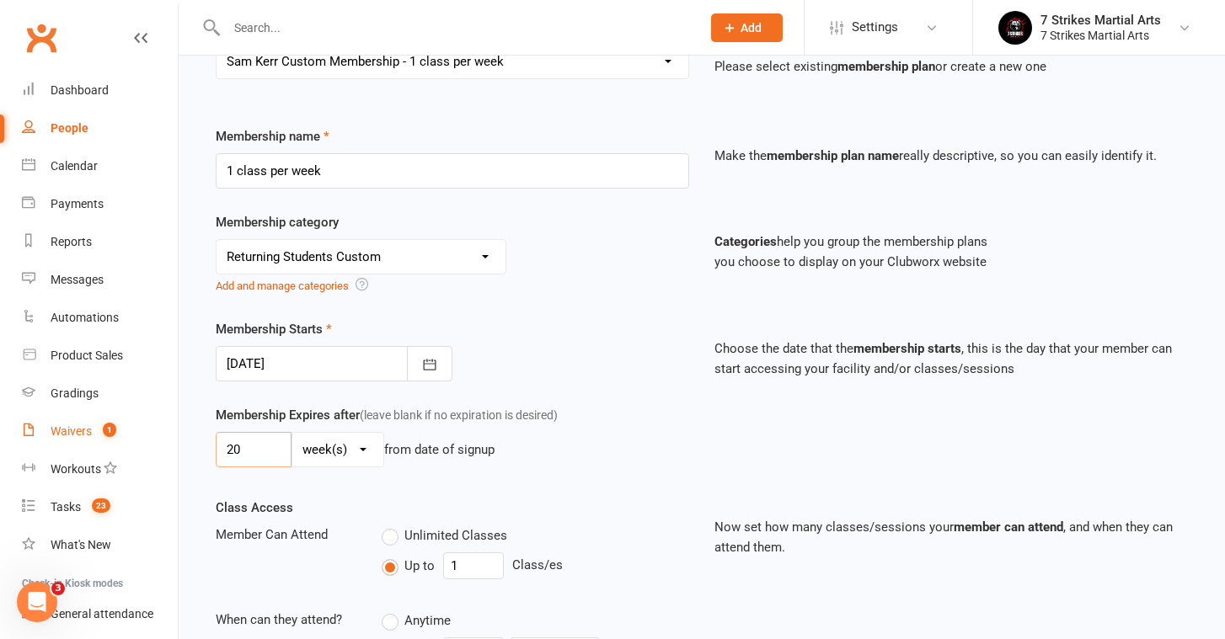
drag, startPoint x: 275, startPoint y: 448, endPoint x: 105, endPoint y: 446, distance: 170.2
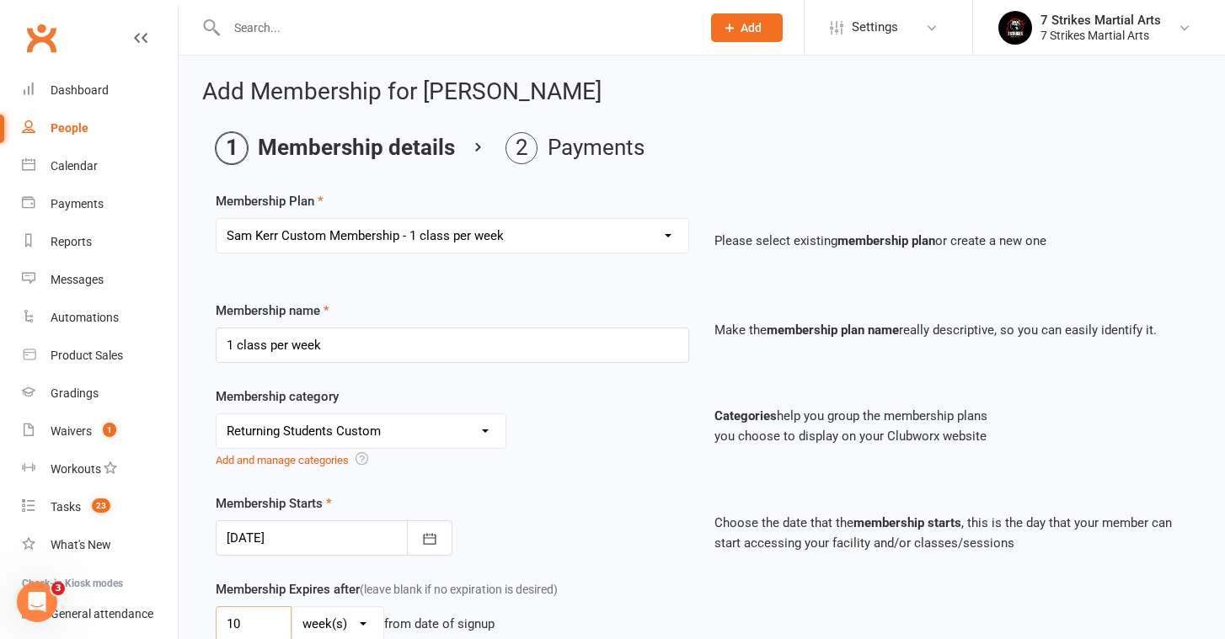
scroll to position [0, 0]
type input "10"
click at [222, 346] on input "1 class per week" at bounding box center [452, 345] width 473 height 35
type input "[PERSON_NAME] - 1 class per week"
click at [597, 451] on div "No category 7 Strikes Membership (Direct Debit) 7 Strikes Membership (Prepaid) …" at bounding box center [452, 442] width 473 height 56
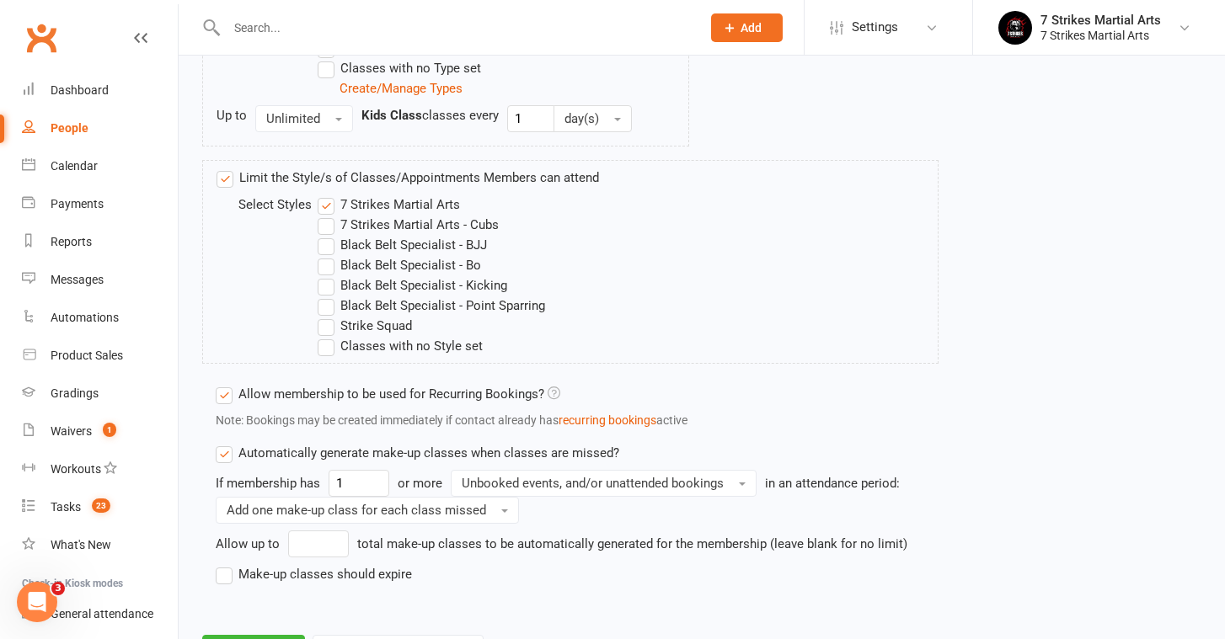
scroll to position [986, 0]
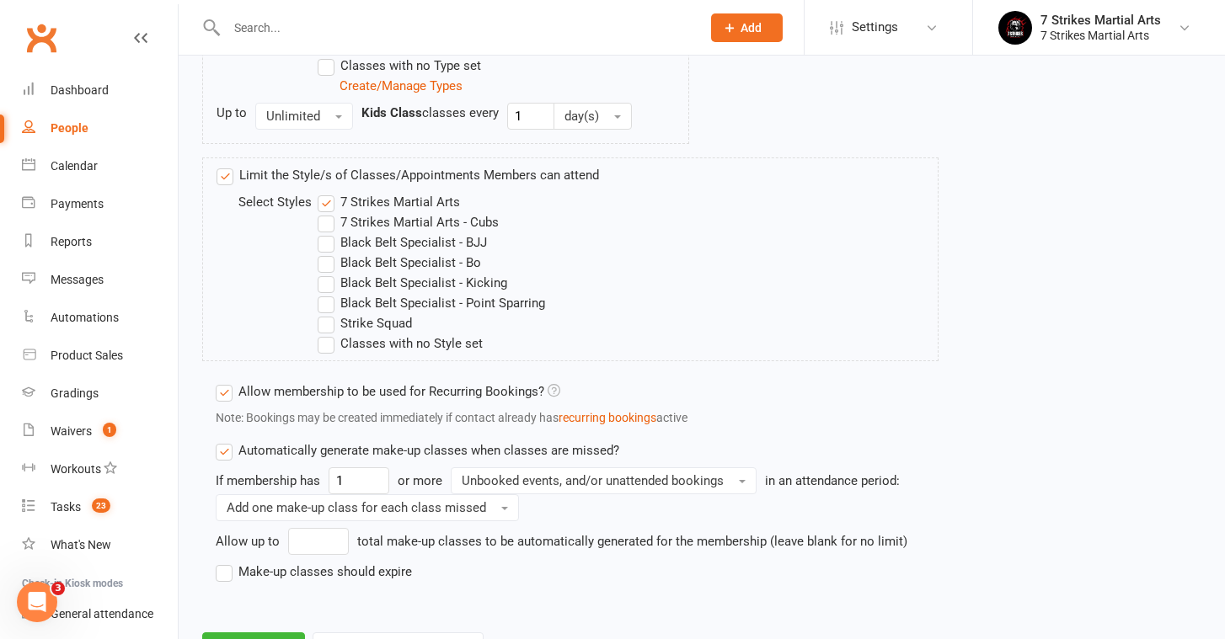
click at [225, 567] on label "Make-up classes should expire" at bounding box center [314, 572] width 196 height 20
click at [225, 562] on input "Make-up classes should expire" at bounding box center [221, 562] width 11 height 0
click at [295, 597] on input "number" at bounding box center [310, 602] width 76 height 27
type input "30"
click at [526, 607] on div "After 30 day(s)" at bounding box center [587, 602] width 702 height 27
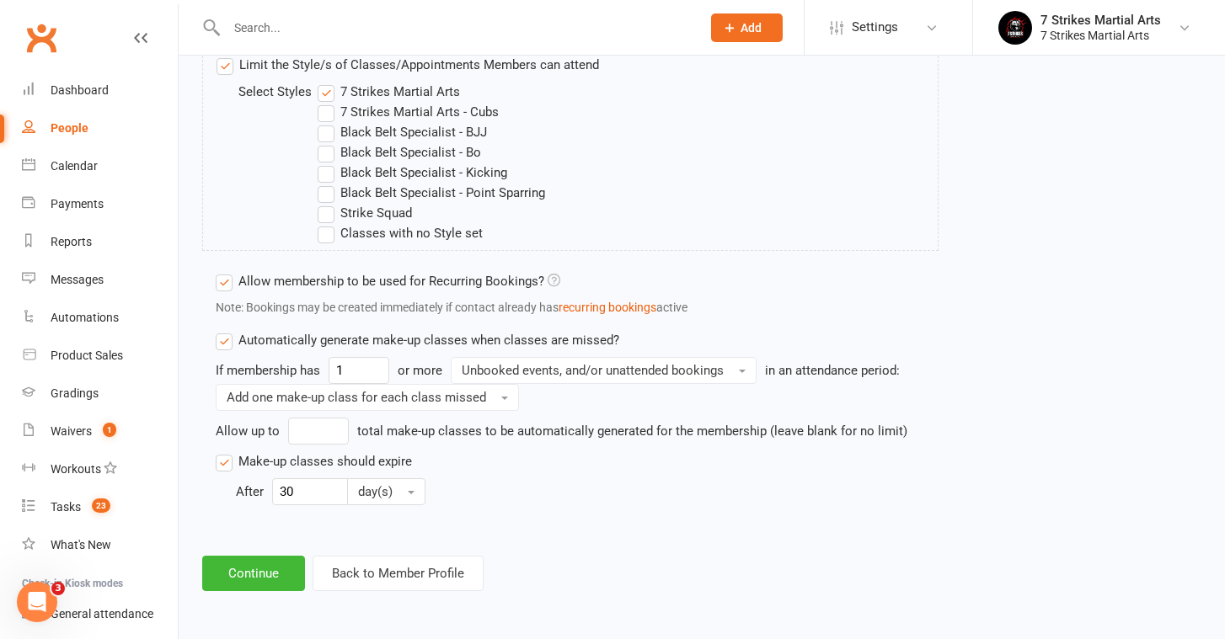
scroll to position [1110, 0]
click at [285, 560] on button "Continue" at bounding box center [253, 573] width 103 height 35
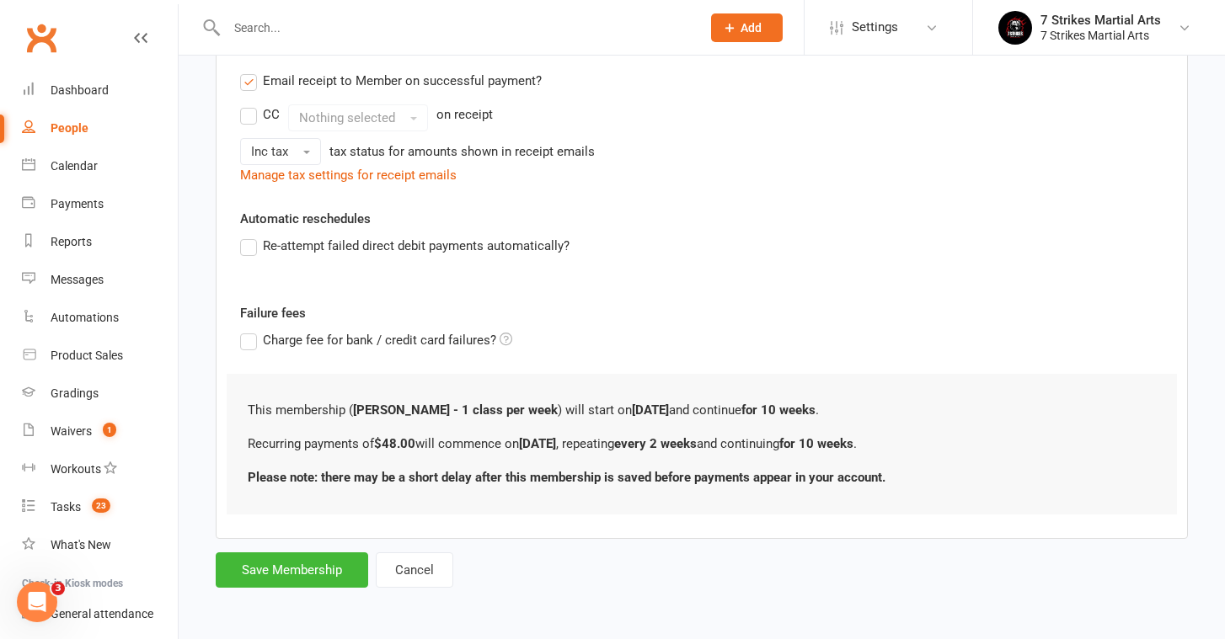
scroll to position [0, 0]
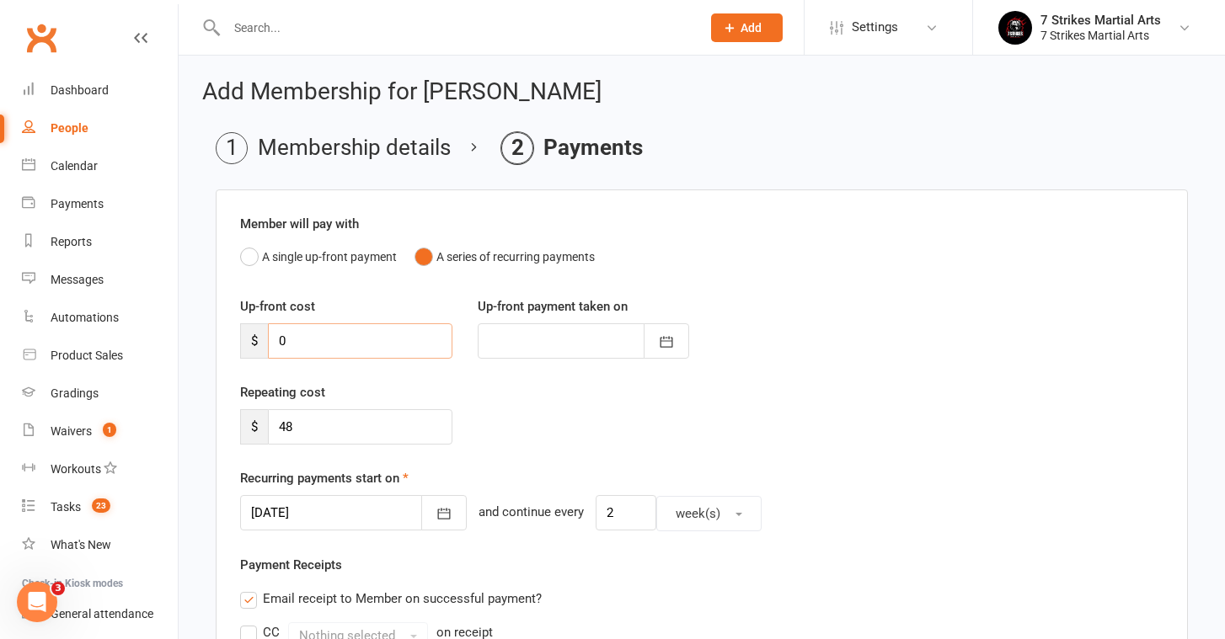
click at [323, 343] on input "0" at bounding box center [360, 340] width 184 height 35
type input "2"
type input "[DATE]"
type input "220"
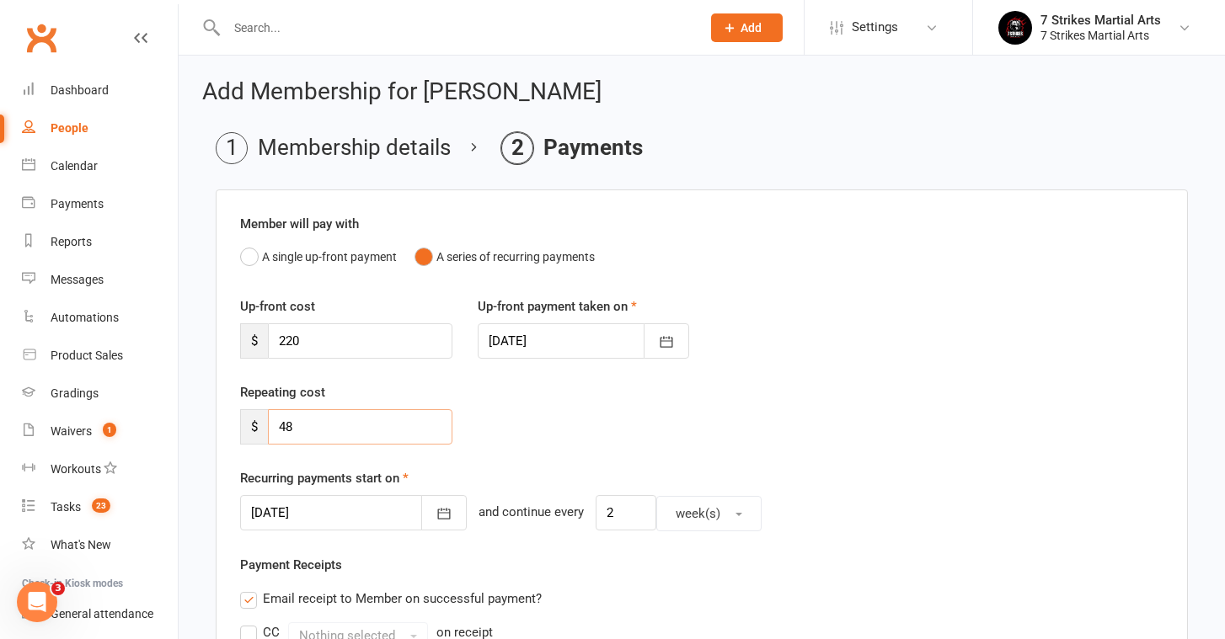
click at [369, 421] on input "48" at bounding box center [360, 426] width 184 height 35
type input "4"
type input "0"
click at [421, 507] on button "button" at bounding box center [443, 512] width 45 height 35
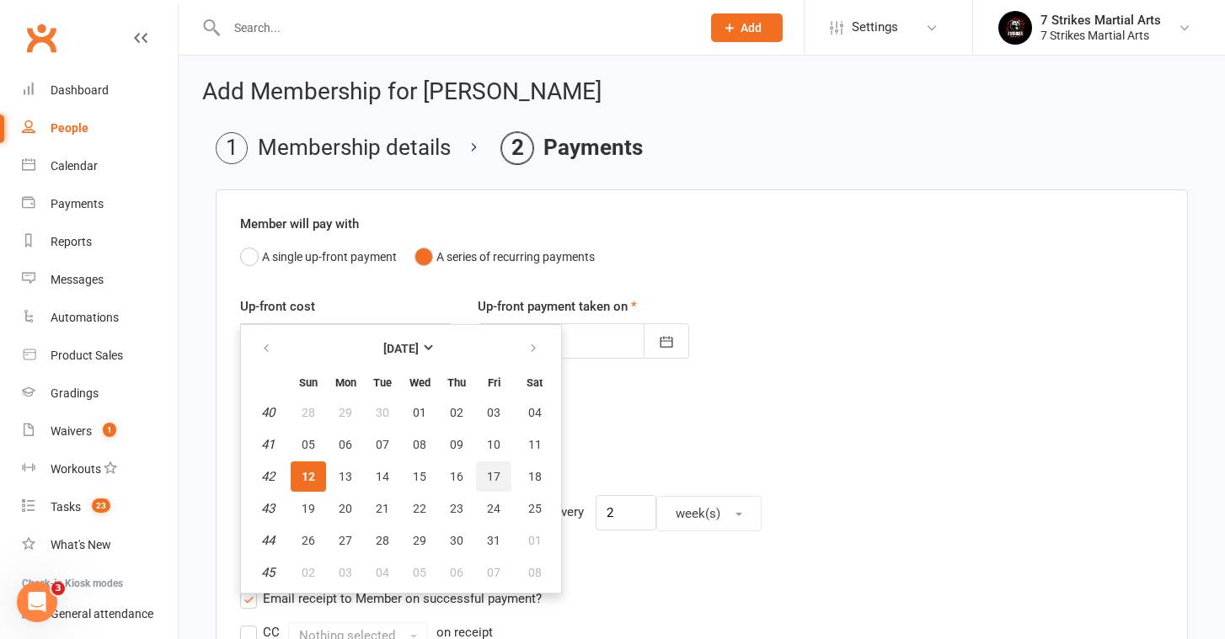
click at [481, 477] on button "17" at bounding box center [493, 477] width 35 height 30
type input "[DATE]"
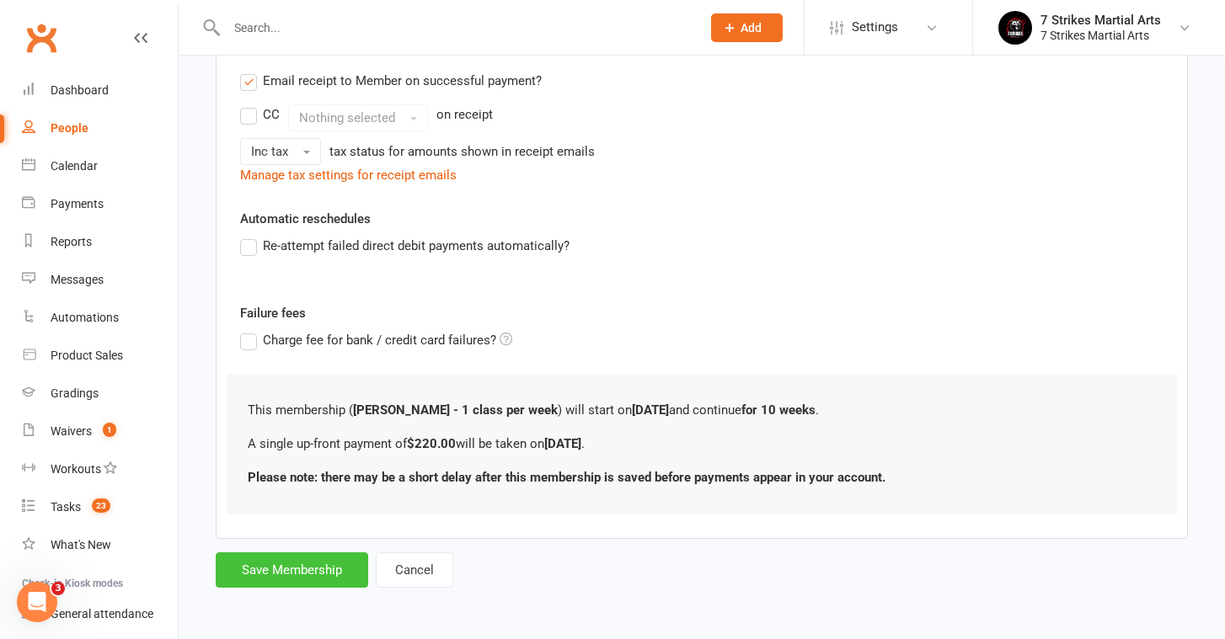
scroll to position [531, 0]
click at [280, 574] on button "Save Membership" at bounding box center [292, 570] width 152 height 35
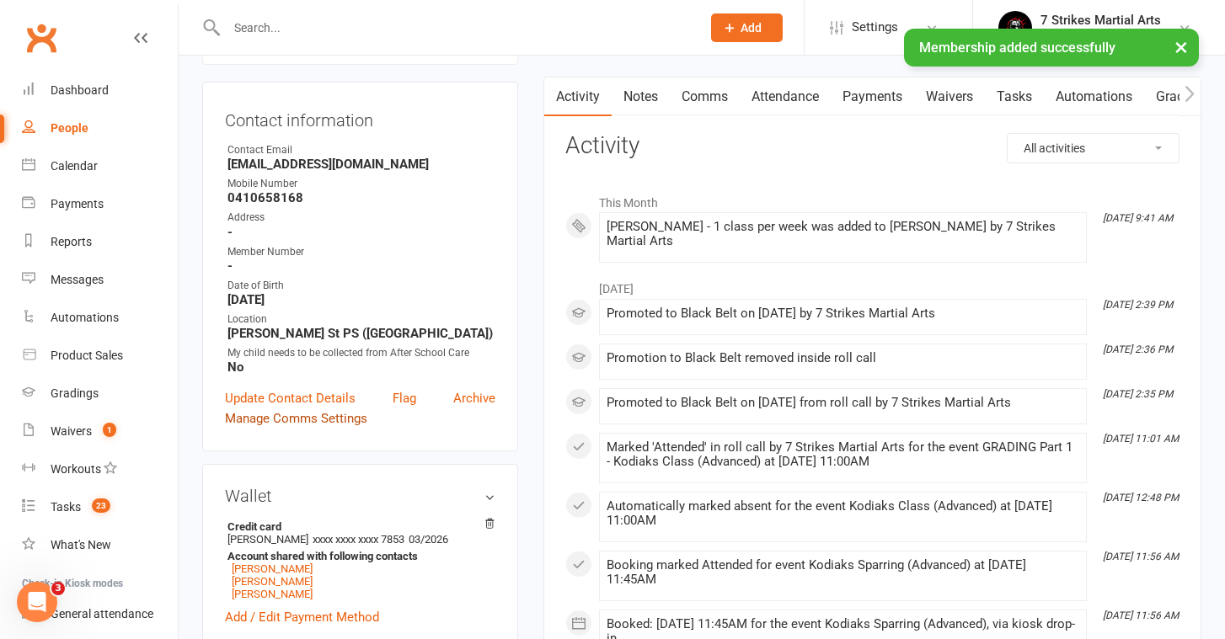
scroll to position [156, 0]
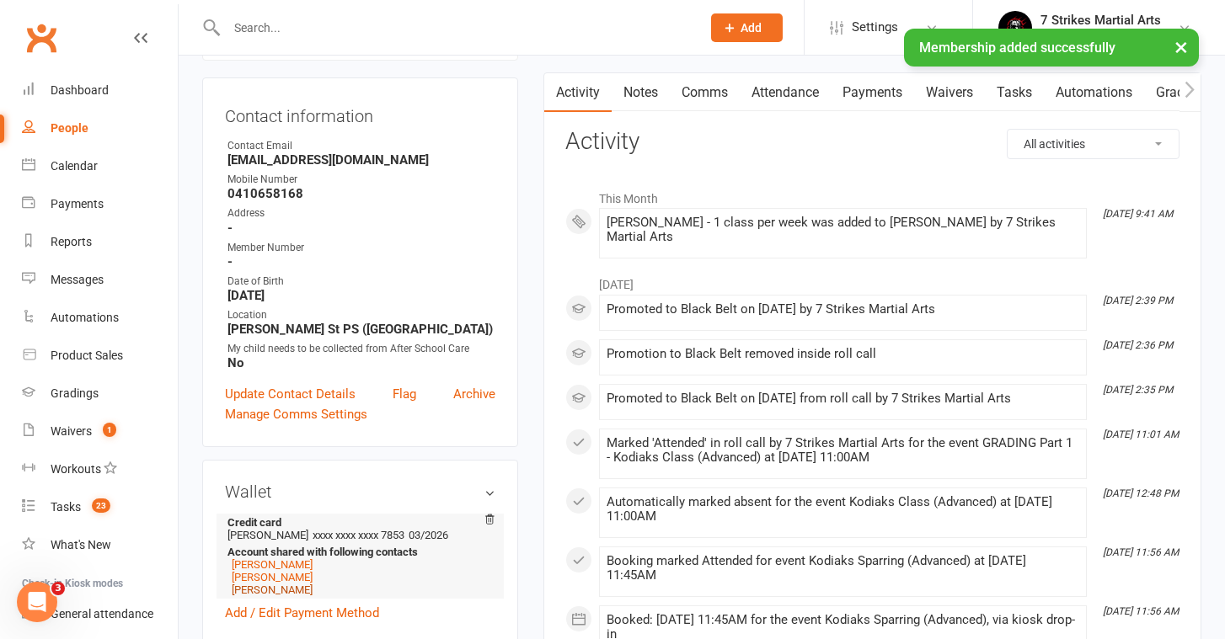
click at [256, 590] on link "[PERSON_NAME]" at bounding box center [272, 590] width 81 height 13
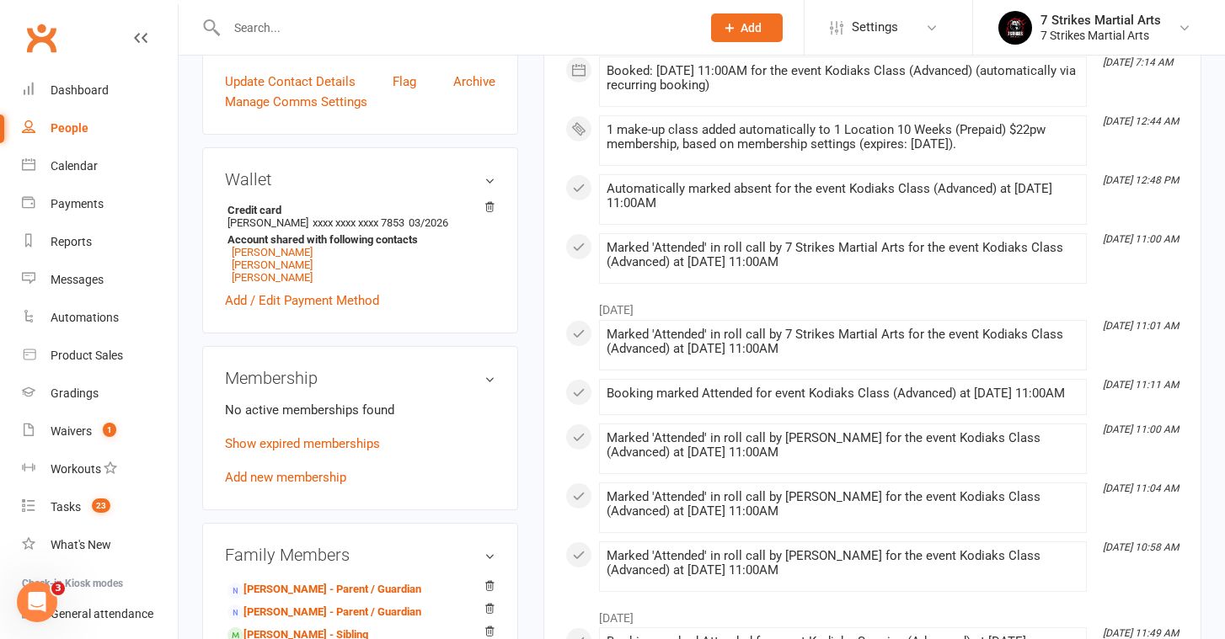
scroll to position [485, 0]
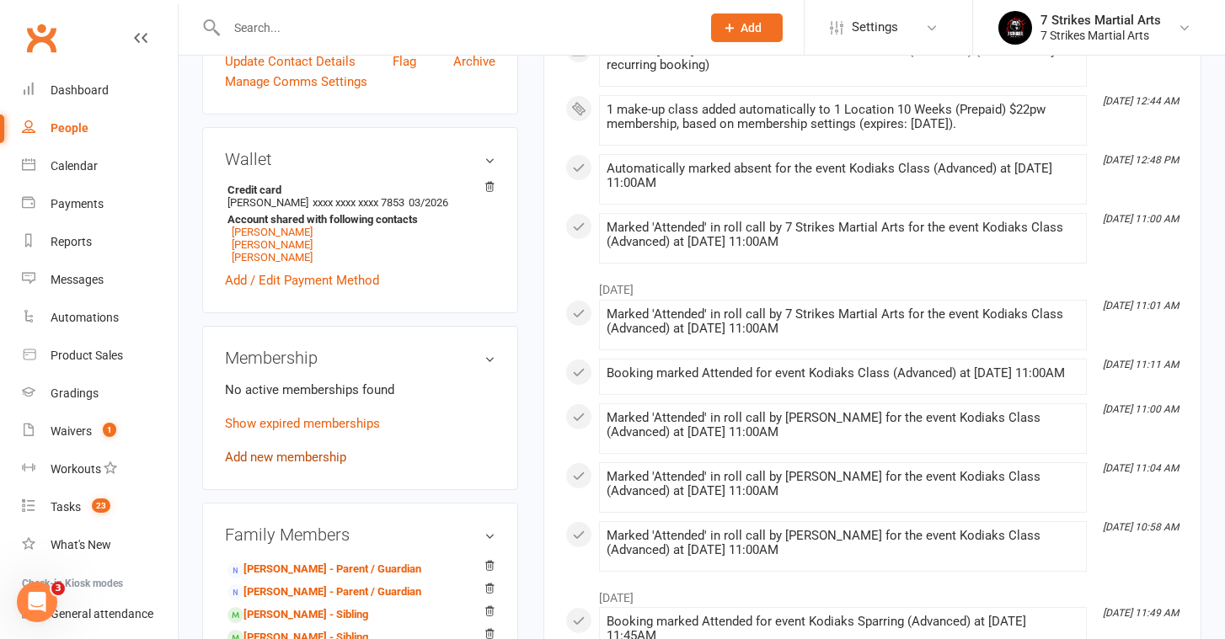
click at [275, 453] on link "Add new membership" at bounding box center [285, 457] width 121 height 15
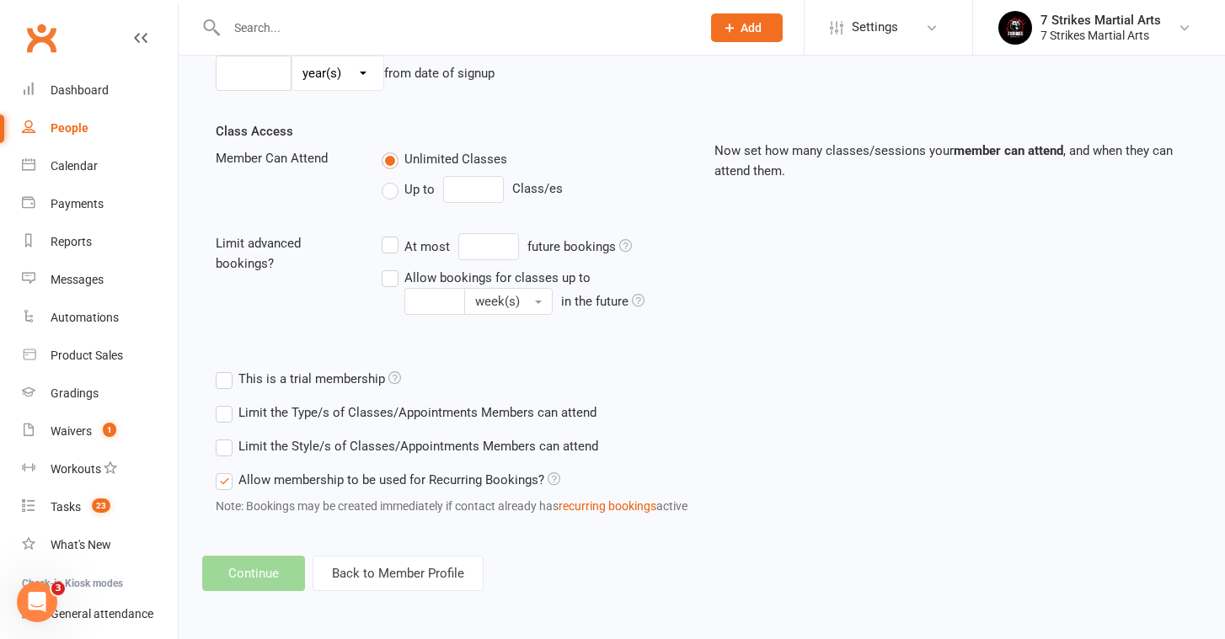
scroll to position [564, 0]
click at [371, 559] on button "Back to Member Profile" at bounding box center [397, 573] width 171 height 35
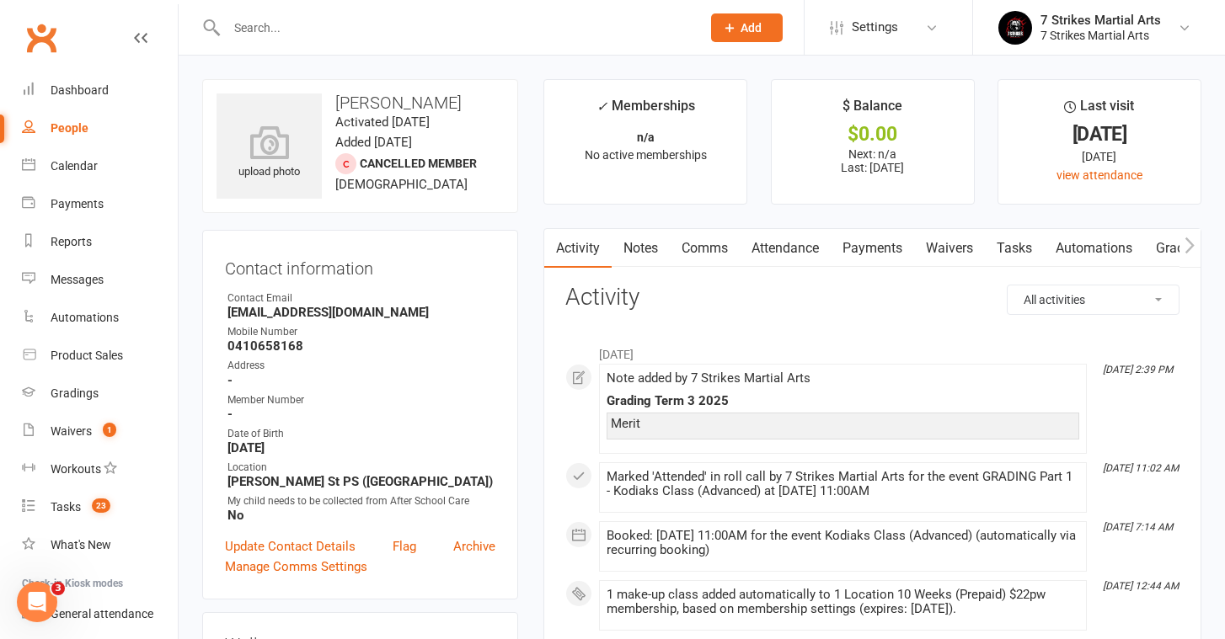
click at [891, 258] on link "Payments" at bounding box center [871, 248] width 83 height 39
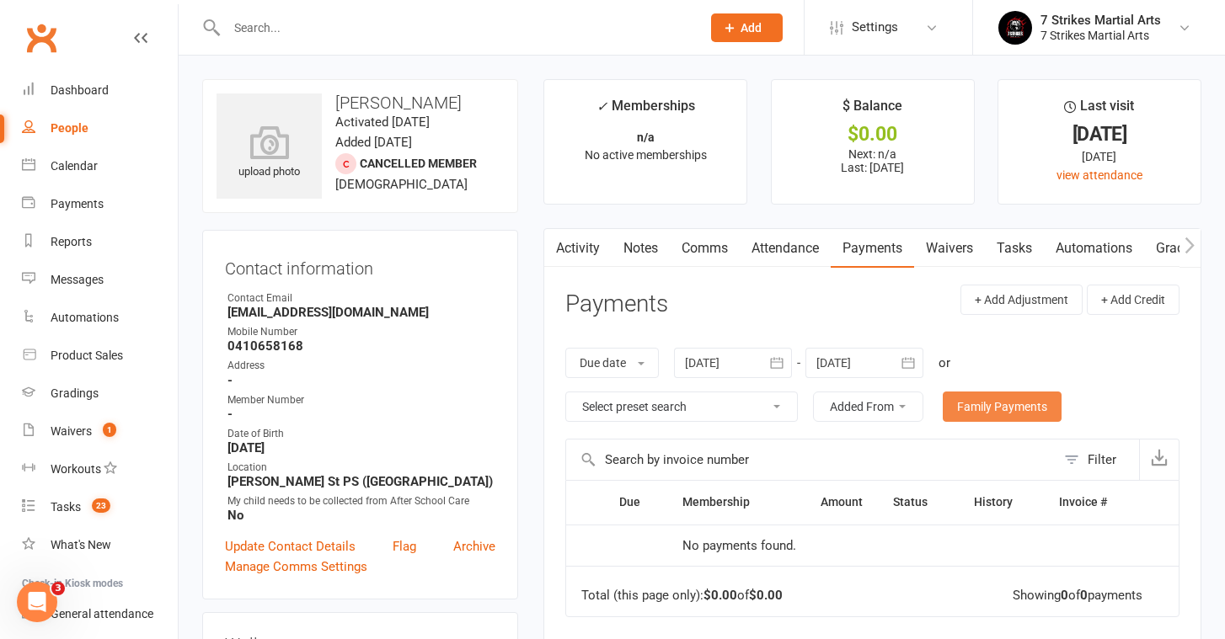
click at [1022, 399] on link "Family Payments" at bounding box center [1002, 407] width 119 height 30
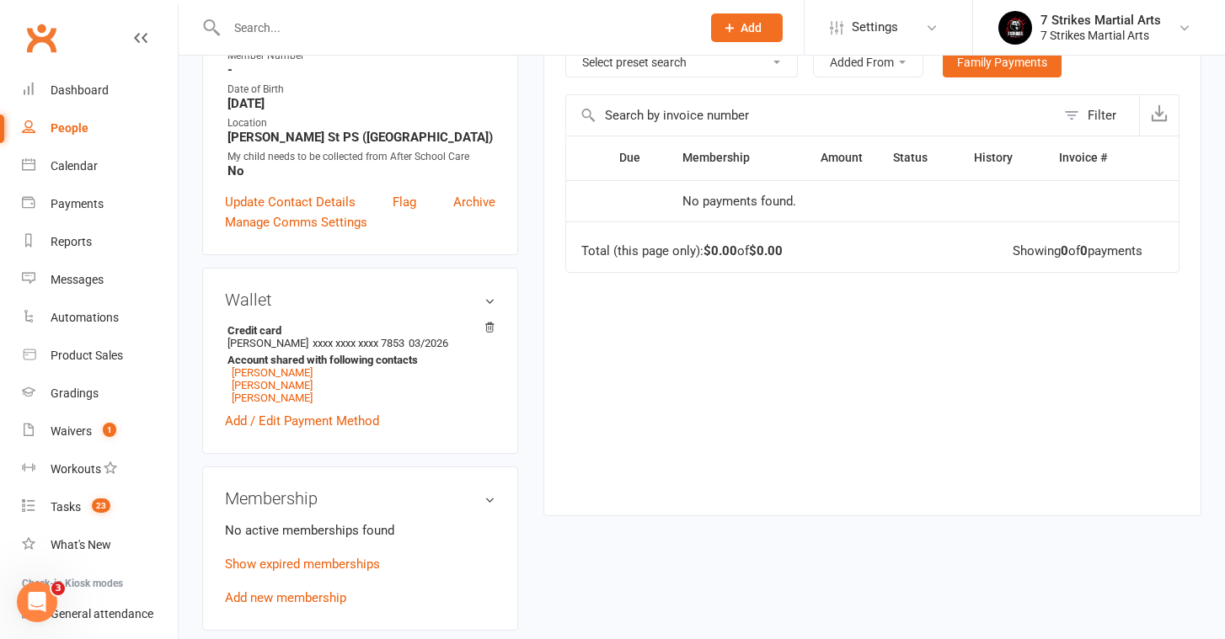
scroll to position [368, 0]
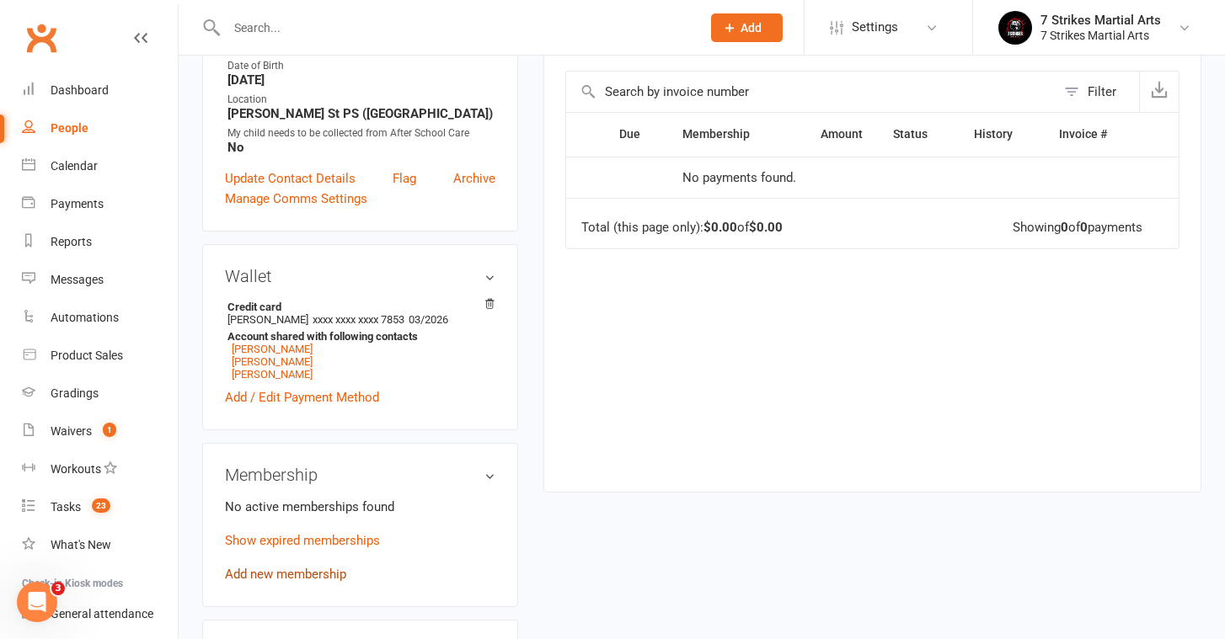
click at [283, 572] on link "Add new membership" at bounding box center [285, 574] width 121 height 15
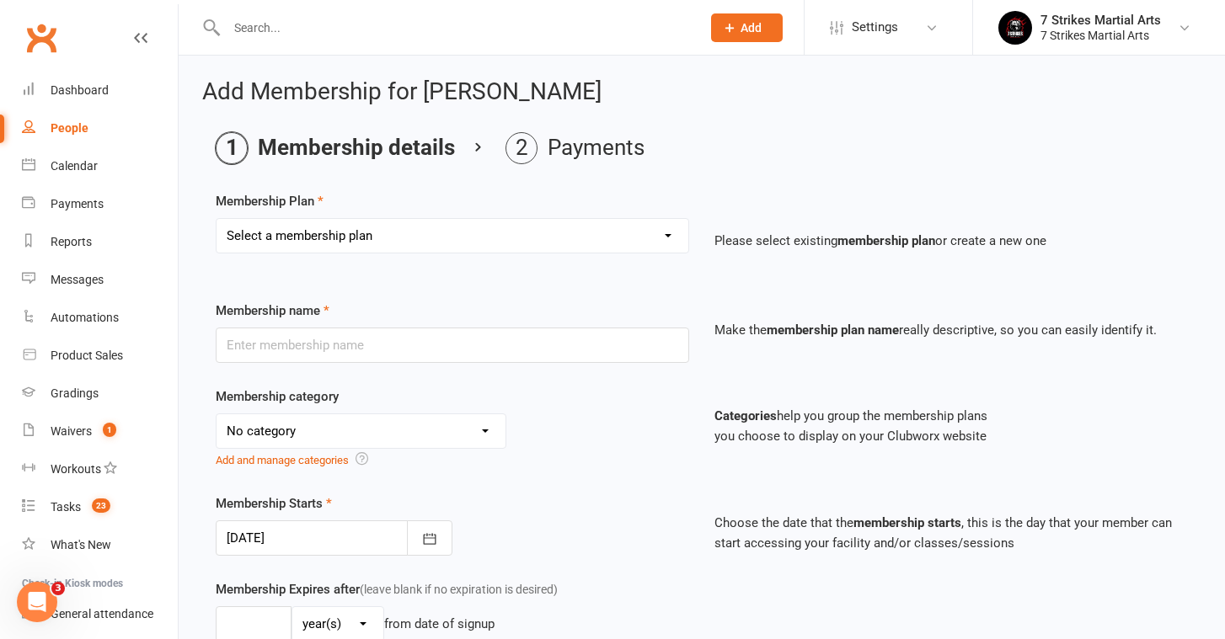
click at [495, 366] on div "Membership name Make the membership plan name really descriptive, so you can ea…" at bounding box center [701, 344] width 997 height 86
click at [493, 365] on div "Membership name Make the membership plan name really descriptive, so you can ea…" at bounding box center [701, 344] width 997 height 86
click at [444, 354] on input "text" at bounding box center [452, 345] width 473 height 35
paste input "1 class per week"
click at [222, 349] on input "1 class per week" at bounding box center [452, 345] width 473 height 35
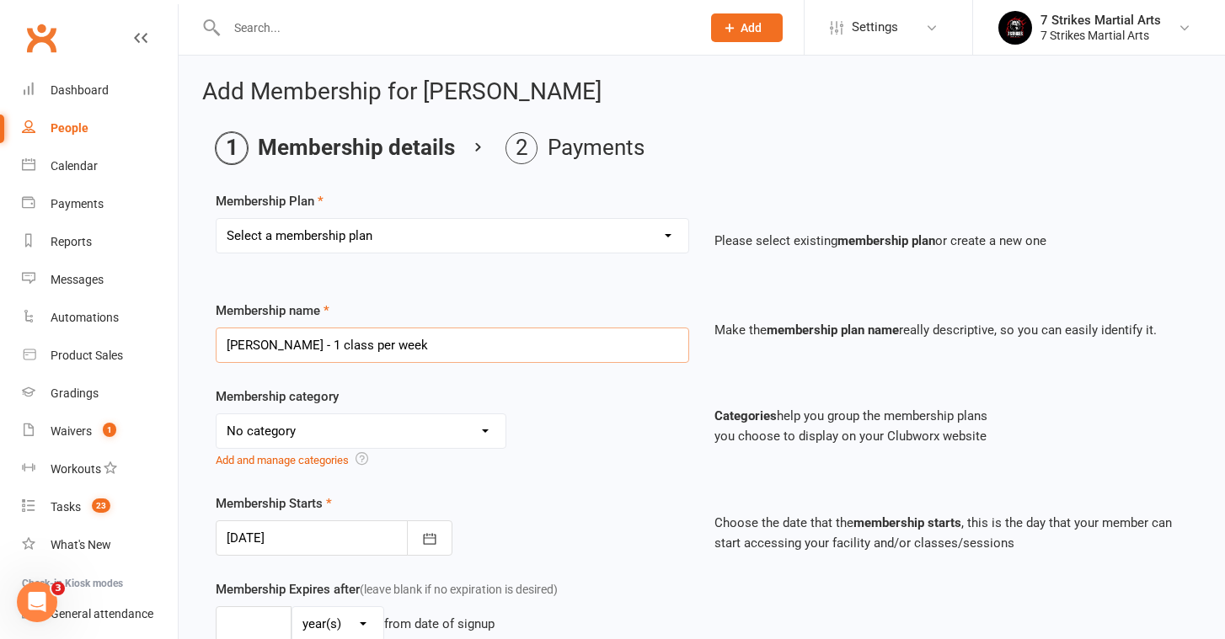
type input "[PERSON_NAME] - 1 class per week"
click at [254, 414] on div "No category 7 Strikes Membership (Direct Debit) 7 Strikes Membership (Prepaid) …" at bounding box center [361, 431] width 291 height 35
click at [608, 445] on div "No category 7 Strikes Membership (Direct Debit) 7 Strikes Membership (Prepaid) …" at bounding box center [452, 442] width 473 height 56
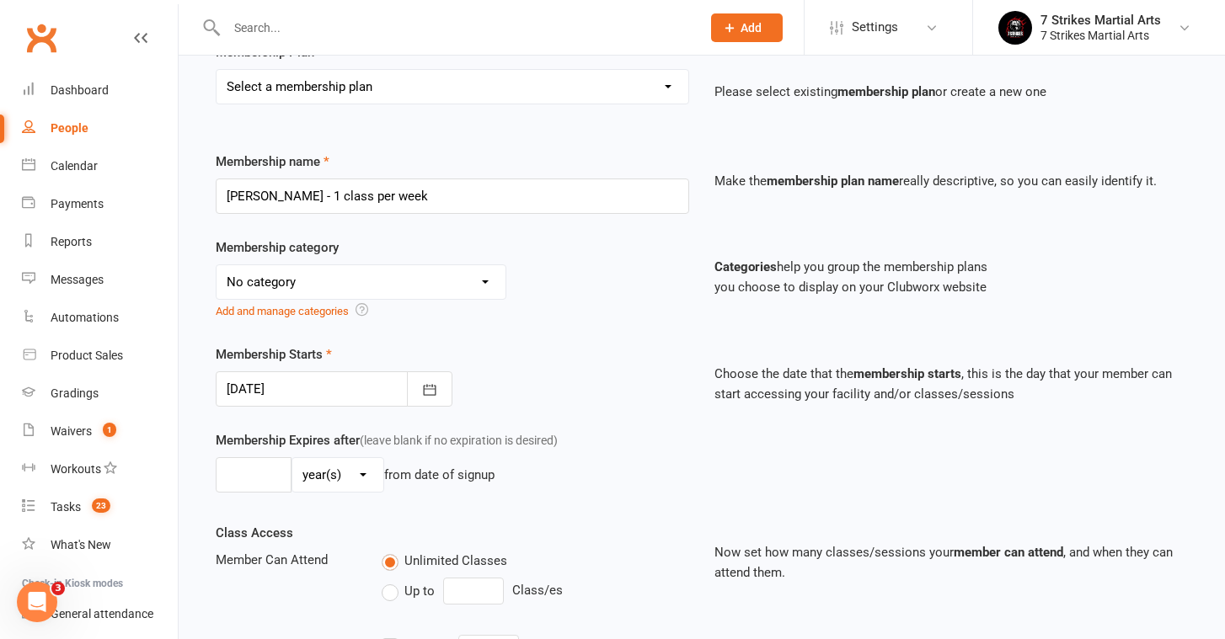
scroll to position [150, 0]
click at [255, 462] on input "number" at bounding box center [254, 474] width 76 height 35
type input "10"
select select "1"
click at [547, 355] on div "Membership Starts [DATE] [DATE] Sun Mon Tue Wed Thu Fri Sat 40 28 29 30 01 02 0…" at bounding box center [452, 375] width 499 height 62
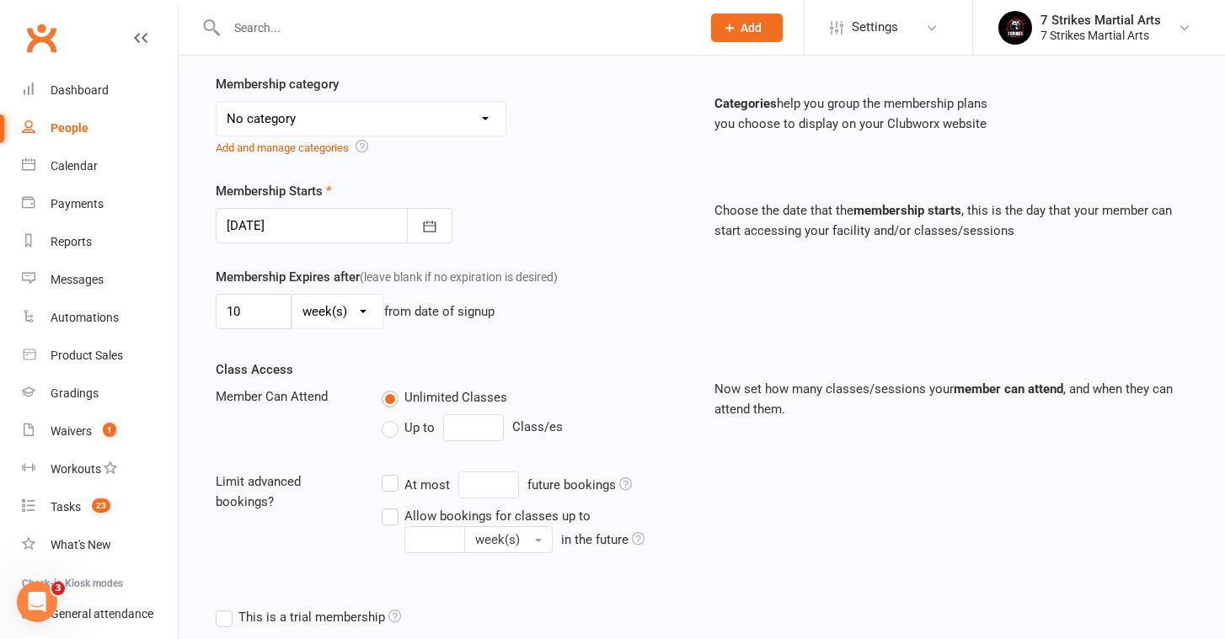
scroll to position [325, 0]
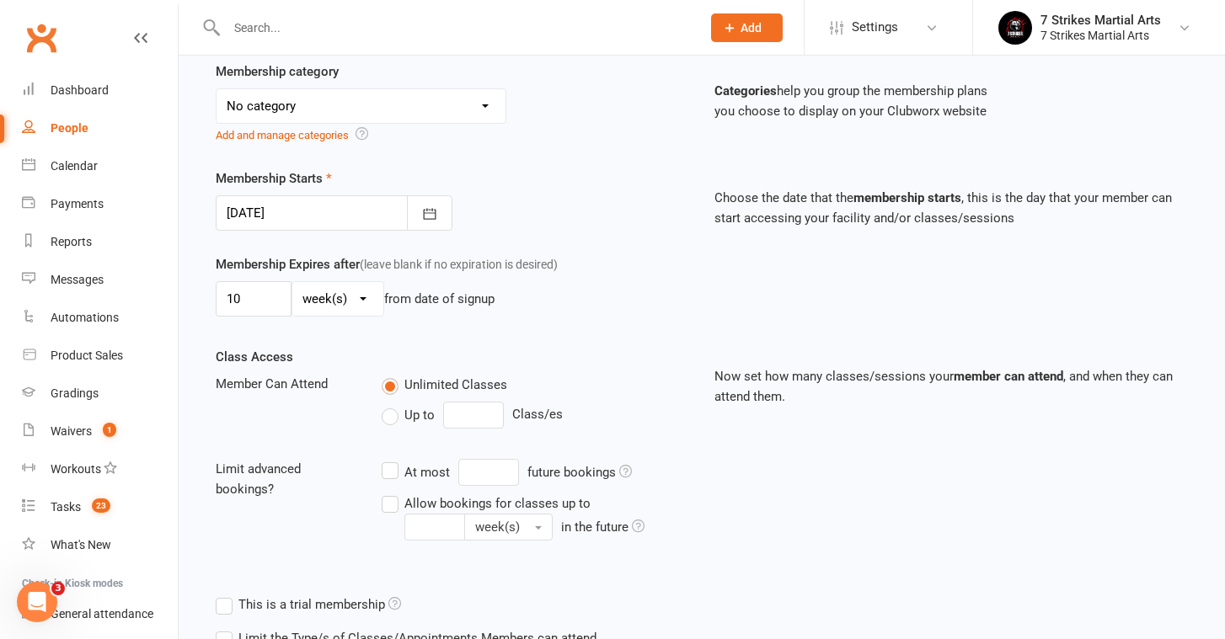
click at [387, 414] on label "Up to" at bounding box center [408, 415] width 53 height 20
click at [387, 405] on input "Up to" at bounding box center [387, 405] width 11 height 0
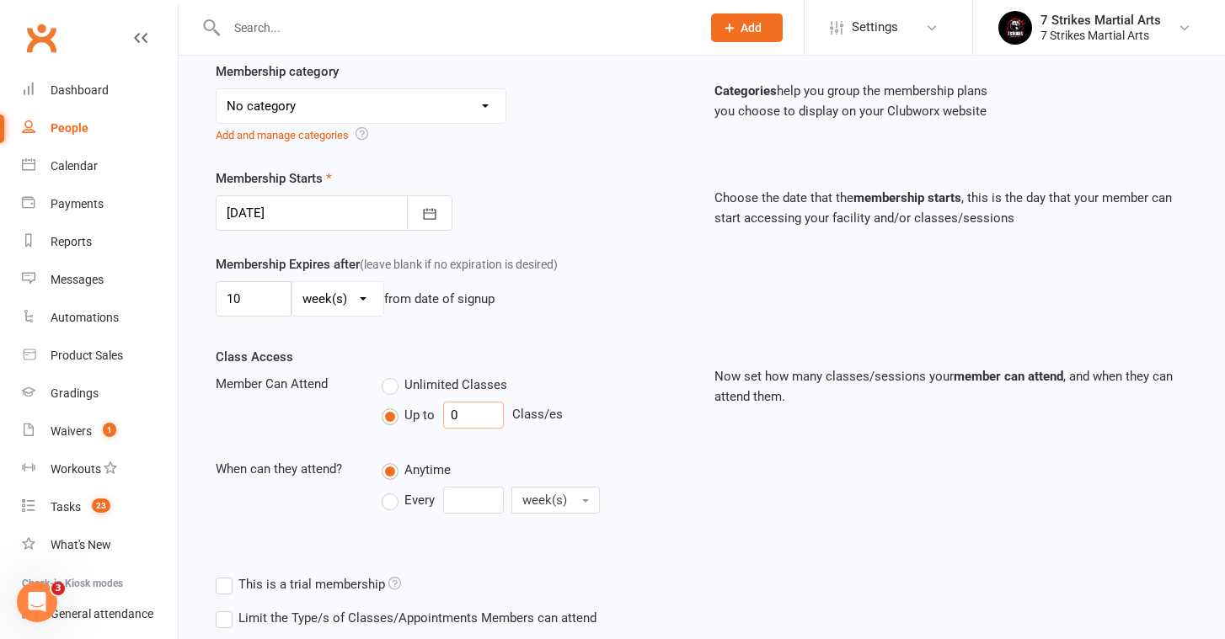
click at [448, 412] on input "0" at bounding box center [473, 415] width 61 height 27
type input "1"
click at [389, 507] on label "Every" at bounding box center [408, 500] width 53 height 20
click at [389, 487] on input "Every" at bounding box center [387, 487] width 11 height 0
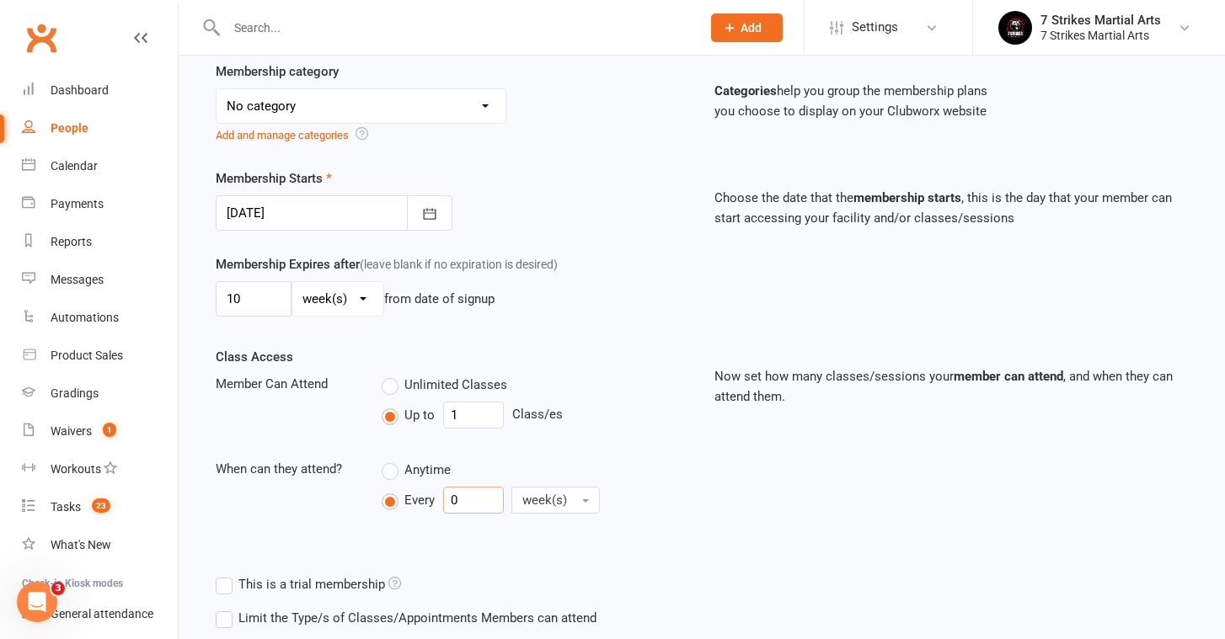
click at [464, 501] on input "0" at bounding box center [473, 500] width 61 height 27
type input "1"
click at [536, 554] on div "Class Access Member Can Attend Unlimited Classes Up to 1 Class/es When can they…" at bounding box center [701, 457] width 997 height 221
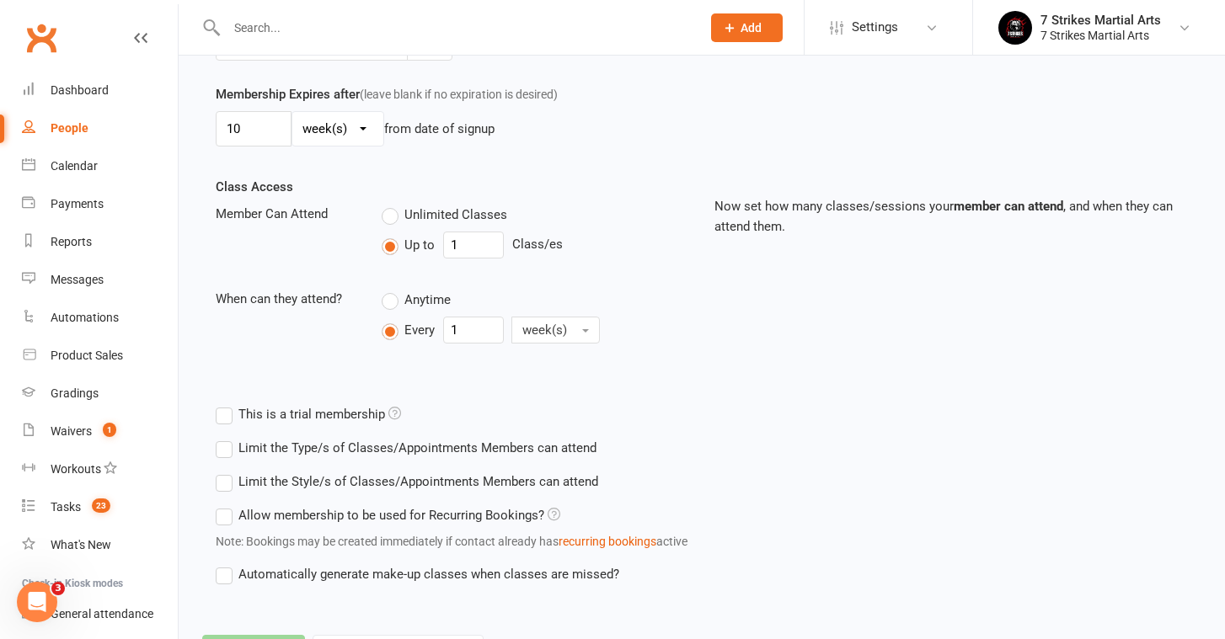
scroll to position [509, 0]
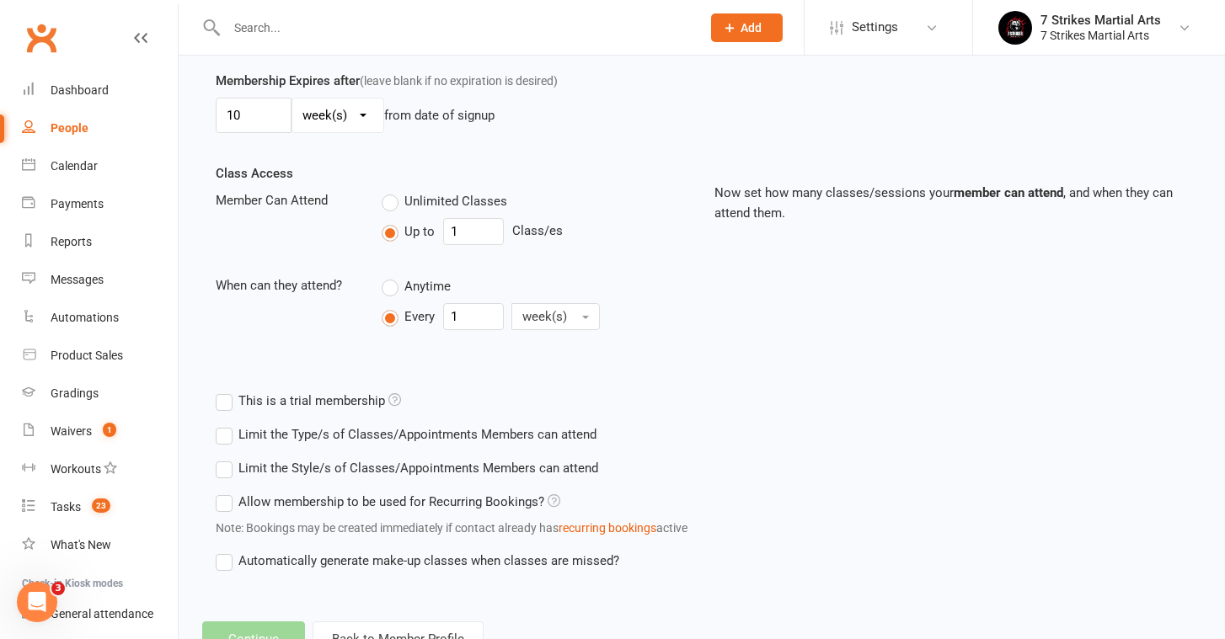
click at [317, 509] on label "Allow membership to be used for Recurring Bookings?" at bounding box center [388, 502] width 344 height 20
click at [227, 492] on input "Allow membership to be used for Recurring Bookings?" at bounding box center [221, 492] width 11 height 0
click at [319, 558] on label "Automatically generate make-up classes when classes are missed?" at bounding box center [417, 561] width 403 height 20
click at [227, 551] on input "Automatically generate make-up classes when classes are missed?" at bounding box center [221, 551] width 11 height 0
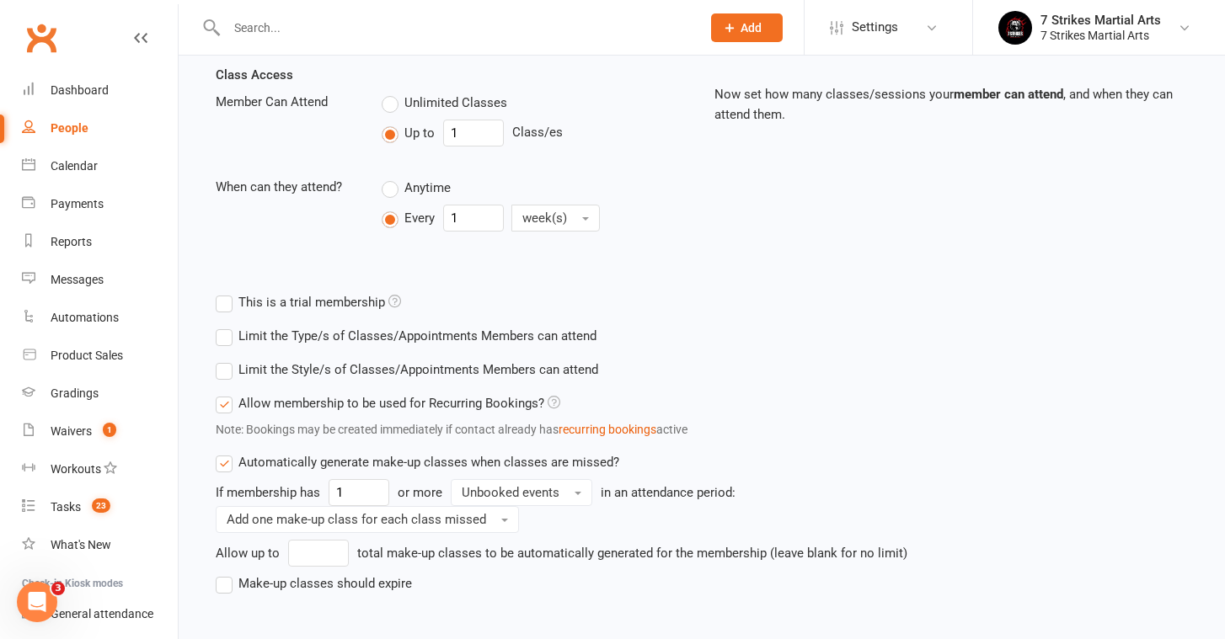
scroll to position [611, 0]
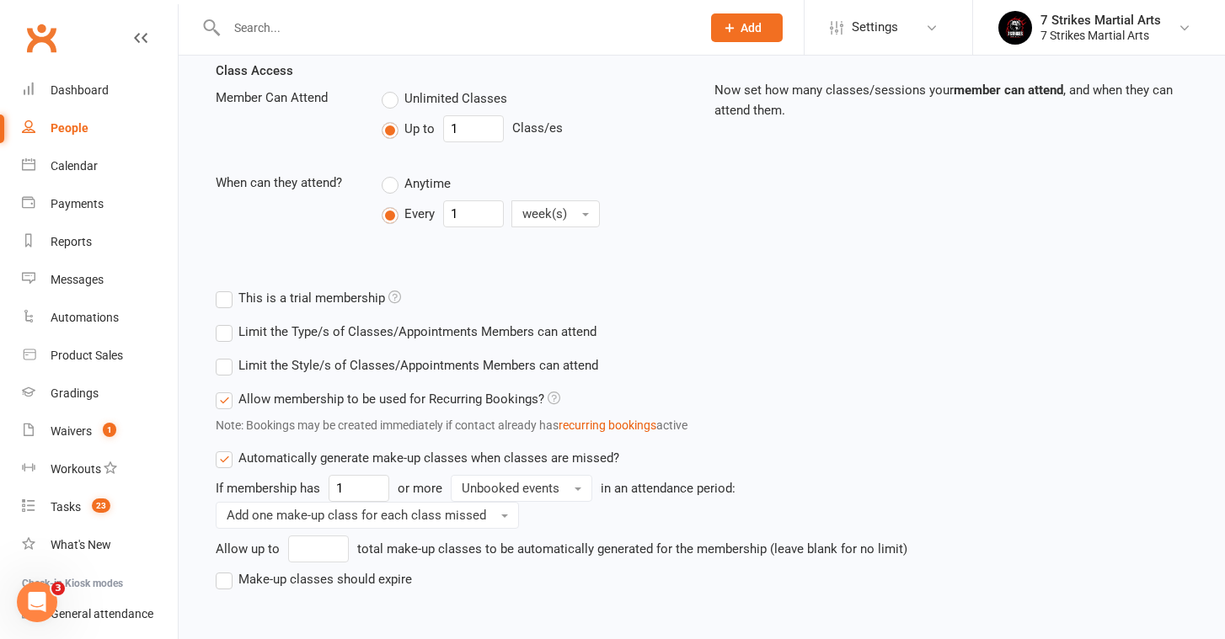
click at [232, 574] on label "Make-up classes should expire" at bounding box center [314, 579] width 196 height 20
click at [227, 569] on input "Make-up classes should expire" at bounding box center [221, 569] width 11 height 0
click at [324, 551] on input "number" at bounding box center [318, 549] width 61 height 27
type input "2"
type input "30"
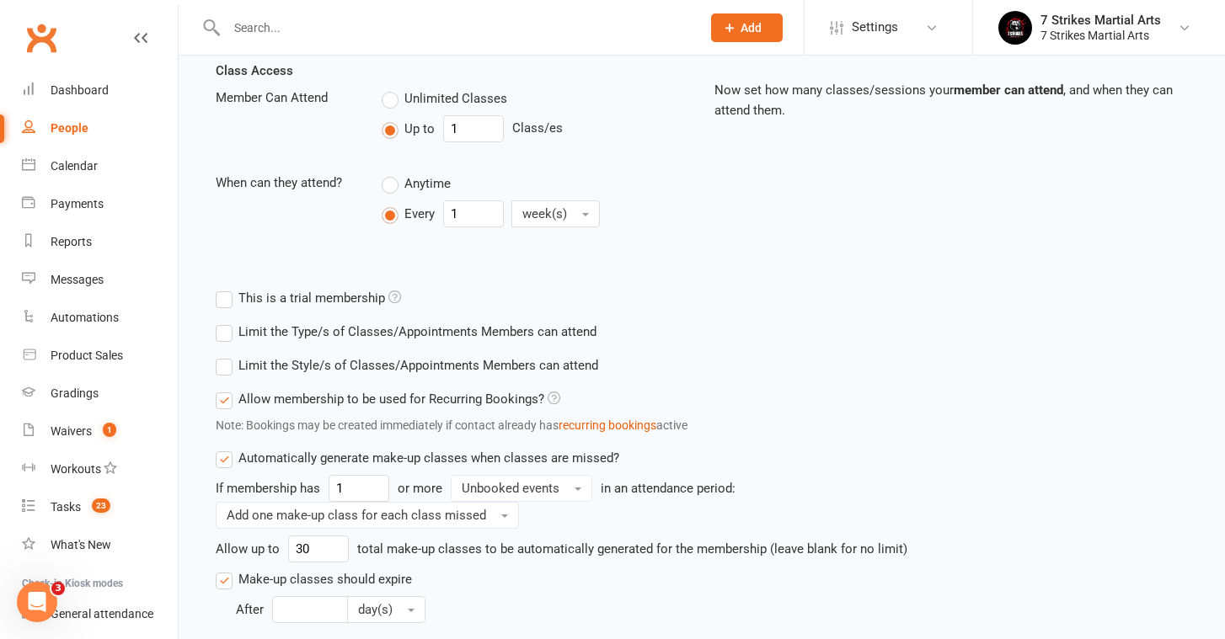
click at [554, 567] on div "If membership has 1 or more Unbooked events in an attendance period: Add one ma…" at bounding box center [577, 549] width 723 height 148
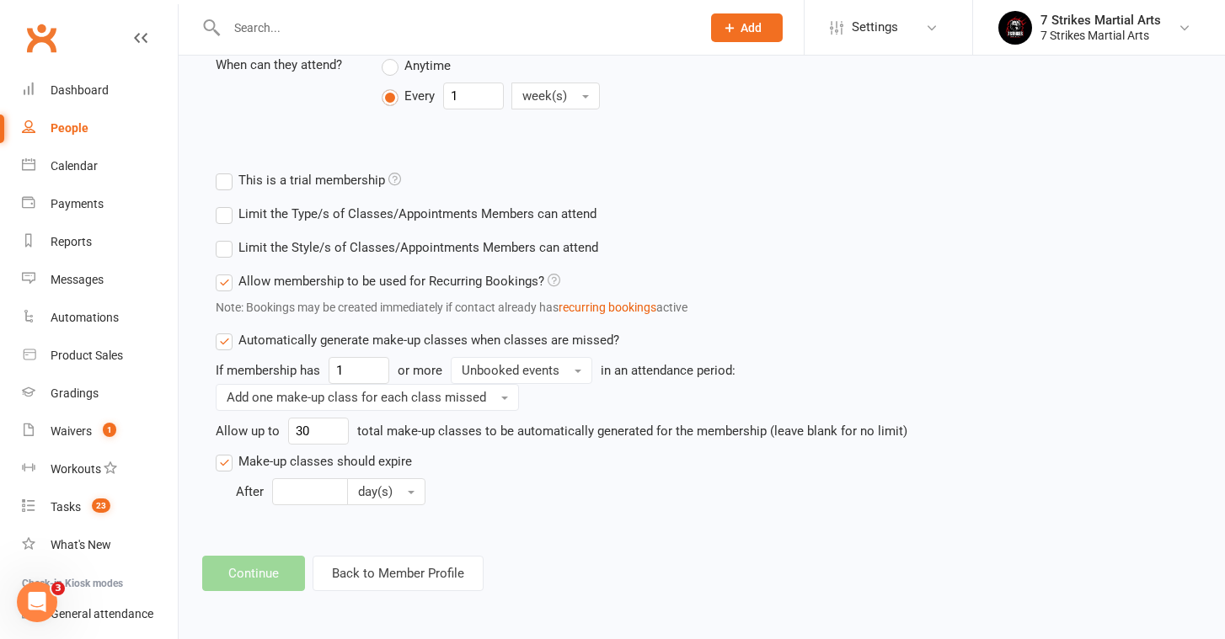
scroll to position [743, 0]
click at [327, 478] on input "number" at bounding box center [310, 491] width 76 height 27
click at [319, 400] on div "If membership has 1 or more Unbooked events in an attendance period: Add one ma…" at bounding box center [577, 431] width 723 height 148
click at [319, 418] on input "30" at bounding box center [318, 431] width 61 height 27
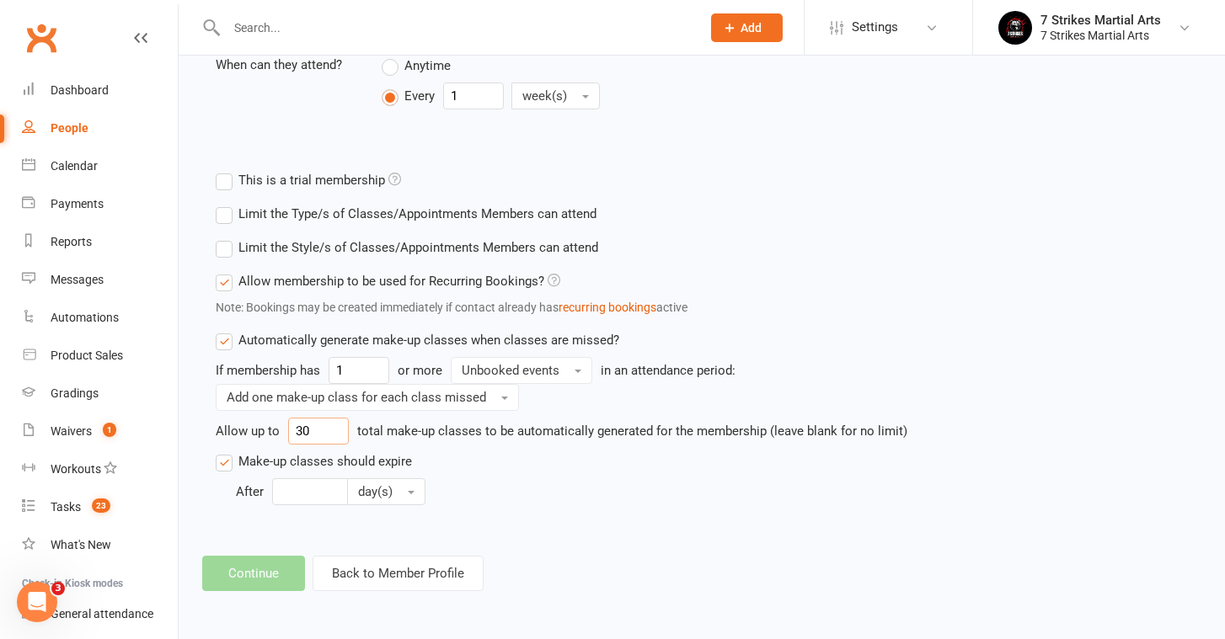
click at [319, 418] on input "30" at bounding box center [318, 431] width 61 height 27
click at [318, 478] on input "number" at bounding box center [310, 491] width 76 height 27
type input "30"
click at [621, 501] on div "Limit the Style/s of Classes/Appointments Members can attend Select Styles 7 St…" at bounding box center [577, 380] width 748 height 298
click at [217, 556] on footer "Continue Back to Member Profile" at bounding box center [701, 573] width 999 height 35
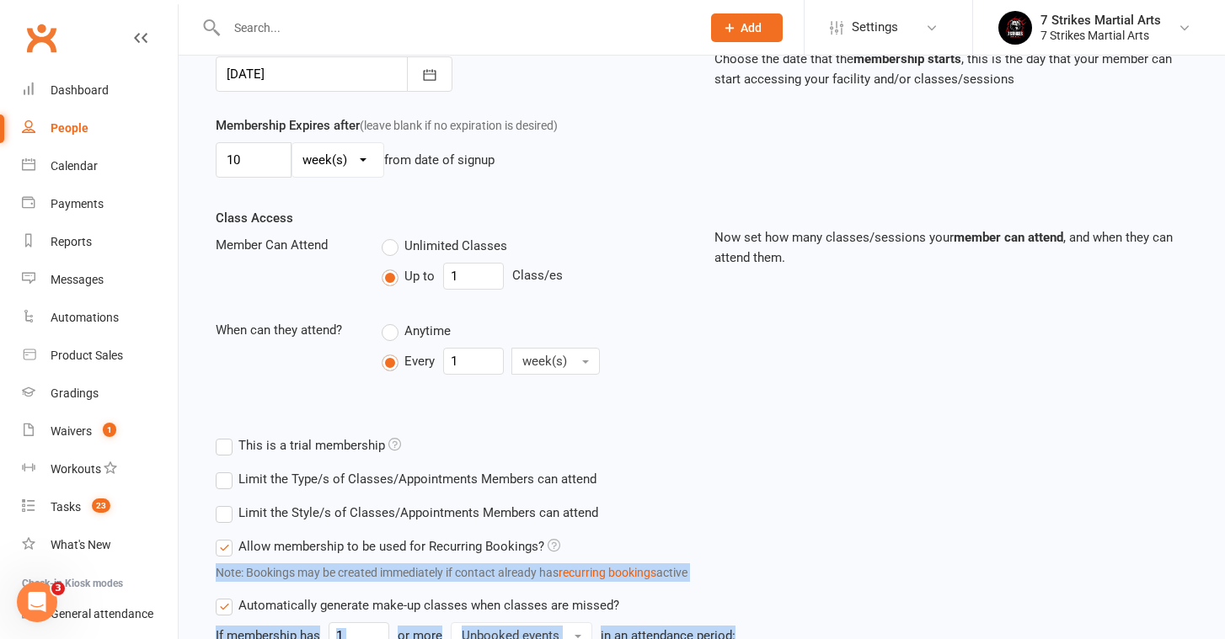
click at [518, 500] on div "Limit the Style/s of Classes/Appointments Members can attend Select Styles 7 St…" at bounding box center [577, 645] width 748 height 298
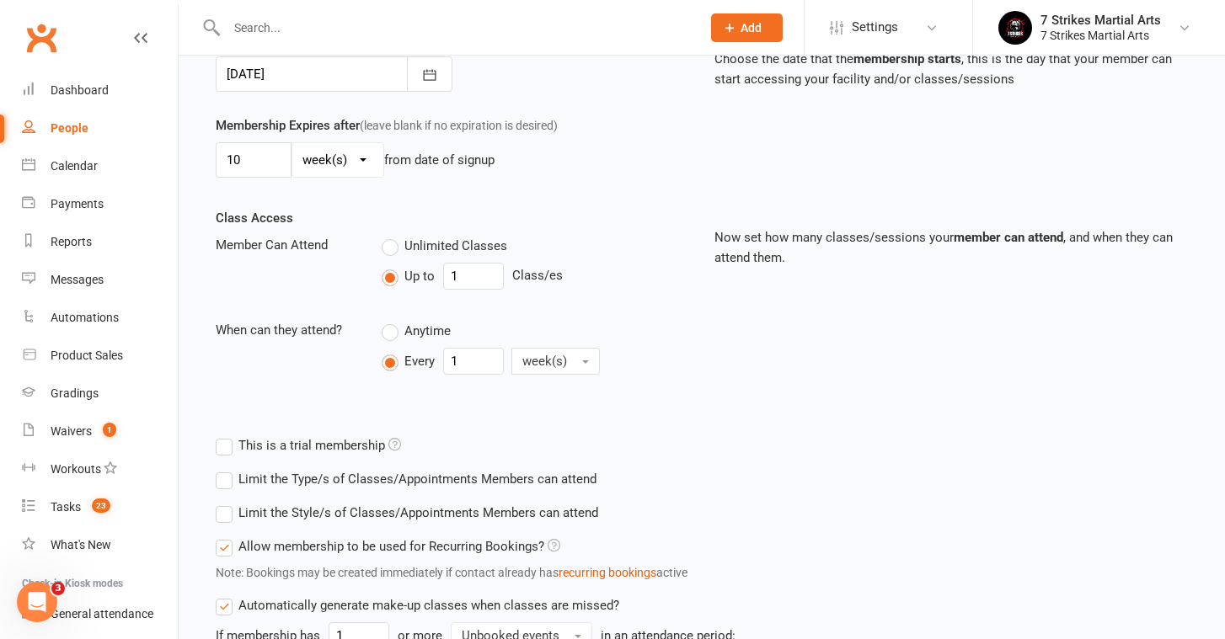
click at [706, 315] on div "Class Access Member Can Attend Unlimited Classes Up to 1 Class/es When can they…" at bounding box center [701, 318] width 997 height 221
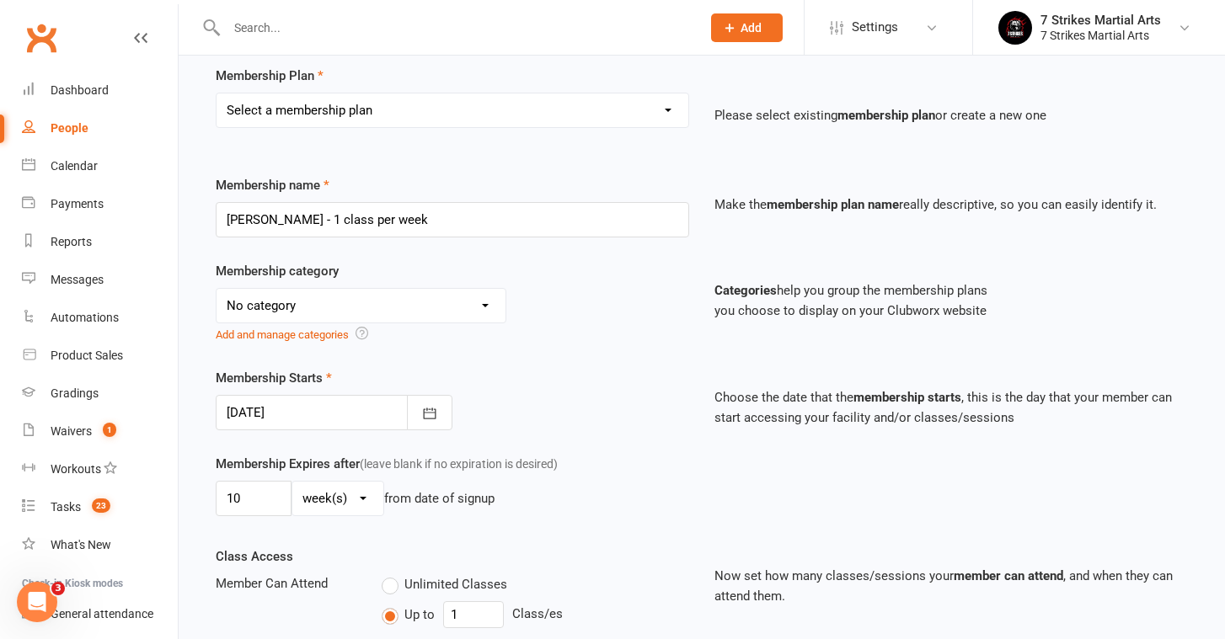
scroll to position [126, 0]
select select "6"
click at [632, 477] on div "Membership Expires after (leave blank if no expiration is desired) 10 day(s) we…" at bounding box center [452, 487] width 499 height 69
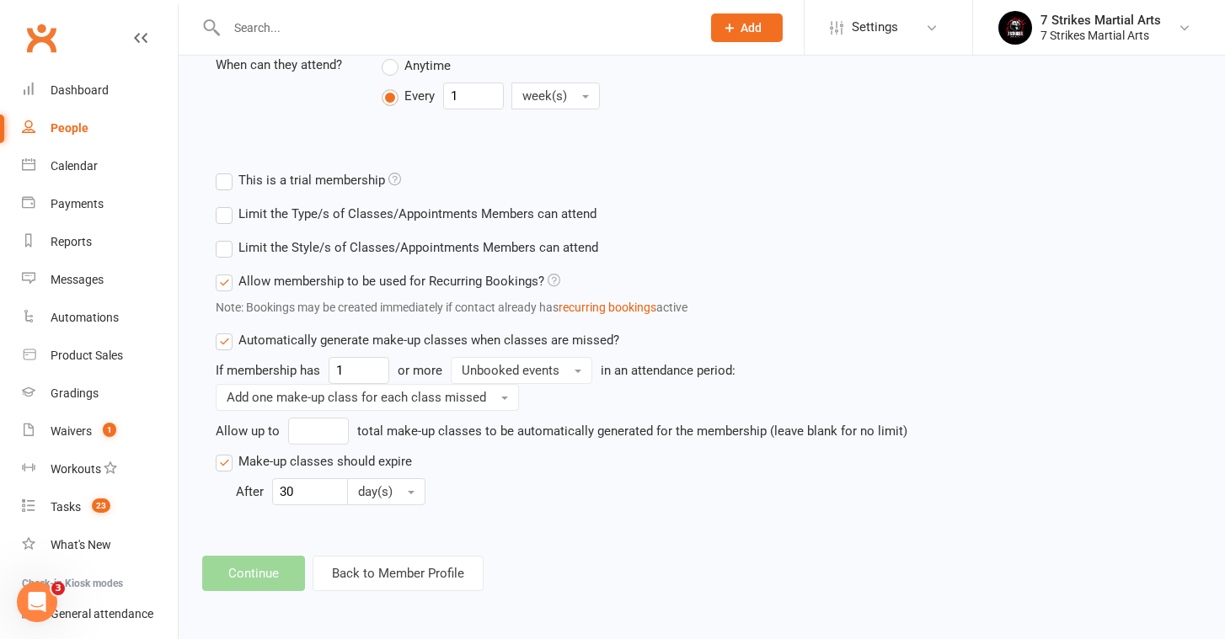
scroll to position [743, 0]
click at [231, 573] on footer "Continue Back to Member Profile" at bounding box center [701, 573] width 999 height 35
click at [330, 418] on input "number" at bounding box center [318, 431] width 61 height 27
click at [494, 478] on div "After 30 day(s)" at bounding box center [587, 491] width 702 height 27
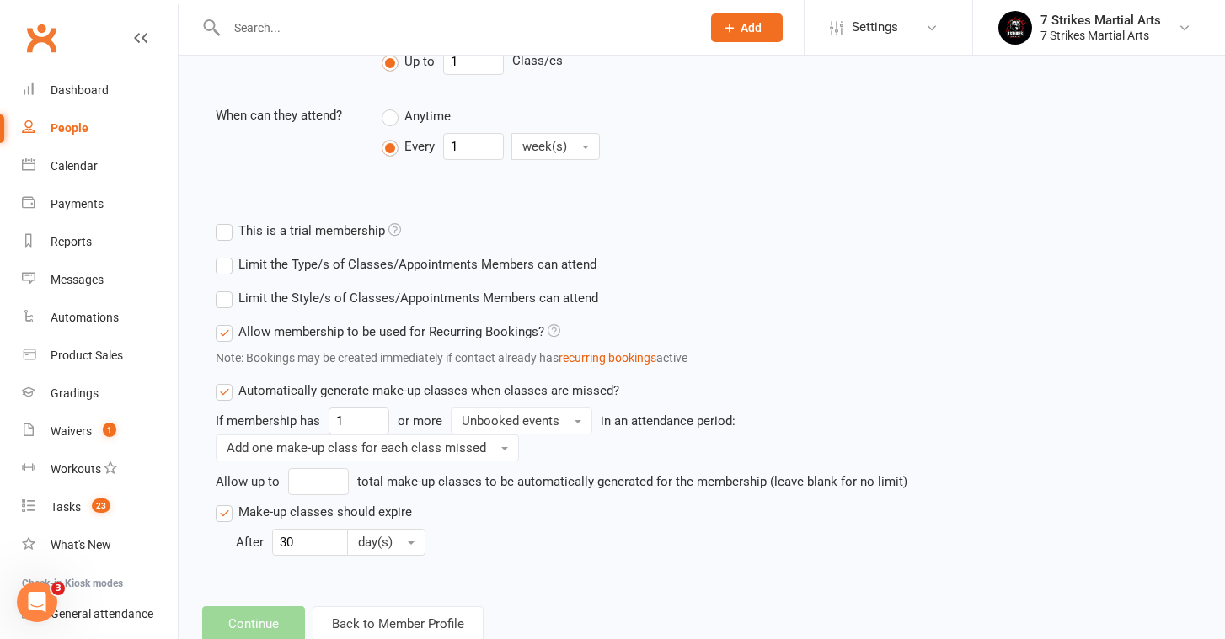
scroll to position [706, 0]
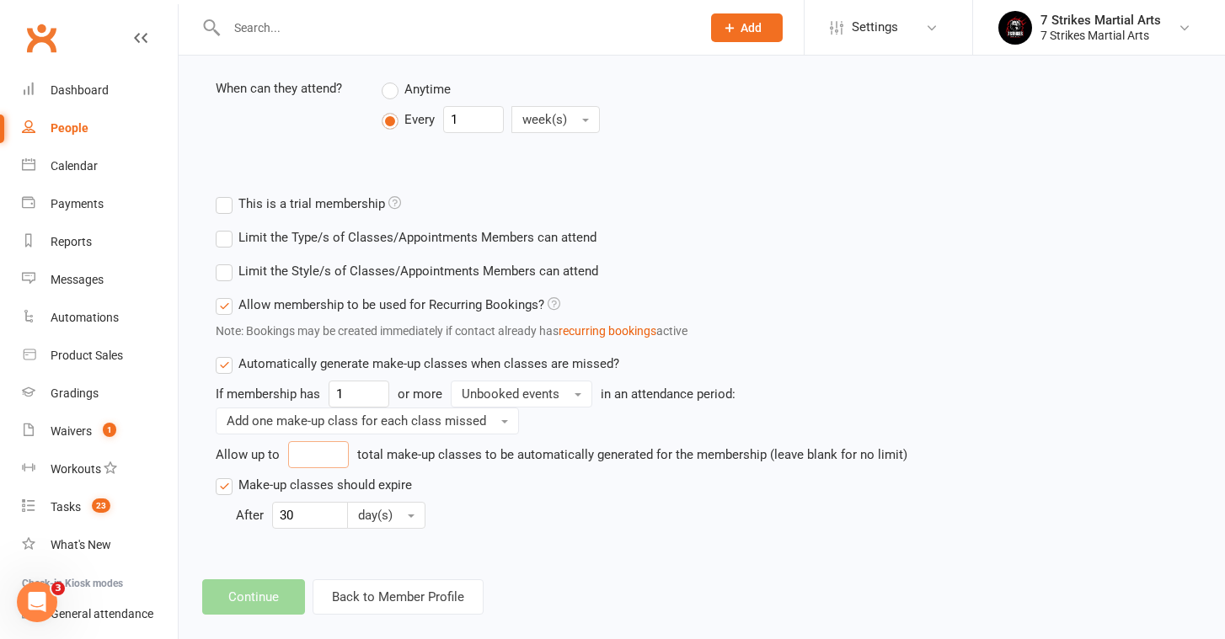
click at [292, 444] on input "number" at bounding box center [318, 454] width 61 height 27
type input "30"
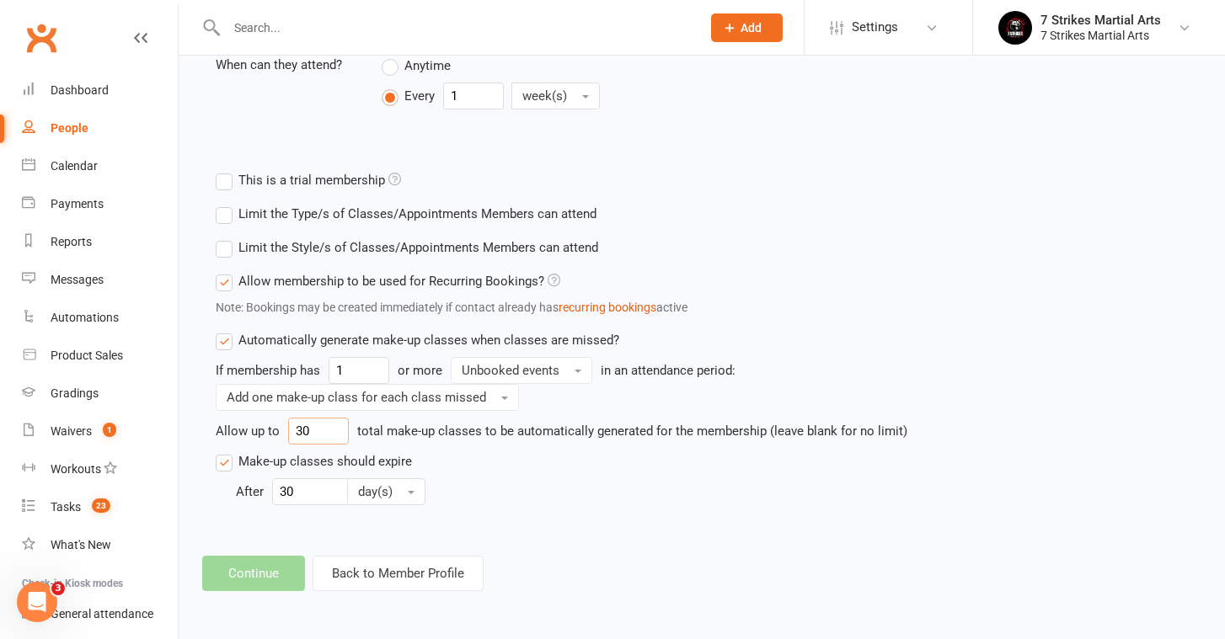
scroll to position [743, 0]
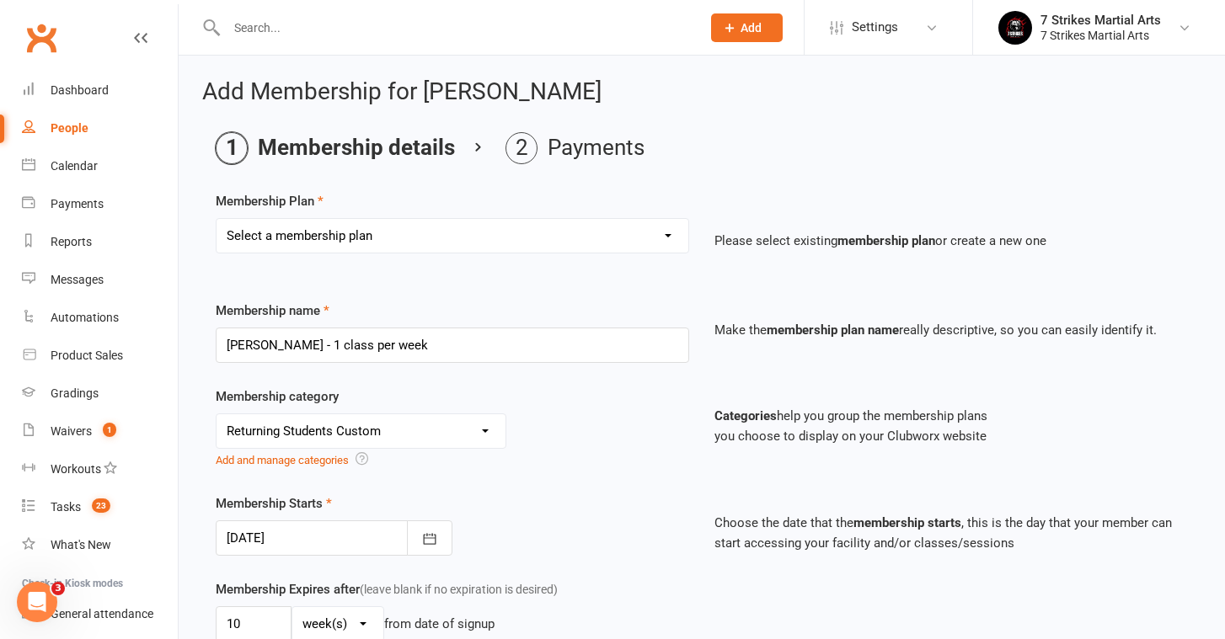
scroll to position [0, 0]
select select "15"
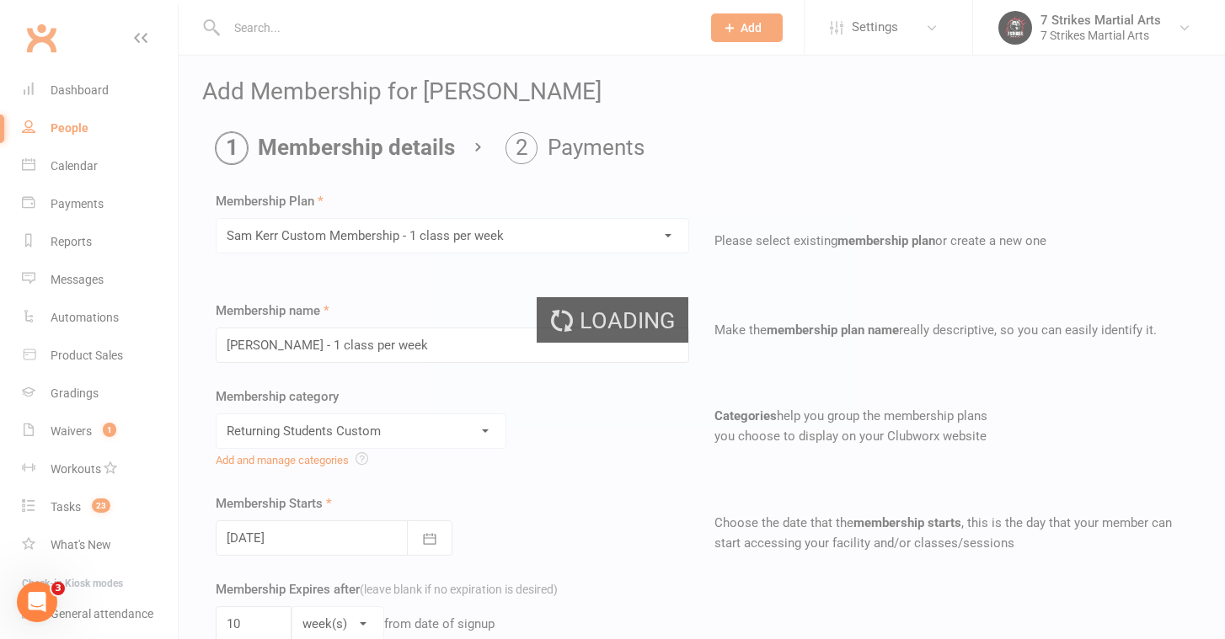
type input "[PERSON_NAME] Custom Membership - 1 class per week"
type input "20"
type input "60"
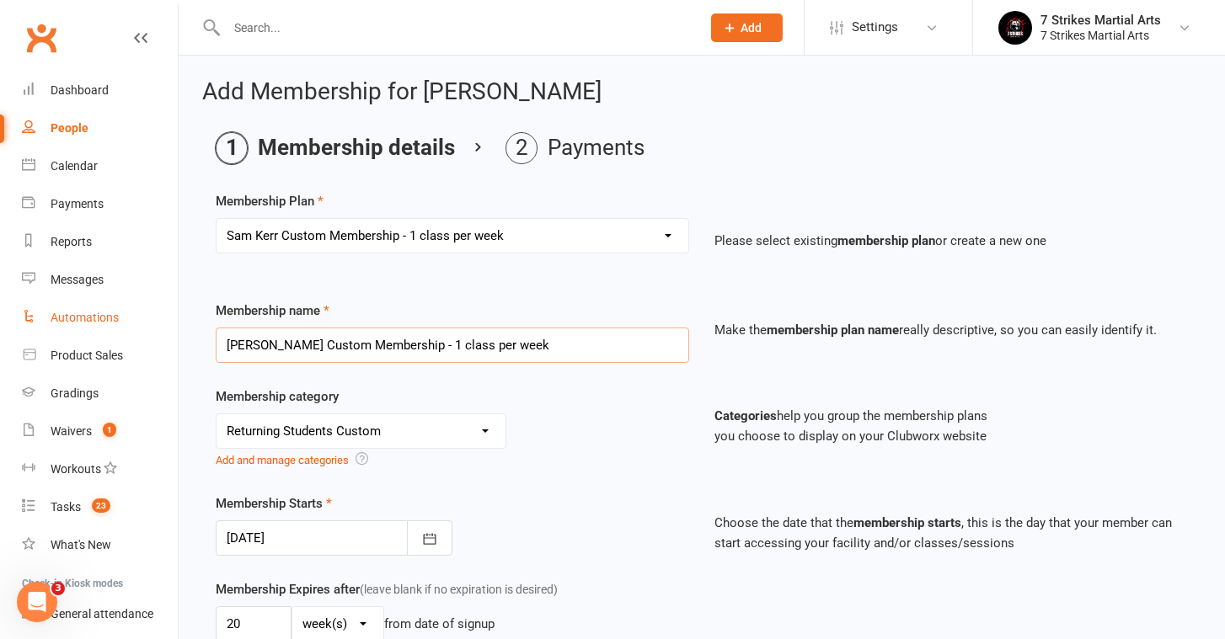
drag, startPoint x: 527, startPoint y: 343, endPoint x: 117, endPoint y: 336, distance: 410.2
click at [336, 321] on div "Membership name [PERSON_NAME] Custom Membership - 1 class per week" at bounding box center [452, 332] width 499 height 62
drag, startPoint x: 400, startPoint y: 348, endPoint x: 175, endPoint y: 348, distance: 224.9
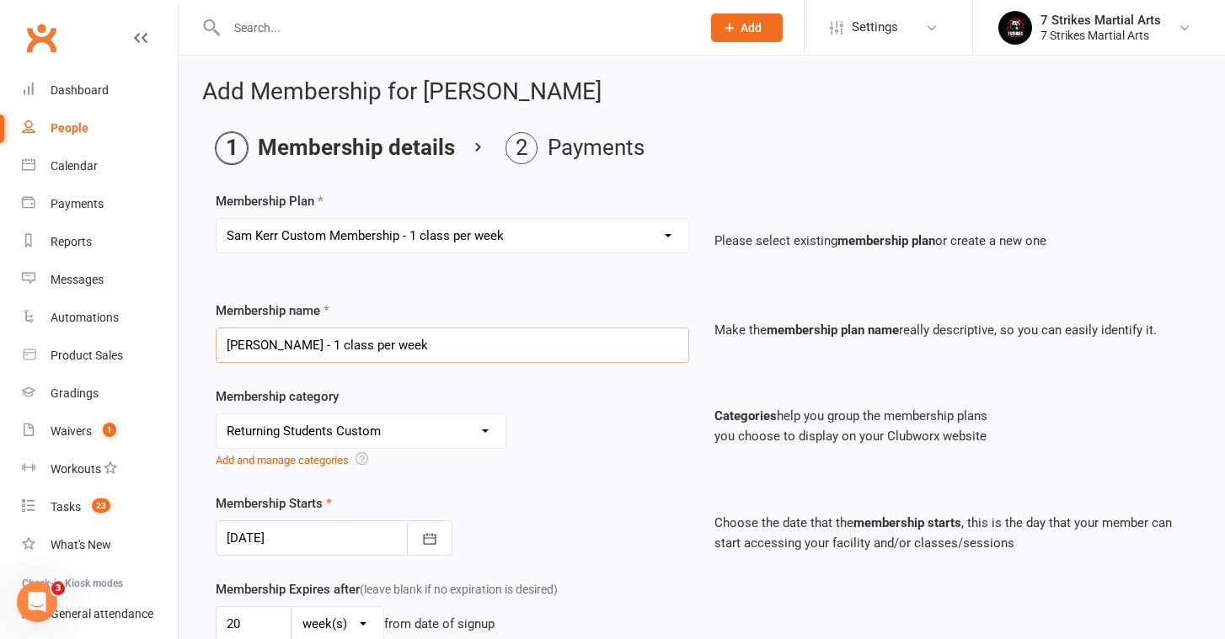
type input "[PERSON_NAME] - 1 class per week"
select select "0"
select select "3"
click at [633, 475] on div "Membership category No category 7 Strikes Membership (Direct Debit) 7 Strikes M…" at bounding box center [701, 440] width 997 height 107
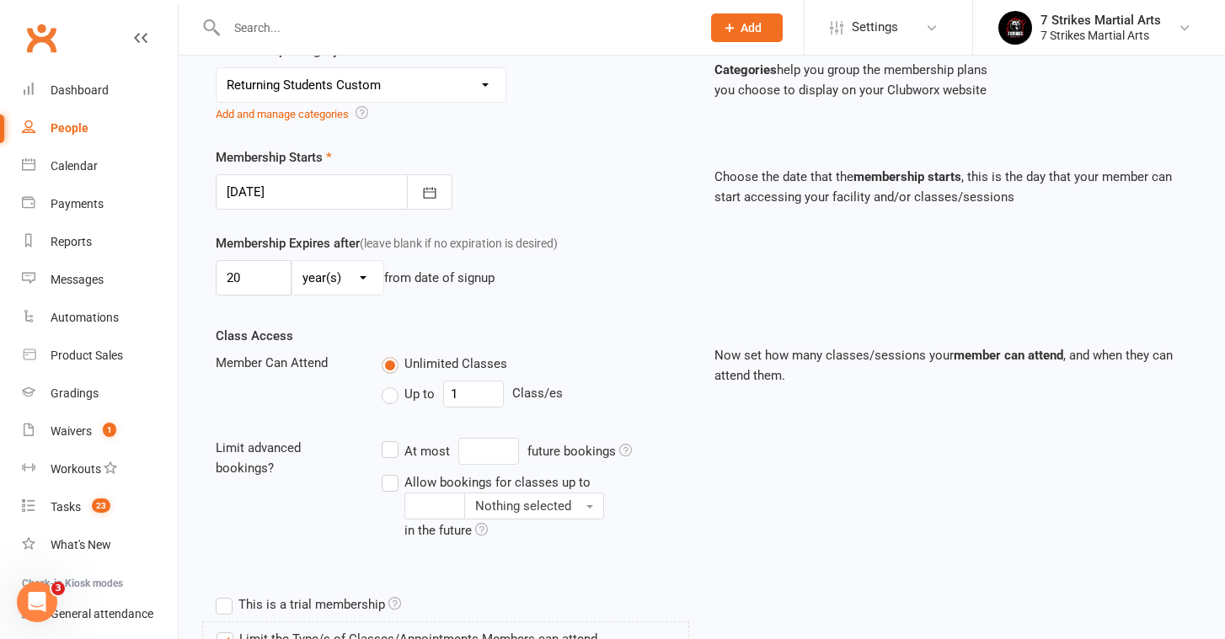
scroll to position [347, 0]
click at [247, 291] on input "20" at bounding box center [254, 276] width 76 height 35
type input "10"
select select "1"
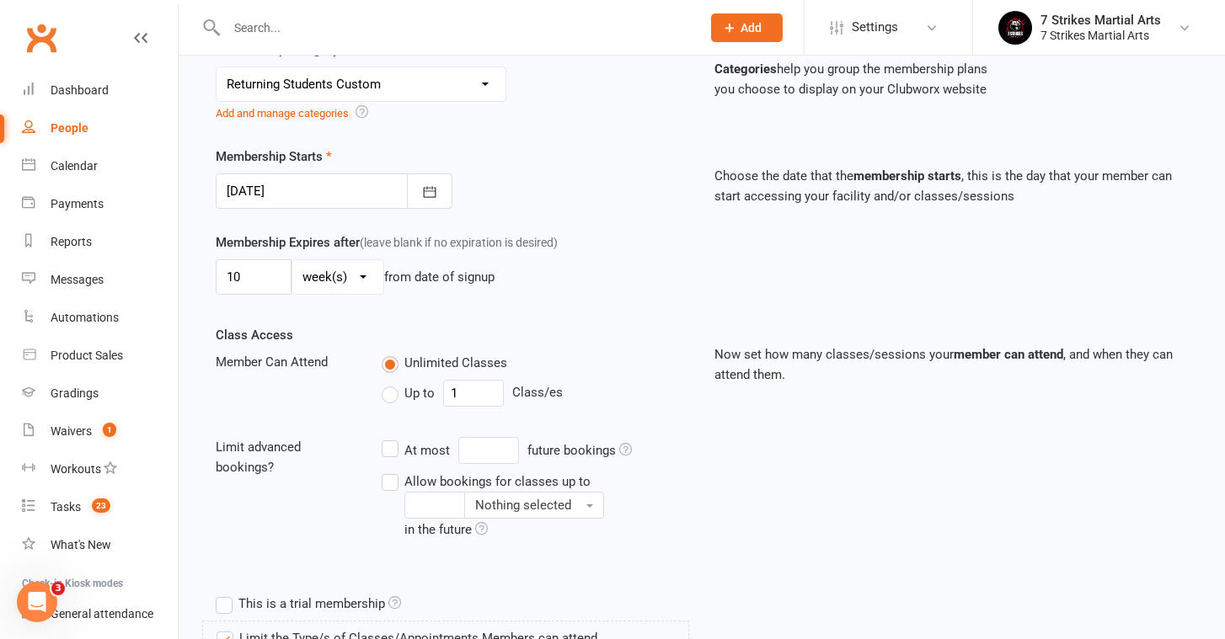
click at [636, 278] on div "10 day(s) week(s) month(s) year(s) from date of signup" at bounding box center [452, 276] width 473 height 35
click at [411, 392] on span "Up to" at bounding box center [419, 392] width 30 height 18
click at [393, 383] on input "Up to" at bounding box center [387, 383] width 11 height 0
type input "0"
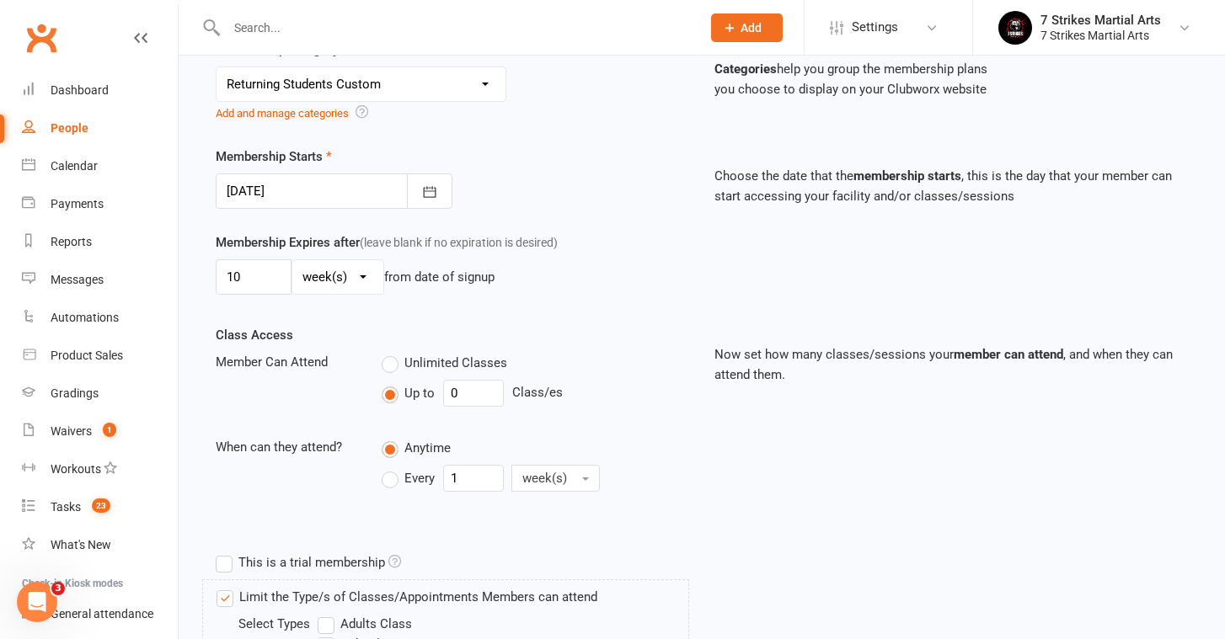
click at [403, 486] on label "Every" at bounding box center [408, 478] width 53 height 20
click at [393, 465] on input "Every" at bounding box center [387, 465] width 11 height 0
type input "0"
click at [654, 484] on div "Every 0 week(s)" at bounding box center [535, 478] width 307 height 27
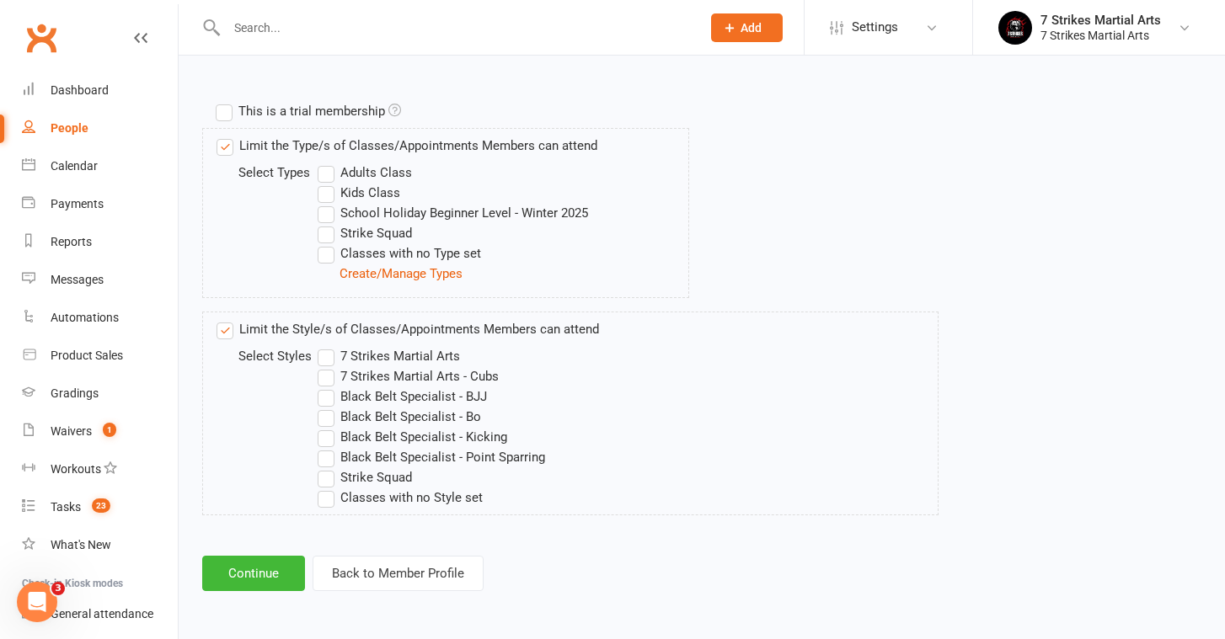
scroll to position [812, 0]
click at [319, 183] on label "Kids Class" at bounding box center [359, 193] width 83 height 20
click at [319, 183] on input "Kids Class" at bounding box center [323, 183] width 11 height 0
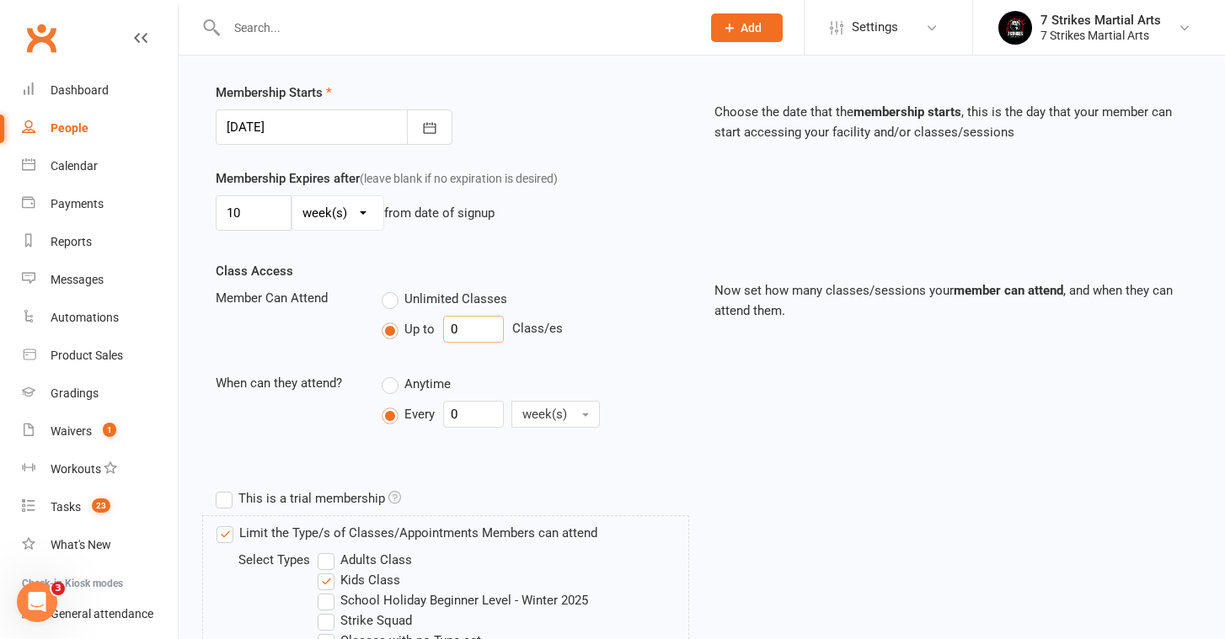
click at [469, 339] on input "0" at bounding box center [473, 329] width 61 height 27
click at [469, 339] on input "0" at bounding box center [473, 328] width 61 height 27
type input "1"
click at [486, 413] on input "0" at bounding box center [473, 413] width 61 height 27
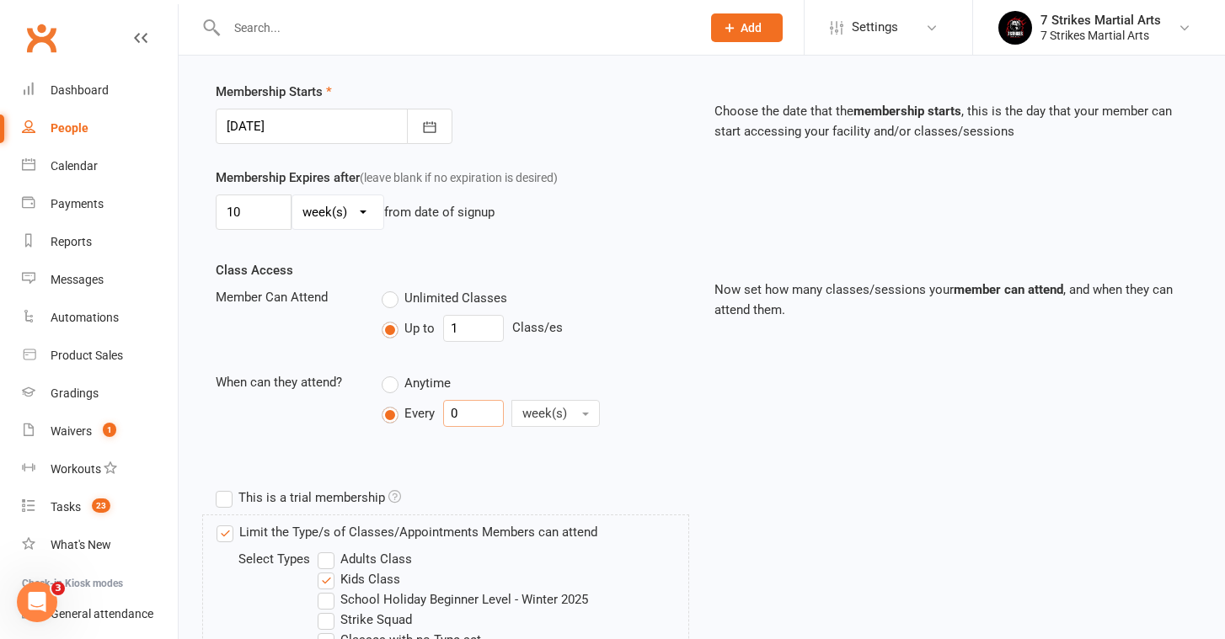
click at [486, 413] on input "0" at bounding box center [473, 413] width 61 height 27
type input "1"
click at [745, 492] on div "This is a trial membership" at bounding box center [701, 498] width 997 height 34
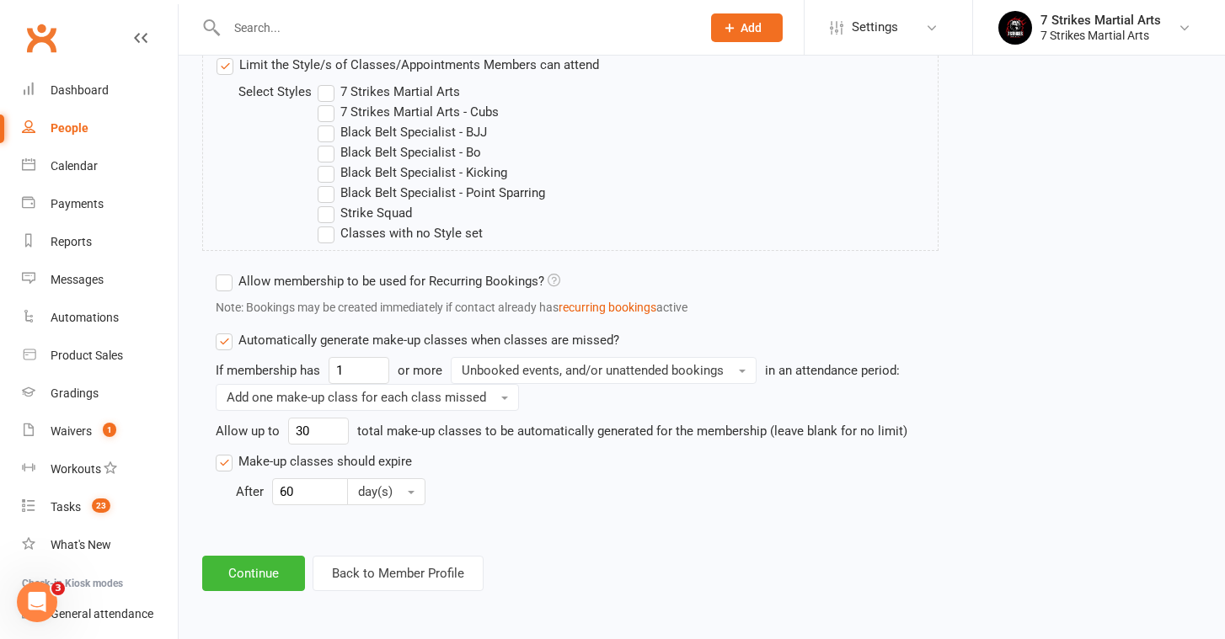
scroll to position [1110, 0]
click at [322, 485] on input "60" at bounding box center [310, 491] width 76 height 27
type input "30"
click at [322, 419] on input "30" at bounding box center [318, 431] width 61 height 27
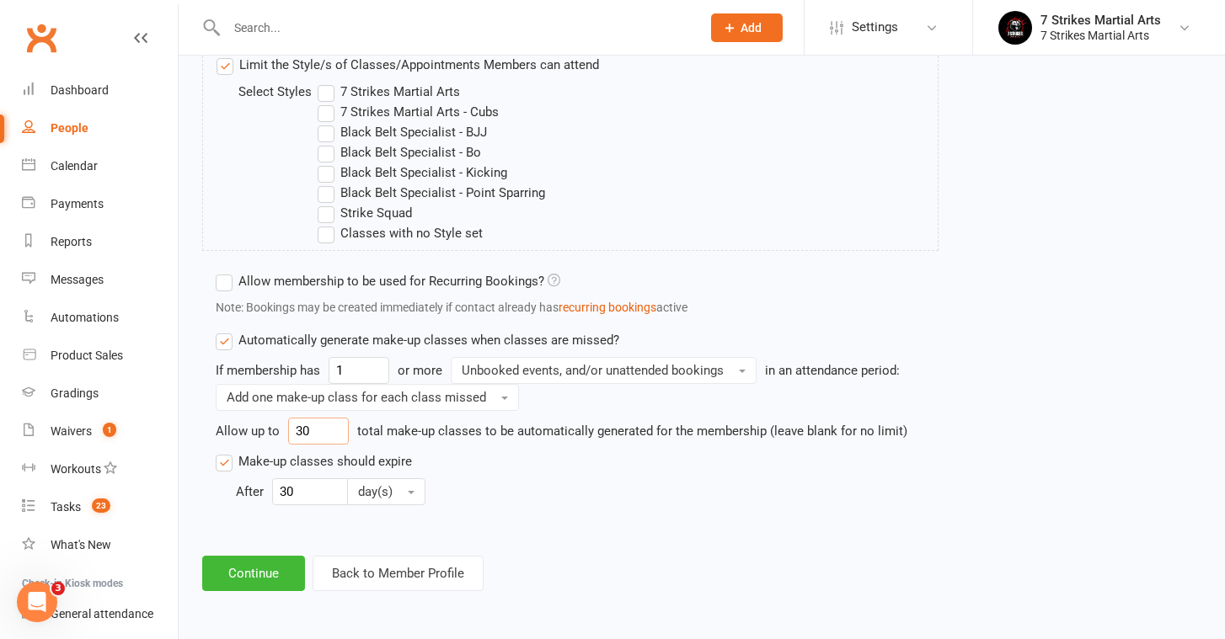
type input "3"
click at [284, 556] on button "Continue" at bounding box center [253, 573] width 103 height 35
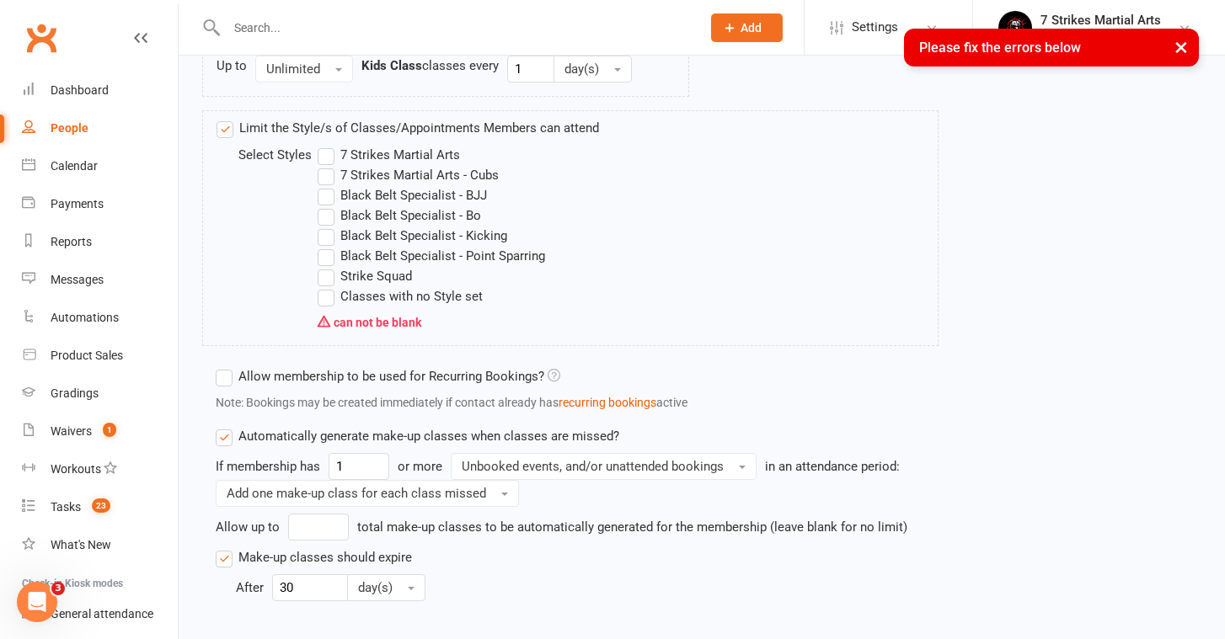
scroll to position [1036, 0]
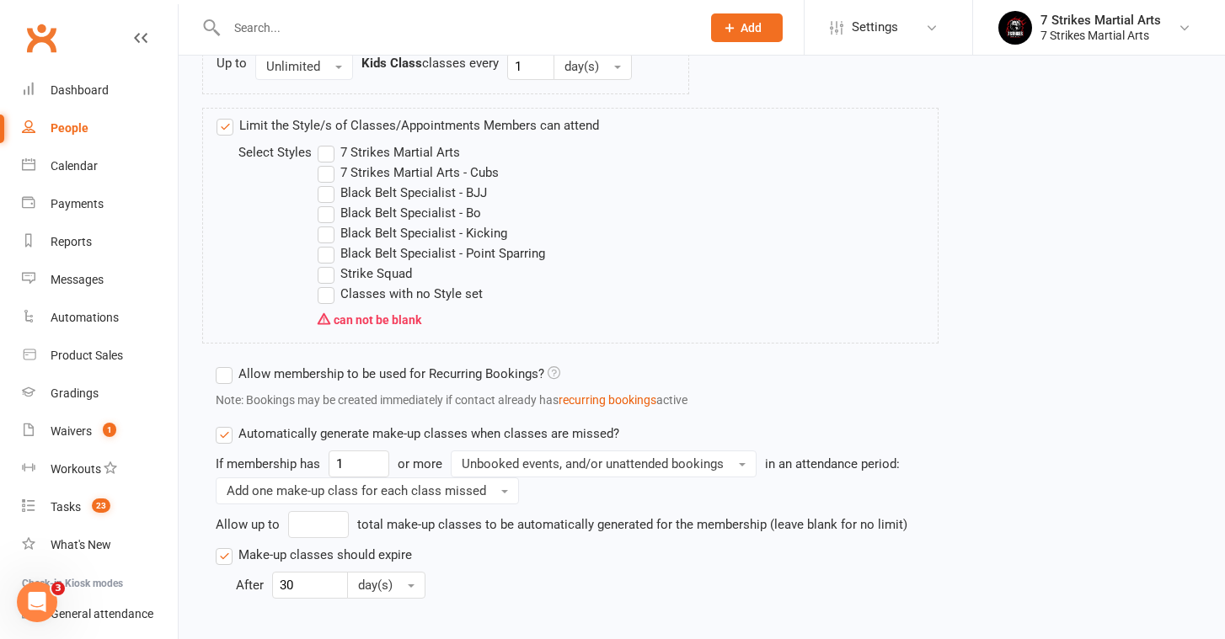
click at [325, 151] on label "7 Strikes Martial Arts" at bounding box center [389, 152] width 142 height 20
click at [325, 142] on input "7 Strikes Martial Arts" at bounding box center [323, 142] width 11 height 0
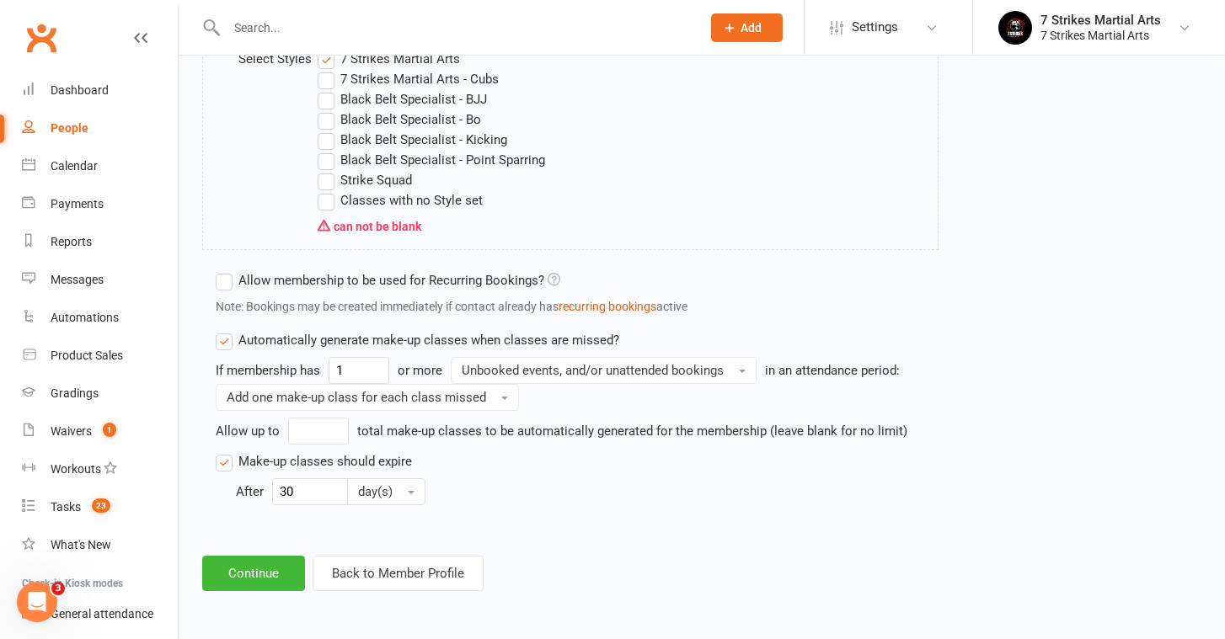
scroll to position [1142, 0]
click at [328, 478] on input "30" at bounding box center [310, 491] width 76 height 27
click at [293, 557] on button "Continue" at bounding box center [253, 573] width 103 height 35
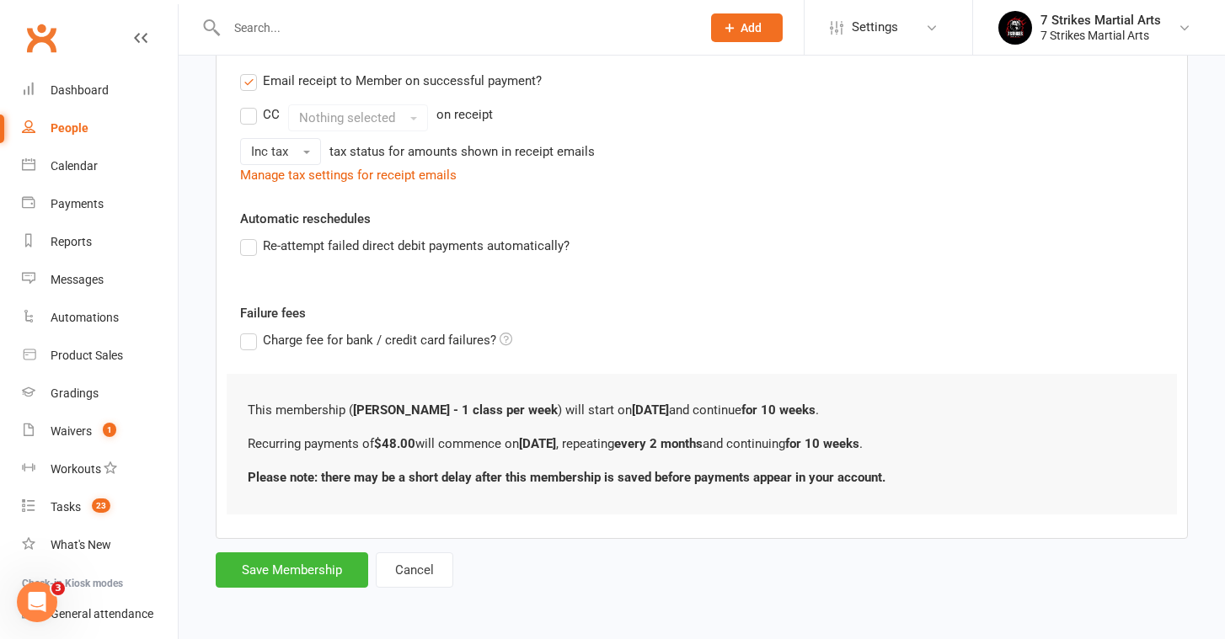
scroll to position [0, 0]
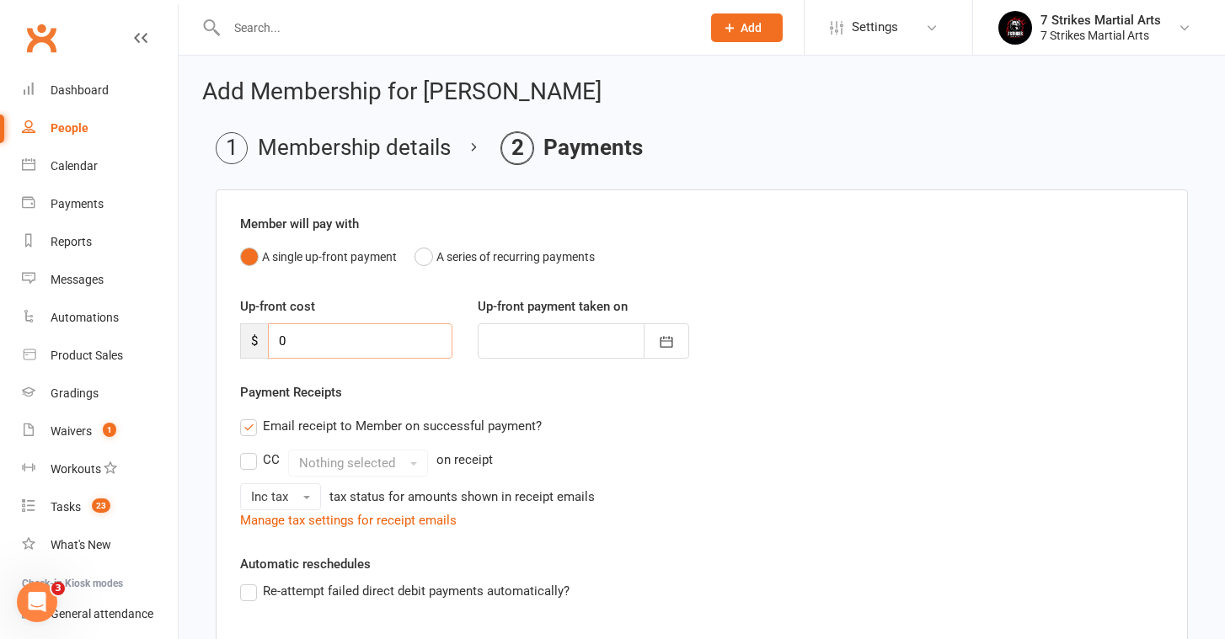
click at [351, 351] on input "0" at bounding box center [360, 340] width 184 height 35
type input "2"
type input "[DATE]"
type input "220"
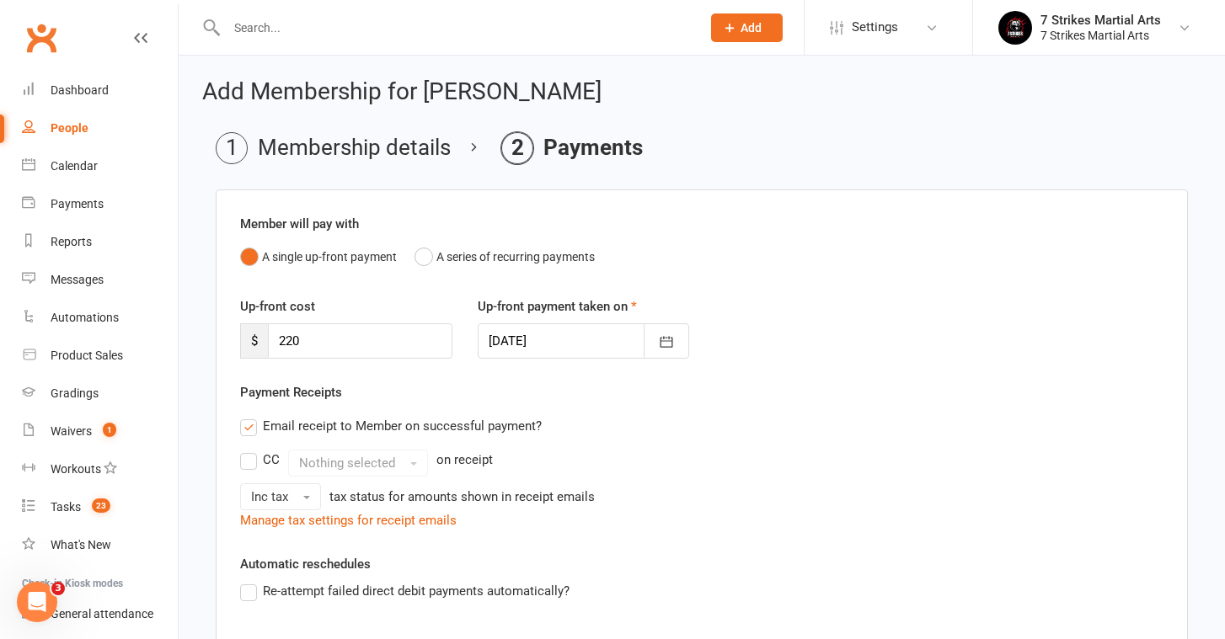
click at [743, 478] on div "CC Nothing selected on receipt Inc tax tax status for amounts shown in receipt …" at bounding box center [701, 480] width 923 height 61
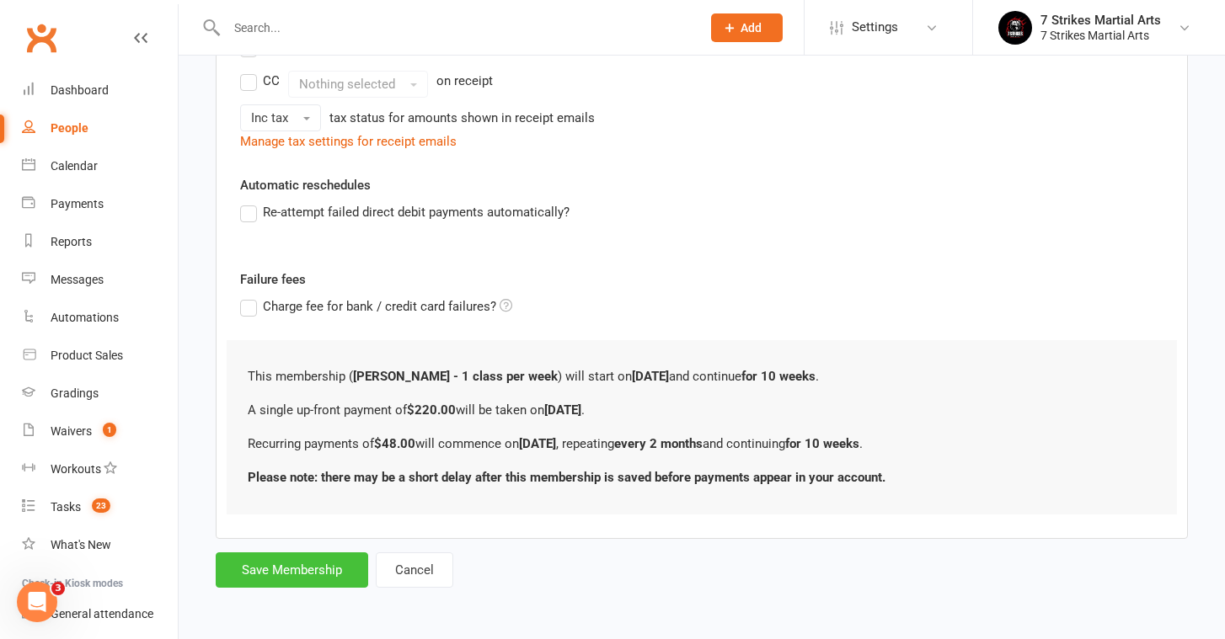
scroll to position [393, 0]
click at [286, 559] on button "Save Membership" at bounding box center [292, 570] width 152 height 35
